Goal: Task Accomplishment & Management: Manage account settings

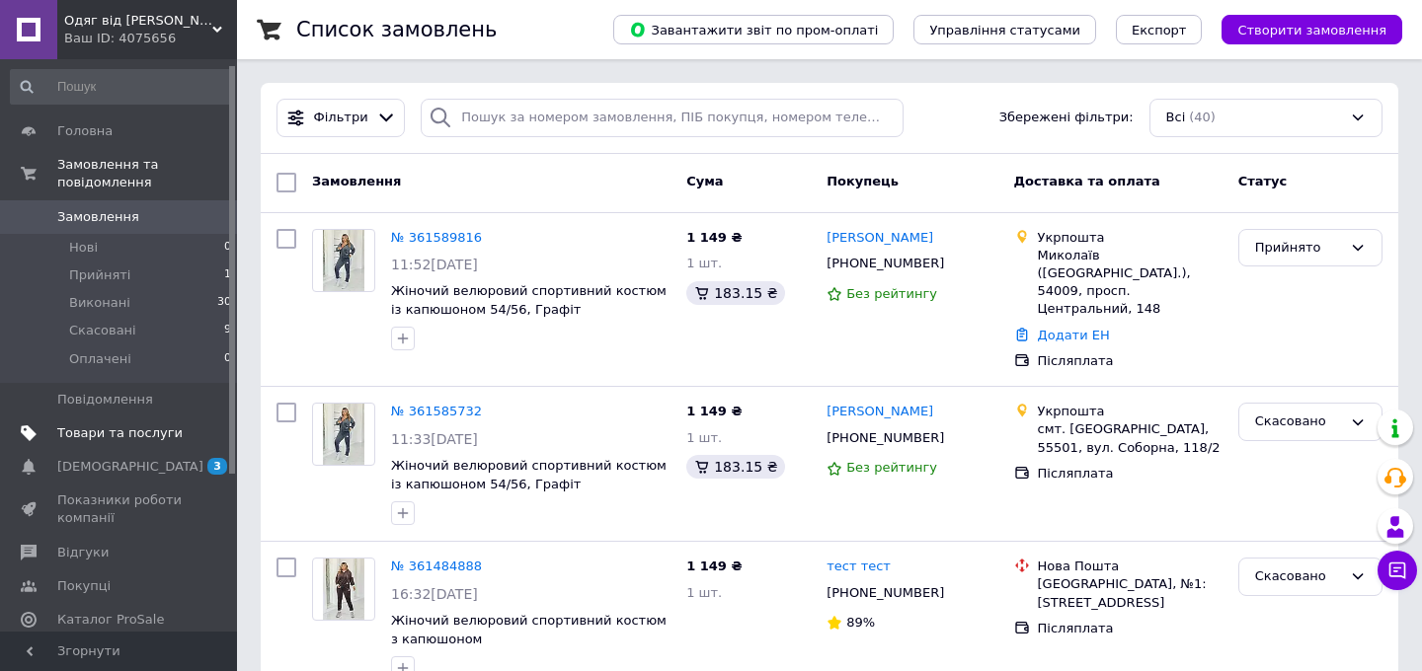
scroll to position [37, 0]
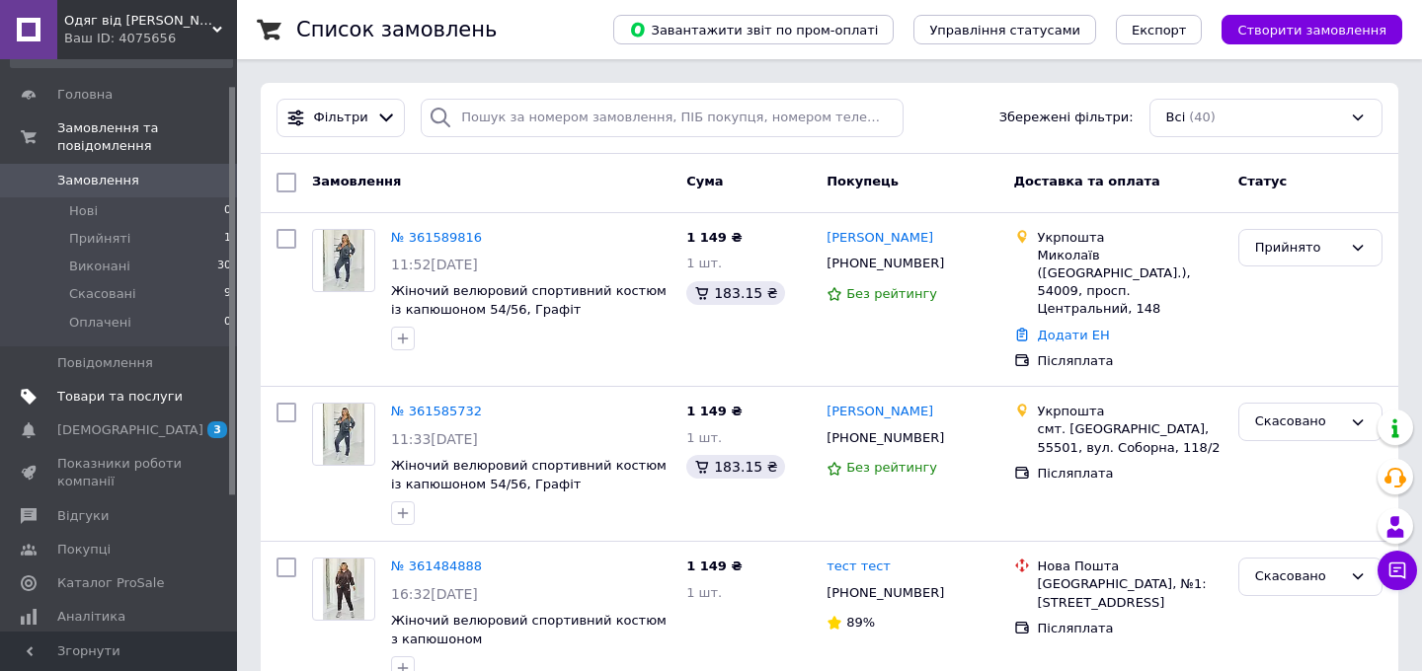
click at [125, 403] on span "Товари та послуги" at bounding box center [119, 397] width 125 height 18
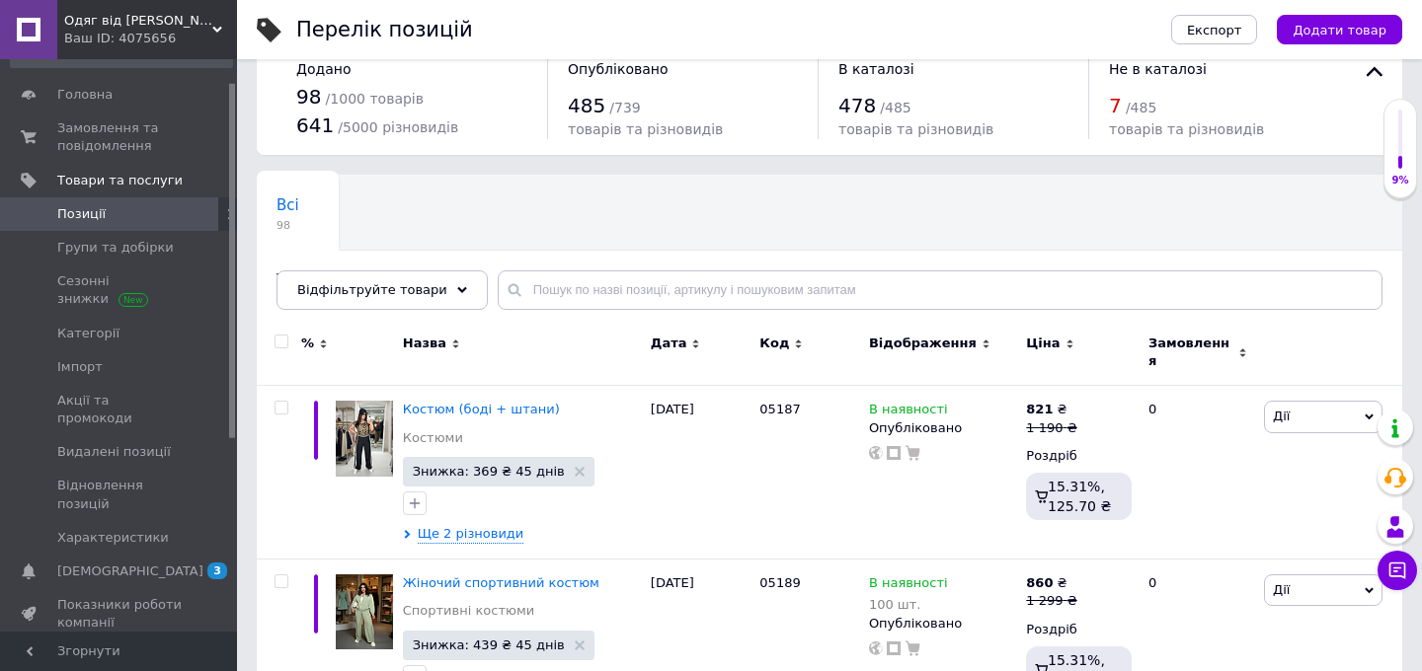
scroll to position [34, 0]
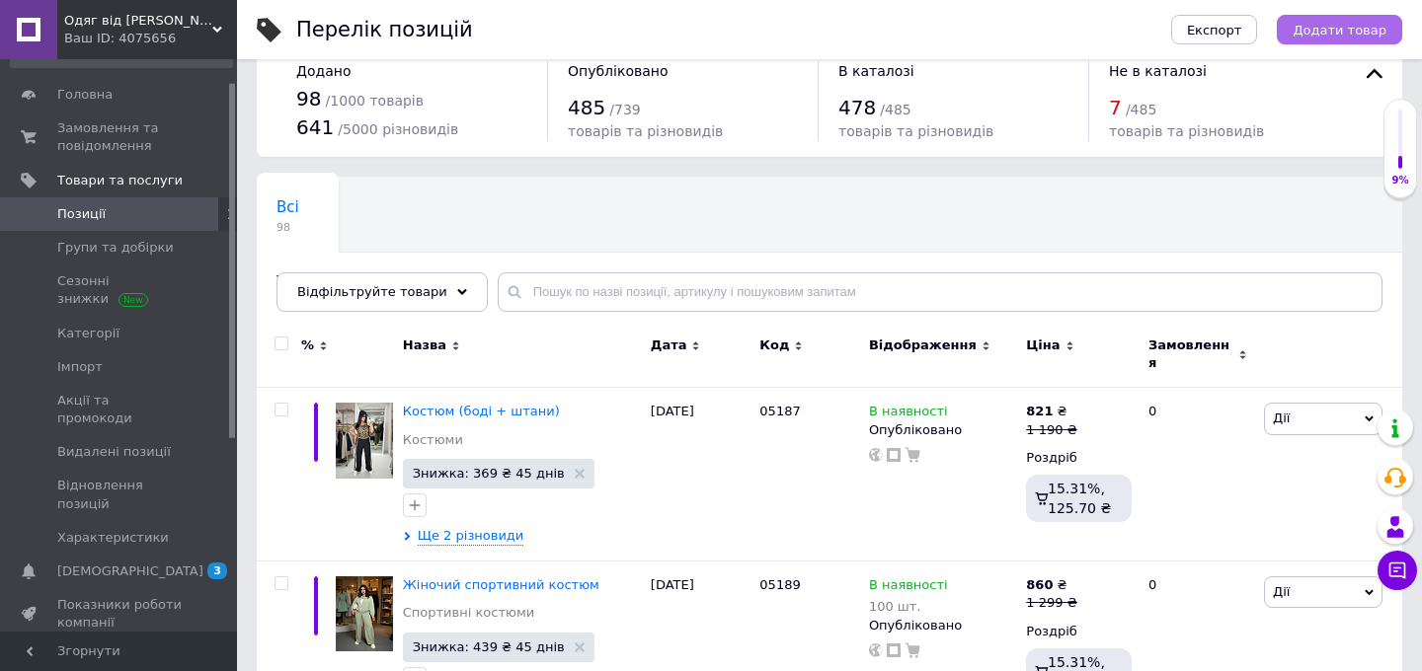
click at [1331, 24] on span "Додати товар" at bounding box center [1339, 30] width 94 height 15
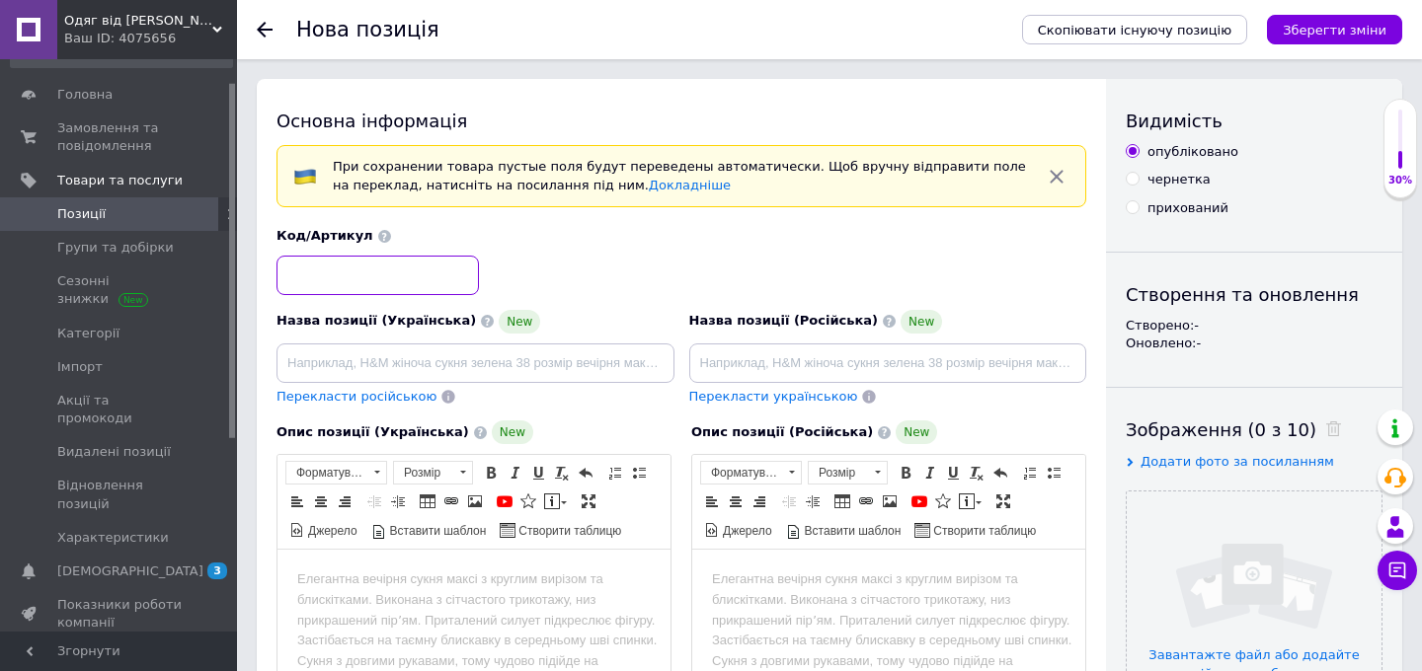
click at [360, 263] on input at bounding box center [377, 275] width 202 height 39
paste input "05148"
type input "05148"
click at [378, 355] on input at bounding box center [475, 363] width 398 height 39
click at [349, 374] on input at bounding box center [475, 363] width 398 height 39
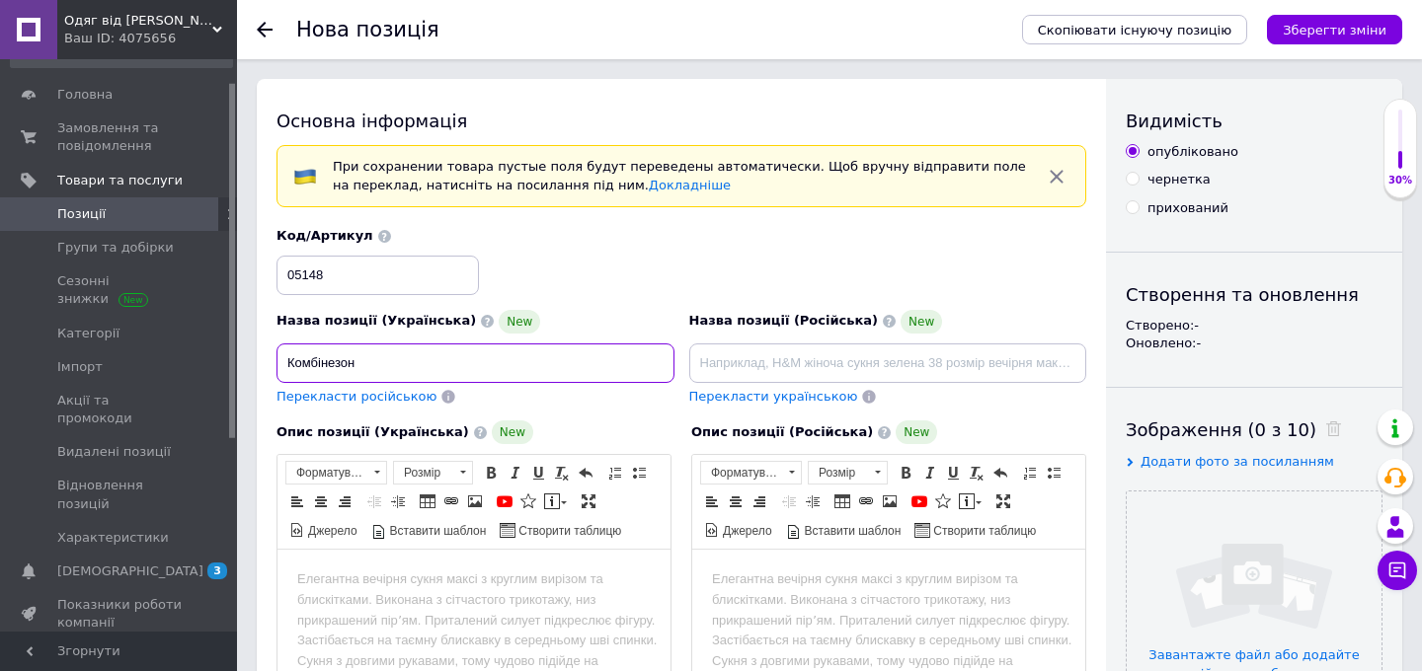
type input "Комбінезон"
click at [343, 396] on span "Перекласти російською" at bounding box center [356, 396] width 160 height 15
type input "Комбинезон"
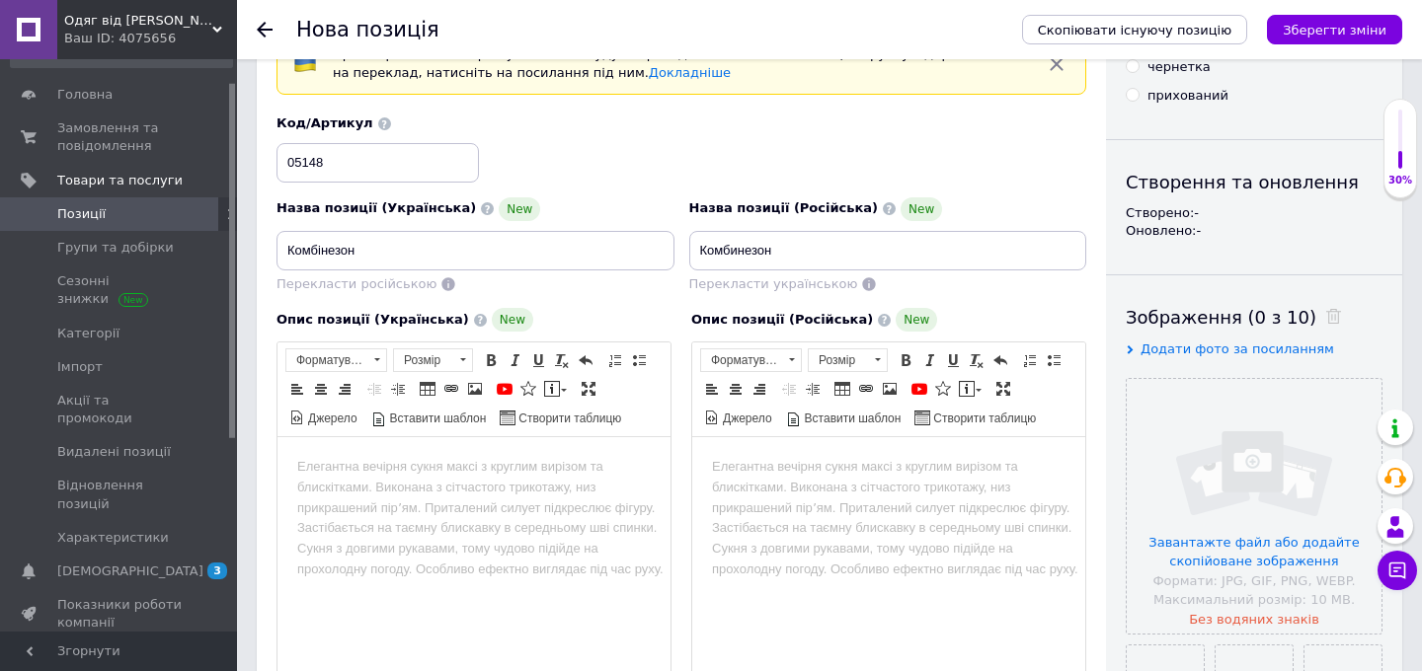
scroll to position [129, 0]
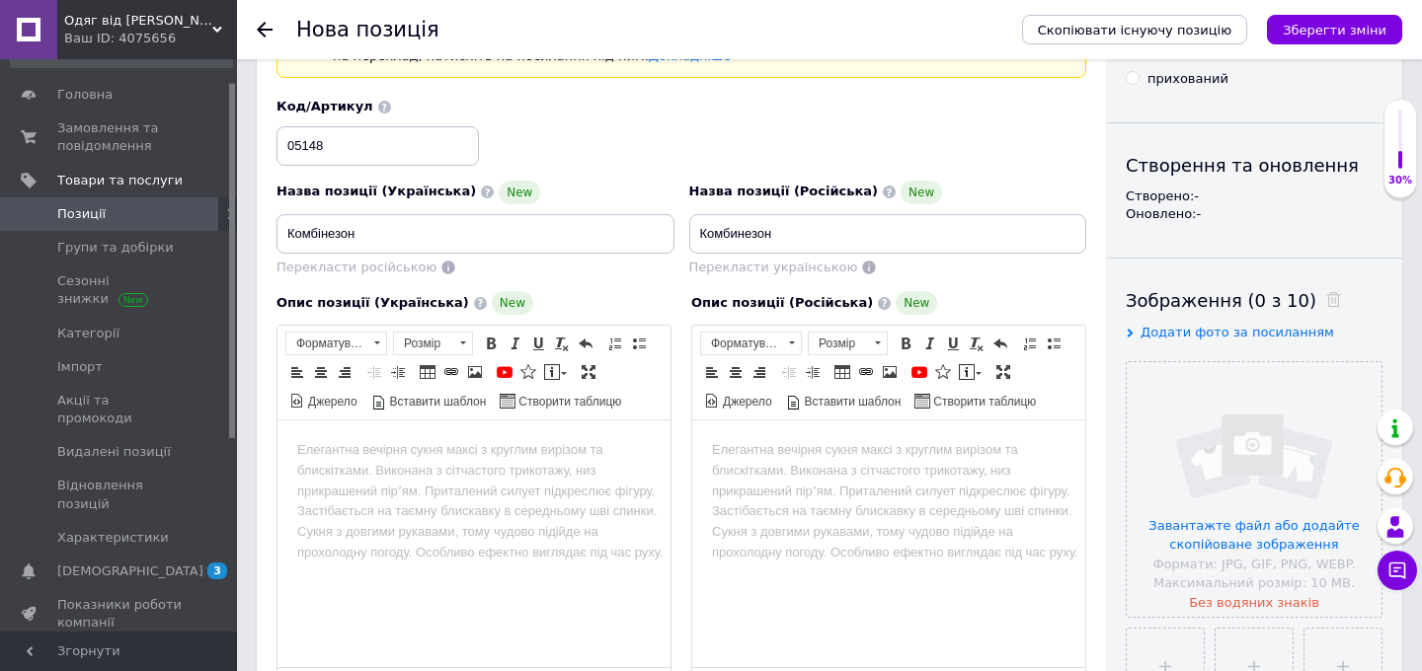
click at [466, 435] on html at bounding box center [473, 451] width 393 height 60
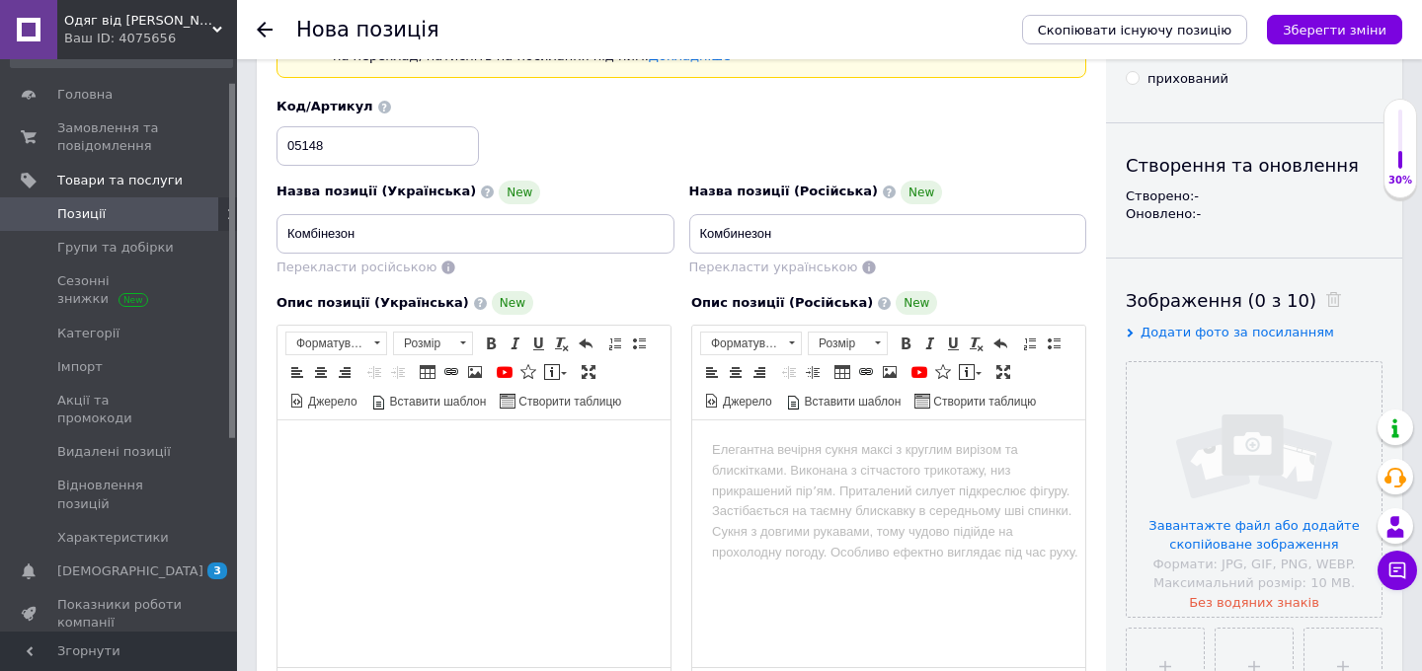
paste body "Редактор, F11466A6-305D-48FC-82A4-D2BD1699E062"
click at [298, 485] on p "Об г - 96" at bounding box center [473, 484] width 353 height 21
click at [297, 505] on p "Об т - 66+20" at bounding box center [473, 505] width 353 height 21
click at [322, 475] on p "42-44 Об г - 96 ​​​​​​​ Об т - 66+20" at bounding box center [473, 470] width 353 height 61
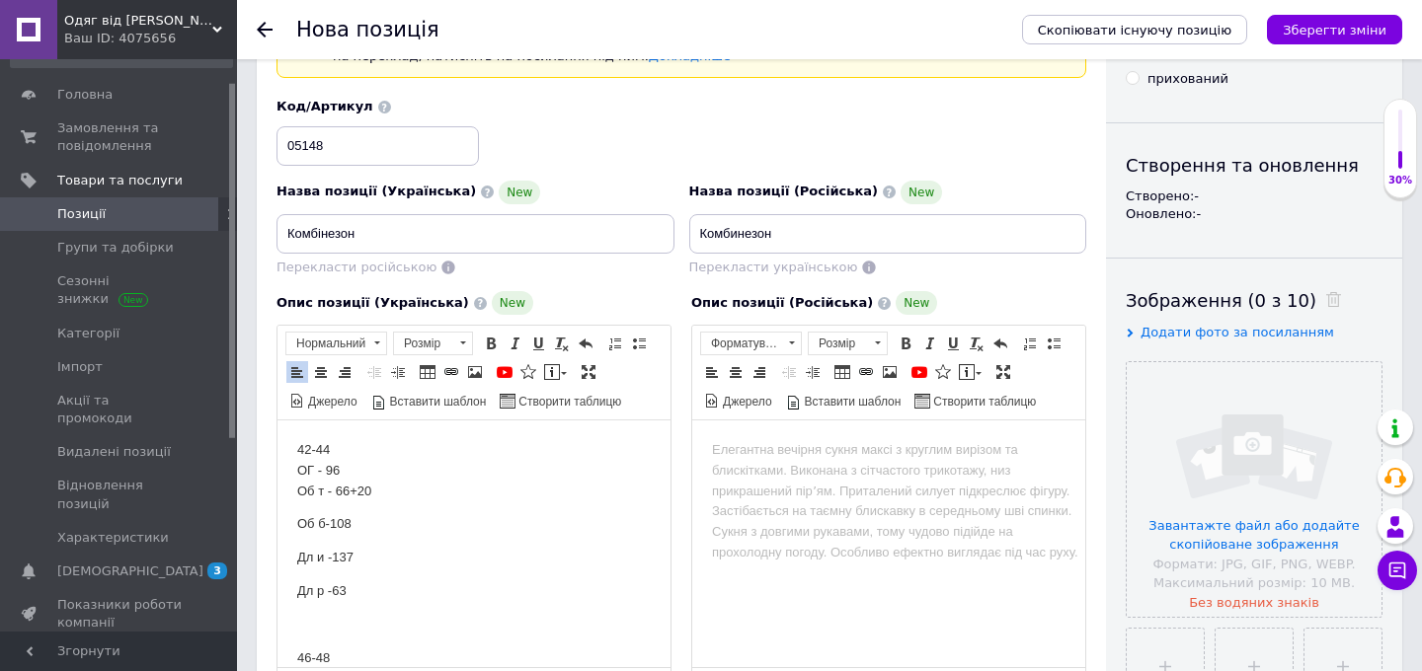
click at [313, 492] on p "42-44 ОГ - 96 Об т - 66+20" at bounding box center [473, 470] width 353 height 61
drag, startPoint x: 340, startPoint y: 490, endPoint x: 375, endPoint y: 490, distance: 35.5
click at [376, 490] on p "42-44 ОГ - 96 От - 66+20" at bounding box center [473, 470] width 353 height 61
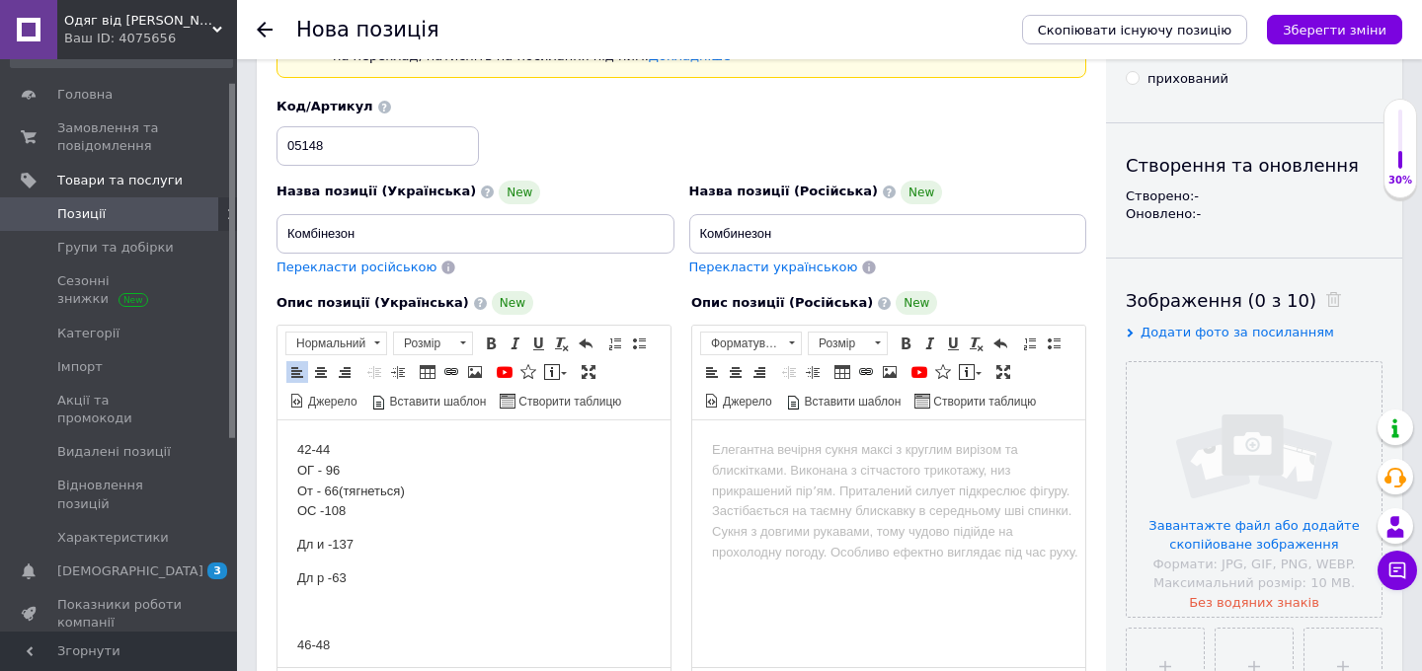
click at [297, 544] on p "Дл и -137" at bounding box center [473, 545] width 353 height 21
drag, startPoint x: 365, startPoint y: 582, endPoint x: 267, endPoint y: 516, distance: 118.3
click at [297, 558] on p "46-48" at bounding box center [473, 558] width 353 height 21
click at [314, 473] on p "42-44 ОГ - 96 От - 66(тягнеться) ​​​​​​​ 46-48" at bounding box center [473, 481] width 353 height 82
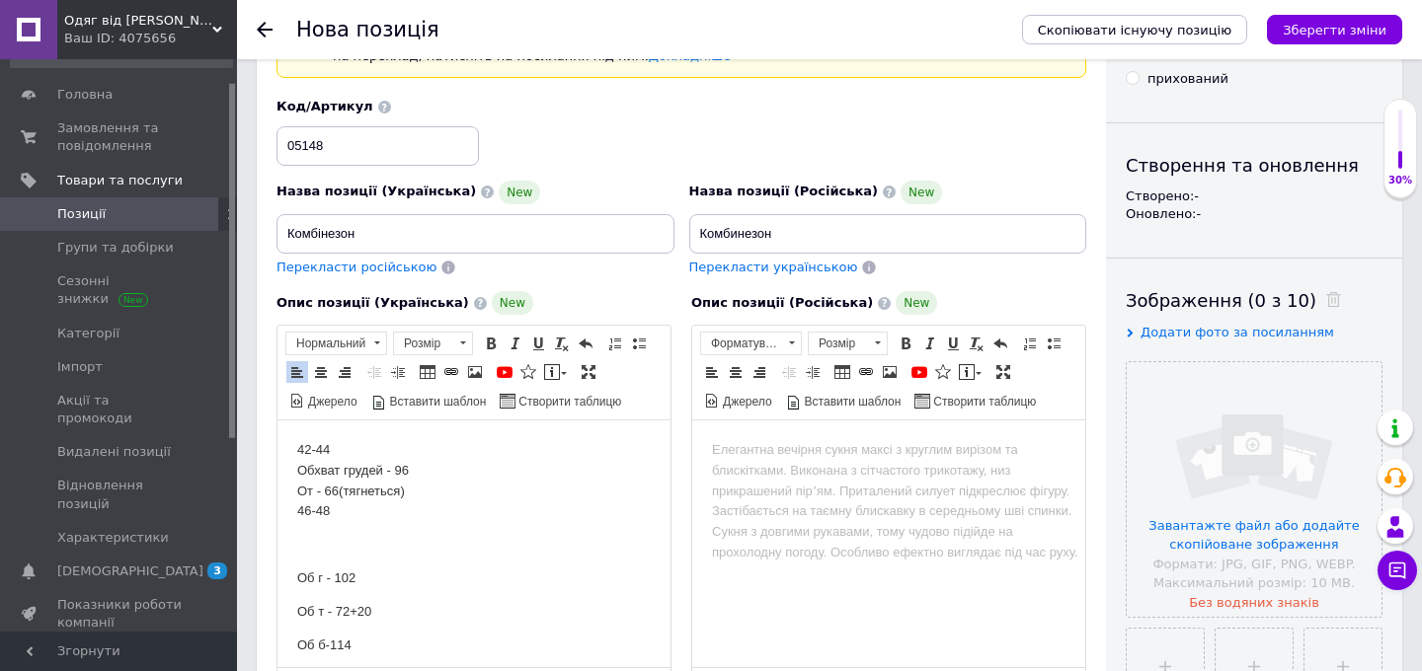
click at [313, 491] on p "42-44 Обхват грудей - 96 От - 66(тягнеться) 46-48" at bounding box center [473, 481] width 353 height 82
click at [464, 492] on p "42-44 Обхват грудей - 96 Обхват талії - 66(тягнеться) 46-48" at bounding box center [473, 481] width 353 height 82
click at [460, 493] on p "42-44 Обхват грудей - 96 Обхват талії - 66(тягнеться+20 ) 46-48" at bounding box center [473, 481] width 353 height 82
click at [462, 493] on p "42-44 Обхват грудей - 96 Обхват талії - 66(тягнеться+20 ) 46-48" at bounding box center [473, 481] width 353 height 82
click at [485, 492] on p "42-44 Обхват грудей - 96 Обхват талії - 66(тягнеться+20 ) 46-48" at bounding box center [473, 481] width 353 height 82
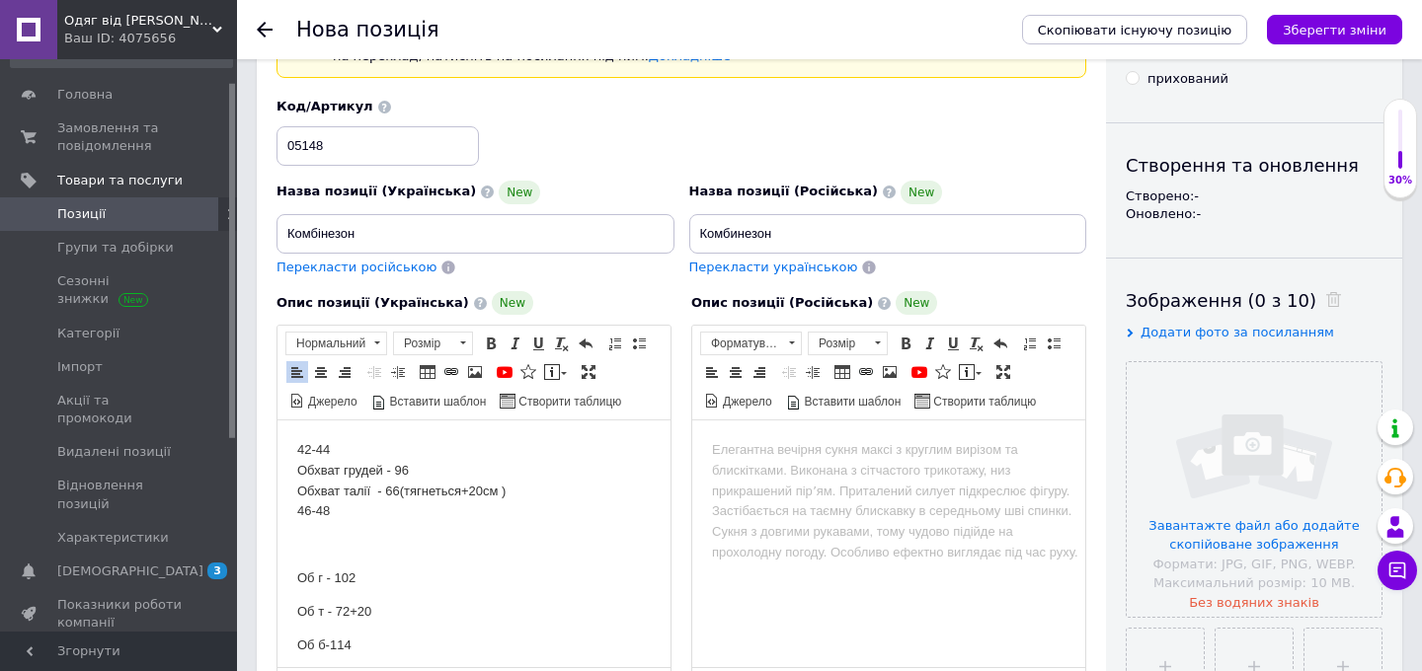
click at [465, 491] on p "42-44 Обхват грудей - 96 Обхват талії - 66(тягнеться+20см ) 46-48" at bounding box center [473, 481] width 353 height 82
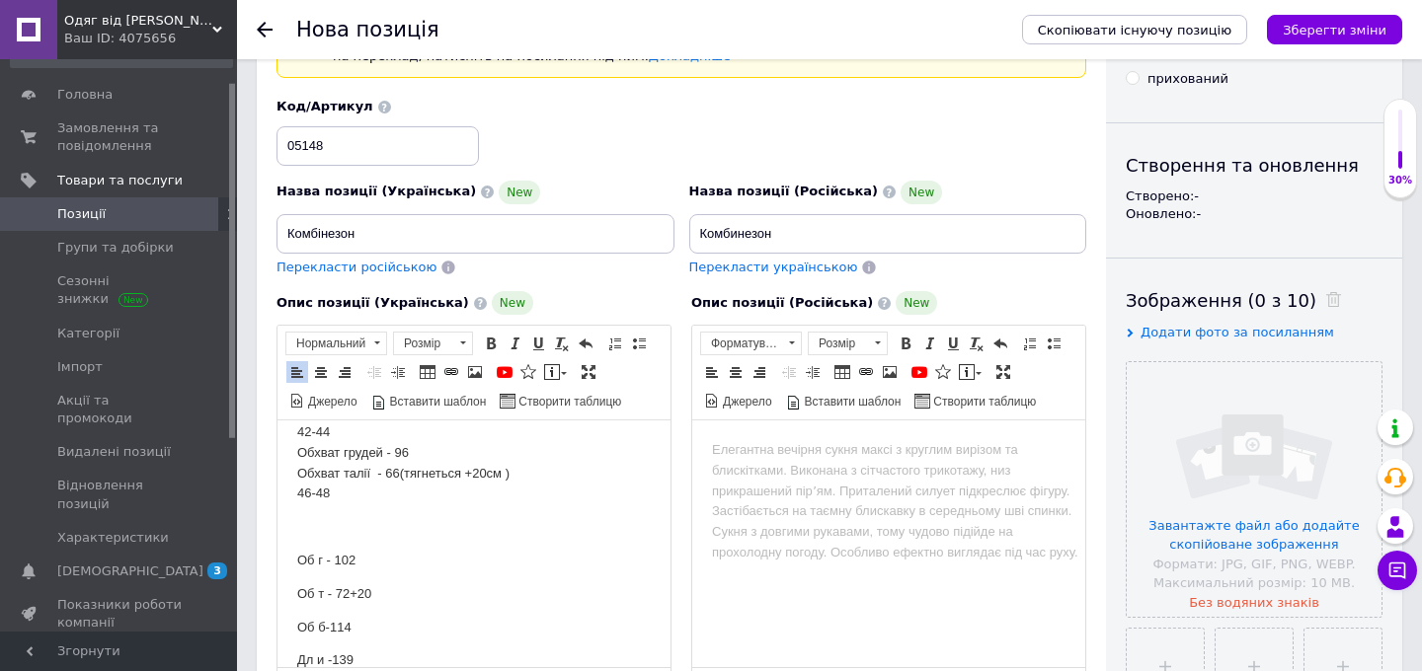
click at [511, 469] on p "42-44 Обхват грудей - 96 Обхват талії - 66(тягнеться +20см ) 46-48" at bounding box center [473, 464] width 353 height 82
drag, startPoint x: 396, startPoint y: 469, endPoint x: 438, endPoint y: 468, distance: 42.5
click at [438, 469] on p "42-44 Обхват грудей - 96 Обхват талії - 66(тягнеться +20см) ​​​​​​​Обхват стего…" at bounding box center [473, 474] width 353 height 103
click at [438, 468] on p "42-44 Обхват грудей - 96 Обхват талії - 66(тягнеться +20см) ​​​​​​​Обхват стего…" at bounding box center [473, 474] width 353 height 103
drag, startPoint x: 401, startPoint y: 471, endPoint x: 523, endPoint y: 474, distance: 122.5
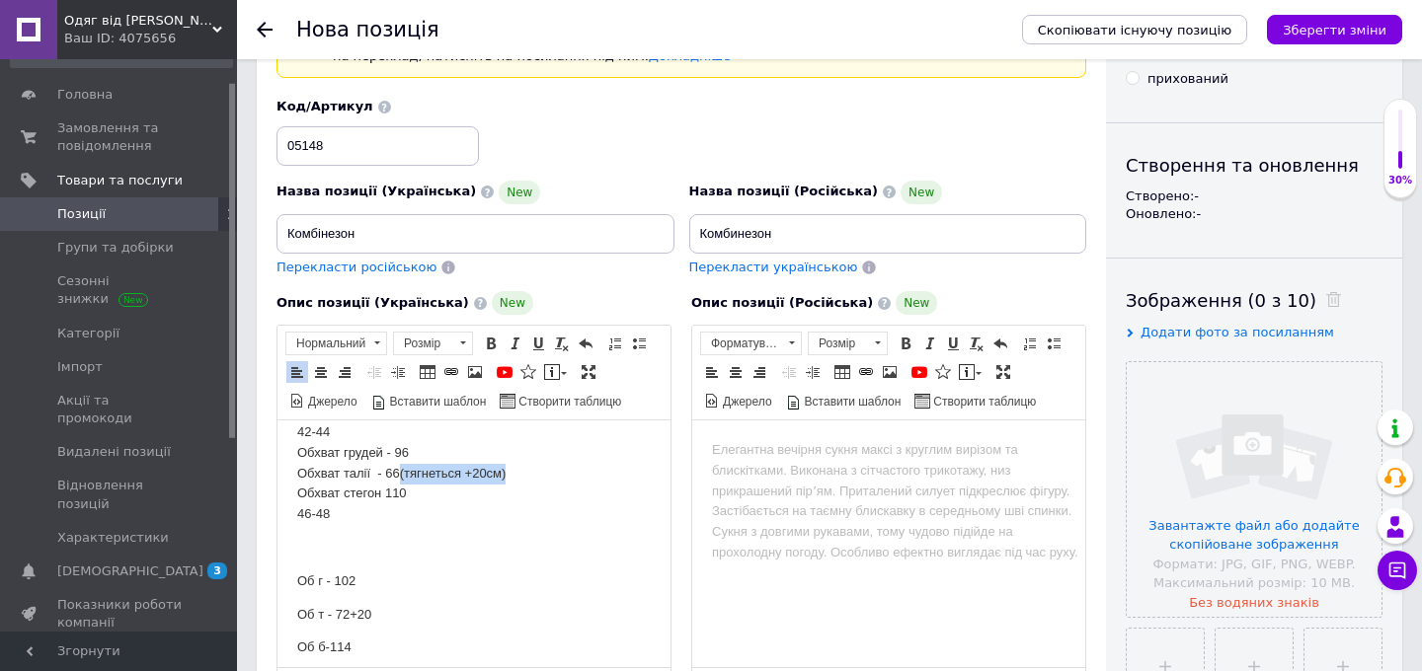
click at [523, 474] on p "42-44 Обхват грудей - 96 Обхват талії - 66(тягнеться +20см) ​​​​​​​Обхват стего…" at bounding box center [473, 474] width 353 height 103
copy p "(тягнеться +20см)"
click at [379, 432] on p "42-44 Обхват грудей - 96 Обхват [GEOGRAPHIC_DATA] - 66 Обхват стегон [PHONE_NUM…" at bounding box center [473, 474] width 353 height 103
click at [302, 451] on p "42-44 ​​​​​​​(тягнеться +20см) Обхват грудей - 96 Обхват талії - 66 Обхват стег…" at bounding box center [473, 484] width 353 height 123
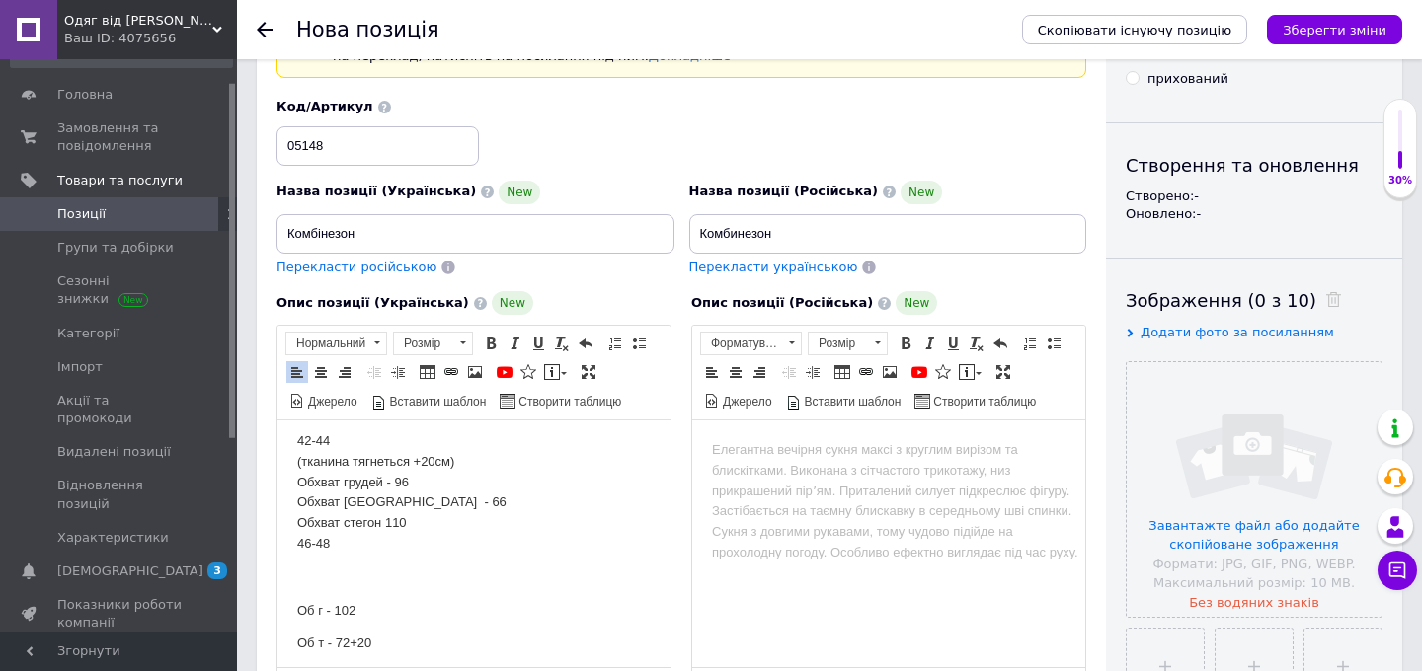
scroll to position [2, 0]
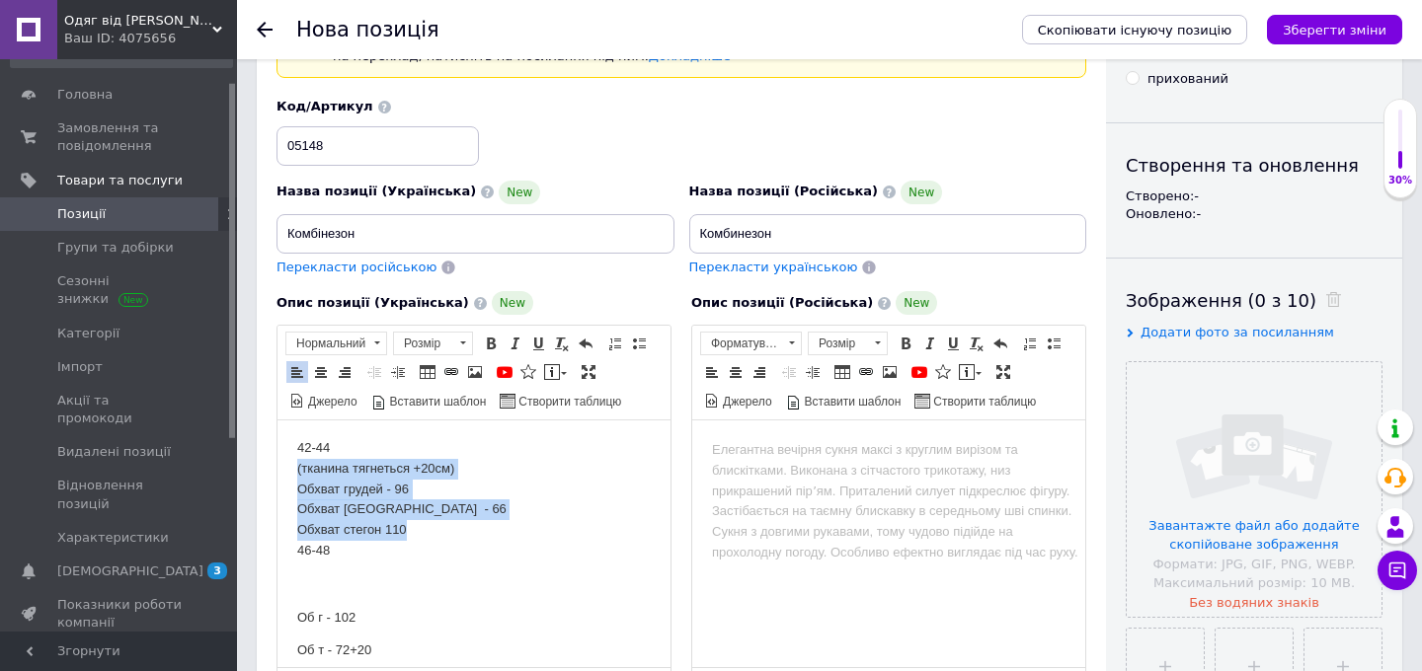
drag, startPoint x: 419, startPoint y: 530, endPoint x: 277, endPoint y: 468, distance: 154.3
copy p "​​​​​​​(тканина тягнеться +20см) Обхват грудей - 96 Обхват талії - 66 Обхват ст…"
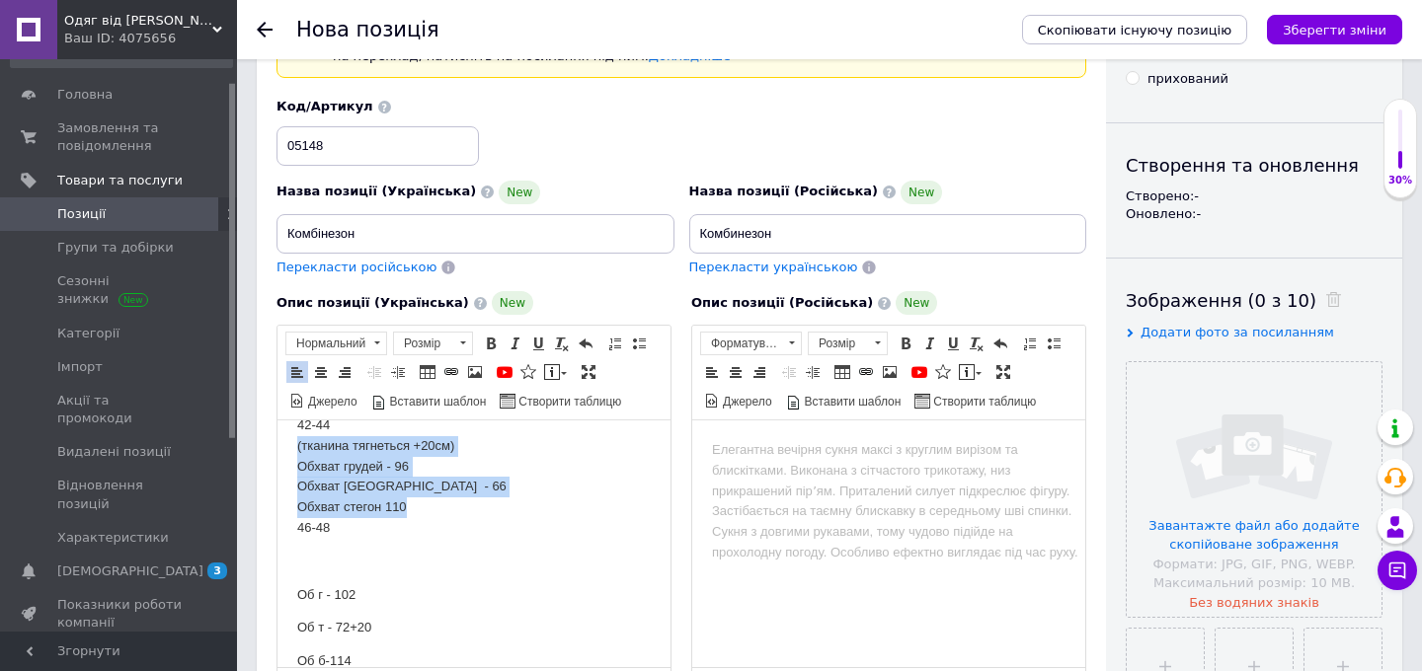
scroll to position [31, 0]
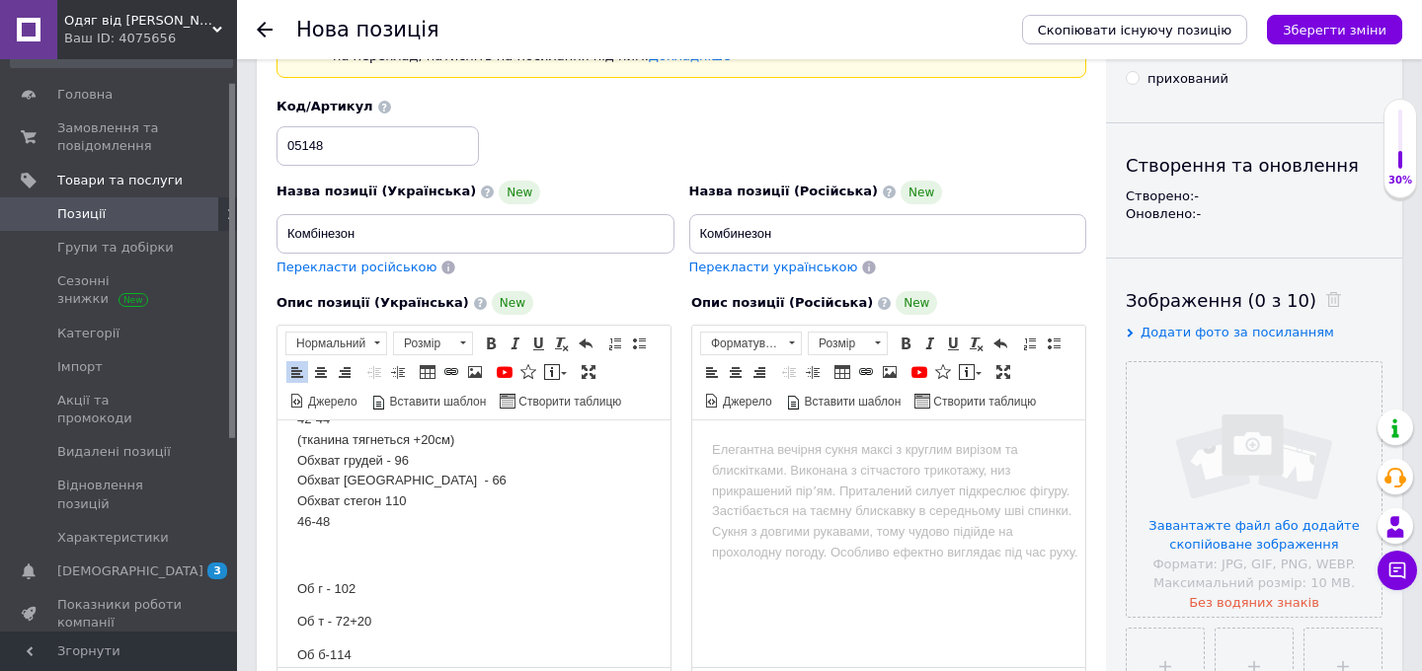
click at [300, 530] on p "42-44 ​​​​​​​(тканина тягнеться +20см) Обхват грудей - 96 Обхват талії - 66 Обх…" at bounding box center [473, 471] width 353 height 123
click at [372, 532] on p "42-44 ​​​​​​​(тканина тягнеться +20см) Обхват грудей - 96 Обхват талії - 66 Обх…" at bounding box center [473, 471] width 353 height 123
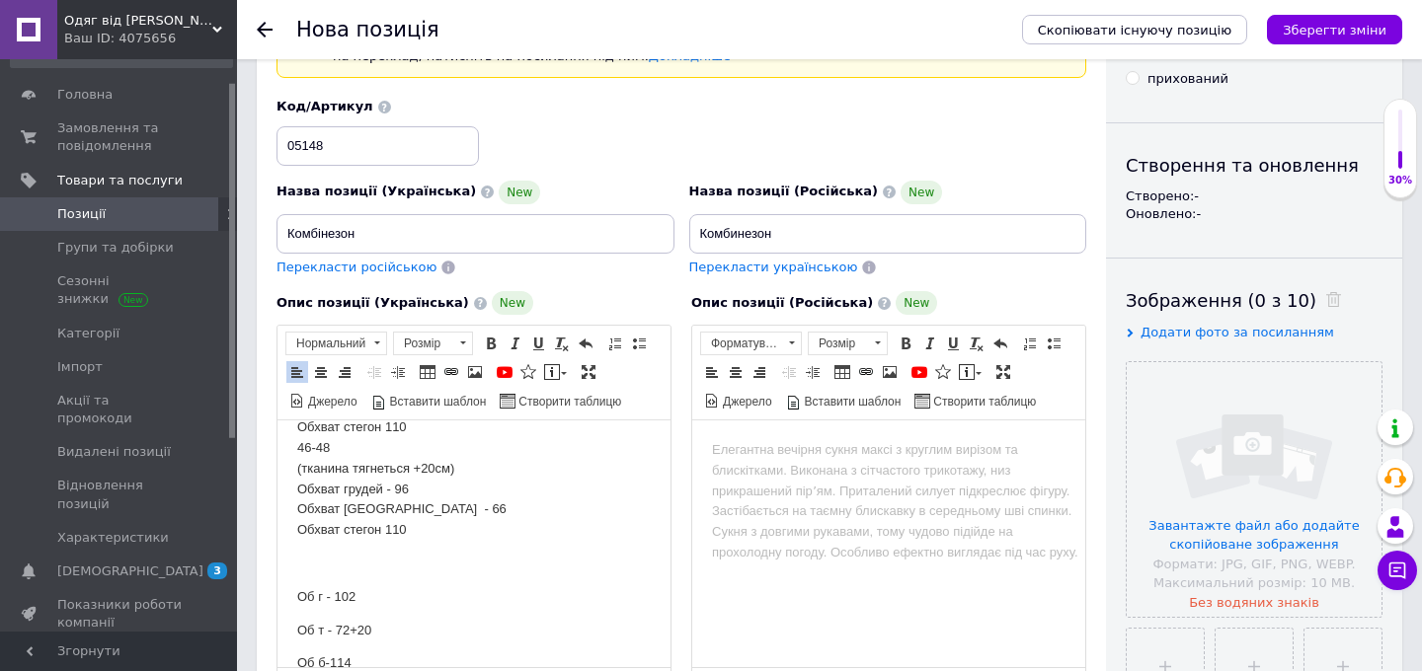
scroll to position [120, 0]
click at [344, 585] on p "Об г - 102" at bounding box center [473, 582] width 353 height 21
copy p "102"
click at [402, 475] on p "42-44 (тканина тягнеться +20см) Обхват грудей - 96 Обхват талії - 66 Обхват сте…" at bounding box center [473, 422] width 353 height 205
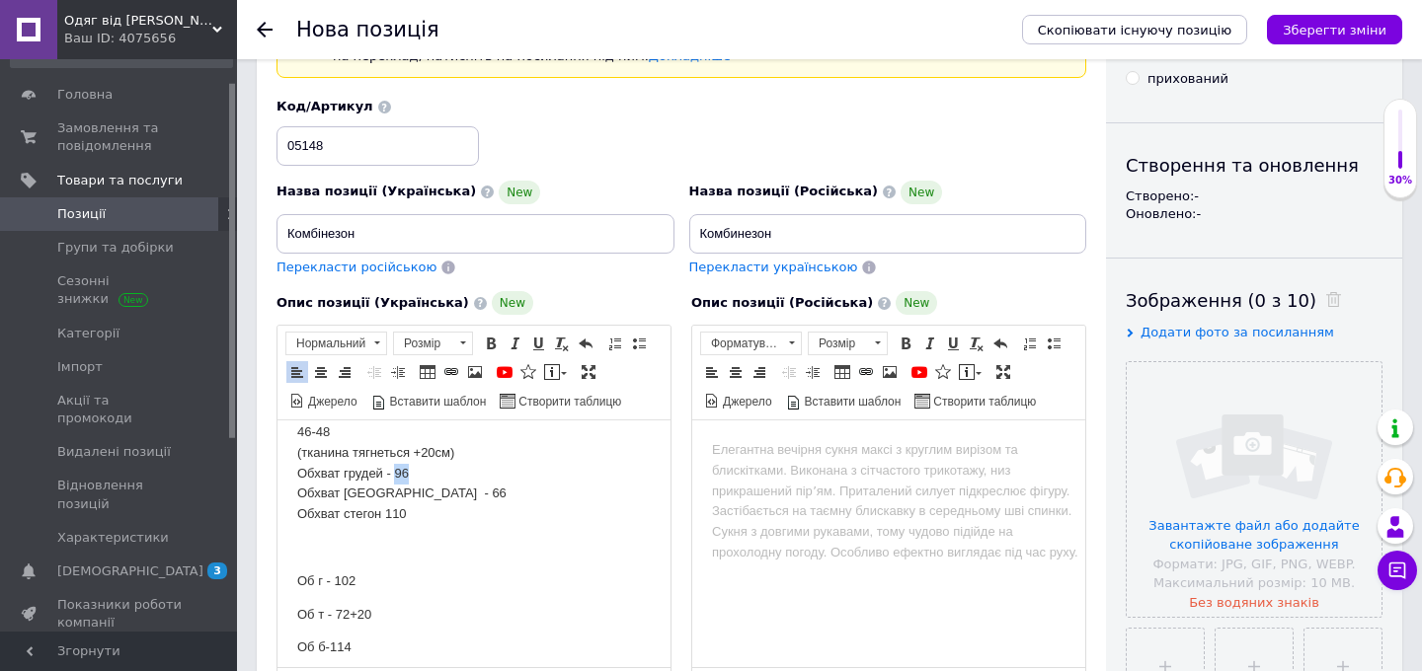
click at [402, 475] on p "42-44 (тканина тягнеться +20см) Обхват грудей - 96 Обхват талії - 66 Обхват сте…" at bounding box center [473, 422] width 353 height 205
click at [339, 614] on p "Об т - 72+20" at bounding box center [473, 615] width 353 height 21
copy p "72"
click at [395, 493] on p "42-44 (тканина тягнеться +20см) Обхват грудей - 96 Обхват талії - 66 Обхват сте…" at bounding box center [473, 422] width 353 height 205
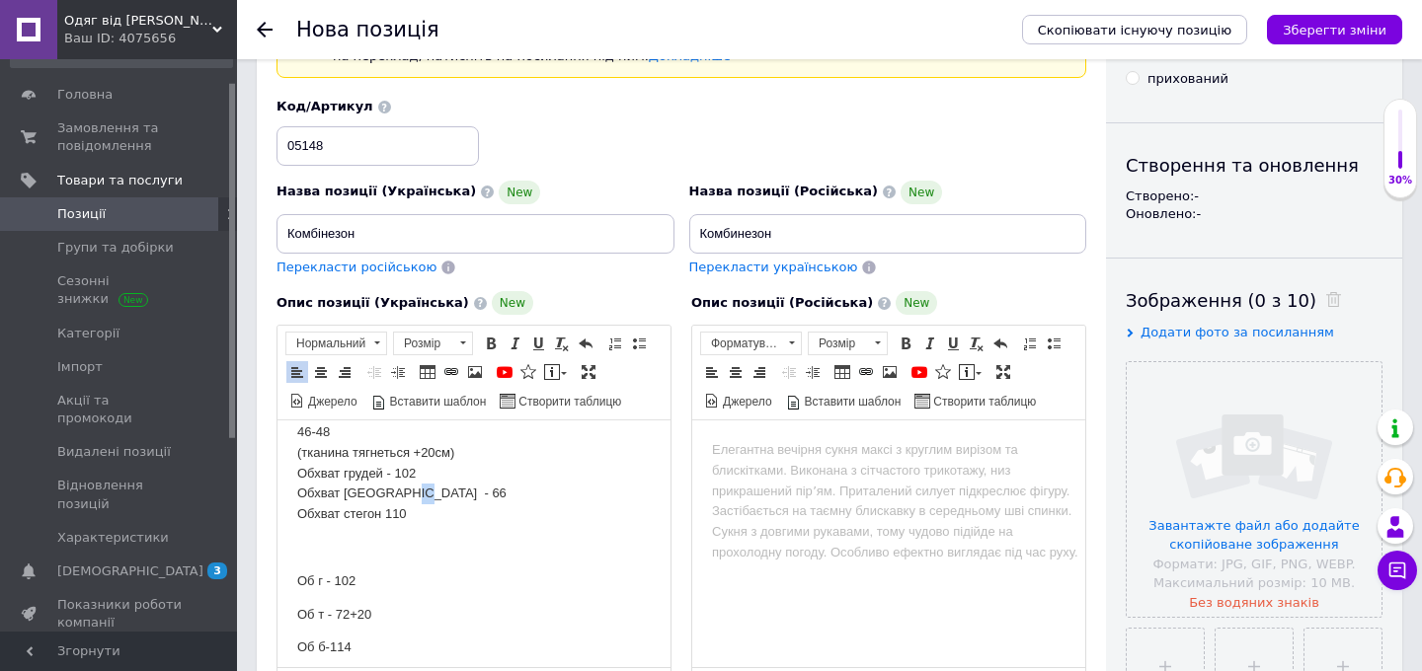
click at [395, 493] on p "42-44 (тканина тягнеться +20см) Обхват грудей - 96 Обхват талії - 66 Обхват сте…" at bounding box center [473, 422] width 353 height 205
click at [342, 649] on p "Об б-114" at bounding box center [473, 648] width 353 height 21
copy p "114"
click at [399, 513] on p "42-44 (тканина тягнеться +20см) Обхват грудей - 96 Обхват талії - 66 Обхват сте…" at bounding box center [473, 422] width 353 height 205
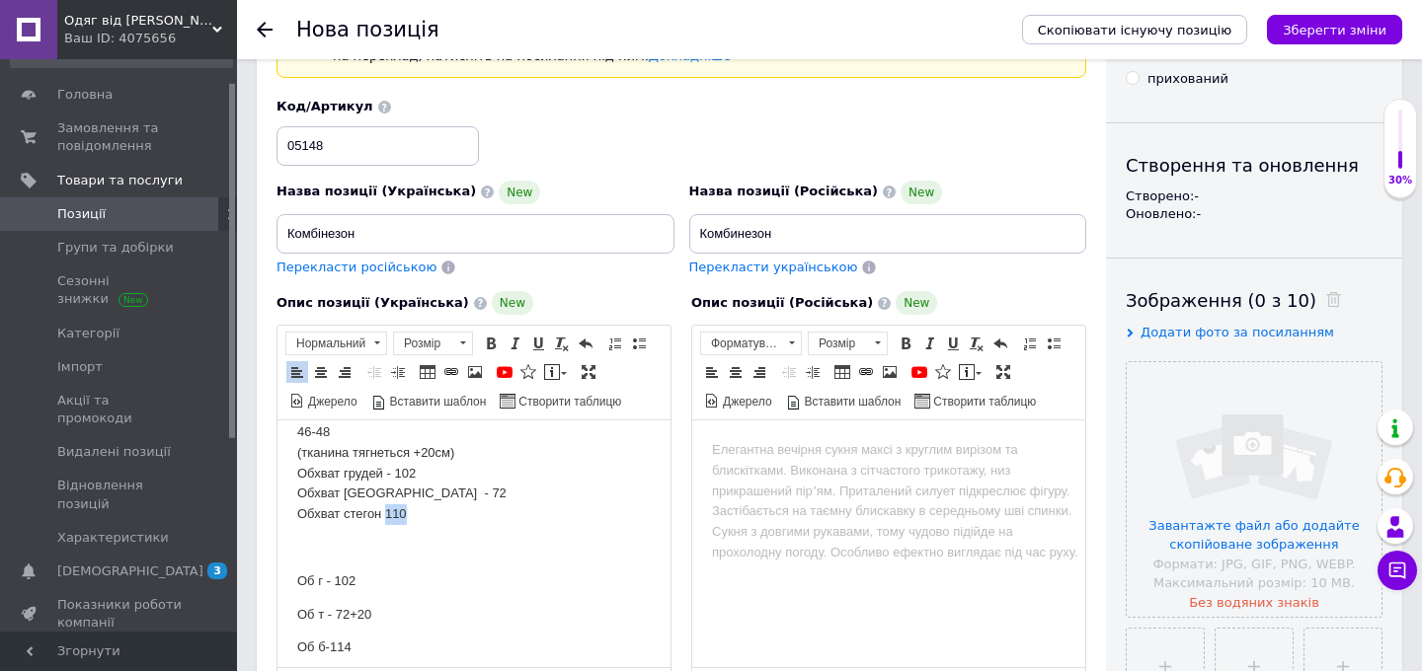
click at [399, 513] on p "42-44 (тканина тягнеться +20см) Обхват грудей - 96 Обхват талії - 66 Обхват сте…" at bounding box center [473, 422] width 353 height 205
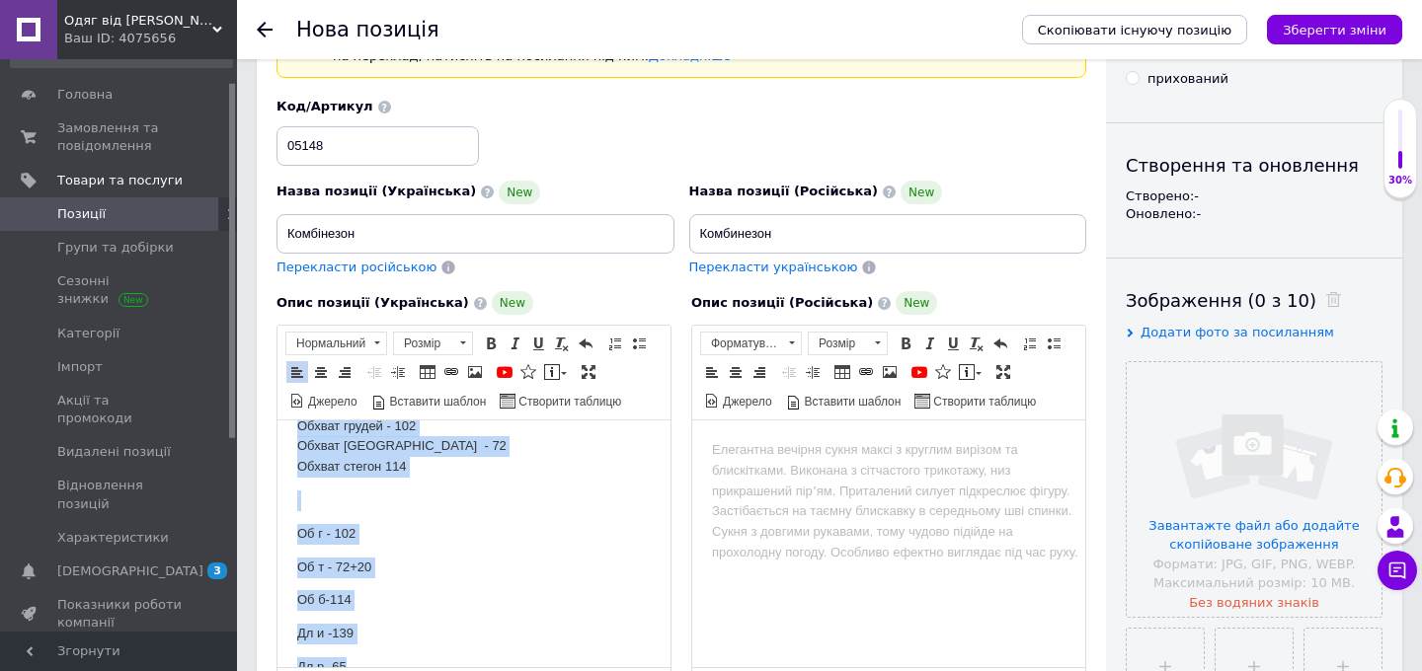
scroll to position [152, 0]
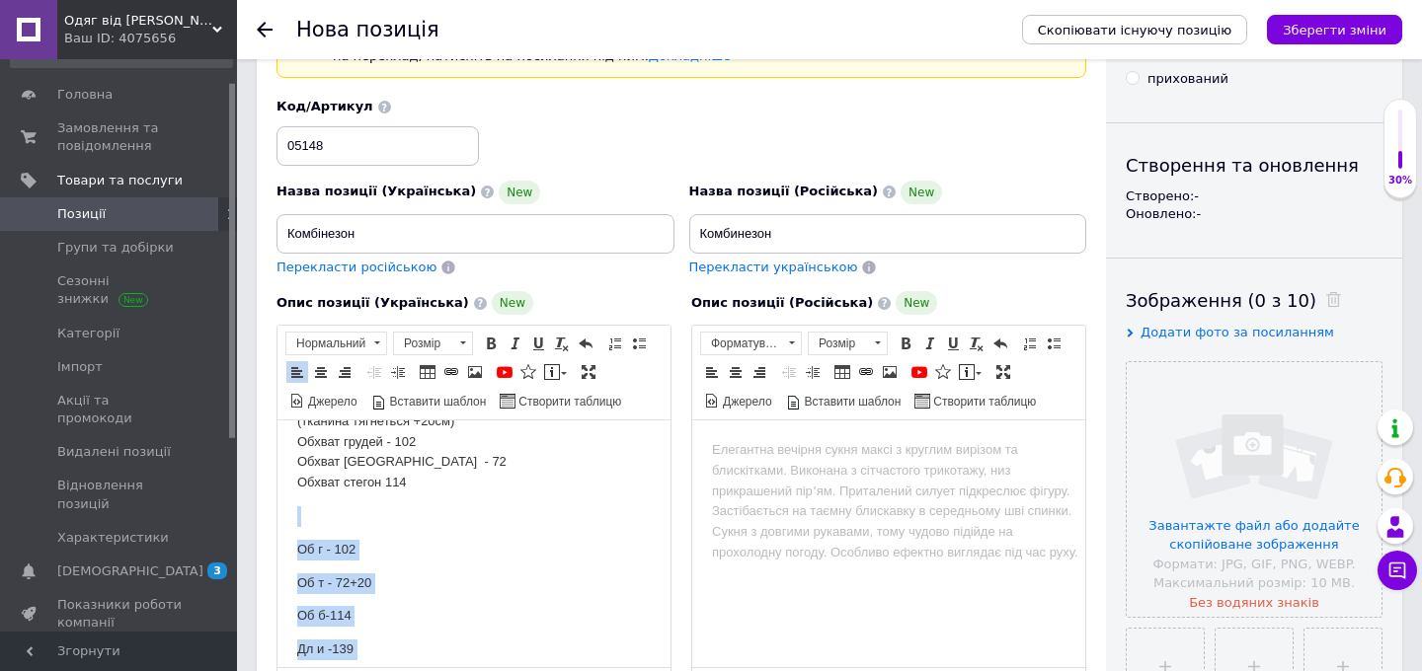
drag, startPoint x: 359, startPoint y: 589, endPoint x: 267, endPoint y: 507, distance: 124.5
click at [277, 507] on html "42-44 (тканина тягнеться +20см) Обхват грудей - 96 Обхват талії - 66 Обхват сте…" at bounding box center [473, 625] width 393 height 712
click at [290, 547] on html "42-44 (тканина тягнеться +20см) Обхват грудей - 96 Обхват талії - 66 Обхват сте…" at bounding box center [473, 524] width 393 height 511
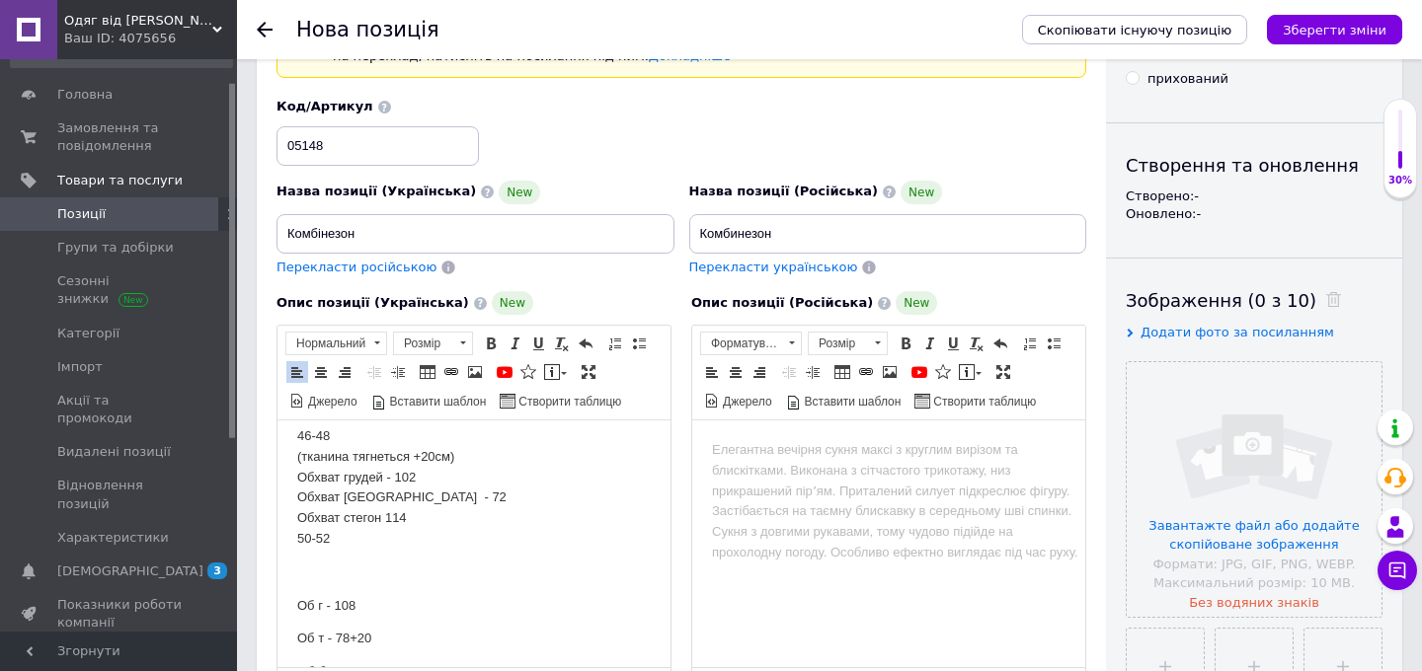
scroll to position [107, 0]
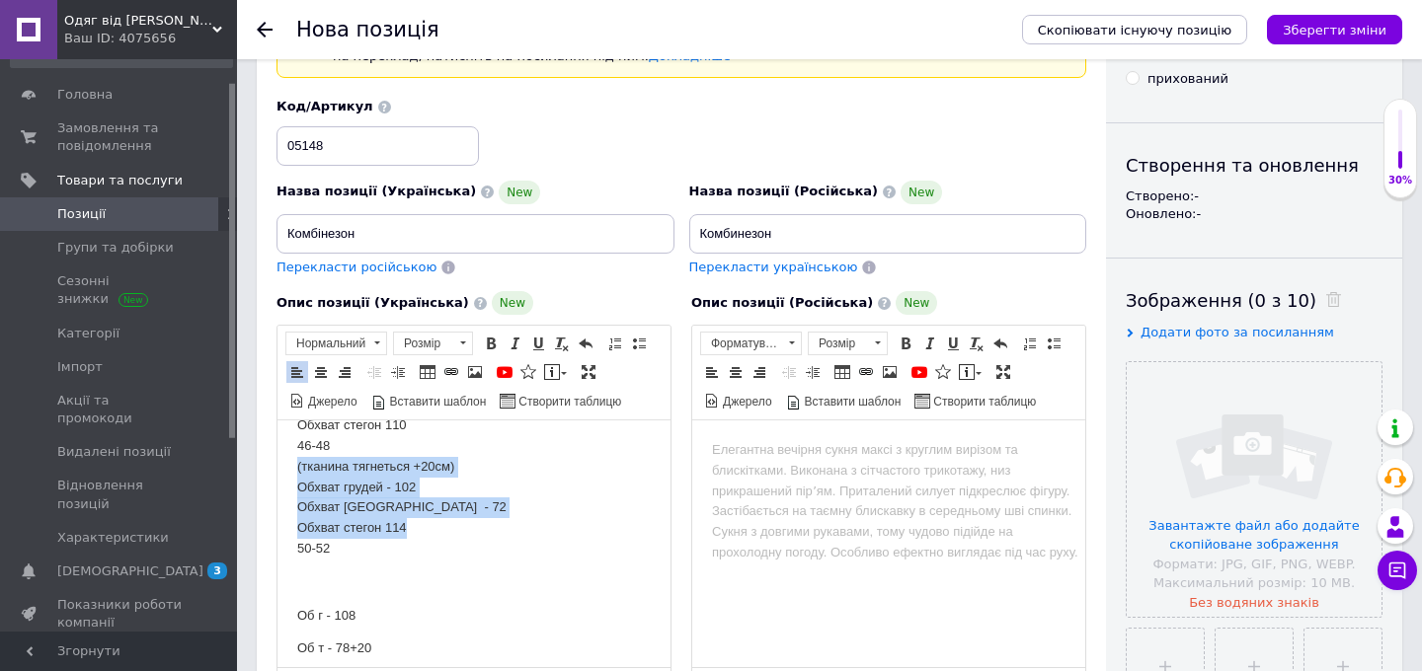
drag, startPoint x: 424, startPoint y: 525, endPoint x: 294, endPoint y: 470, distance: 140.7
click at [294, 470] on html "42-44 (тканина тягнеться +20см) Обхват грудей - 96 Обхват талії - 66 Обхват сте…" at bounding box center [473, 547] width 393 height 466
copy p "(тканина тягнеться +20см) Обхват грудей - 102 Обхват талії - 72 Обхват стегон 1…"
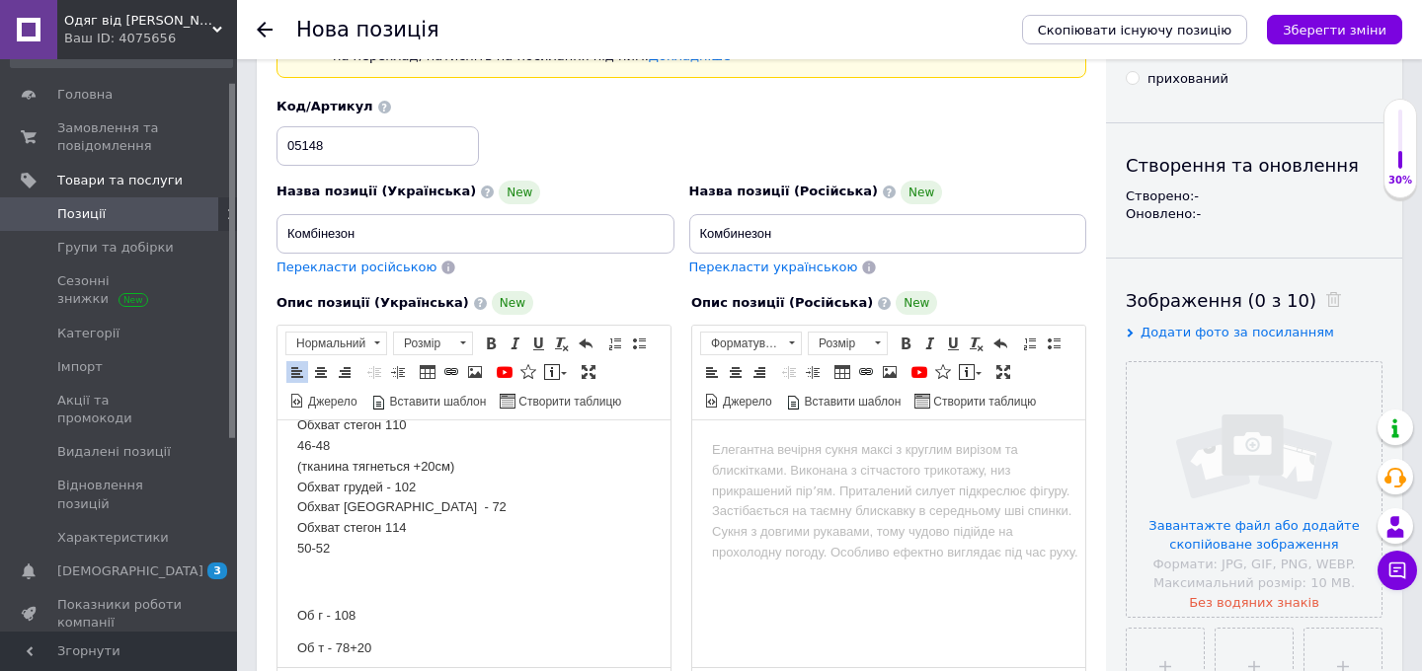
click at [349, 556] on p "42-44 (тканина тягнеться +20см) Обхват грудей - 96 Обхват талії - 66 Обхват сте…" at bounding box center [473, 447] width 353 height 226
click at [347, 591] on p "Об г - 108" at bounding box center [473, 594] width 353 height 21
copy p "108"
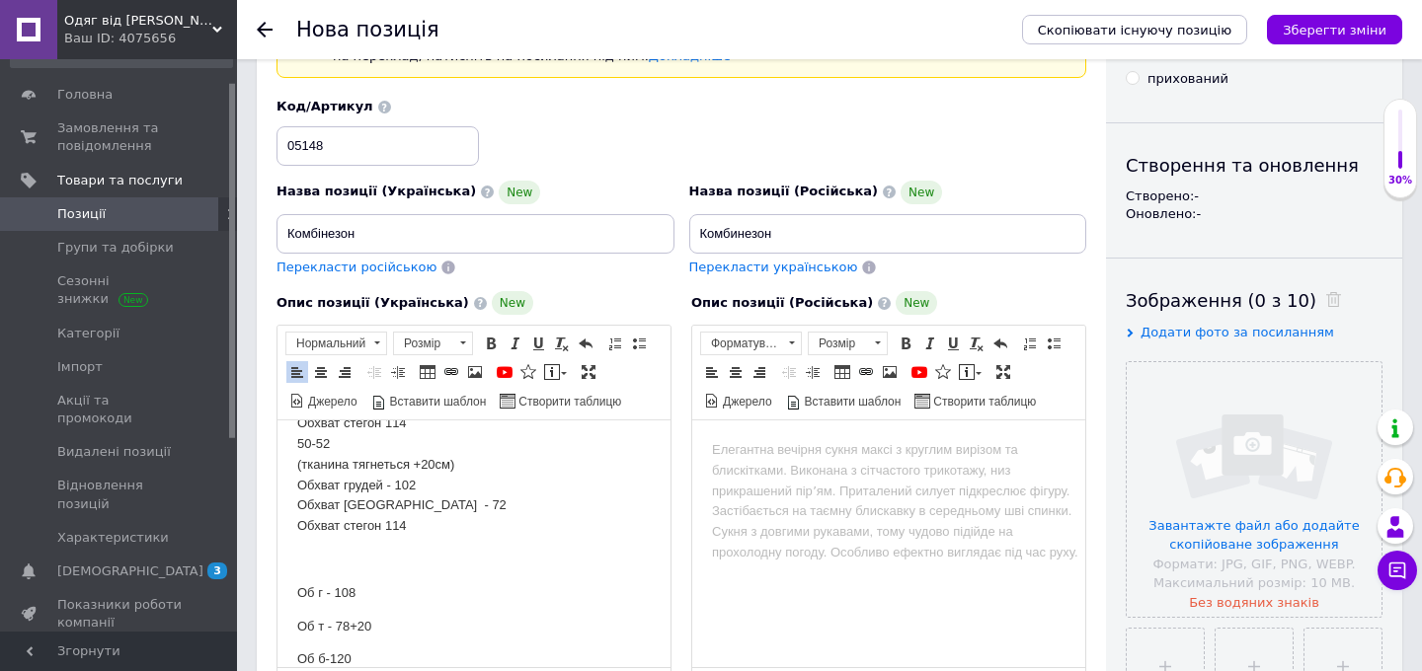
click at [408, 488] on p "42-44 (тканина тягнеться +20см) Обхват грудей - 96 Обхват талії - 66 Обхват сте…" at bounding box center [473, 383] width 353 height 308
click at [339, 627] on p "Об т - 78+20" at bounding box center [473, 627] width 353 height 21
copy p "78"
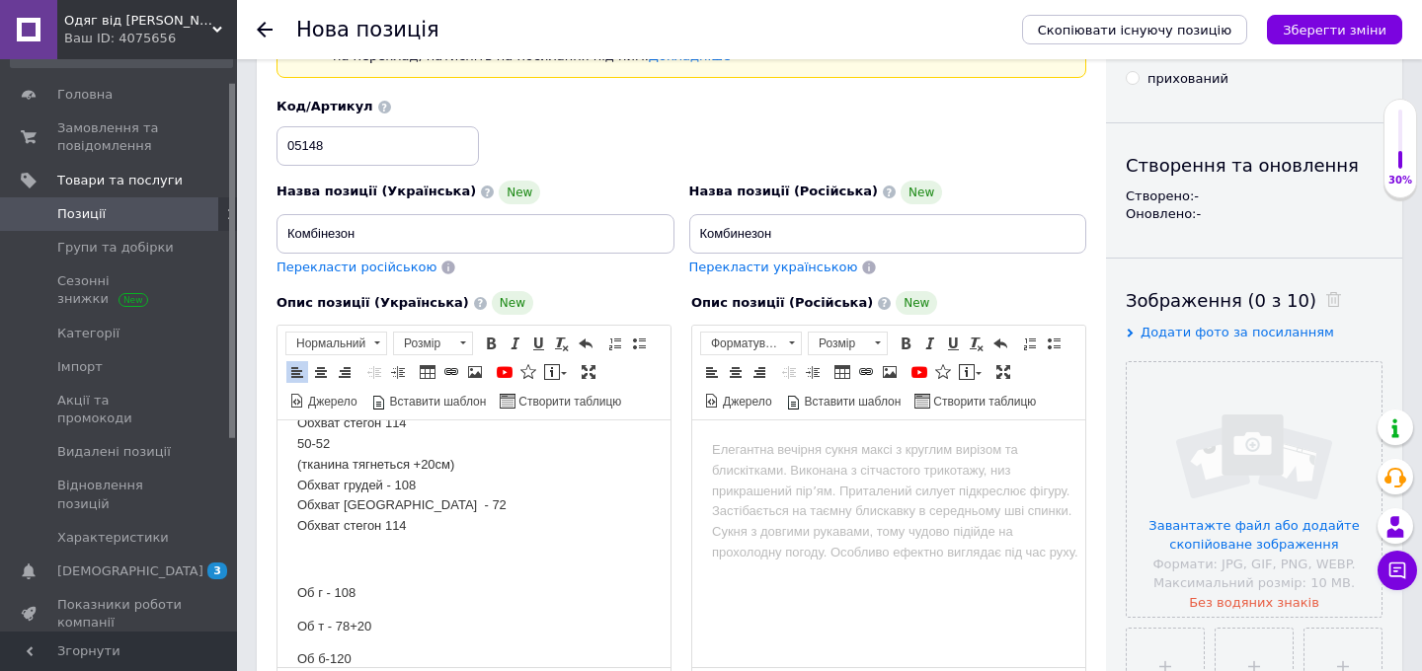
click at [387, 502] on p "42-44 (тканина тягнеться +20см) Обхват грудей - 96 Обхват талії - 66 Обхват сте…" at bounding box center [473, 383] width 353 height 308
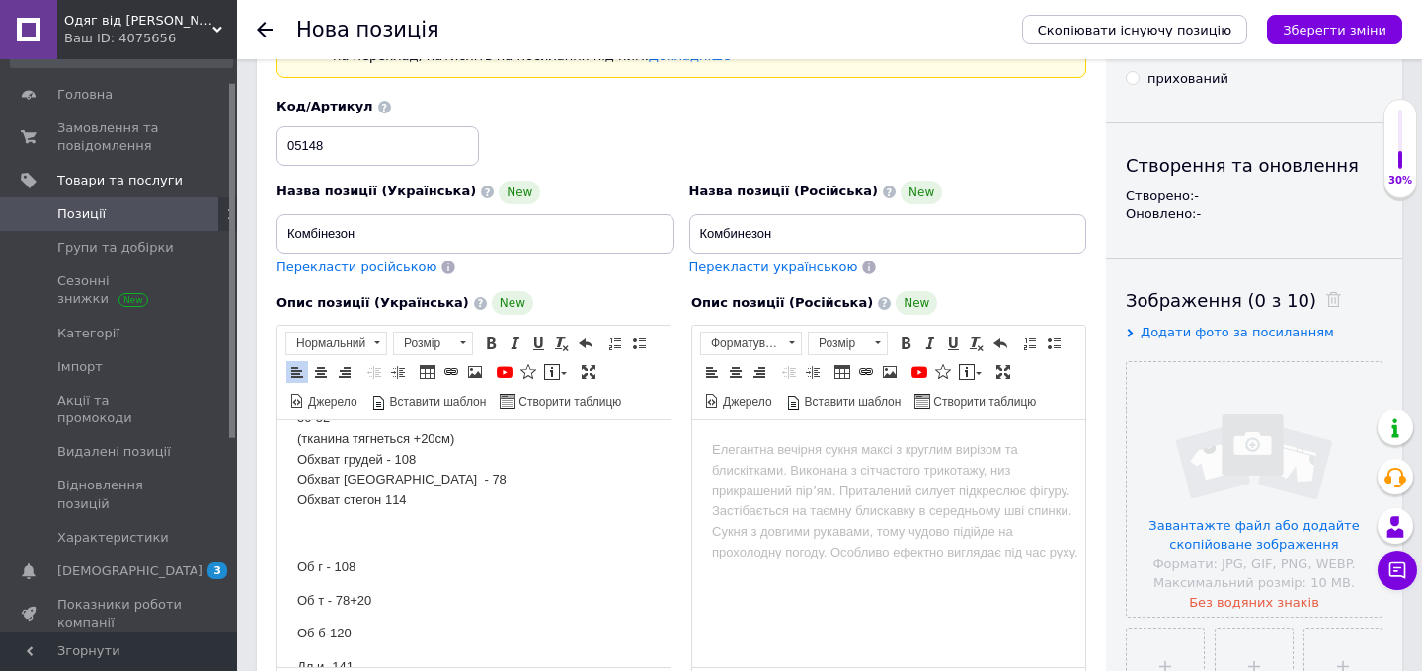
click at [333, 636] on p "Об б-120" at bounding box center [473, 634] width 353 height 21
copy p "120"
click at [397, 497] on p "42-44 (тканина тягнеться +20см) Обхват грудей - 96 Обхват талії - 66 Обхват сте…" at bounding box center [473, 357] width 353 height 308
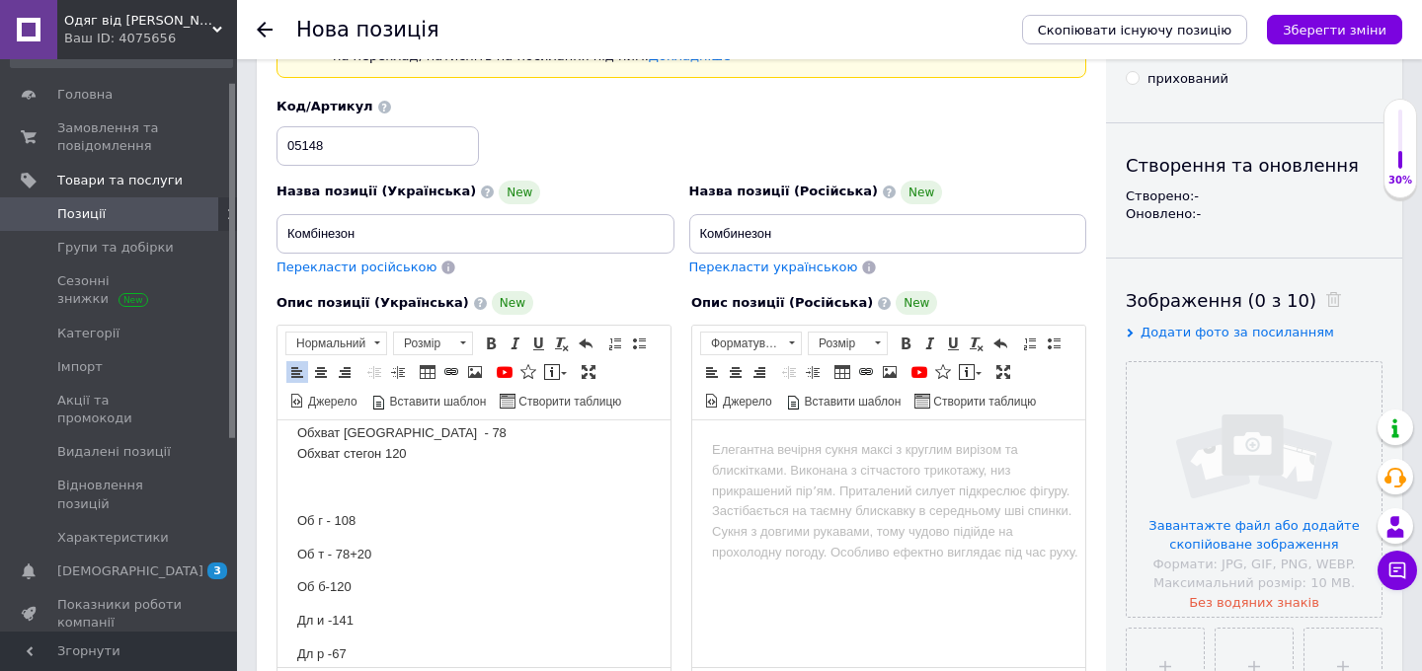
scroll to position [300, 0]
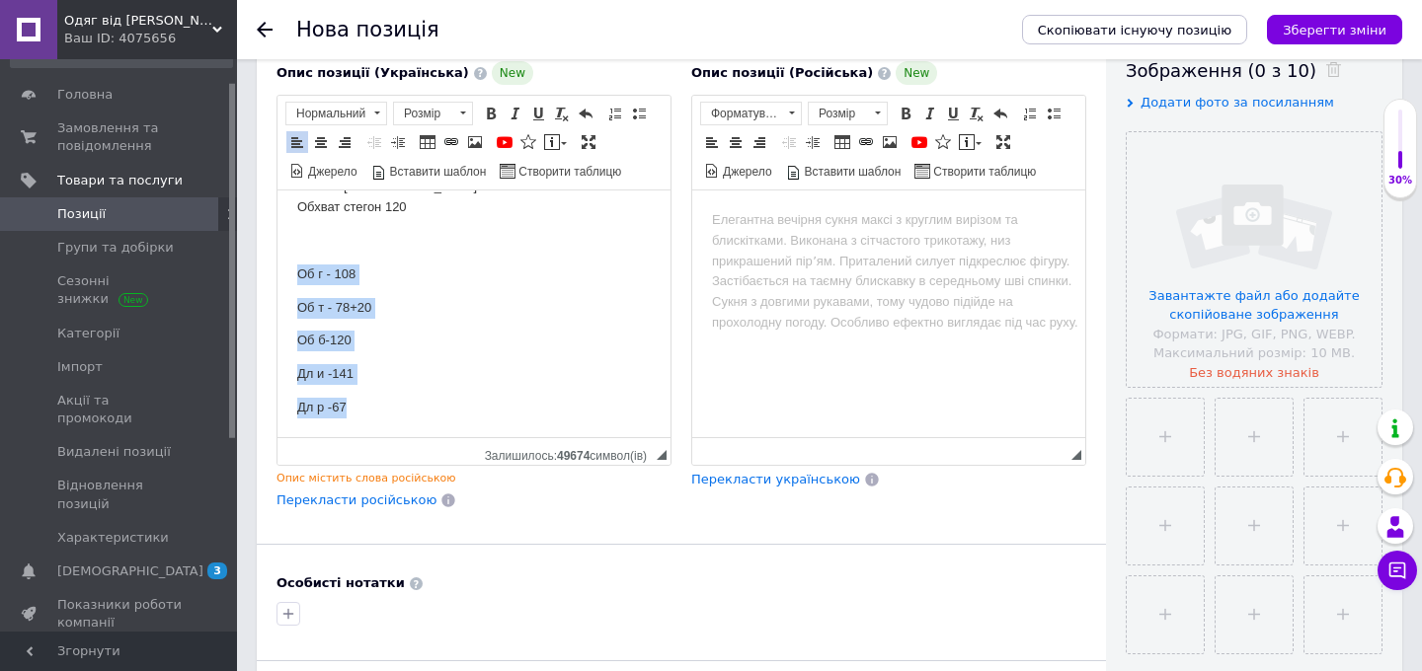
drag, startPoint x: 296, startPoint y: 269, endPoint x: 413, endPoint y: 762, distance: 507.2
click at [413, 438] on html "42-44 (тканина тягнеться +20см) Обхват грудей - 96 Обхват талії - 66 Обхват сте…" at bounding box center [473, 164] width 393 height 548
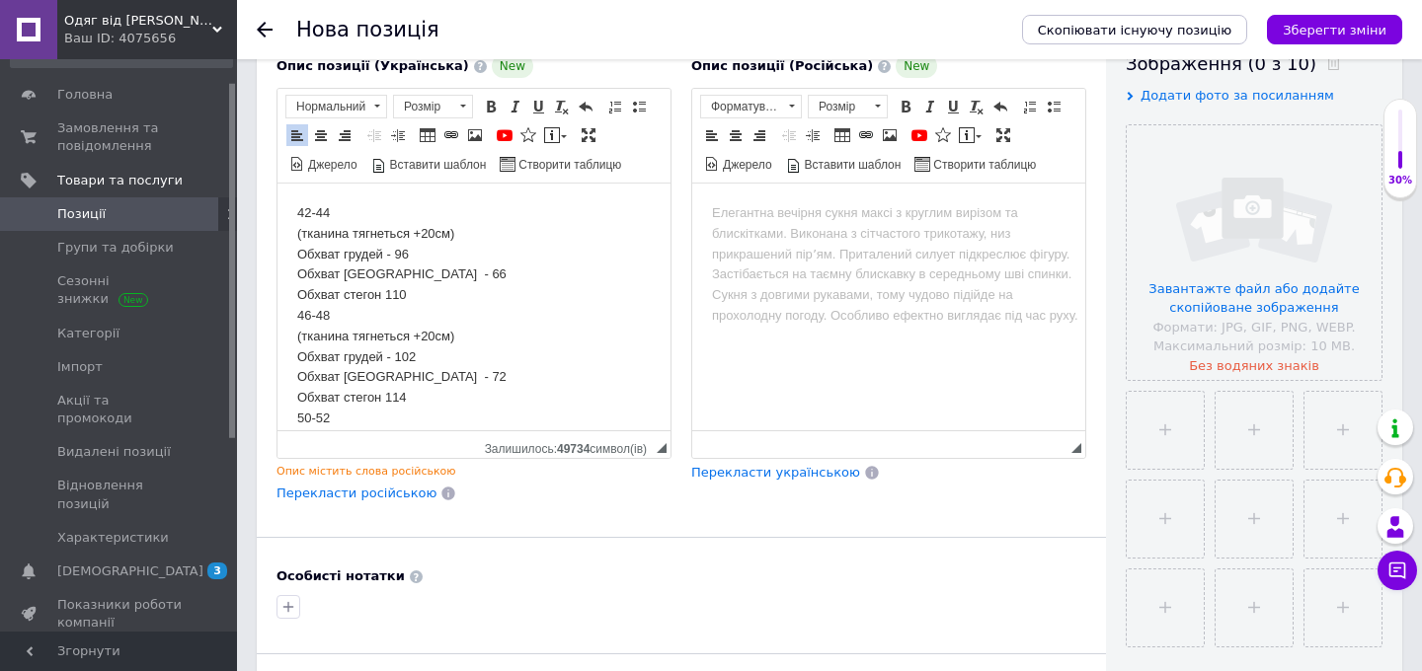
scroll to position [232, 0]
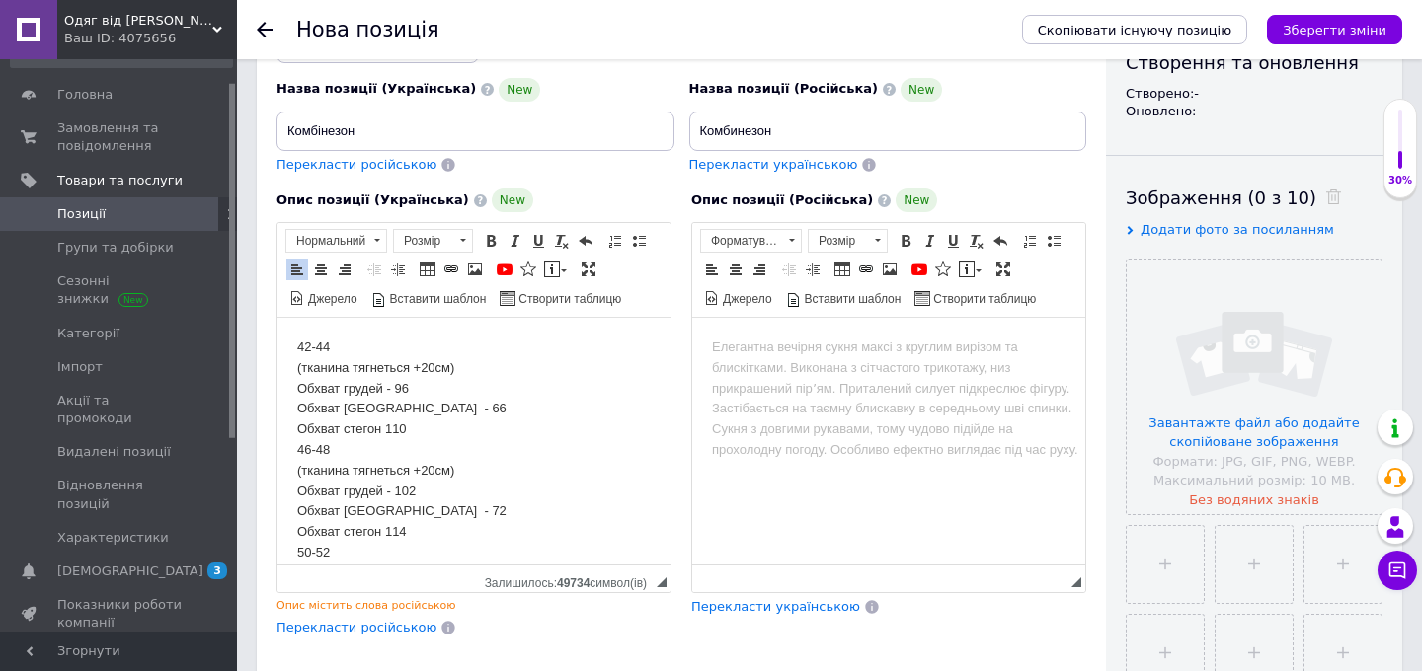
click at [298, 346] on p "42-44 (тканина тягнеться +20см) Обхват грудей - 96 Обхват талії - 66 Обхват сте…" at bounding box center [473, 492] width 353 height 308
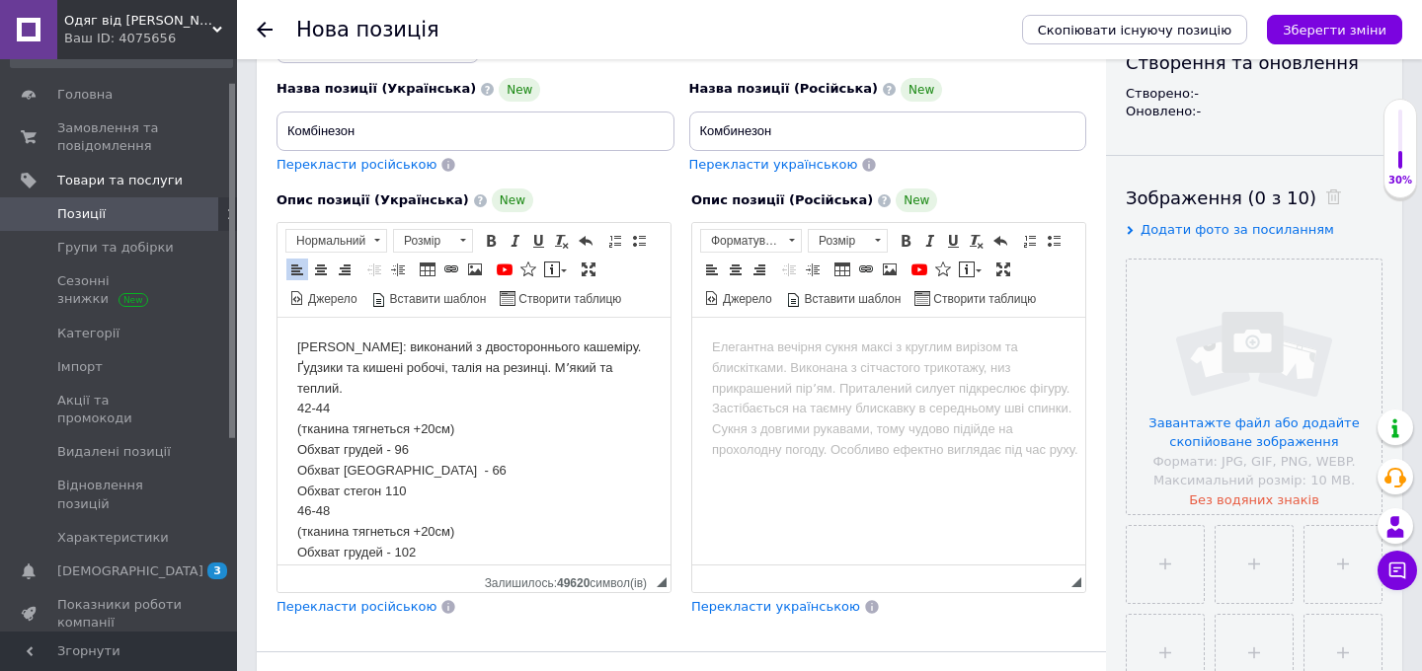
click at [304, 349] on p "[PERSON_NAME]: виконаний з двостороннього кашеміру. Ґудзики та кишені робочі, т…" at bounding box center [473, 522] width 353 height 369
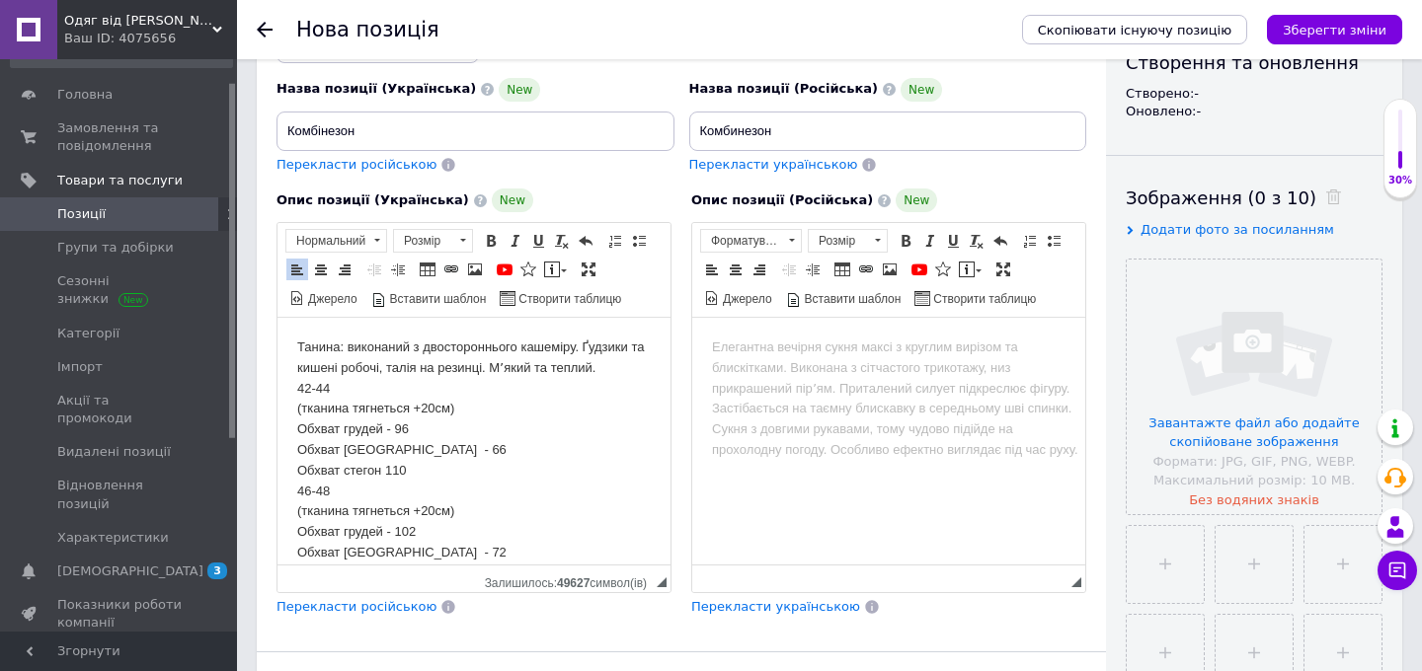
click at [414, 344] on p "Танина: виконаний з двостороннього кашеміру. Ґудзики та кишені робочі, талія на…" at bounding box center [473, 513] width 353 height 350
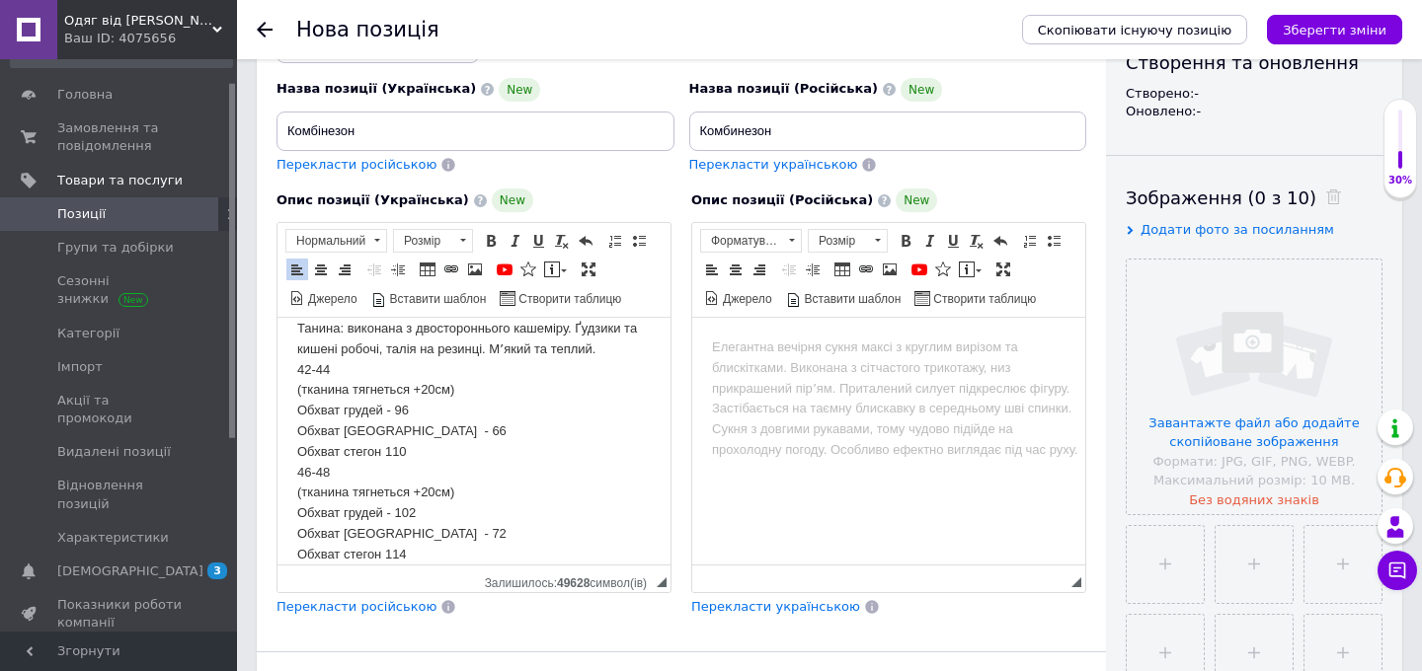
scroll to position [0, 0]
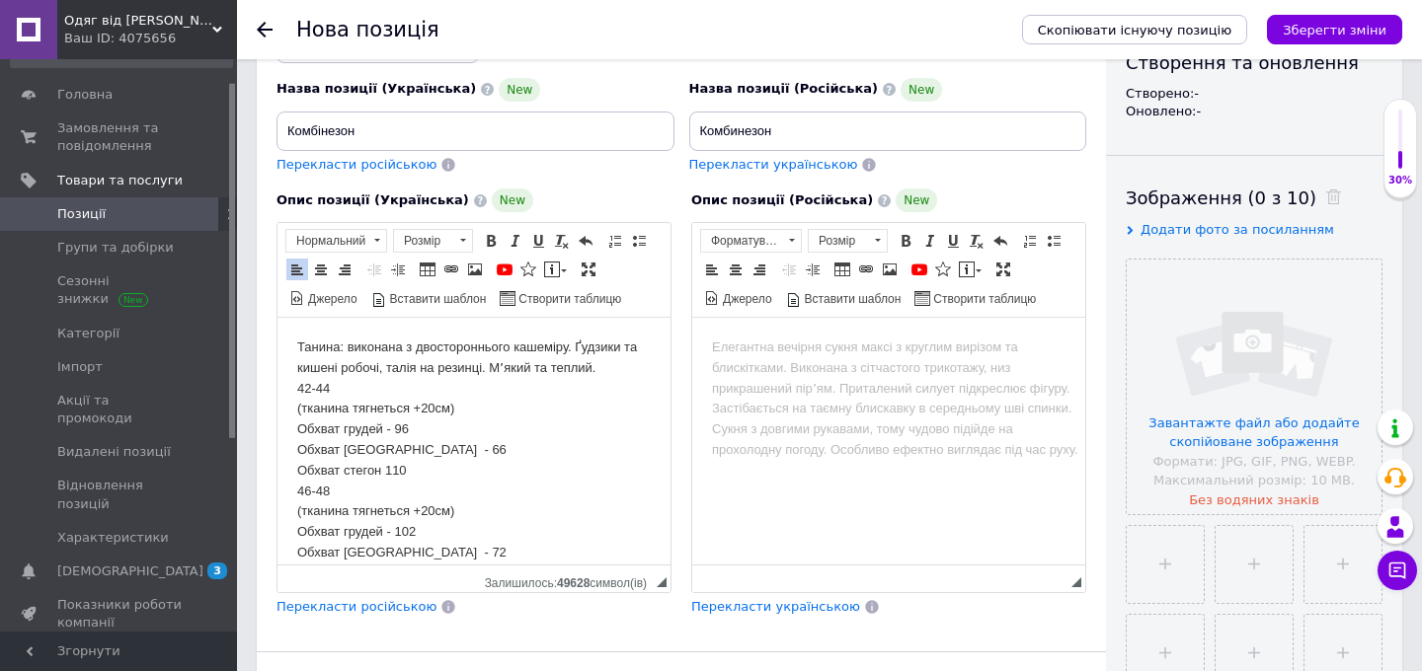
click at [372, 601] on span "Перекласти російською" at bounding box center [356, 606] width 160 height 15
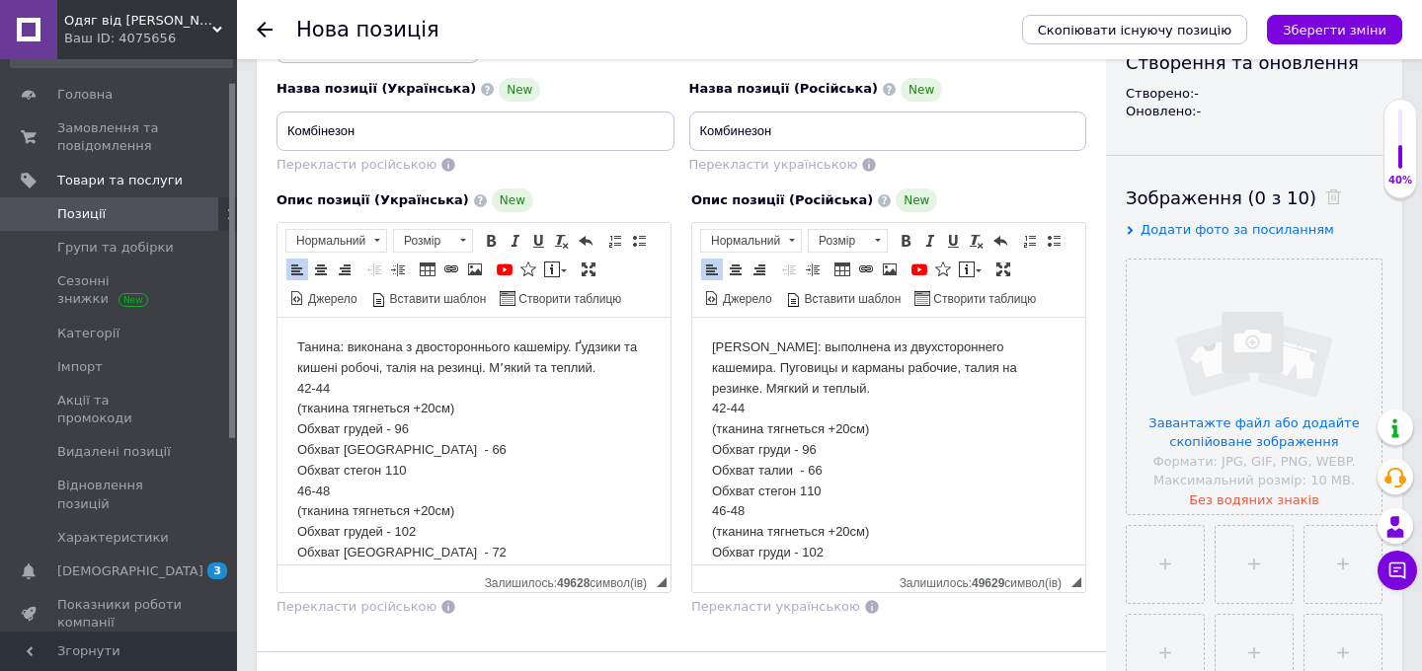
click at [789, 493] on p "[PERSON_NAME]: выполнена из двухстороннего кашемира. Пуговицы и карманы рабочие…" at bounding box center [888, 522] width 353 height 369
click at [389, 471] on p "Танина: виконана з двостороннього кашеміру. Ґудзики та кишені робочі, талія на …" at bounding box center [473, 513] width 353 height 350
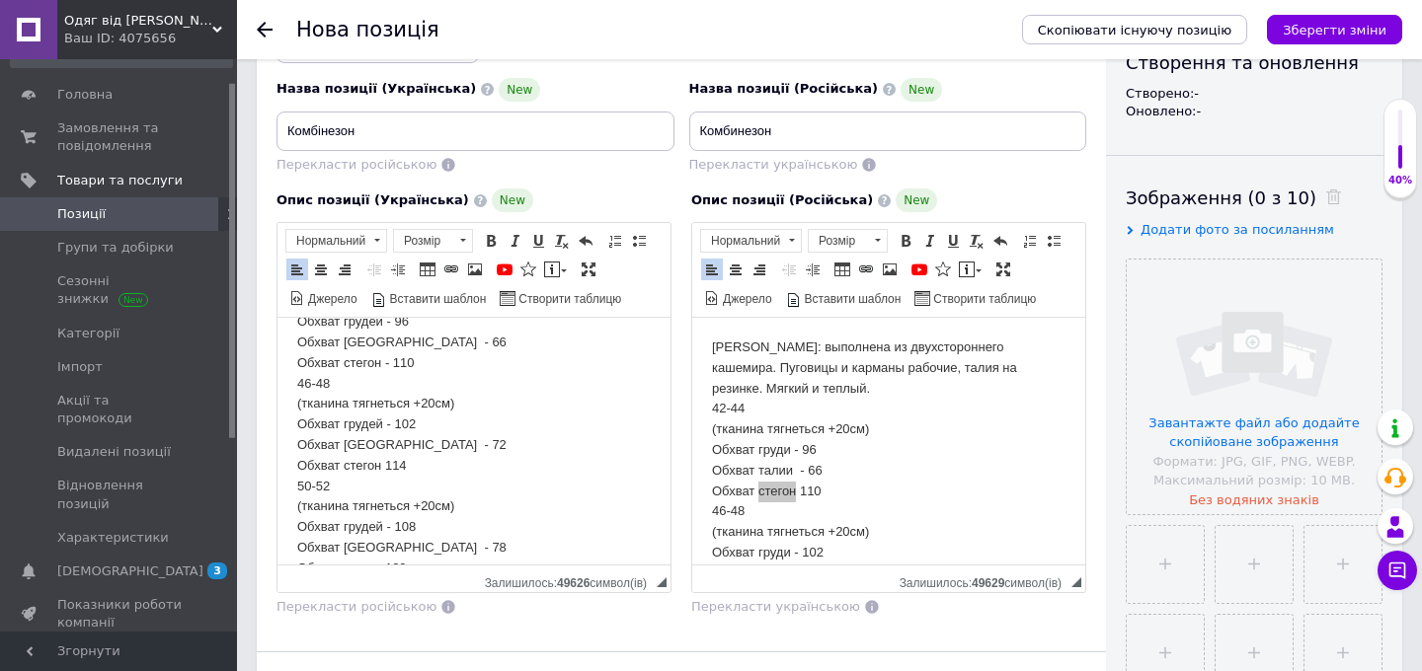
scroll to position [103, 0]
click at [786, 492] on p "[PERSON_NAME]: выполнена из двухстороннего кашемира. Пуговицы и карманы рабочие…" at bounding box center [888, 522] width 353 height 369
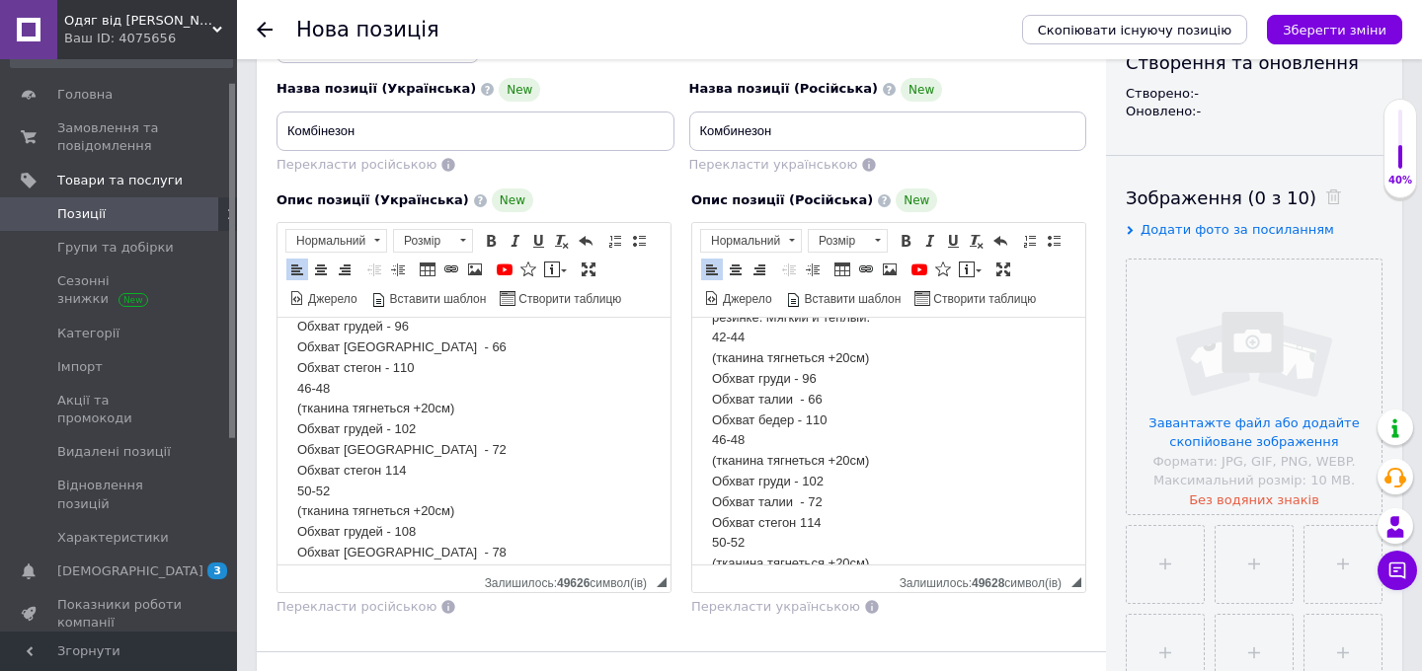
scroll to position [77, 0]
click at [778, 517] on p "[PERSON_NAME]: выполнена из двухстороннего кашемира. Пуговицы и карманы рабочие…" at bounding box center [888, 445] width 353 height 369
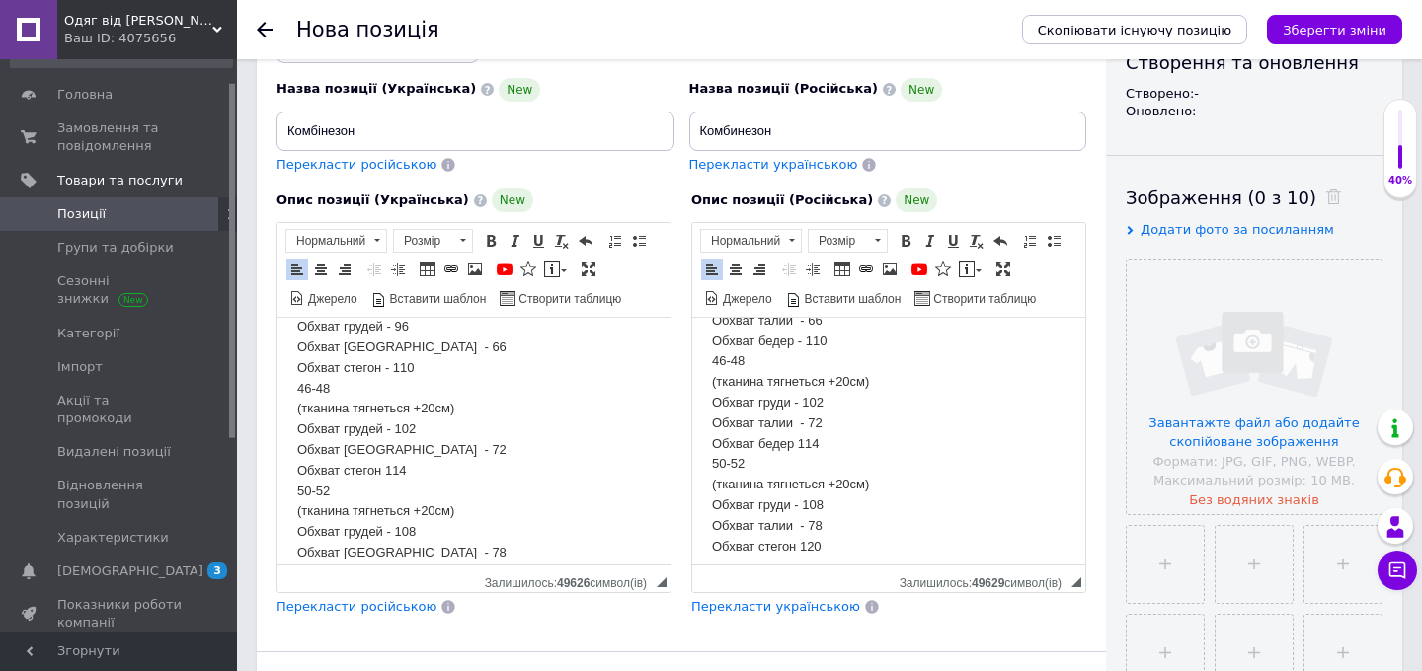
scroll to position [162, 0]
click at [387, 473] on p "Танина: виконана з двостороннього кашеміру. Ґудзики та кишені робочі, талія на …" at bounding box center [473, 410] width 353 height 350
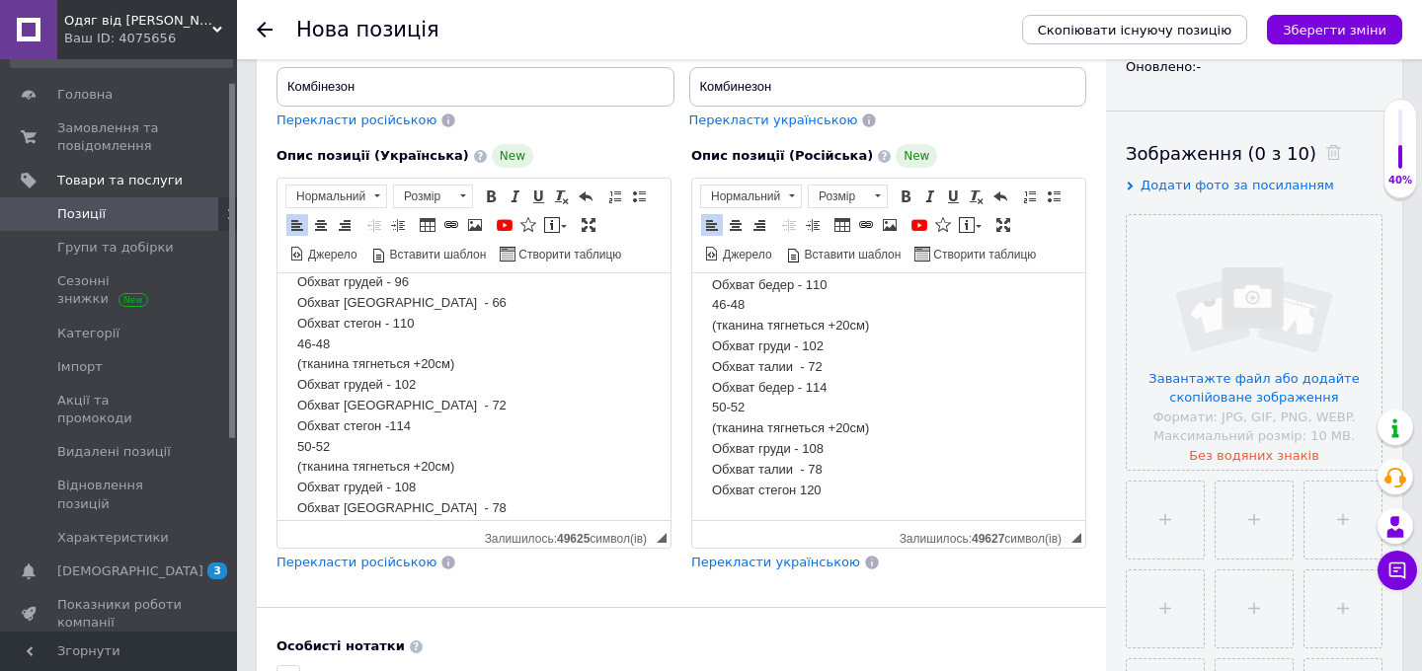
scroll to position [277, 0]
click at [778, 486] on p "[PERSON_NAME]: выполнена из двухстороннего кашемира. Пуговицы и карманы рабочие…" at bounding box center [888, 314] width 353 height 369
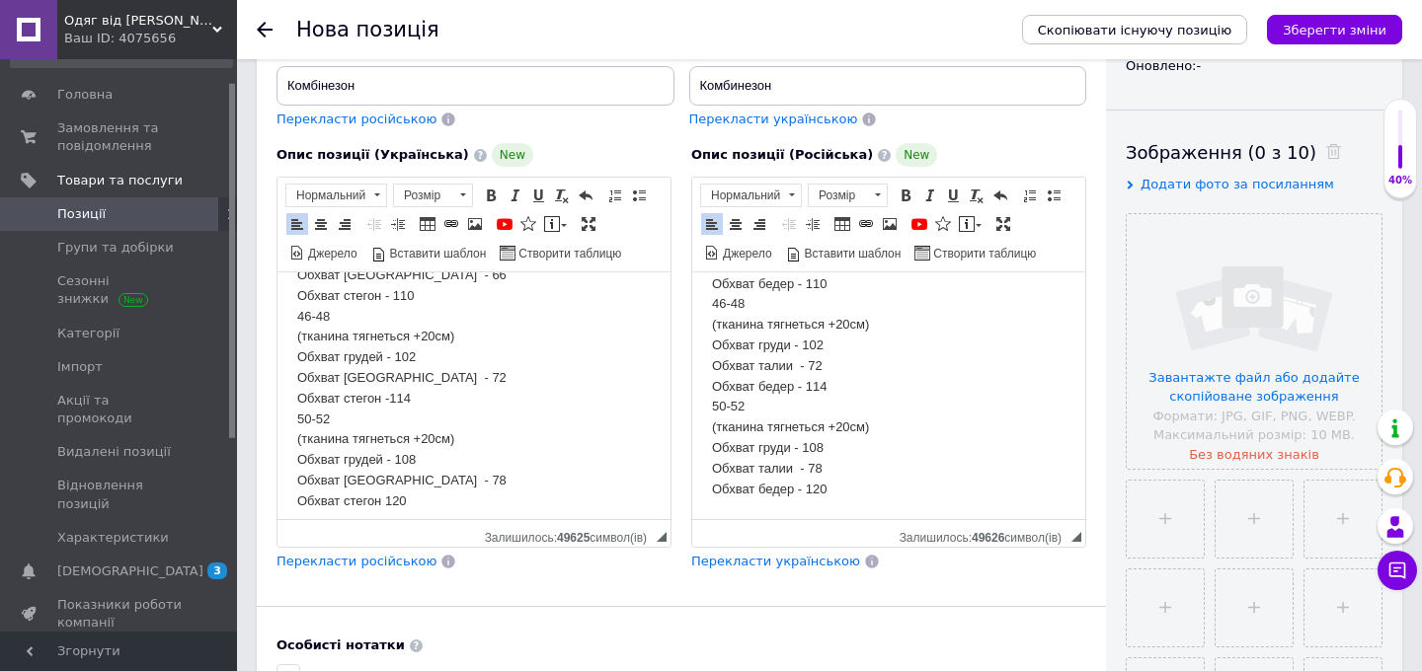
scroll to position [141, 0]
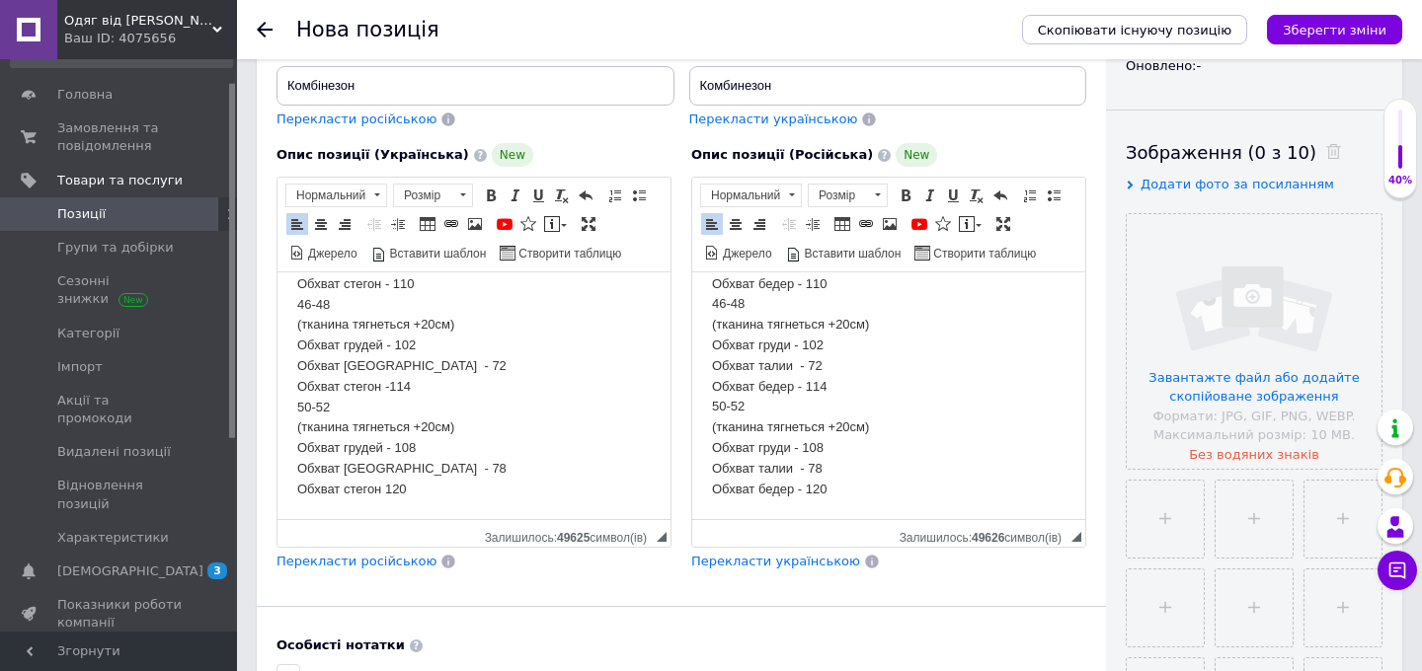
click at [384, 491] on p "Танина: виконана з двостороннього кашеміру. Ґудзики та кишені робочі, талія на …" at bounding box center [473, 326] width 353 height 350
click at [1225, 295] on input "file" at bounding box center [1254, 341] width 255 height 255
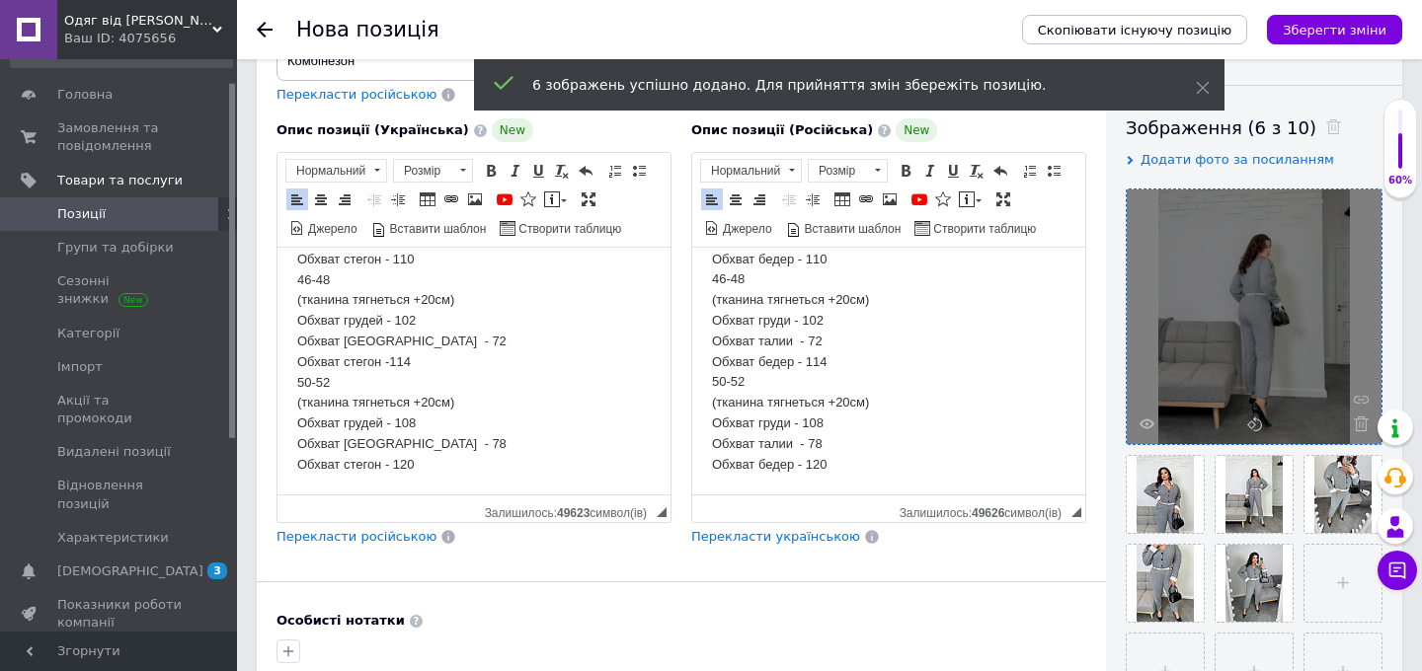
scroll to position [306, 0]
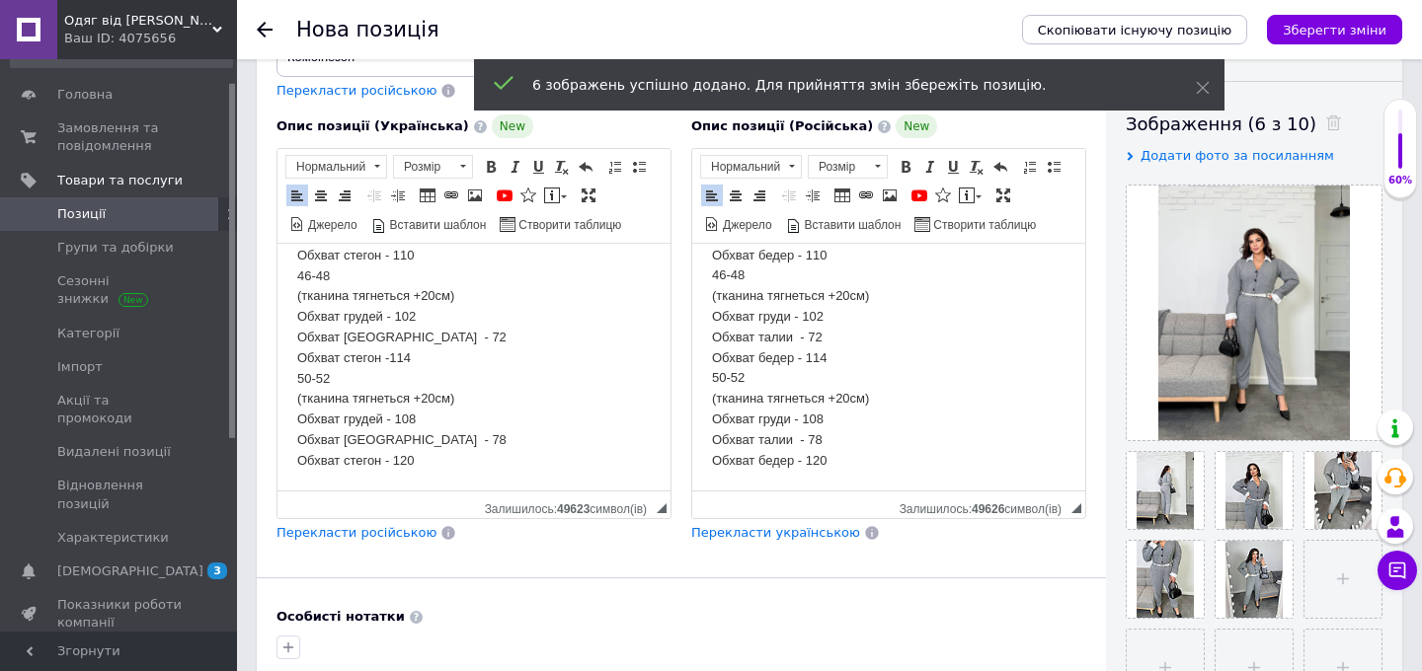
drag, startPoint x: 1254, startPoint y: 471, endPoint x: 1254, endPoint y: 459, distance: 11.8
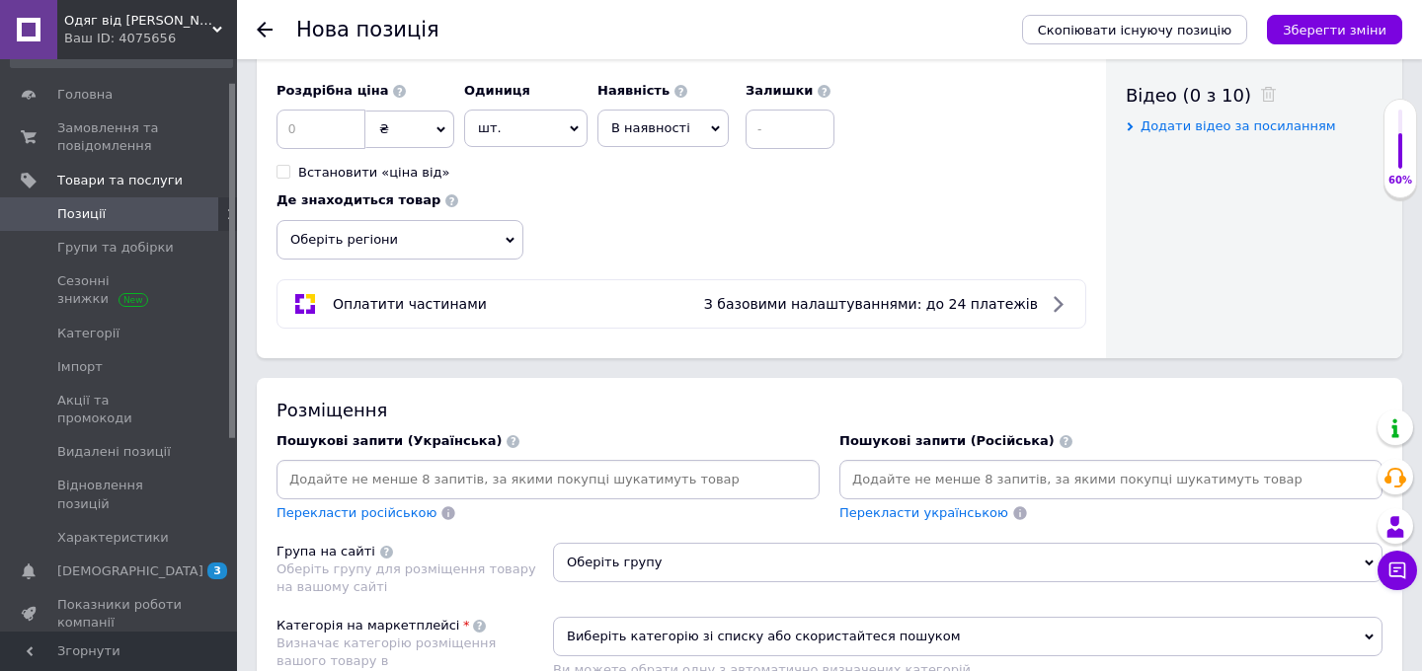
scroll to position [1002, 0]
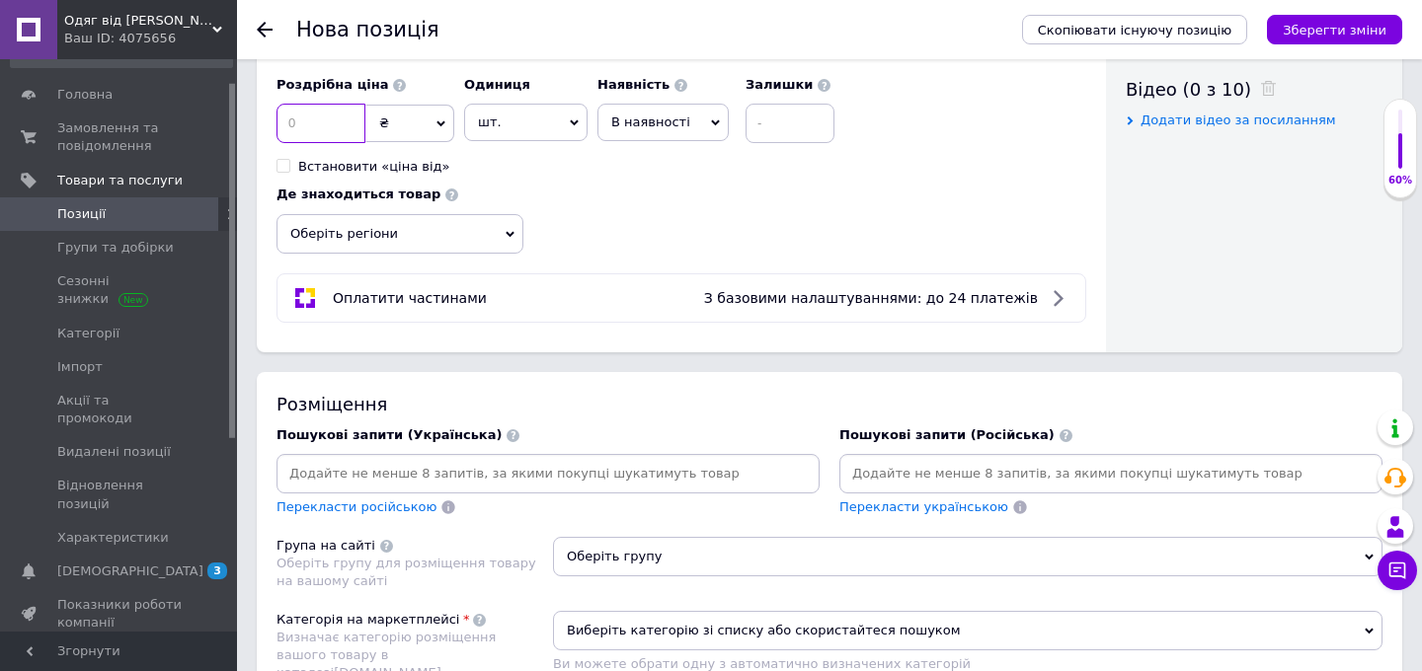
click at [319, 129] on input at bounding box center [320, 123] width 89 height 39
type input "1190"
click at [686, 171] on div "Роздрібна ціна 1190 ₴ $ EUR CHF GBP ¥ PLN ₸ MDL HUF KGS CNY TRY KRW lei Встанов…" at bounding box center [560, 121] width 568 height 110
click at [822, 122] on input at bounding box center [789, 123] width 89 height 39
type input "100"
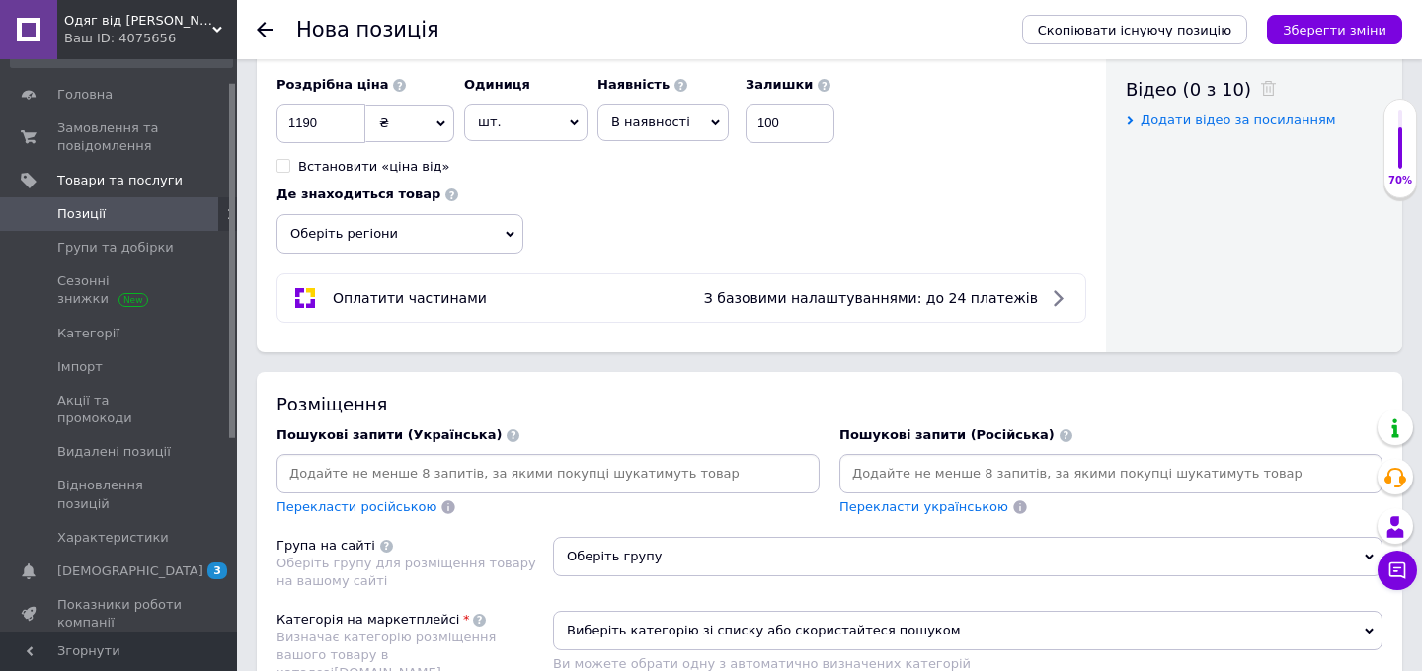
click at [728, 209] on div "Роздрібна ціна 1190 ₴ $ EUR CHF GBP ¥ PLN ₸ MDL HUF KGS CNY TRY KRW lei Встанов…" at bounding box center [681, 160] width 810 height 188
click at [494, 215] on span "Оберіть регіони" at bounding box center [399, 233] width 247 height 39
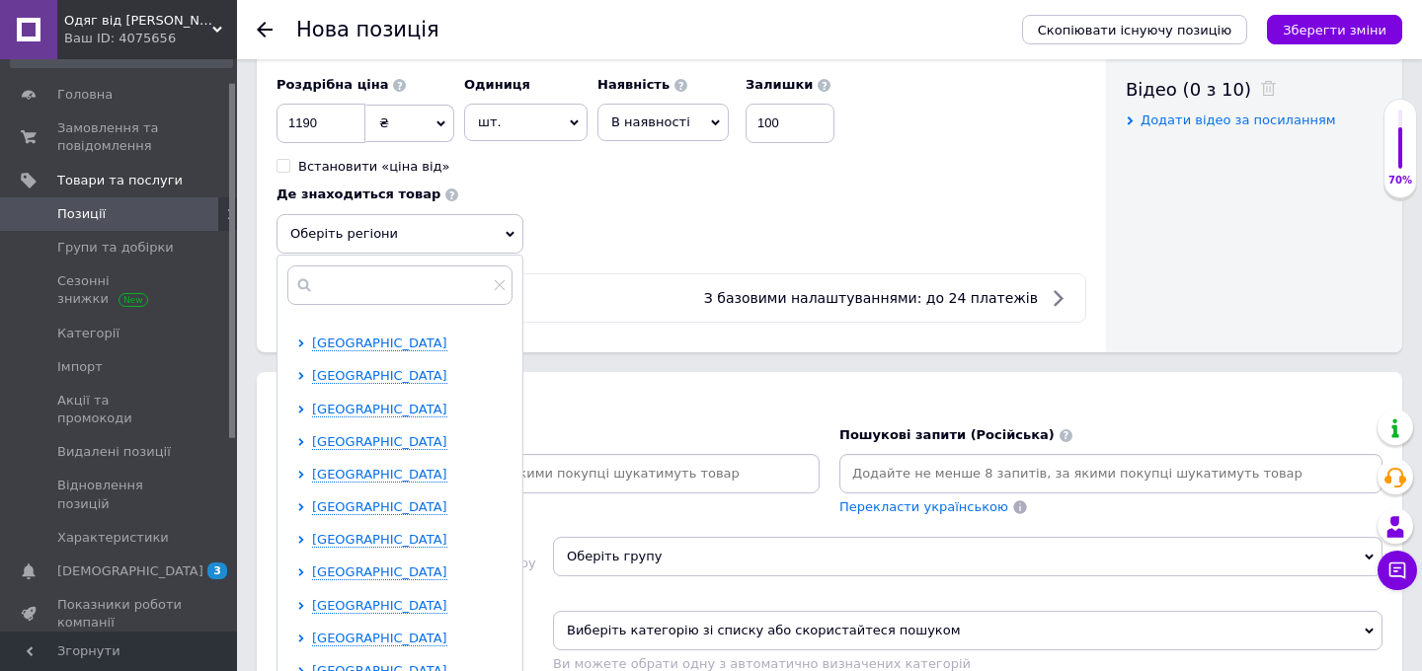
scroll to position [253, 0]
click at [399, 506] on span "[GEOGRAPHIC_DATA]" at bounding box center [379, 506] width 135 height 15
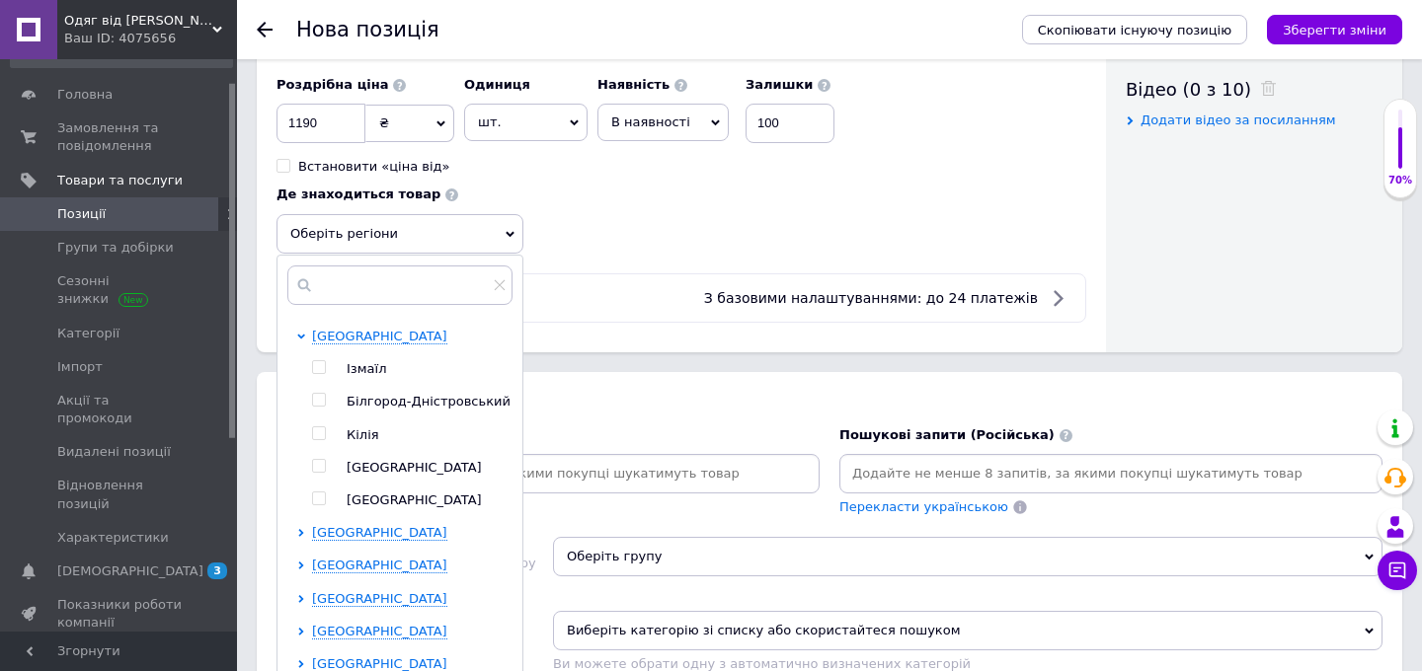
scroll to position [430, 0]
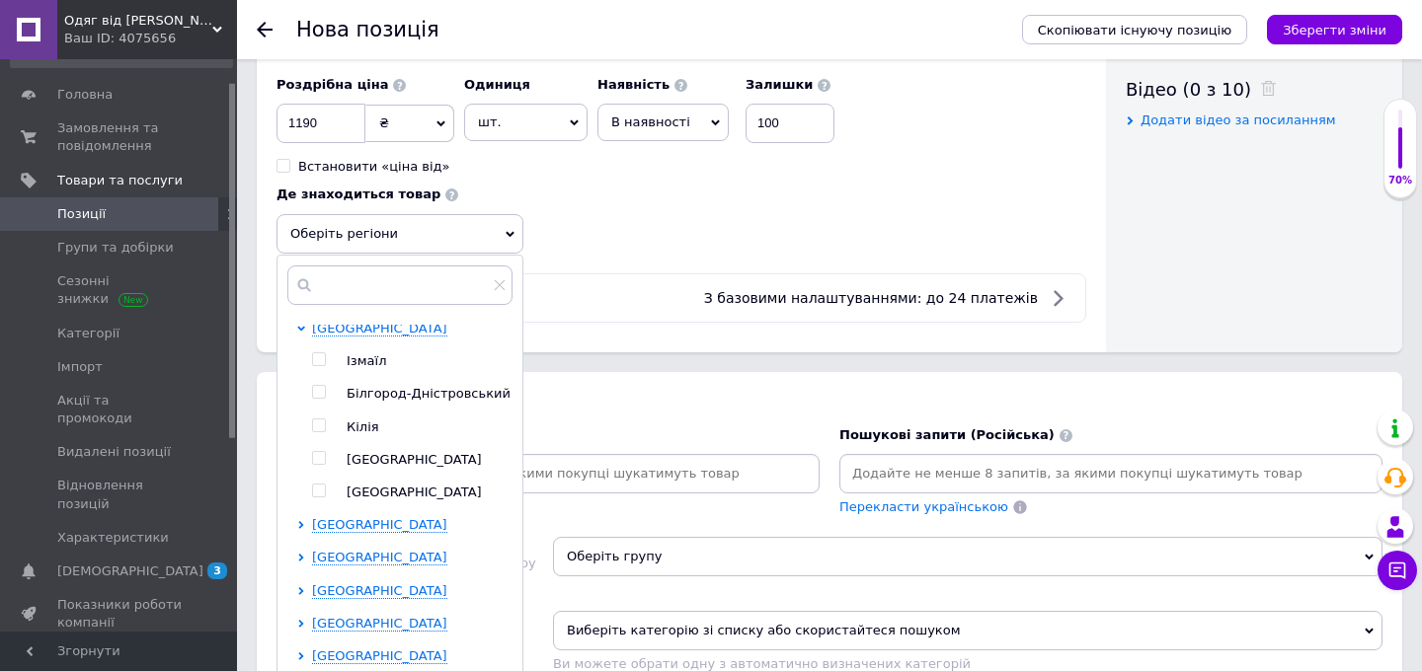
click at [358, 464] on span "[GEOGRAPHIC_DATA]" at bounding box center [414, 459] width 135 height 15
checkbox input "true"
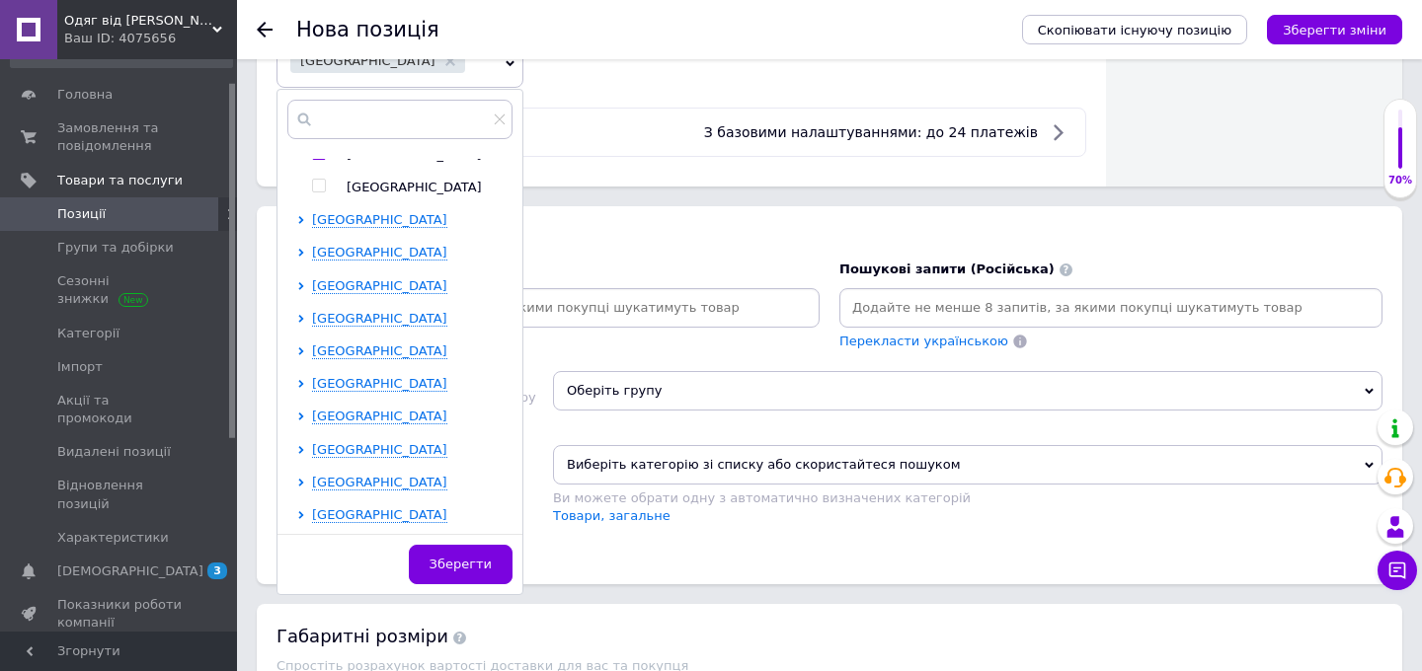
scroll to position [1364, 0]
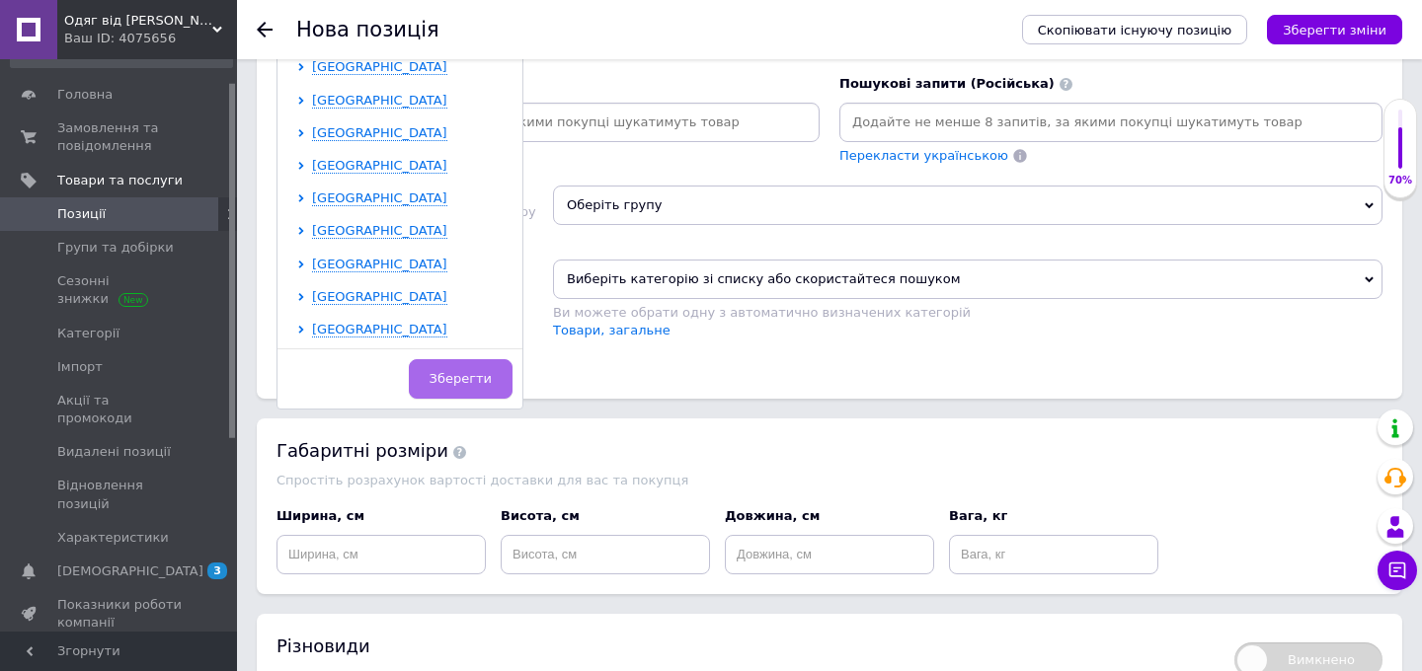
click at [461, 386] on button "Зберегти" at bounding box center [461, 378] width 104 height 39
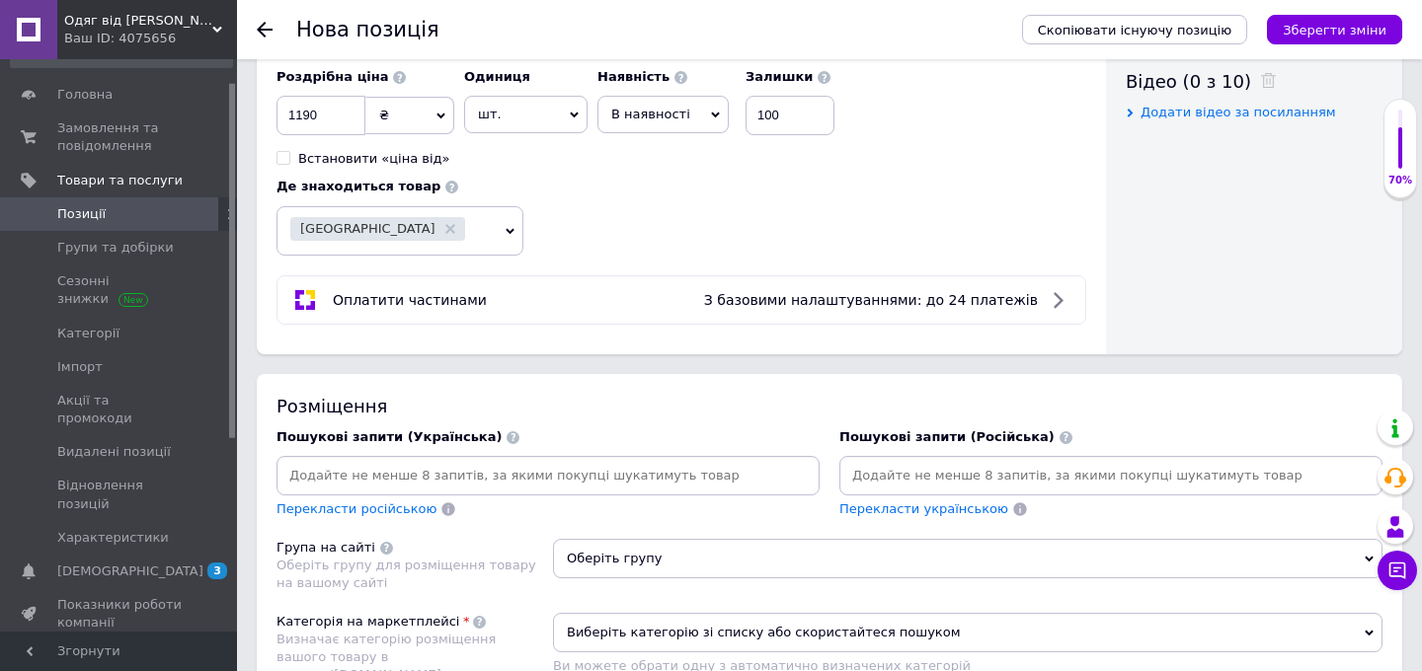
scroll to position [1016, 0]
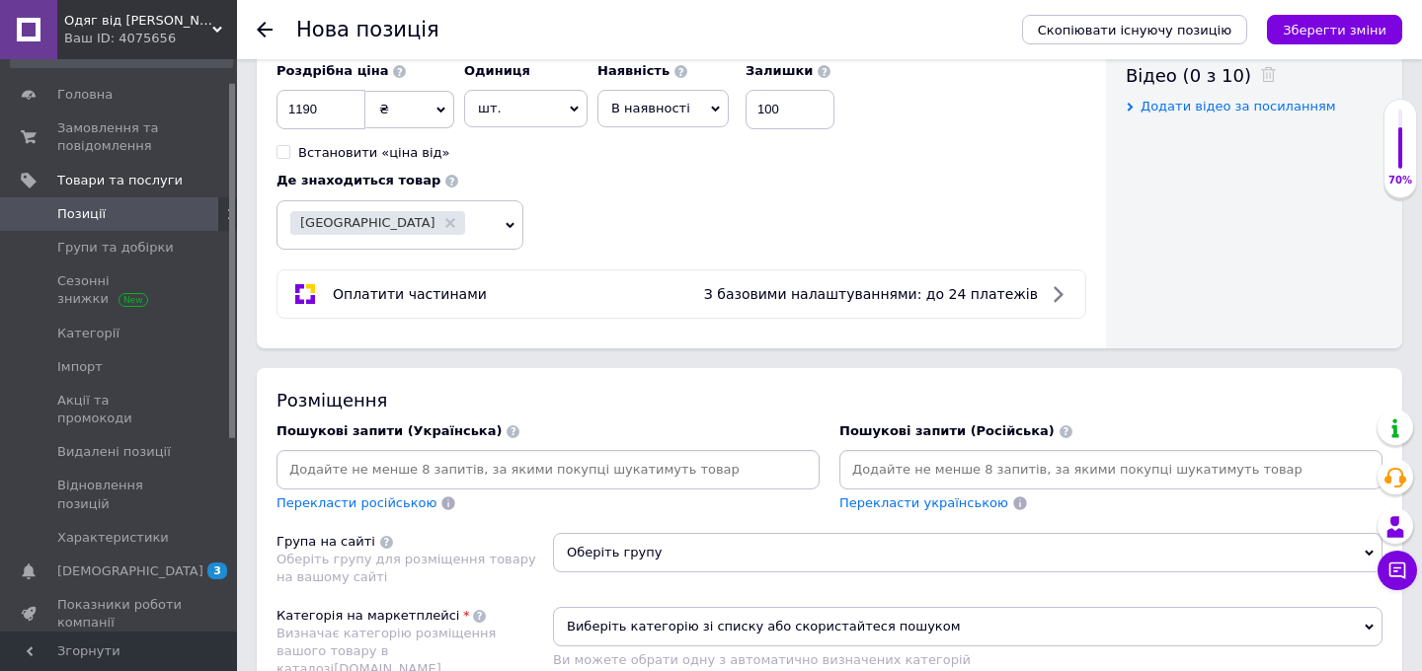
click at [688, 472] on input at bounding box center [547, 470] width 535 height 30
type input "жіночий комбінезон"
type input "жіночій комбінезон овісь-весна"
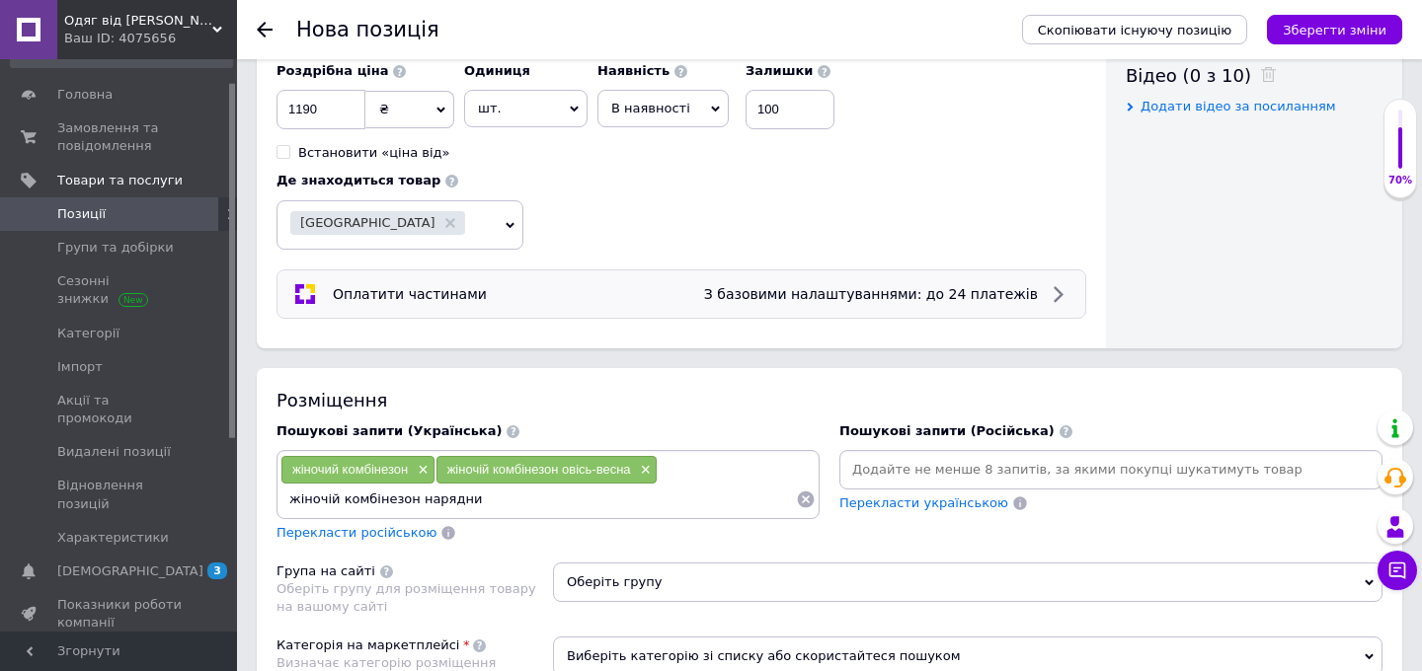
type input "жіночій комбінезон нарядний"
click at [630, 500] on input "жіночій зимовий космбінезон" at bounding box center [644, 500] width 304 height 30
click at [730, 492] on input "жіночій зимовий комбінезон" at bounding box center [644, 500] width 304 height 30
type input "жіночій зимовий комбінезон"
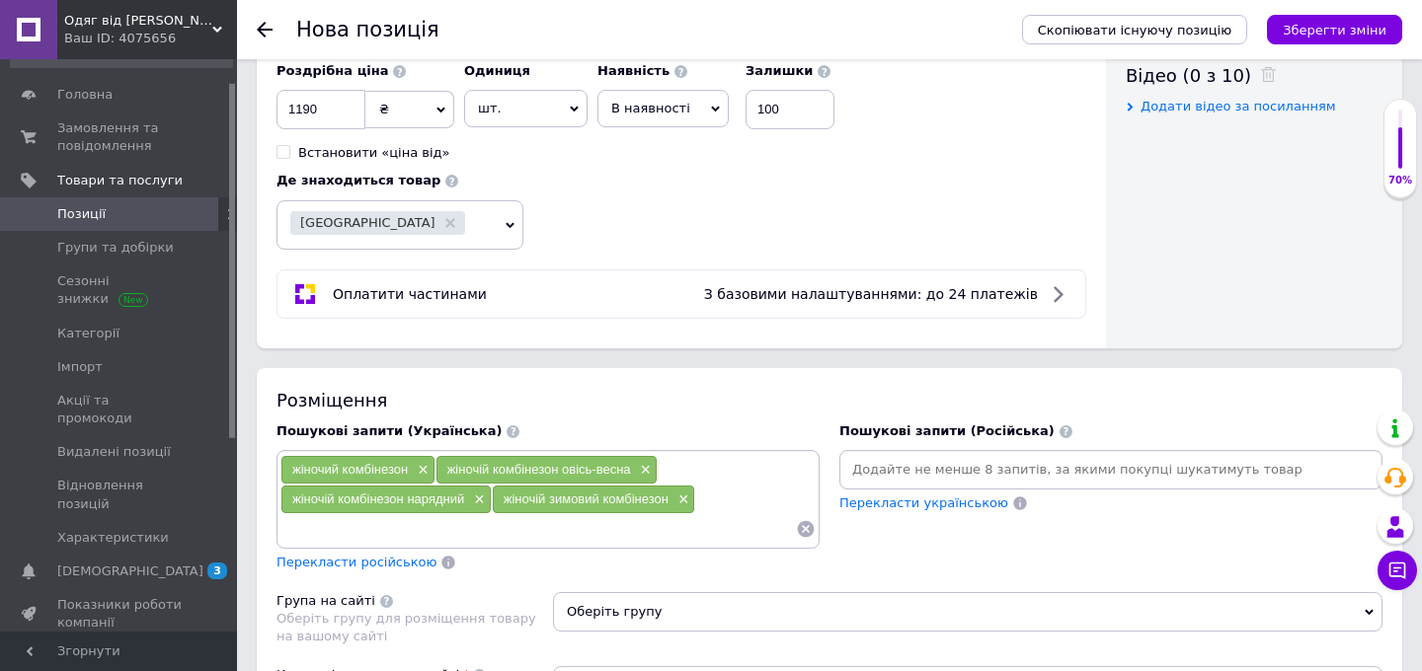
paste input "жіночий комбінезон"
click at [364, 539] on input "жіночий комбінезон" at bounding box center [537, 529] width 515 height 30
paste input "омбінезон жіночий класичний"
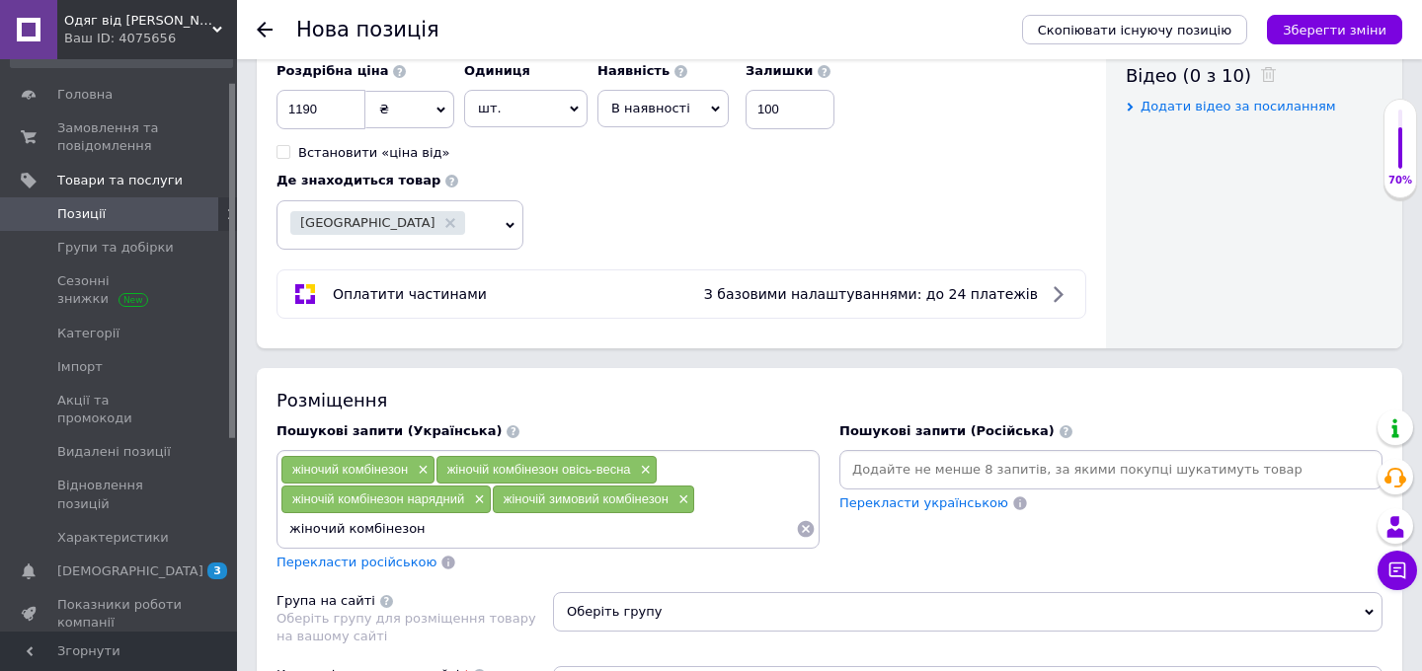
type input "комбінезон жіночий класичний"
paste input "комбінезон жіночий сірий"
type input "комбінезон жіночий сірий"
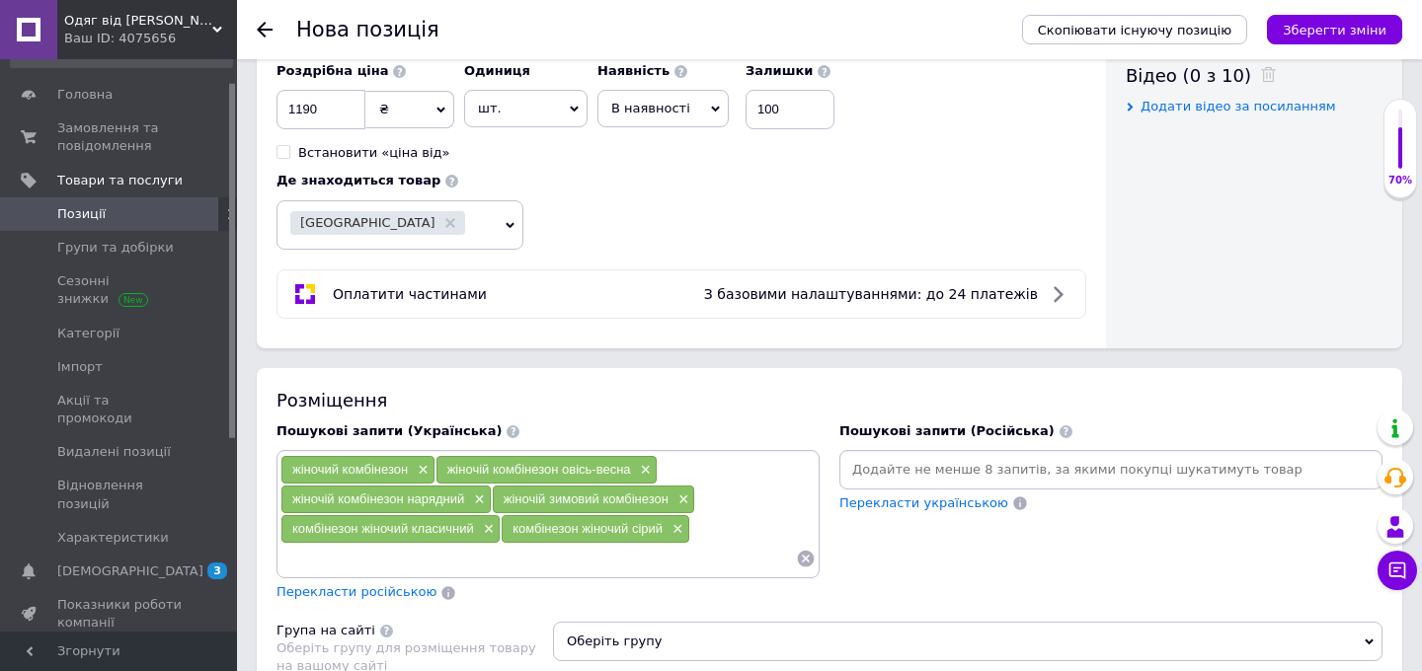
paste input "комбінезон жіночий офісний"
type input "комбінезон жіночий офісний"
paste input "комбінезон жіночий нарядний"
type input "комбінезон жіночий нарядний"
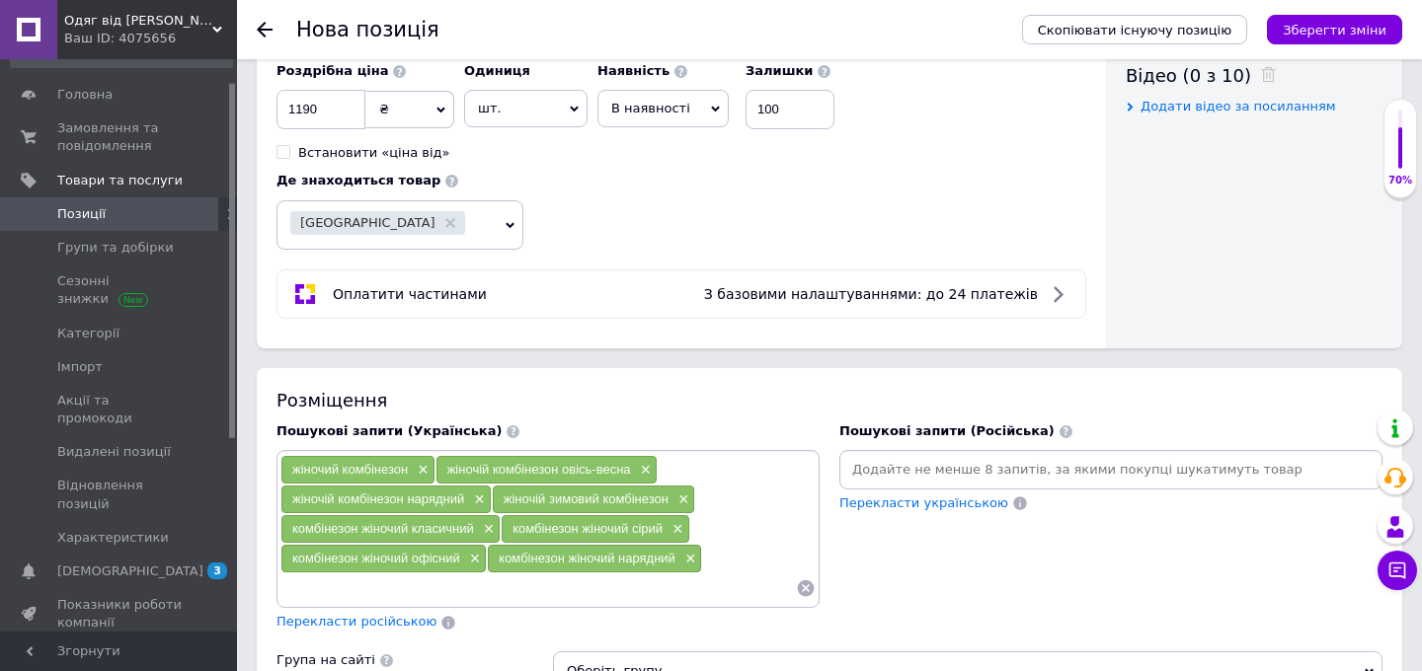
paste input "комбінезон жіночий з довгим рукавом"
type input "комбінезон жіночий з довгим рукавом"
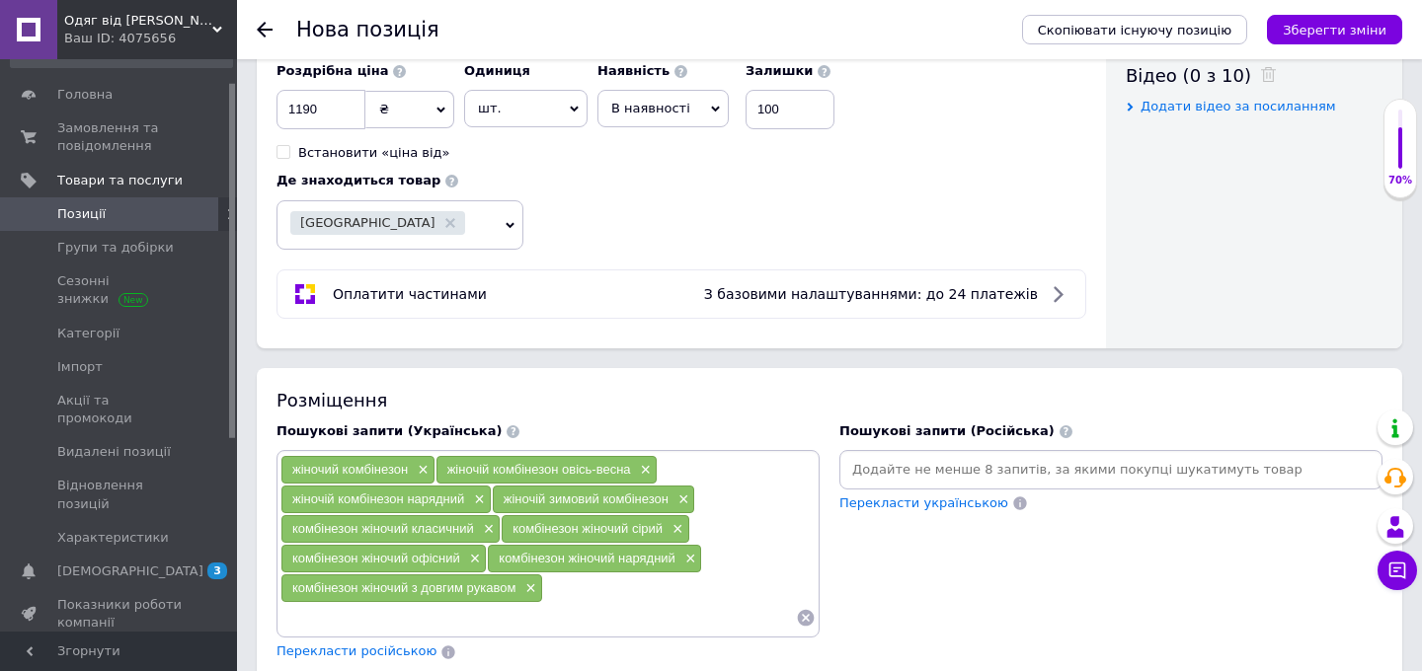
paste input "комбінезон жіночий зі штанами"
type input "комбінезон жіночий зі штанами"
paste input "жіночий комбінезон на роботу"
type input "жіночий комбінезон на роботу"
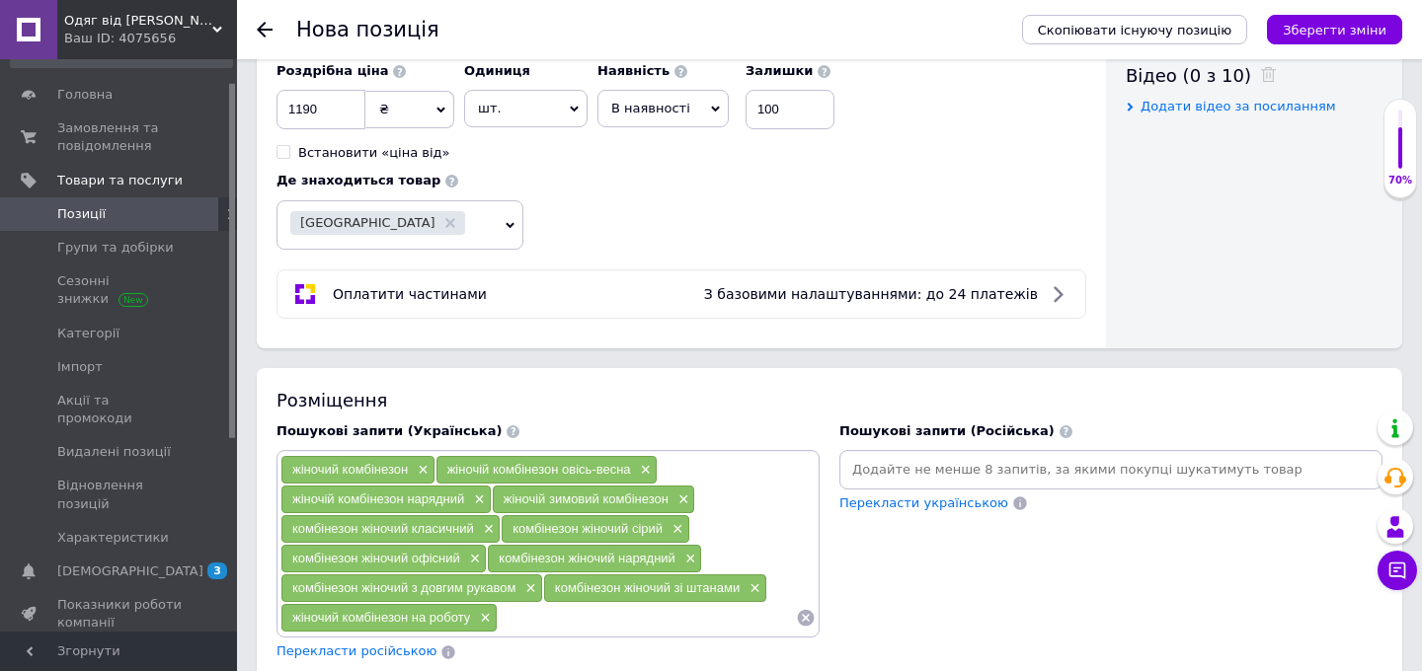
paste input "комбінезон жіночий елегантний"
type input "комбінезон жіночий елегантний"
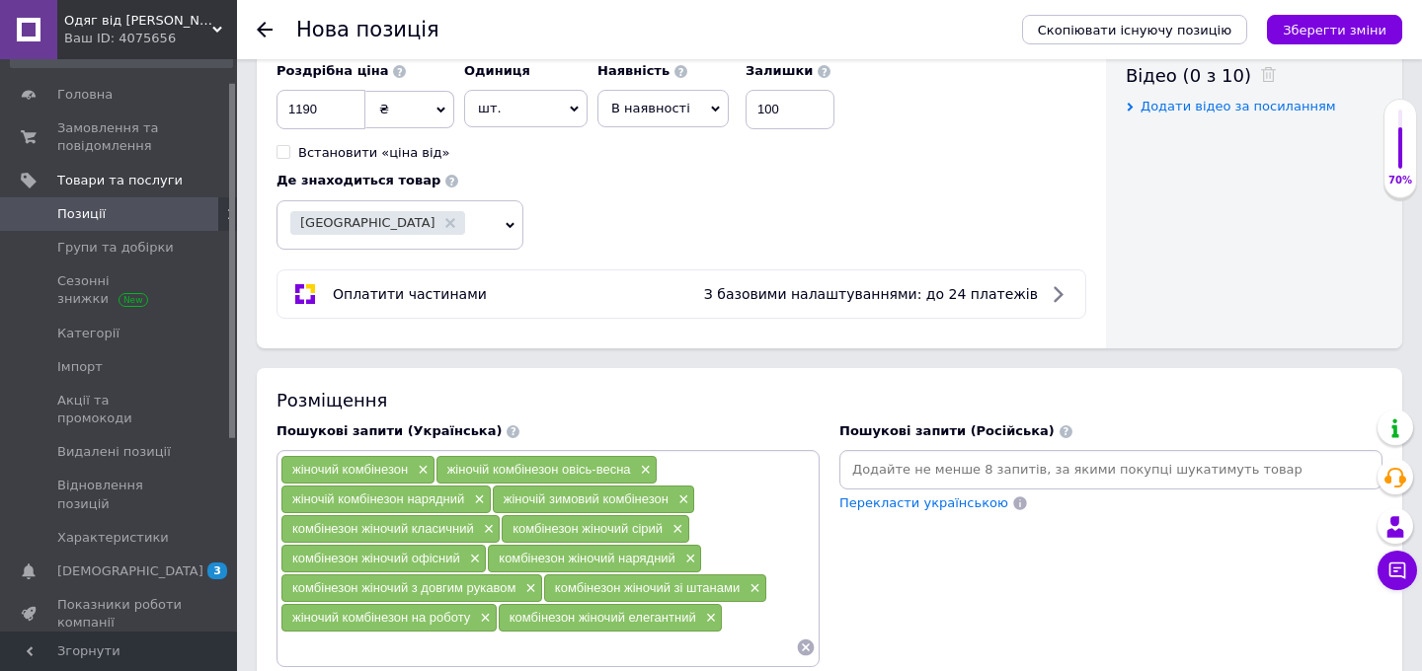
paste input "комбінезон жіночий демісезонний"
type input "комбінезон жіночий демісезонний"
paste input "комбінезон жіночий офіс класика"
type input "комбінезон жіночий офіс класика"
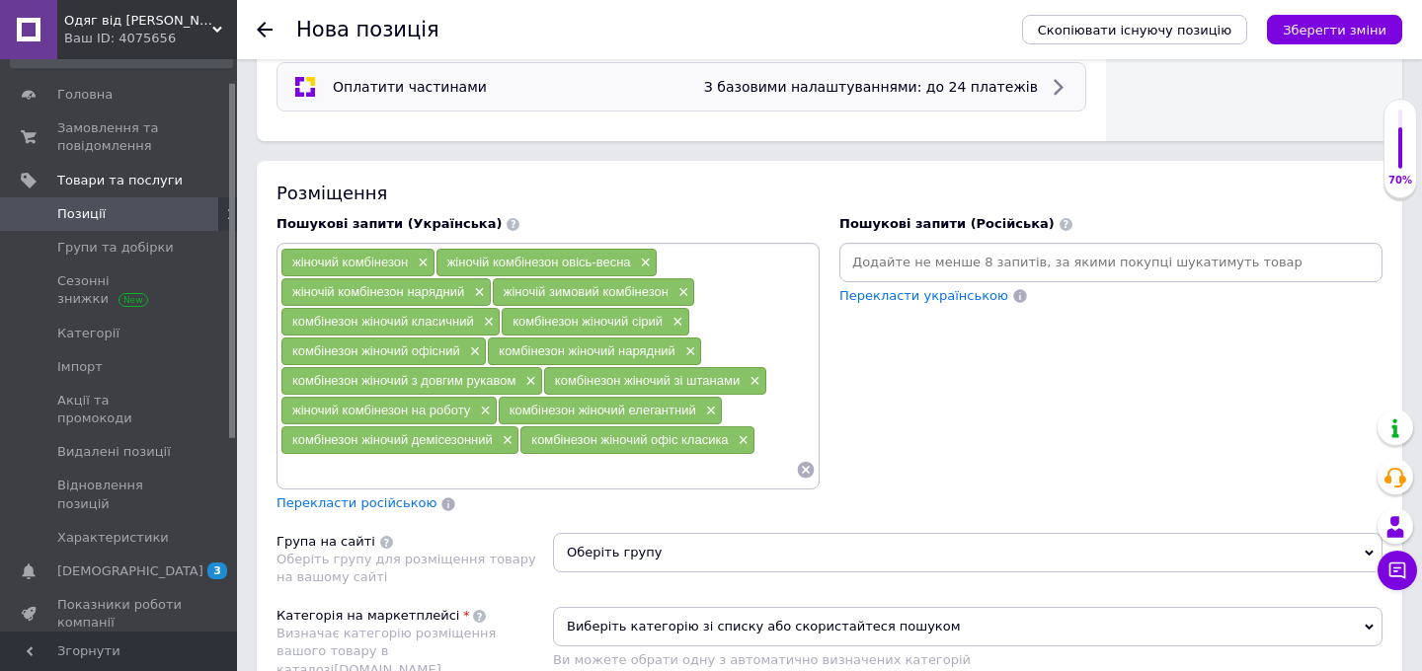
paste input "жіночий комбінезон сірий з білим коміром і поясом"
type input "жіночий комбінезон сірий з білим коміром і поясом"
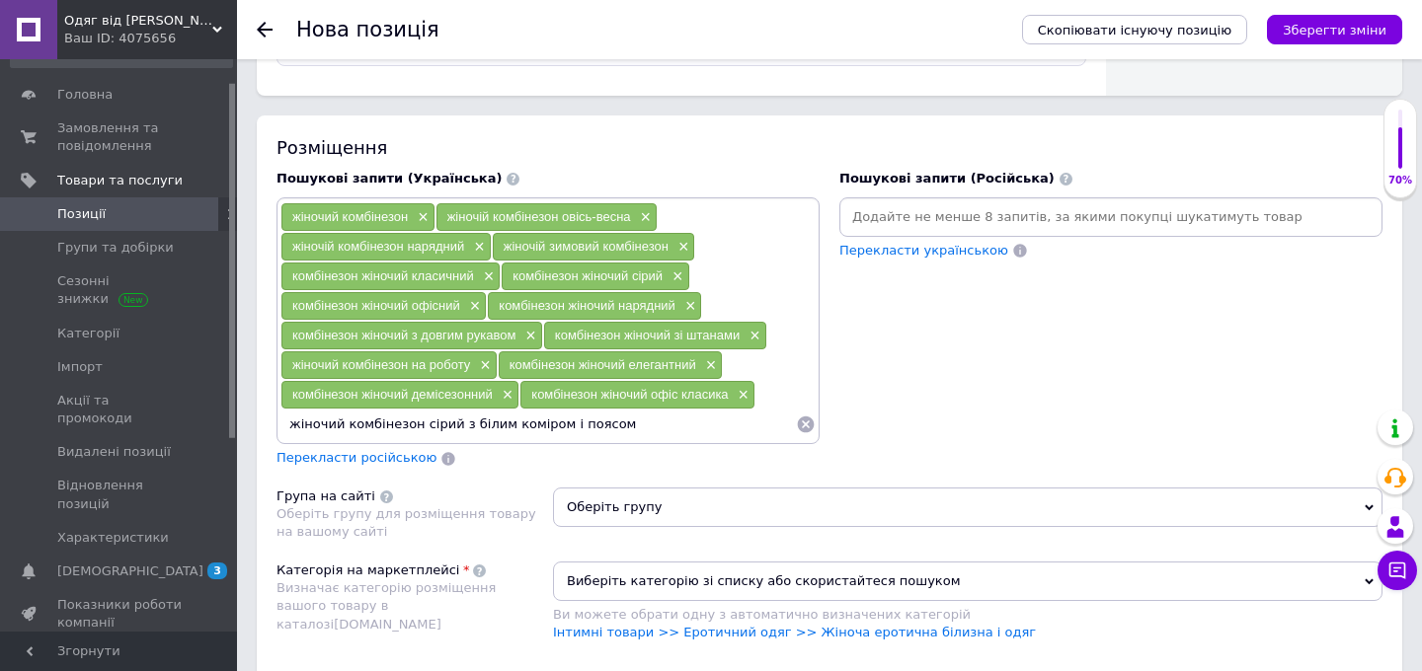
scroll to position [1270, 0]
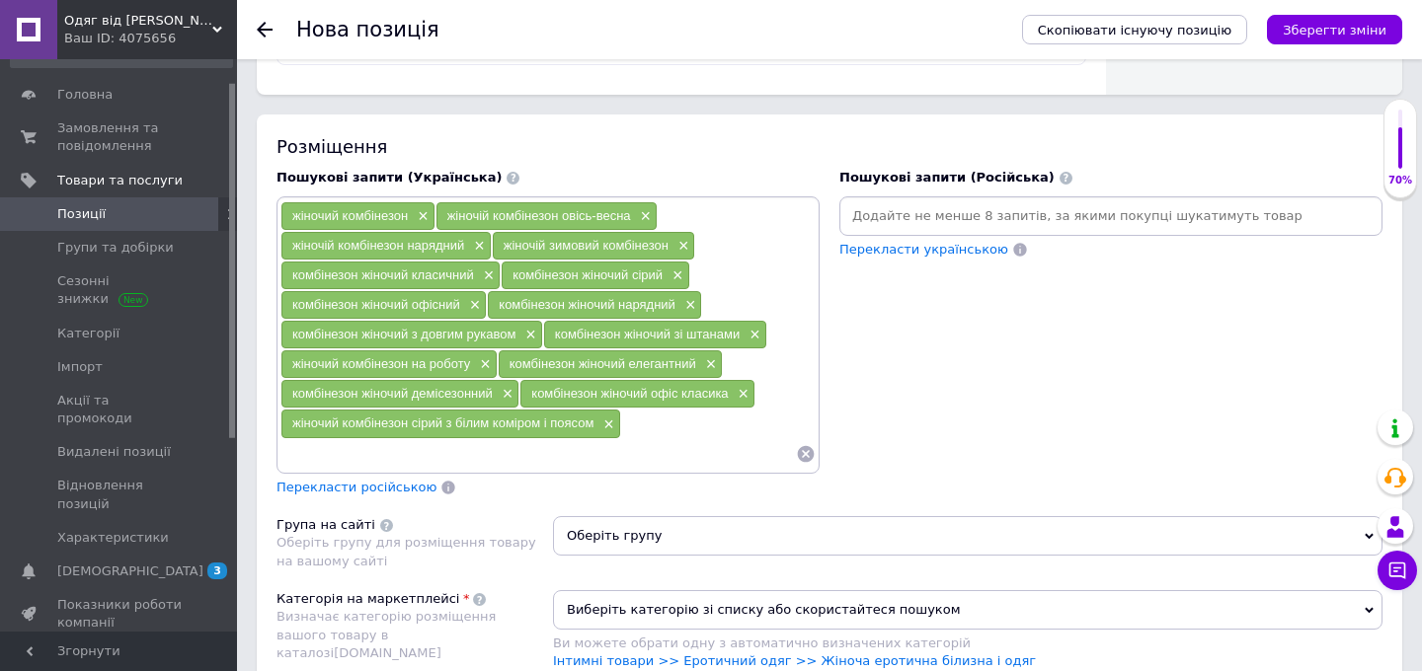
paste input "елегантний жіночий комбінезон для офісу та ділових зустрічей"
type input "елегантний жіночий комбінезон для офісу та ділових зустрічей"
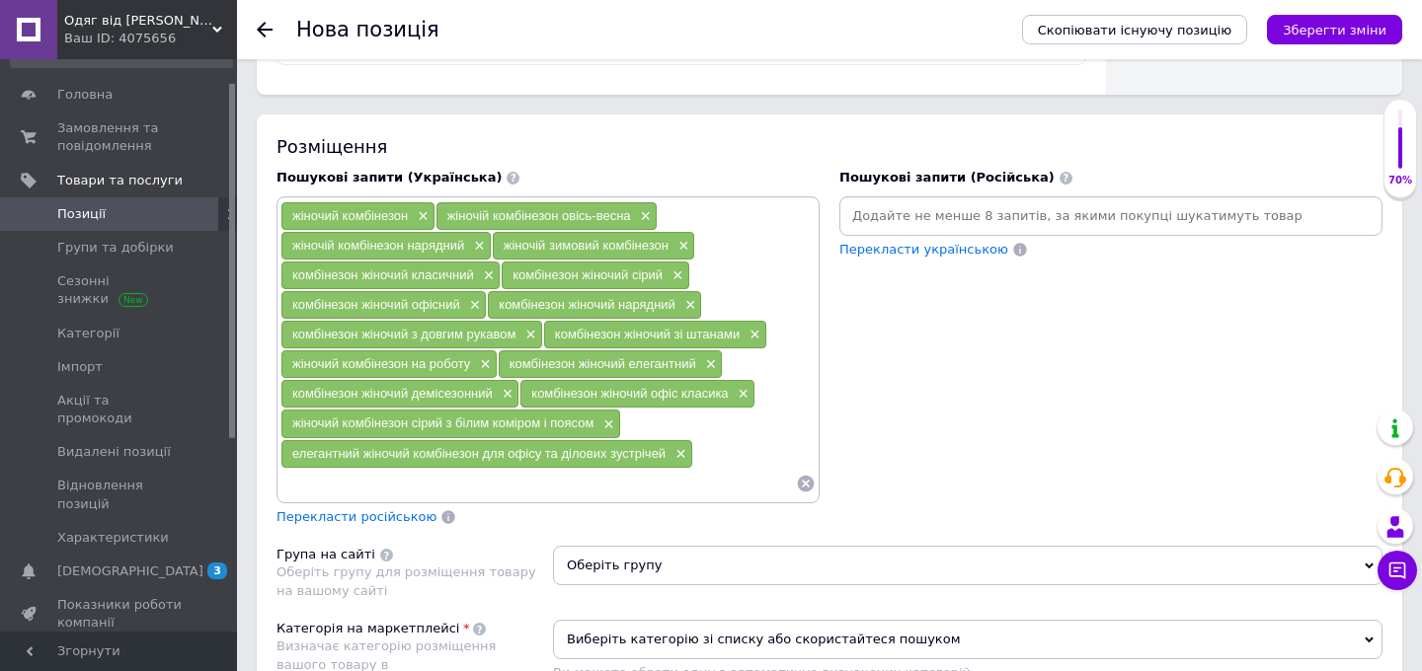
paste input "стильний жіночий комбінезон"
type input "стильний жіночий комбінезон"
click at [406, 518] on span "Перекласти російською" at bounding box center [356, 516] width 160 height 15
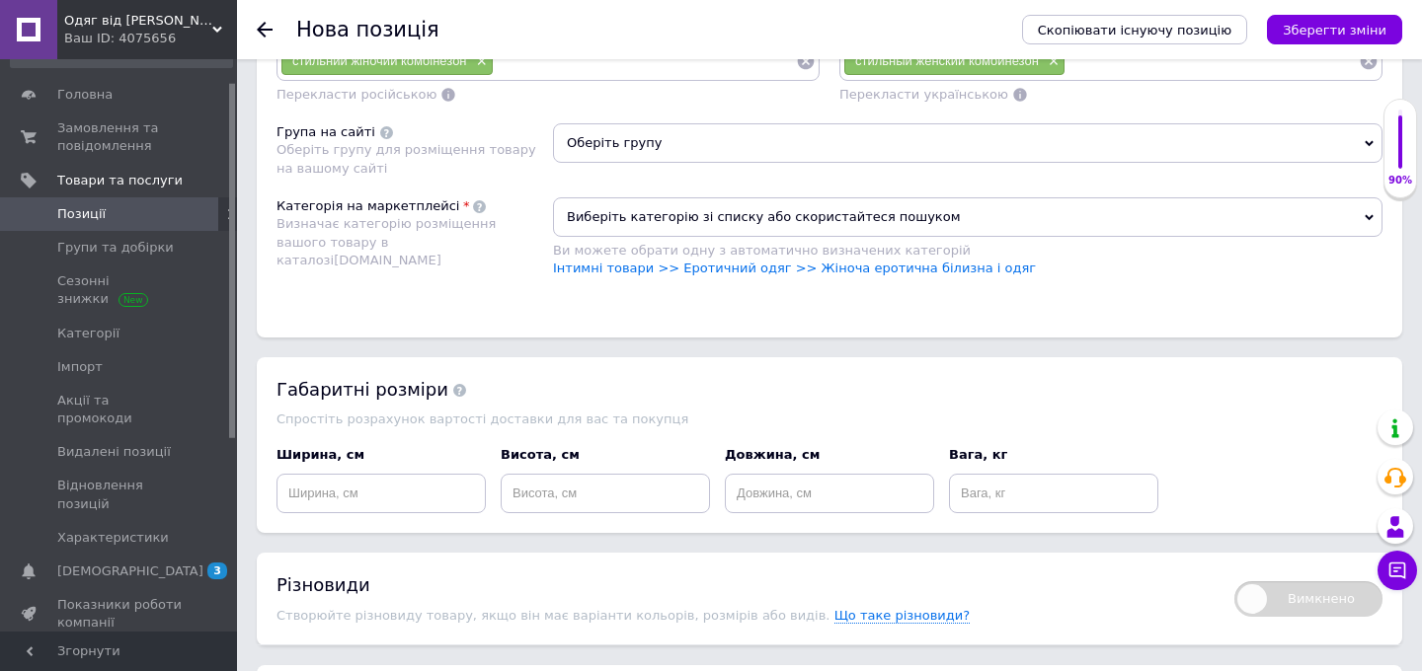
scroll to position [1711, 0]
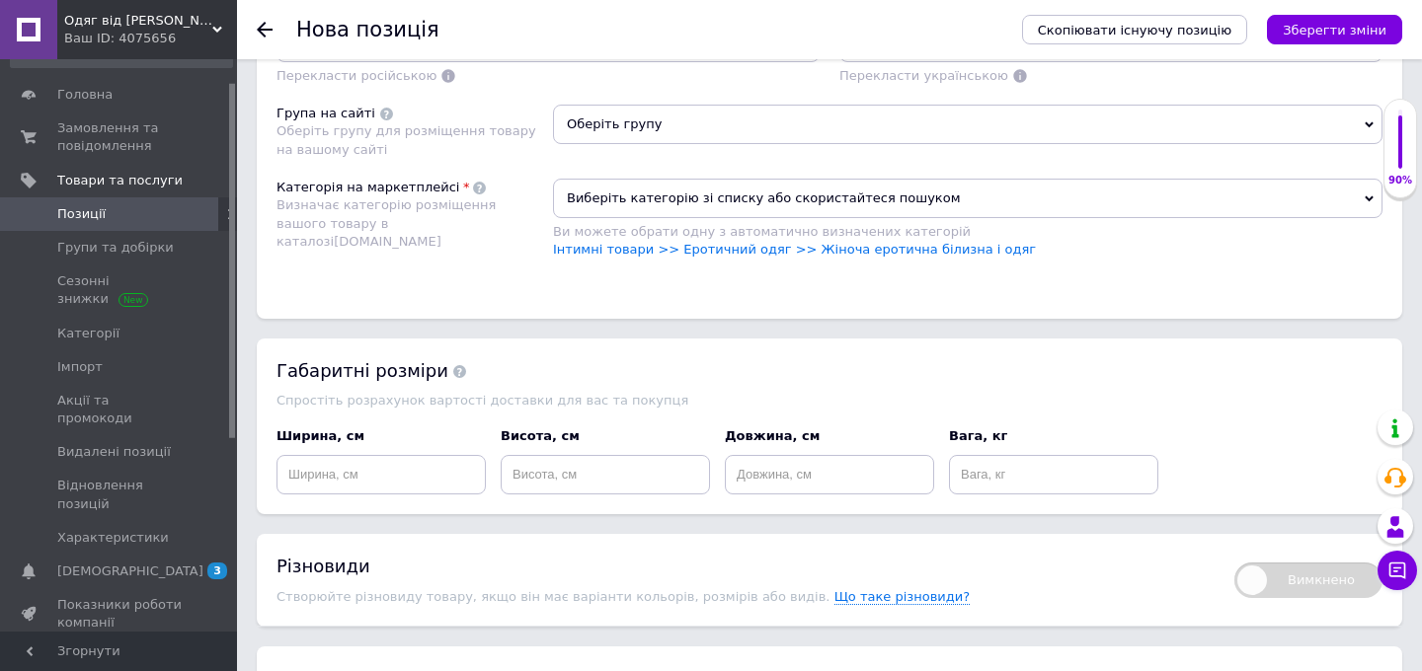
click at [729, 123] on span "Оберіть групу" at bounding box center [967, 124] width 829 height 39
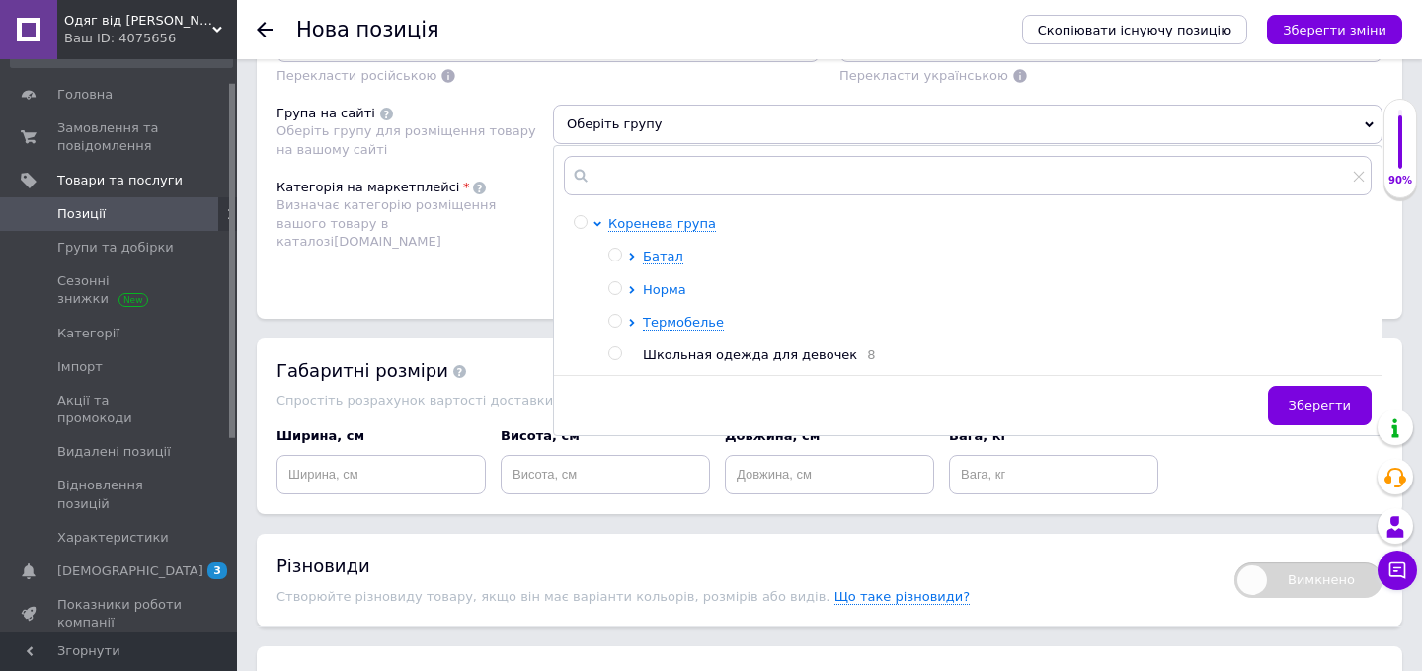
click at [676, 288] on span "Норма" at bounding box center [664, 289] width 43 height 15
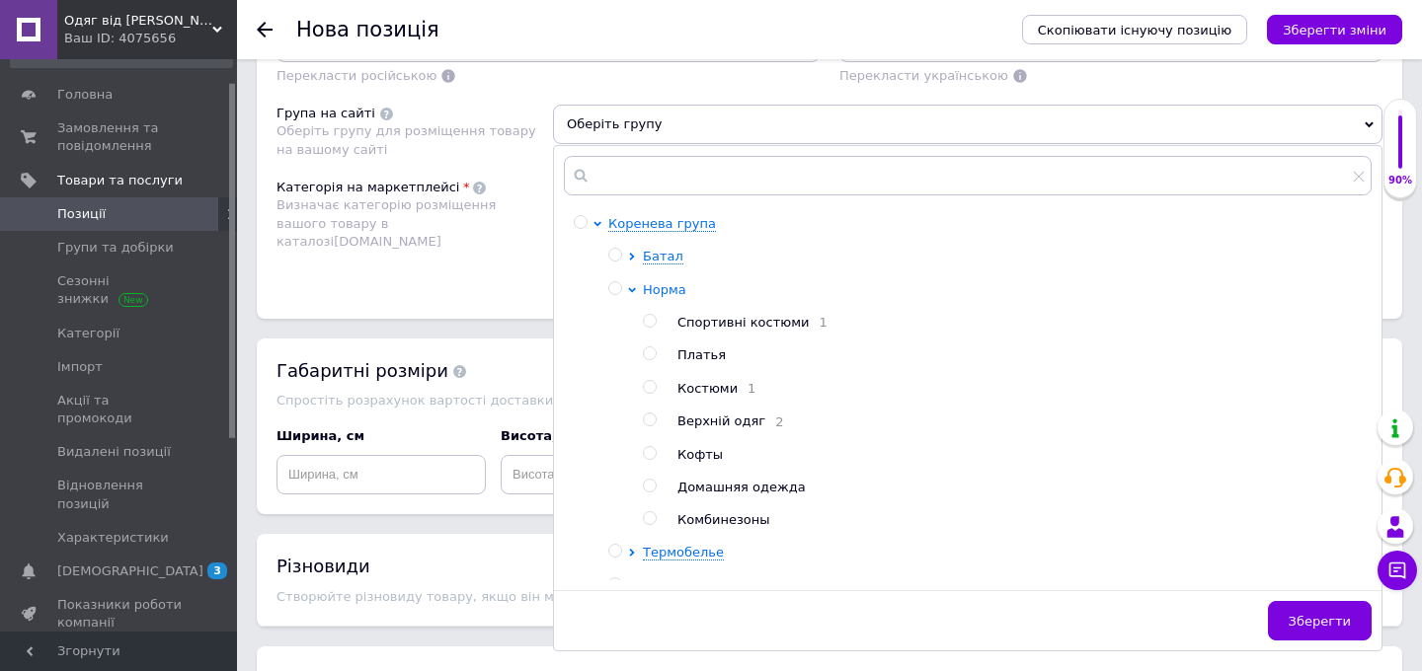
click at [666, 287] on span "Норма" at bounding box center [664, 289] width 43 height 15
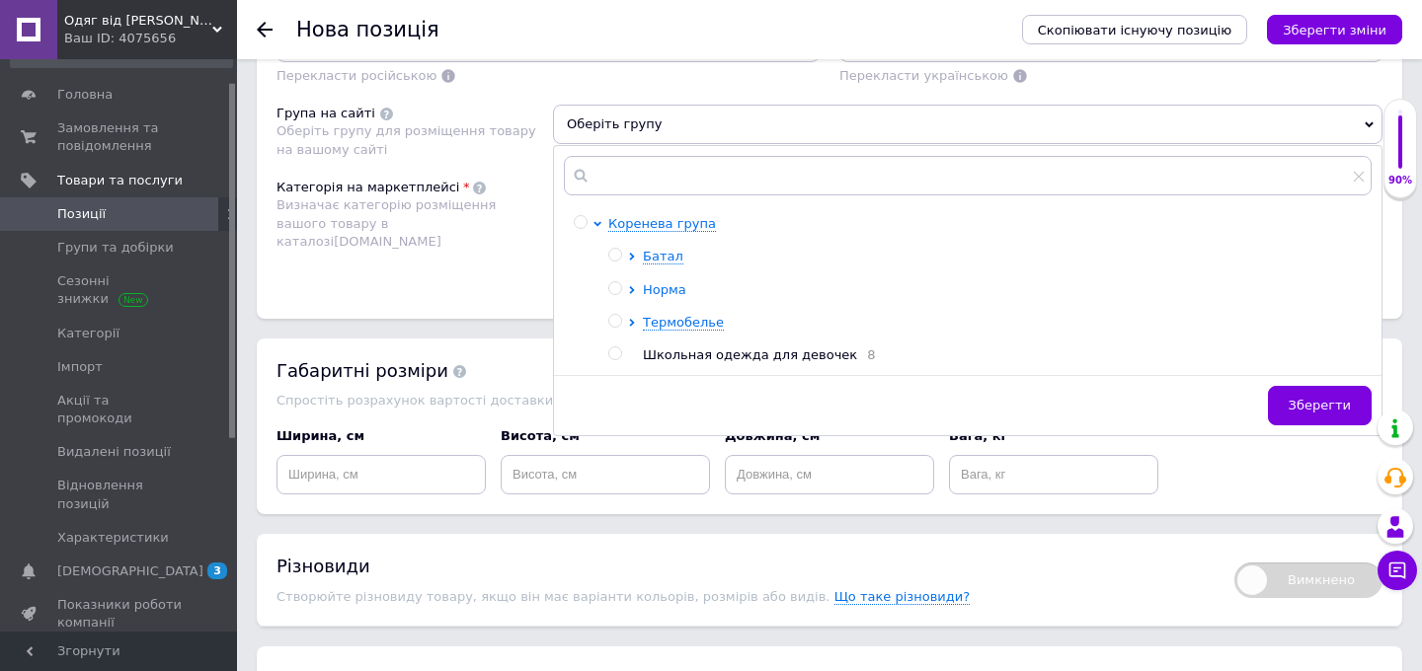
click at [664, 291] on span "Норма" at bounding box center [664, 289] width 43 height 15
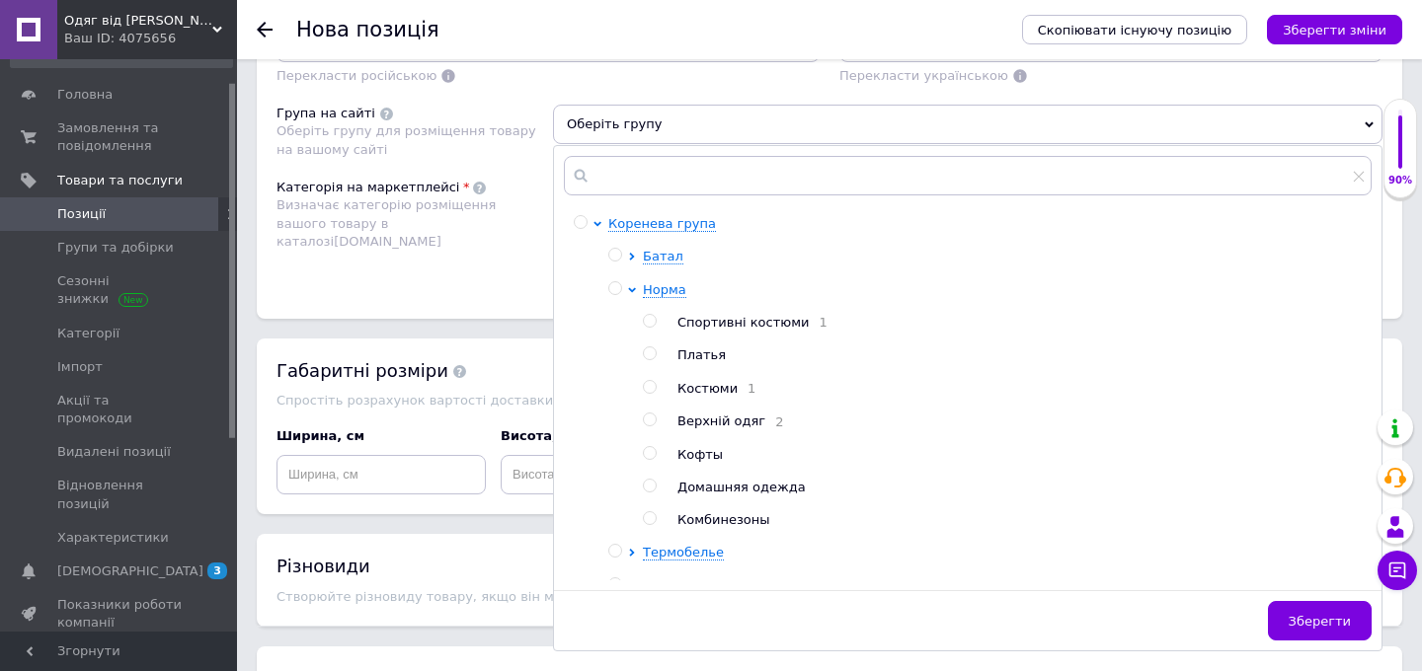
click at [651, 522] on input "radio" at bounding box center [649, 518] width 13 height 13
radio input "true"
click at [1352, 624] on button "Зберегти" at bounding box center [1320, 620] width 104 height 39
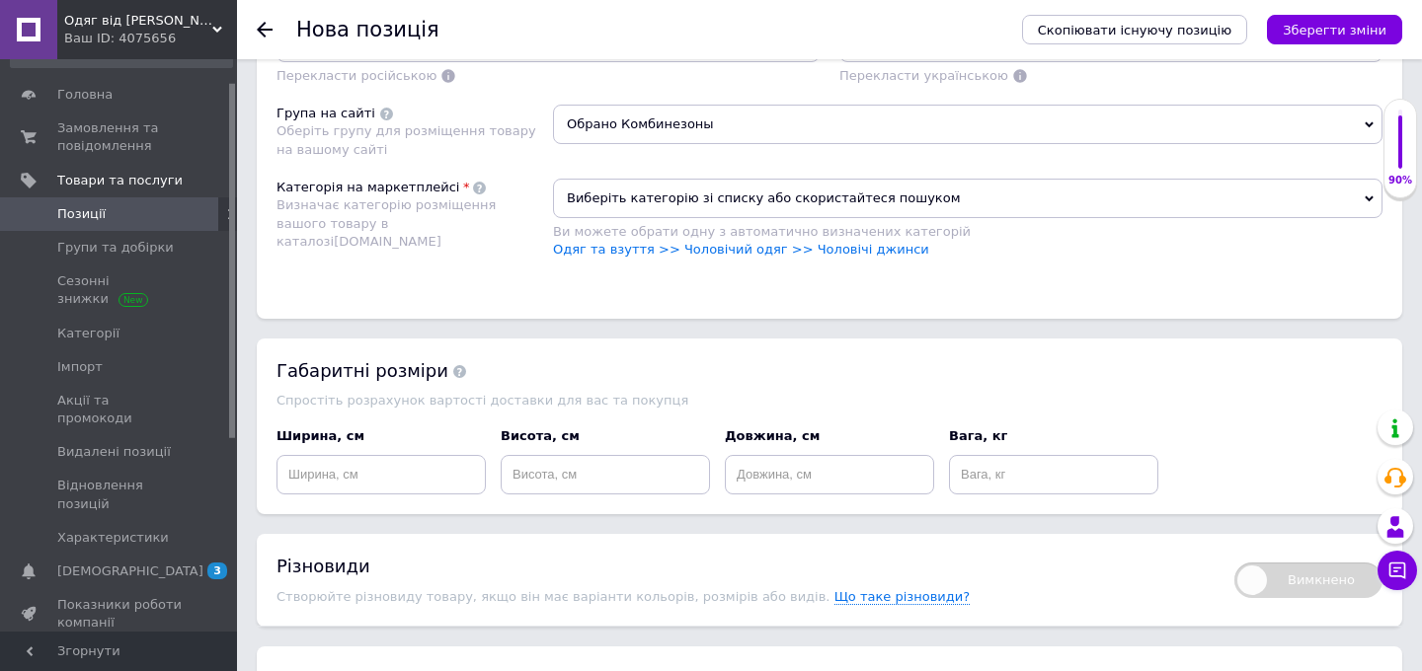
click at [751, 191] on span "Виберіть категорію зі списку або скористайтеся пошуком" at bounding box center [967, 198] width 829 height 39
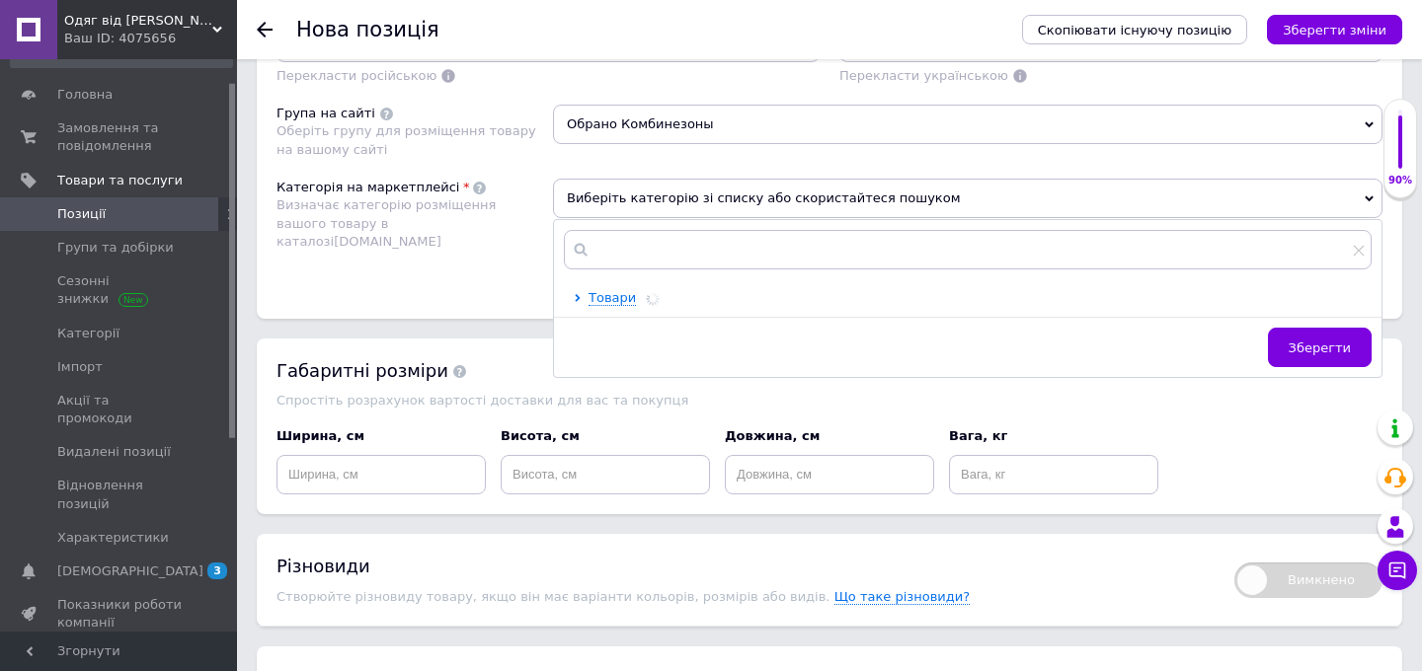
click at [323, 274] on div "Категорія на маркетплейсі Визначає категорію розміщення вашого товару в каталоз…" at bounding box center [414, 229] width 276 height 100
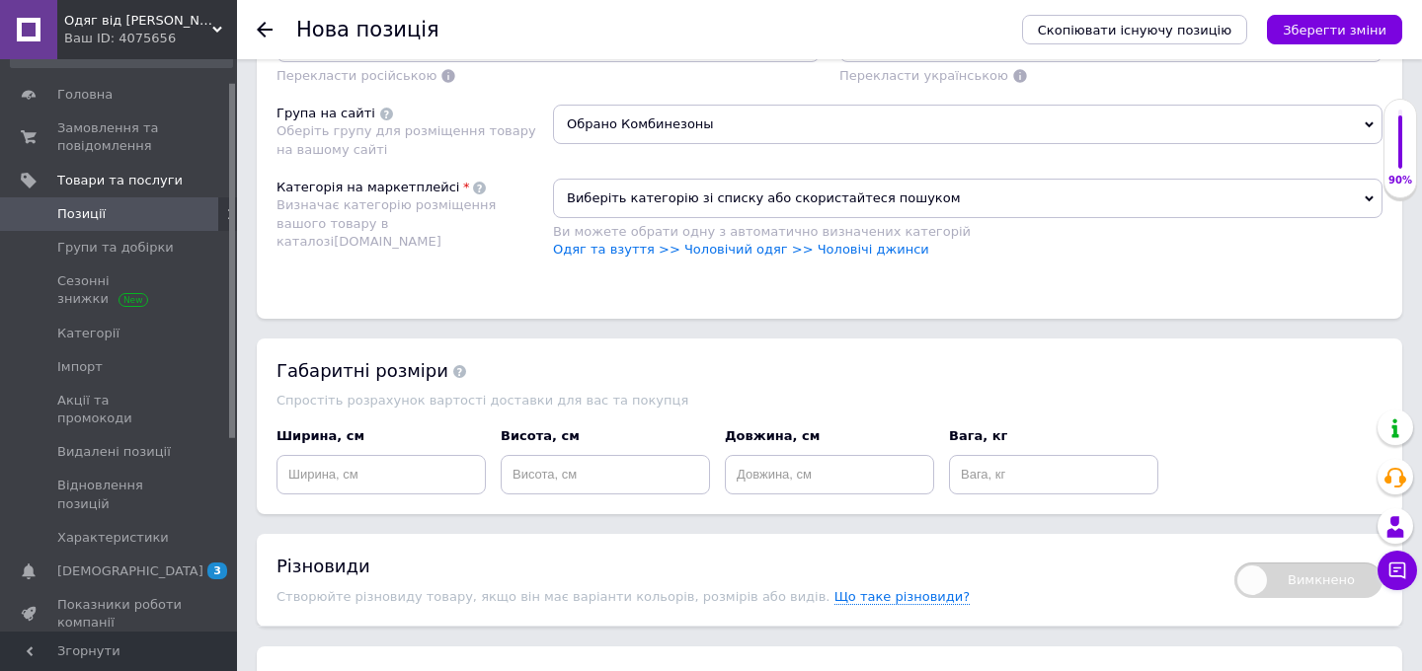
click at [644, 196] on span "Виберіть категорію зі списку або скористайтеся пошуком" at bounding box center [967, 198] width 829 height 39
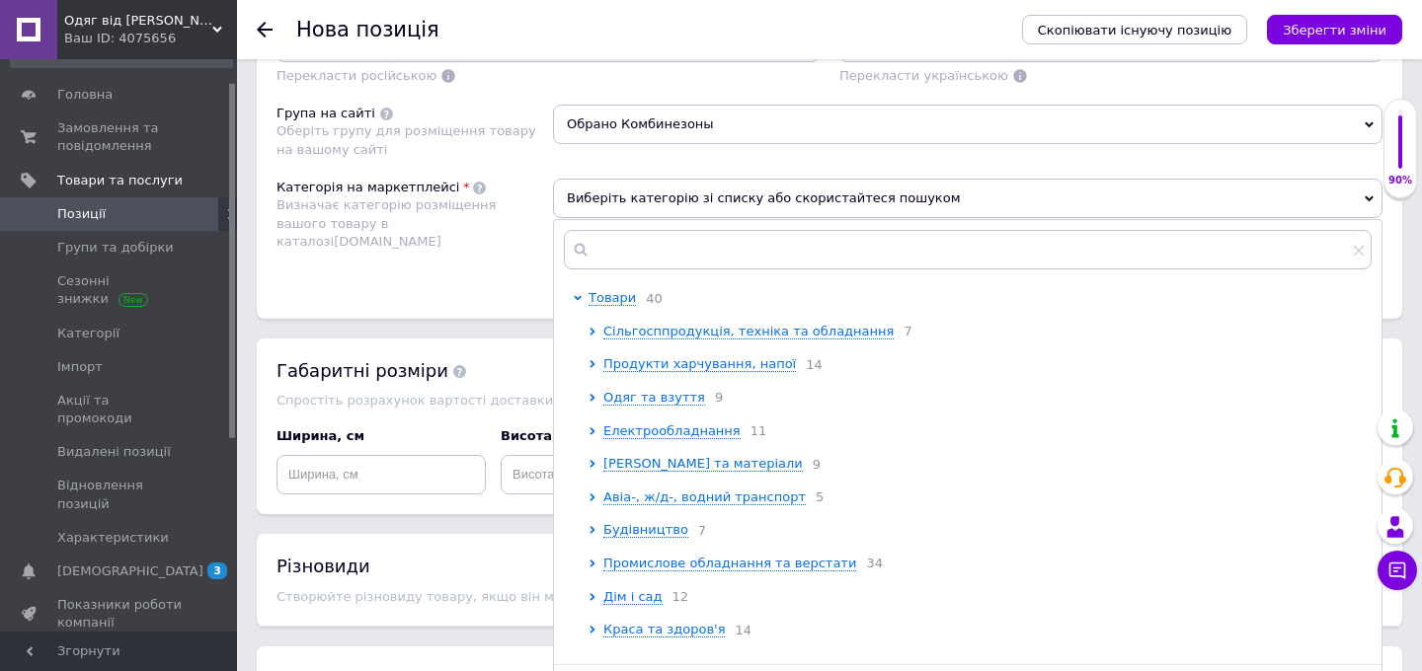
click at [544, 236] on div "Категорія на маркетплейсі Визначає категорію розміщення вашого товару в каталоз…" at bounding box center [414, 229] width 276 height 100
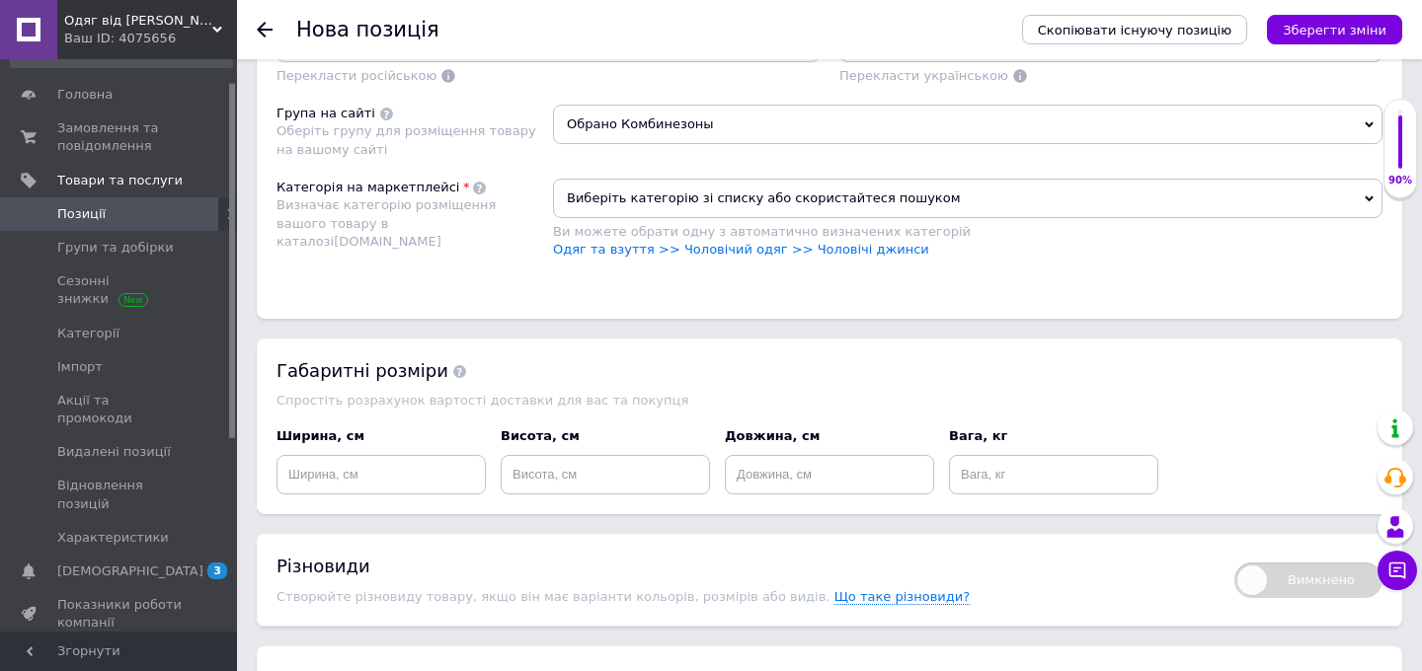
click at [672, 114] on span "Обрано Комбинезоны" at bounding box center [967, 124] width 829 height 39
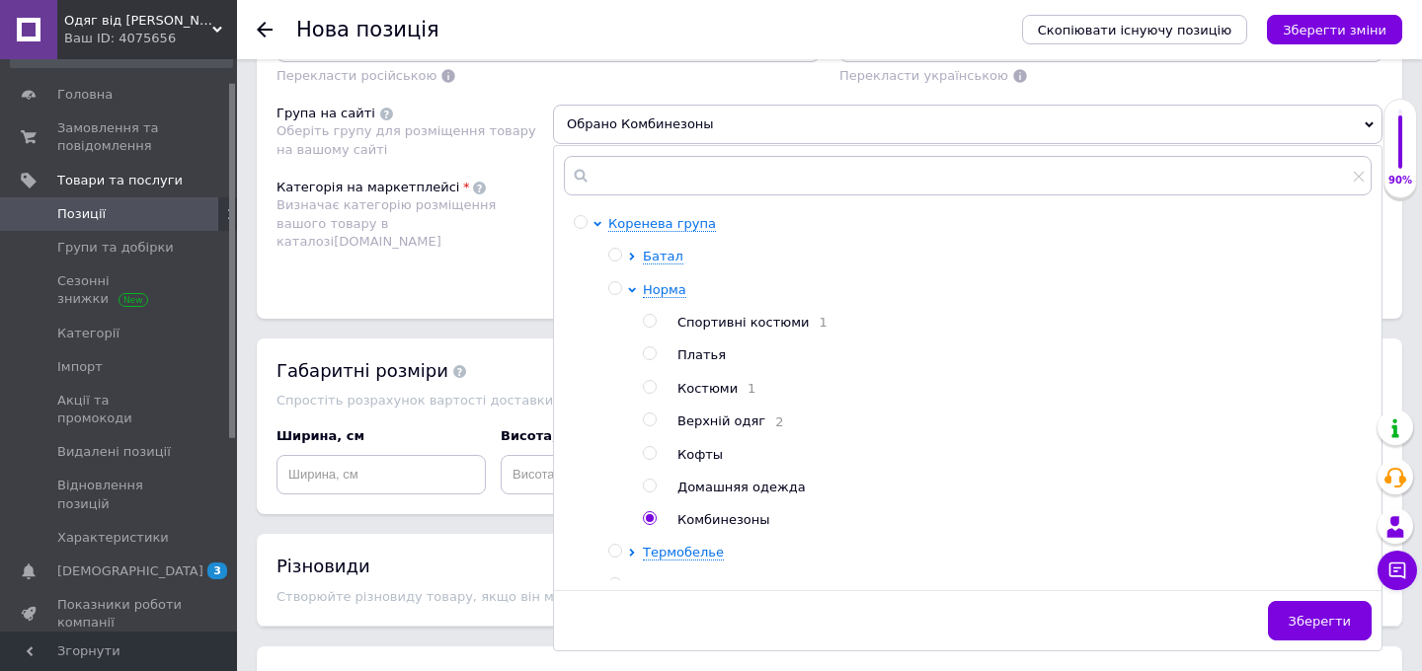
scroll to position [19, 0]
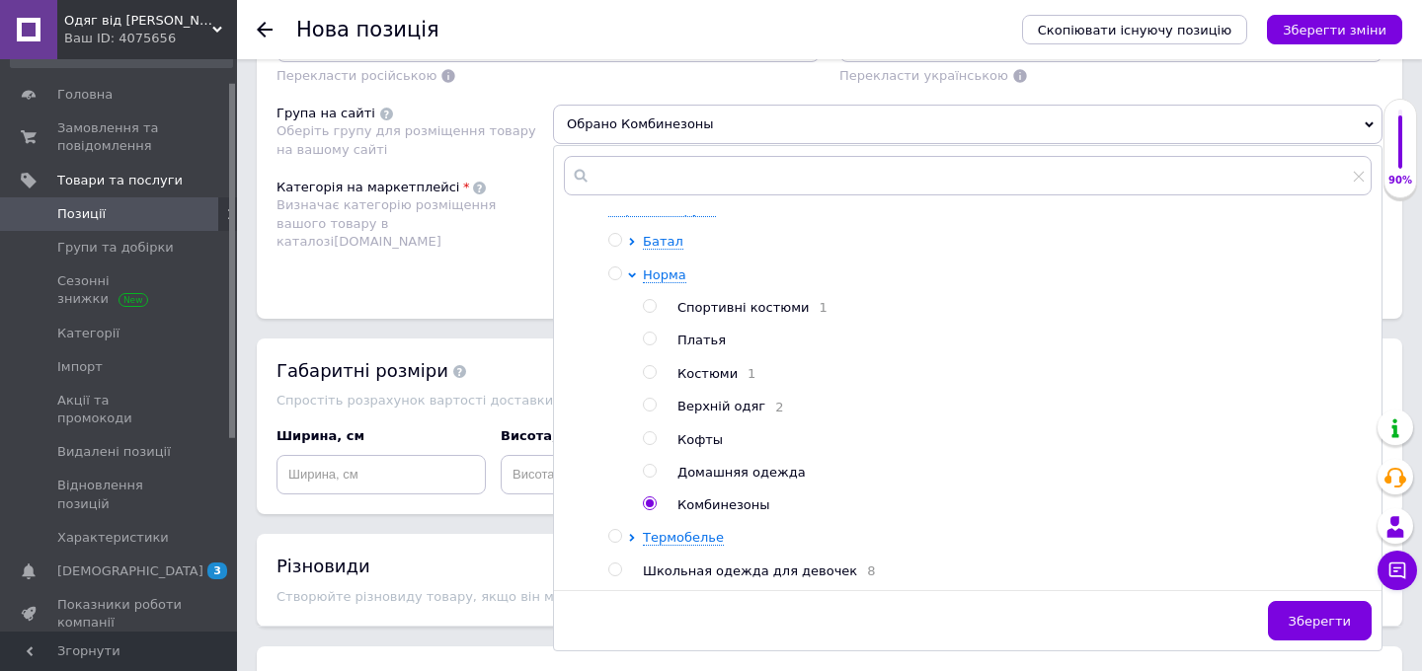
click at [333, 266] on div "Категорія на маркетплейсі Визначає категорію розміщення вашого товару в каталоз…" at bounding box center [414, 229] width 276 height 100
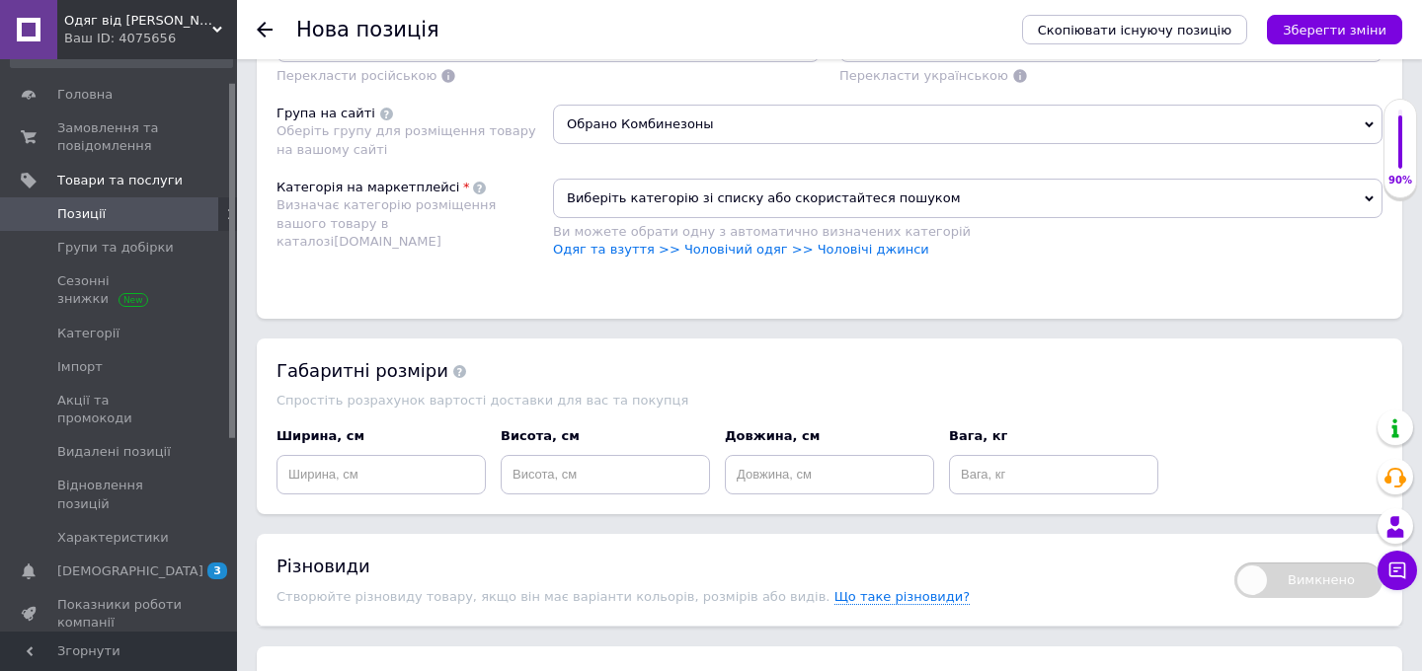
click at [687, 195] on span "Виберіть категорію зі списку або скористайтеся пошуком" at bounding box center [967, 198] width 829 height 39
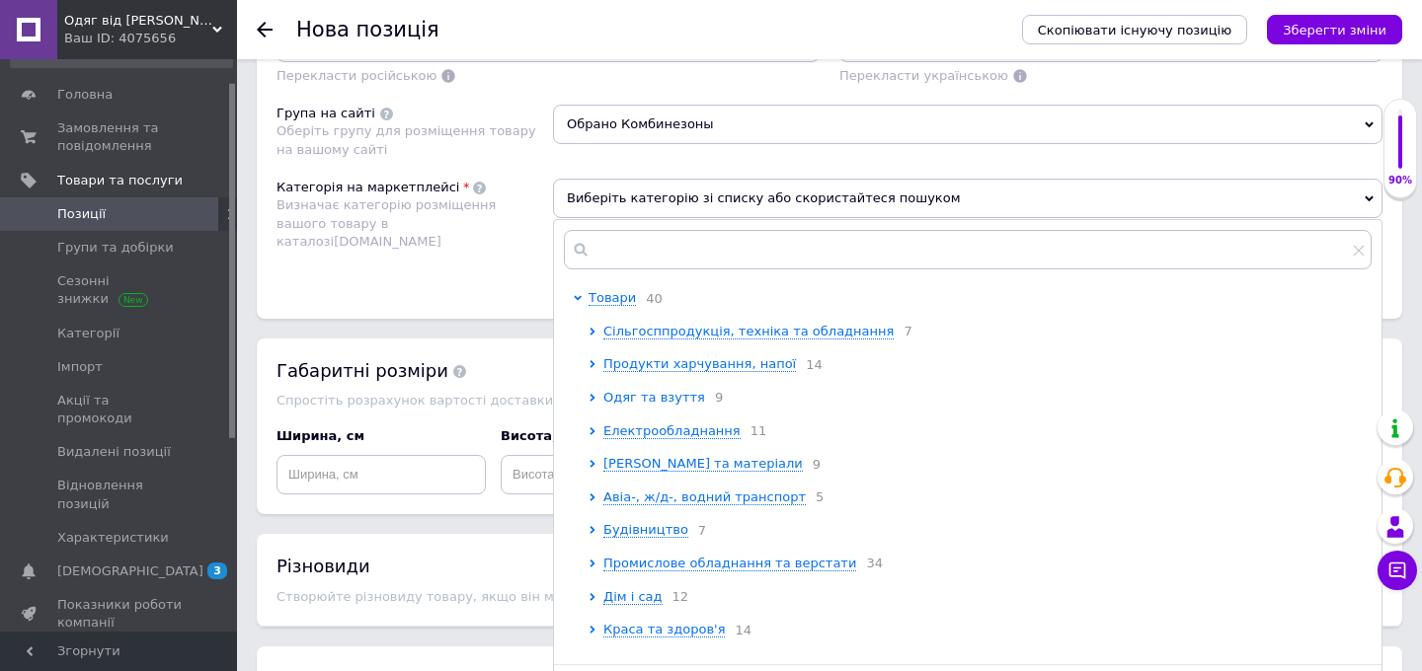
click at [658, 404] on span "Одяг та взуття" at bounding box center [654, 397] width 102 height 15
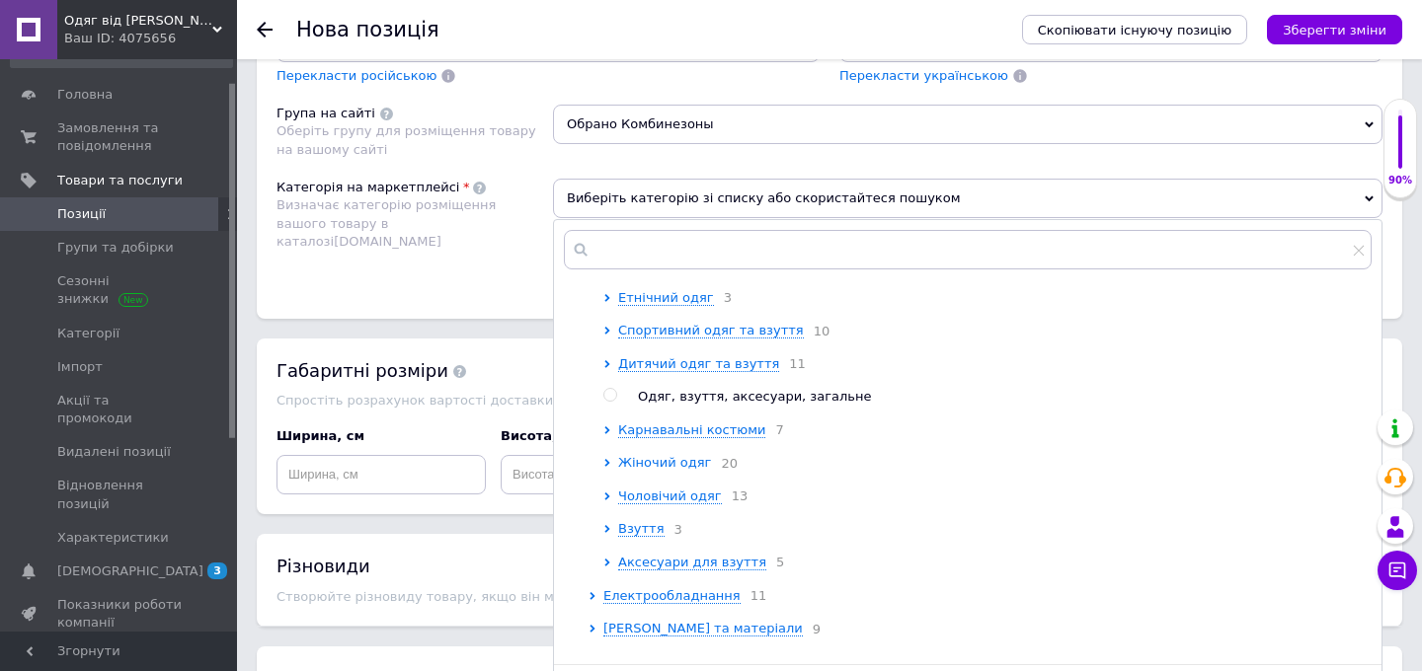
scroll to position [139, 0]
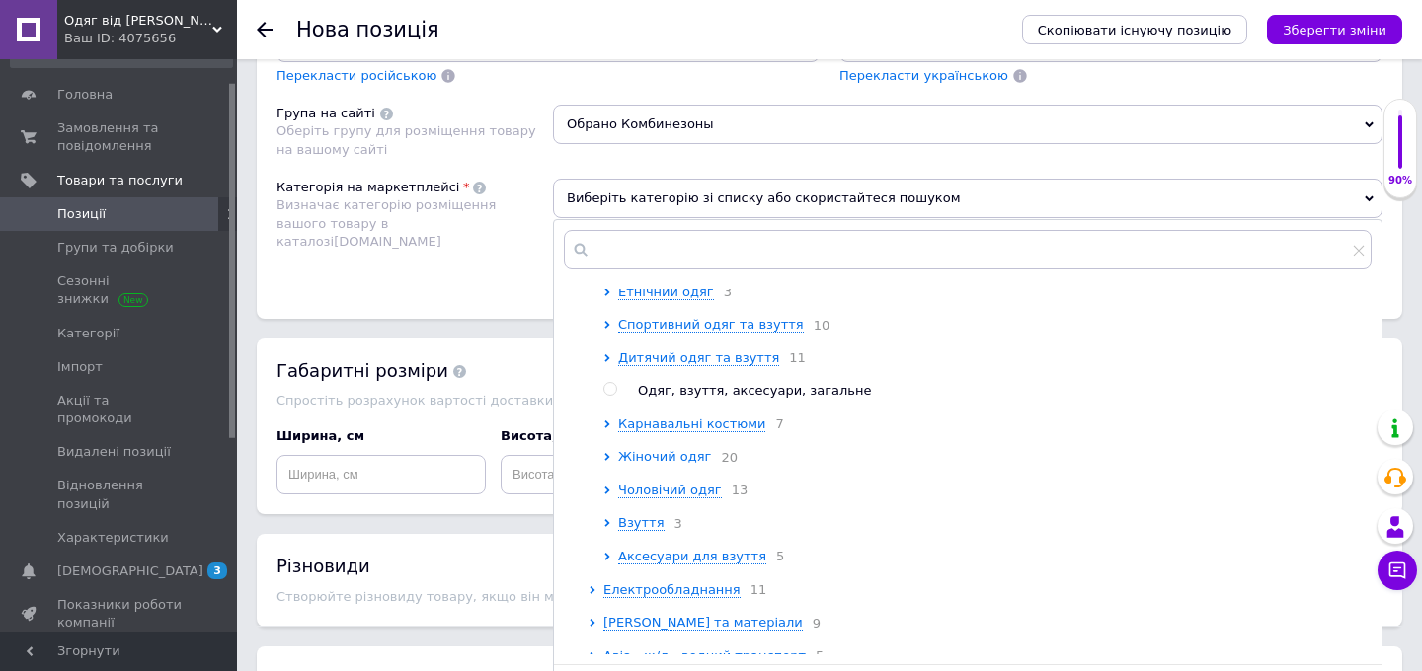
click at [670, 464] on span "Жіночий одяг" at bounding box center [664, 456] width 93 height 15
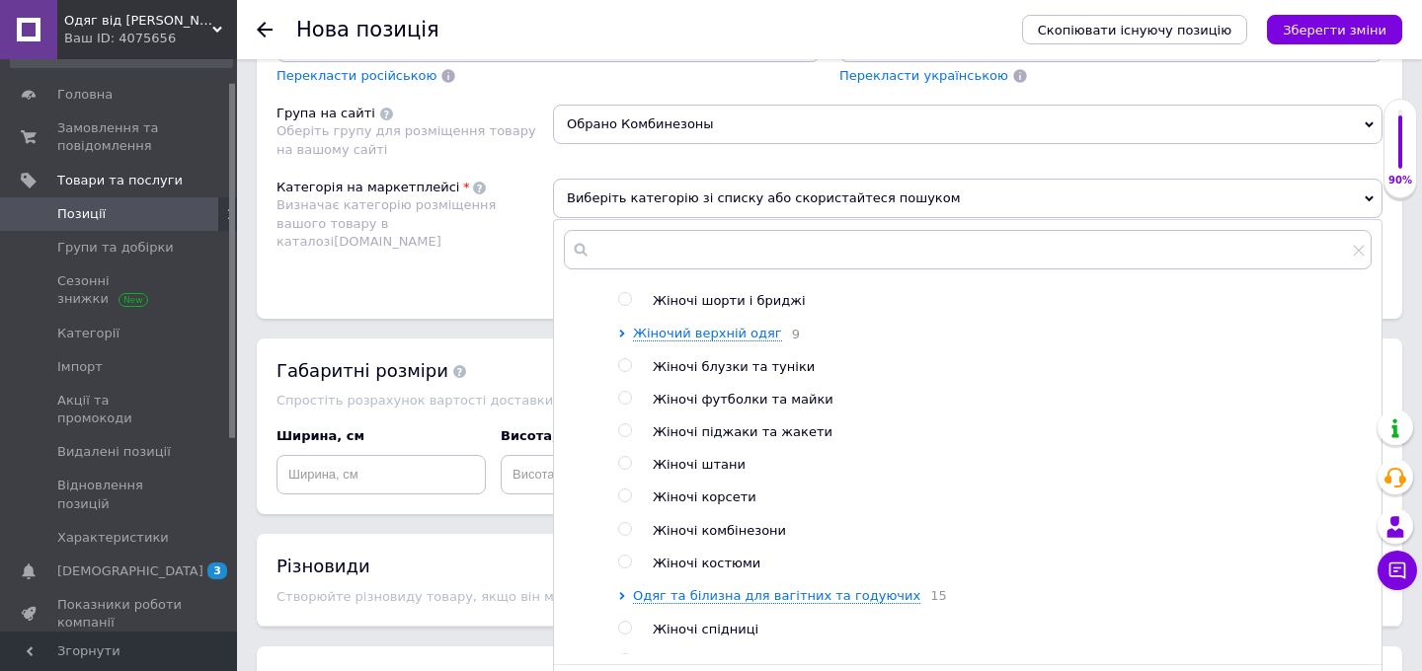
scroll to position [374, 0]
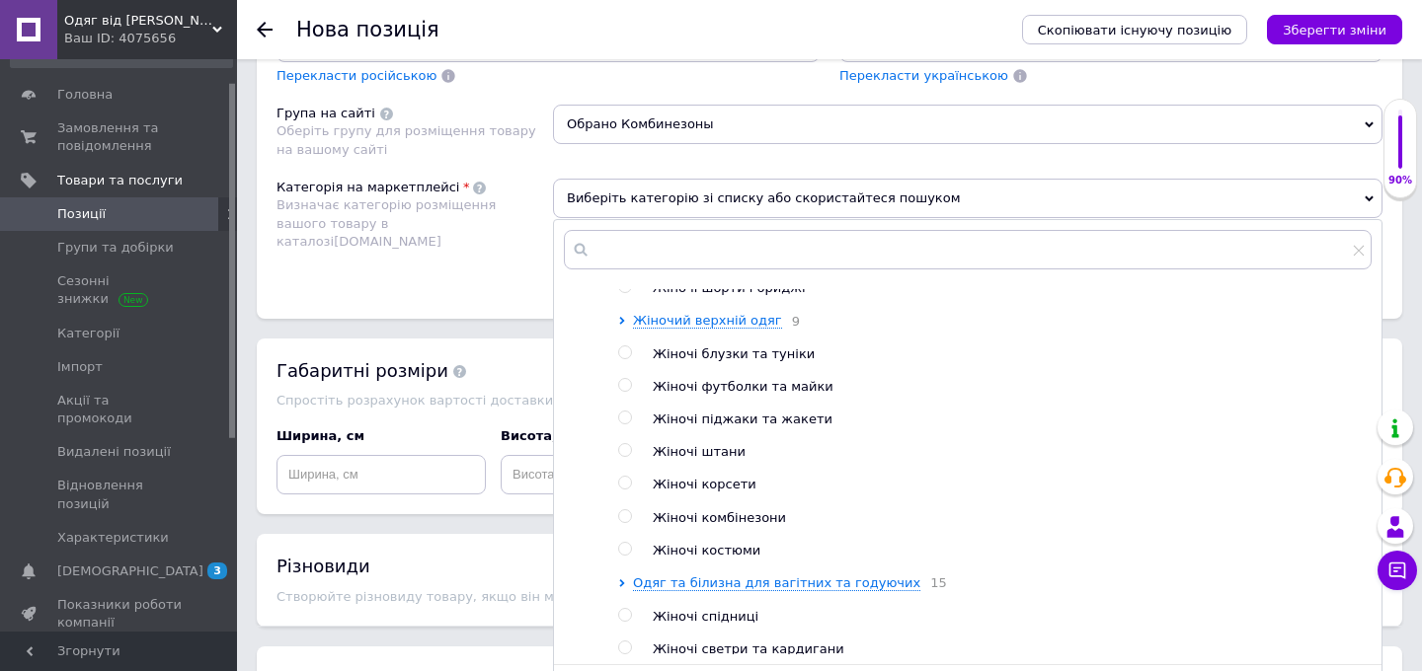
click at [622, 523] on input "radio" at bounding box center [624, 516] width 13 height 13
radio input "true"
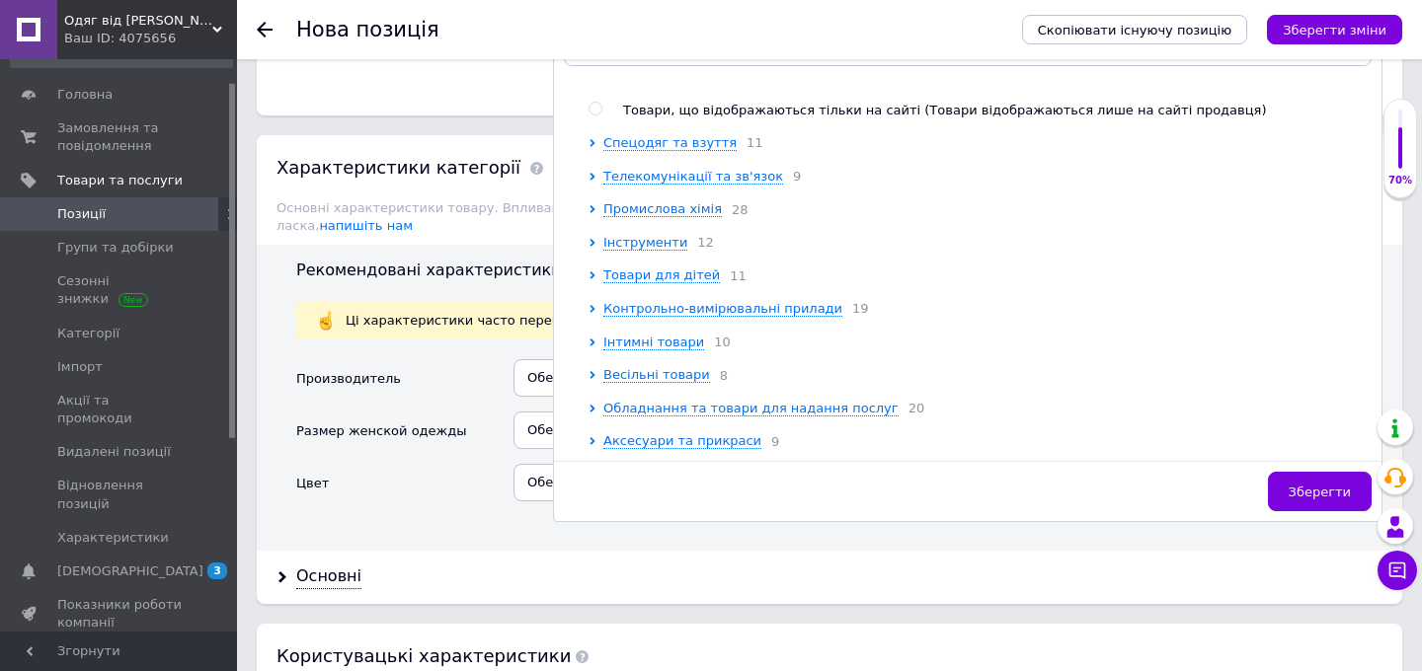
scroll to position [2132, 0]
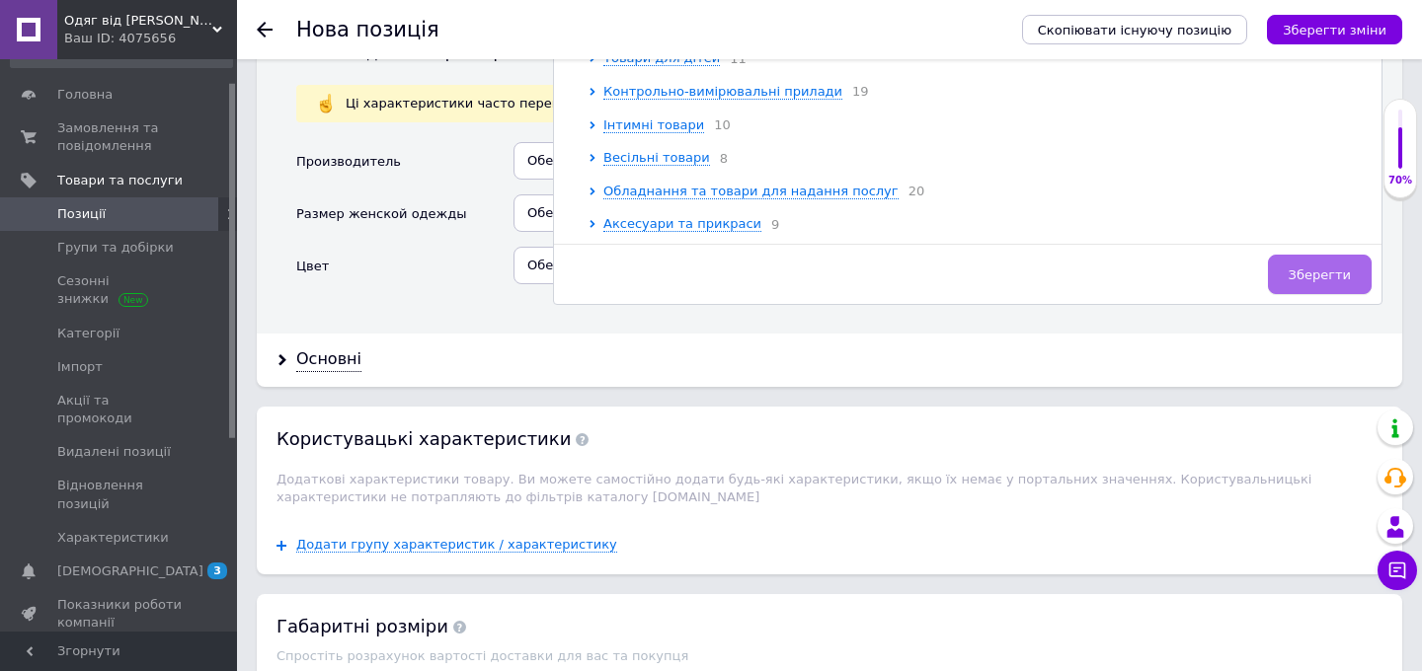
click at [1327, 277] on span "Зберегти" at bounding box center [1320, 275] width 62 height 15
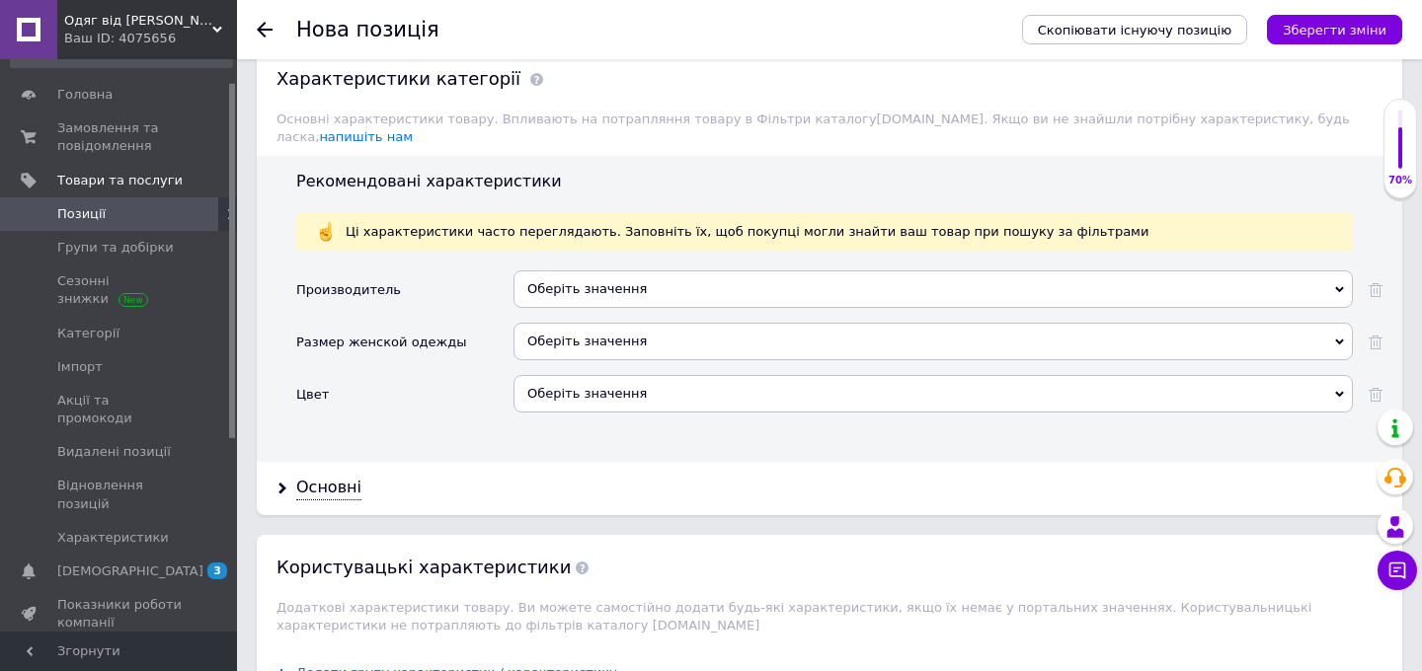
scroll to position [2016, 0]
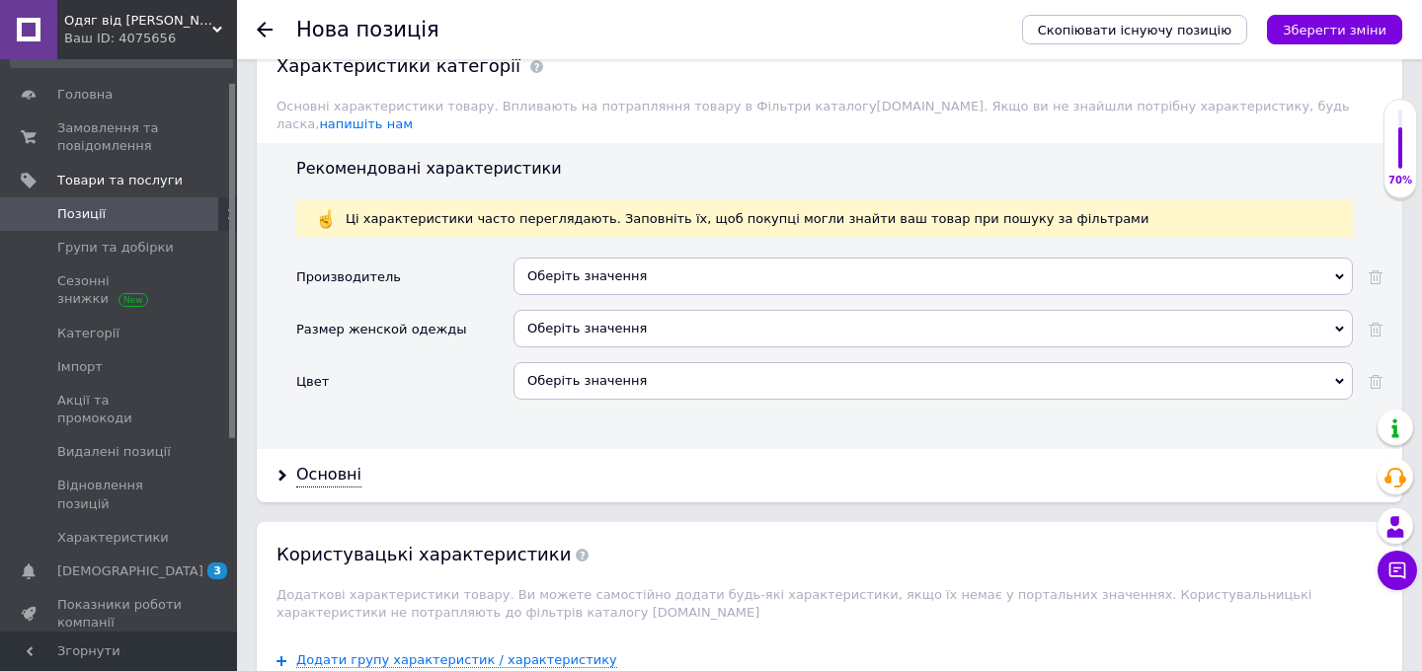
click at [794, 270] on div "Оберіть значення" at bounding box center [932, 277] width 839 height 38
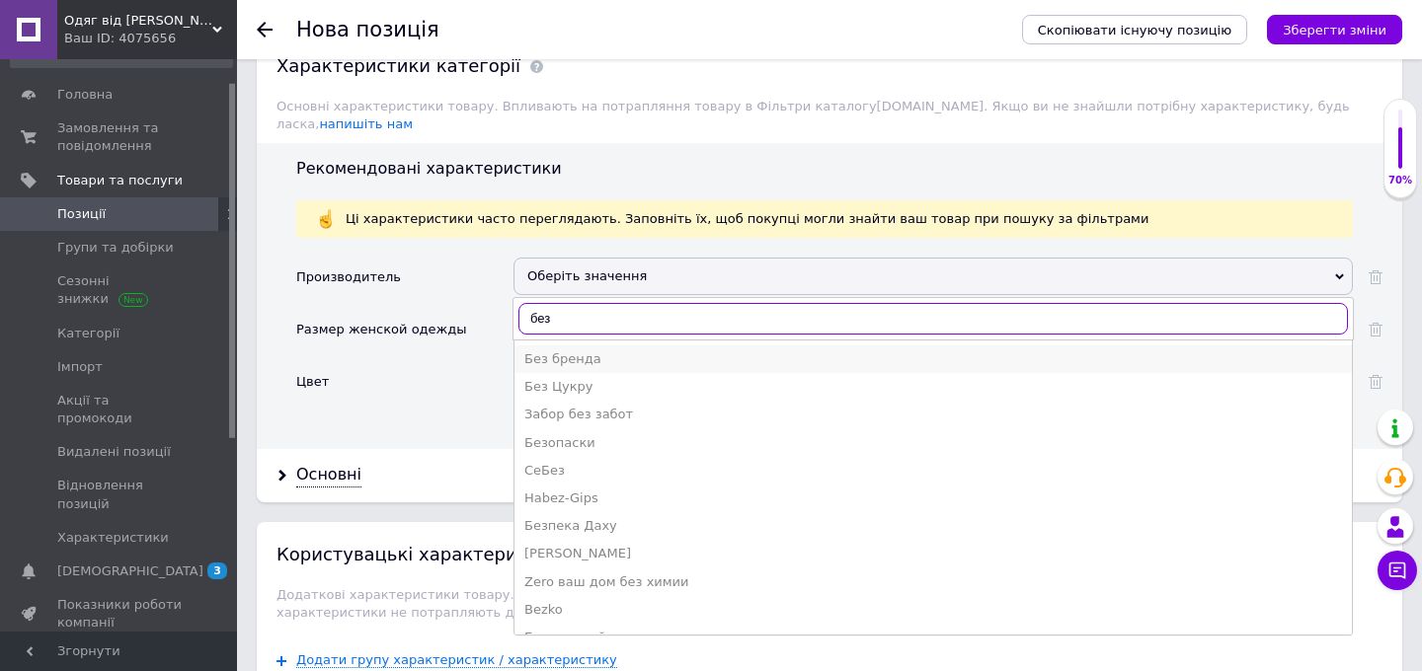
type input "без"
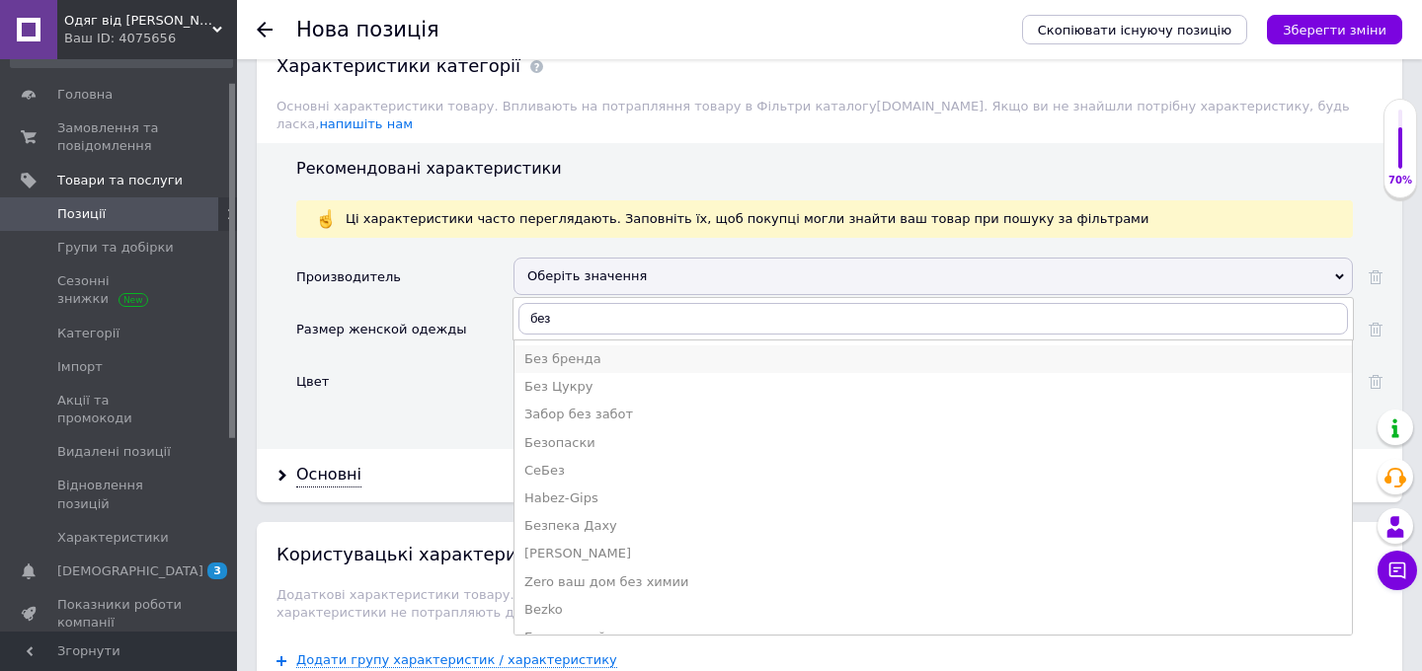
click at [684, 352] on li "Без бренда" at bounding box center [932, 360] width 837 height 28
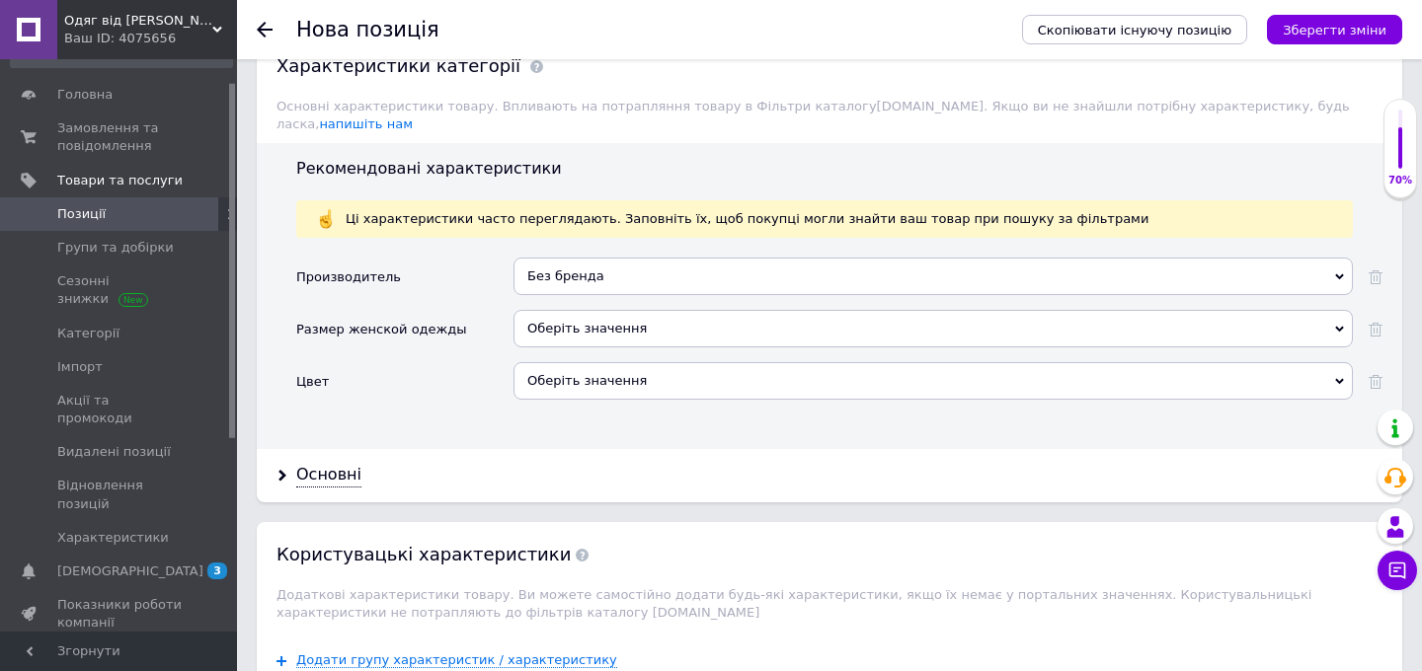
click at [578, 362] on div "Оберіть значення" at bounding box center [932, 381] width 839 height 38
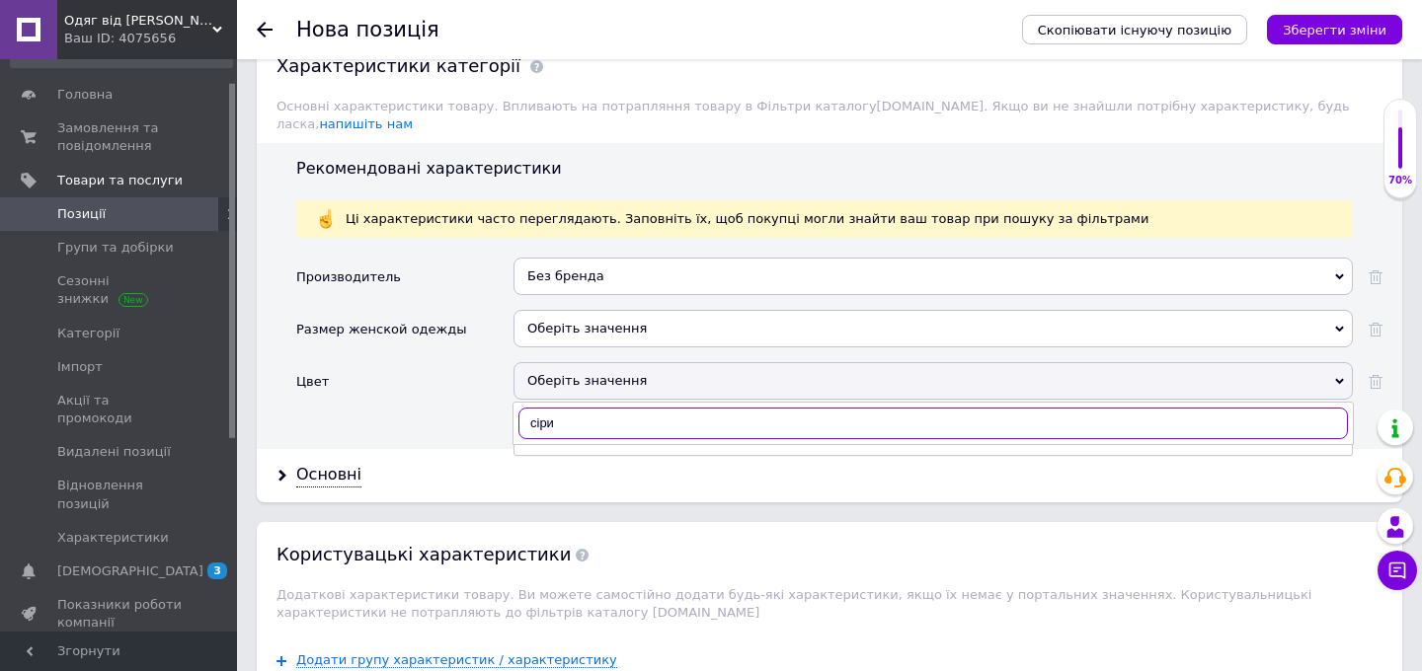
type input "сірий"
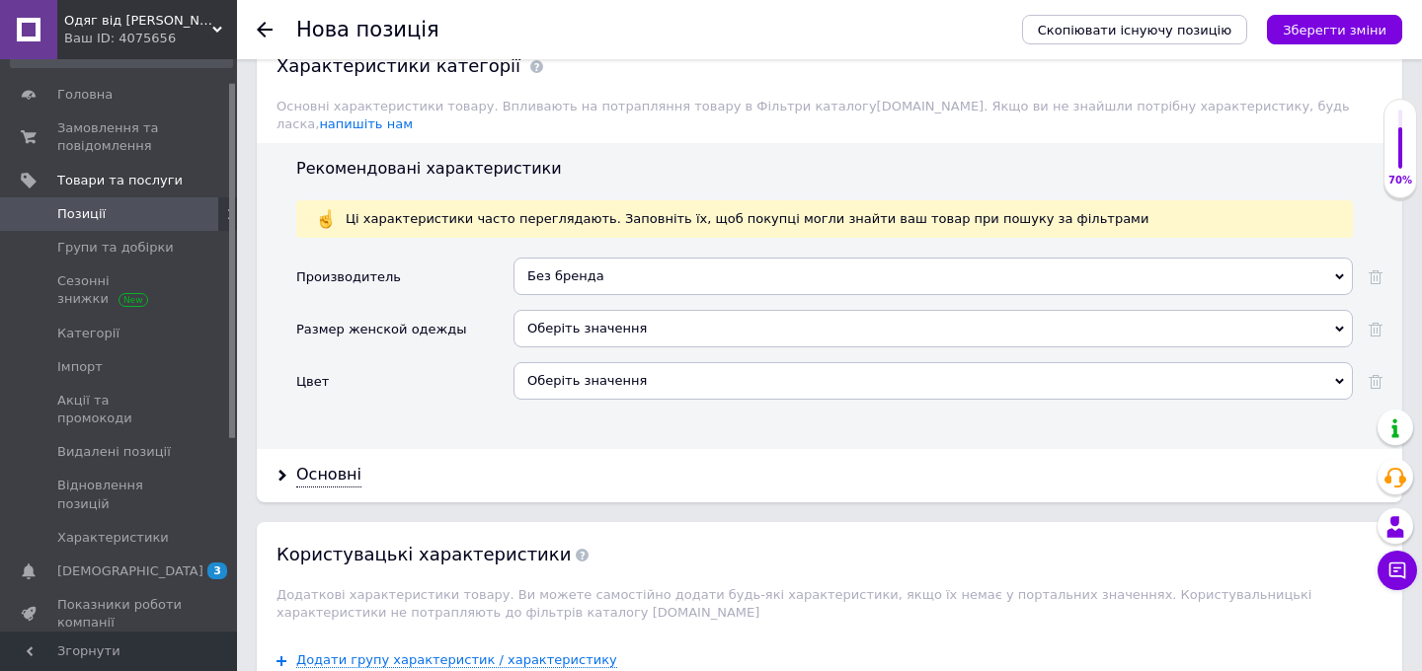
click at [575, 471] on div "Основні" at bounding box center [829, 475] width 1145 height 52
click at [557, 376] on div "Оберіть значення" at bounding box center [932, 381] width 839 height 38
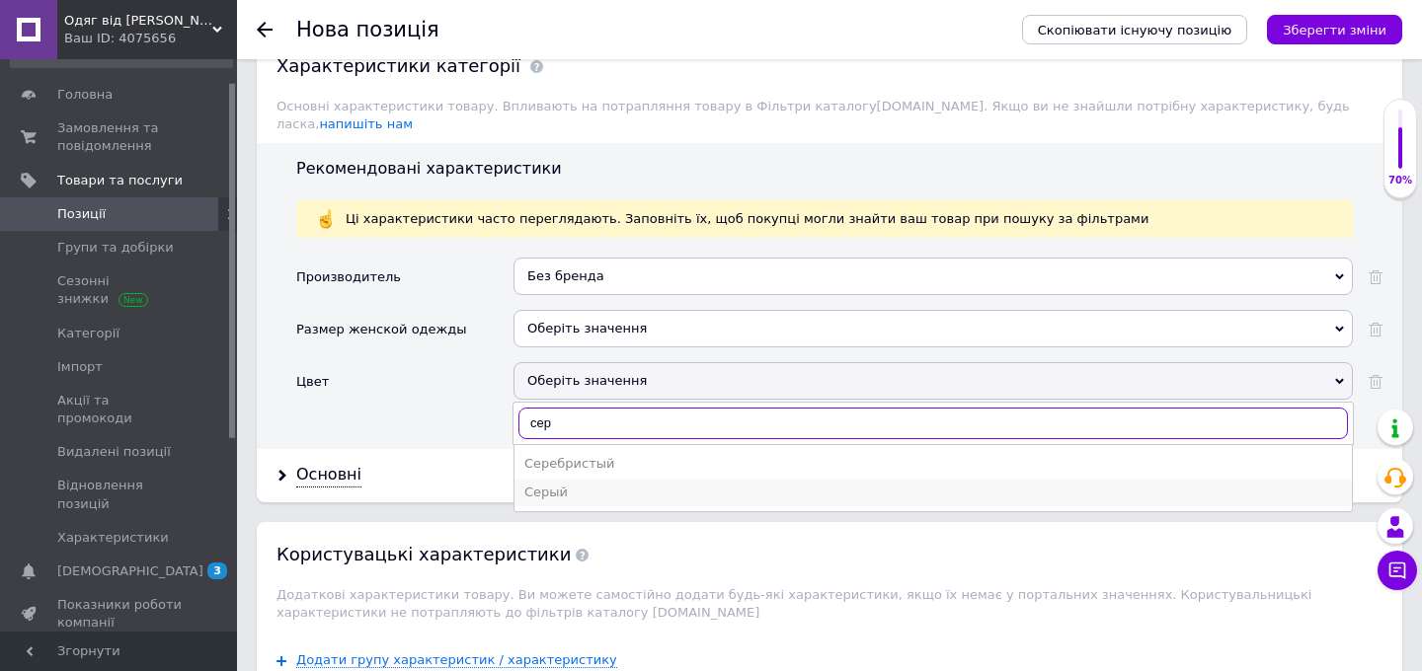
type input "сер"
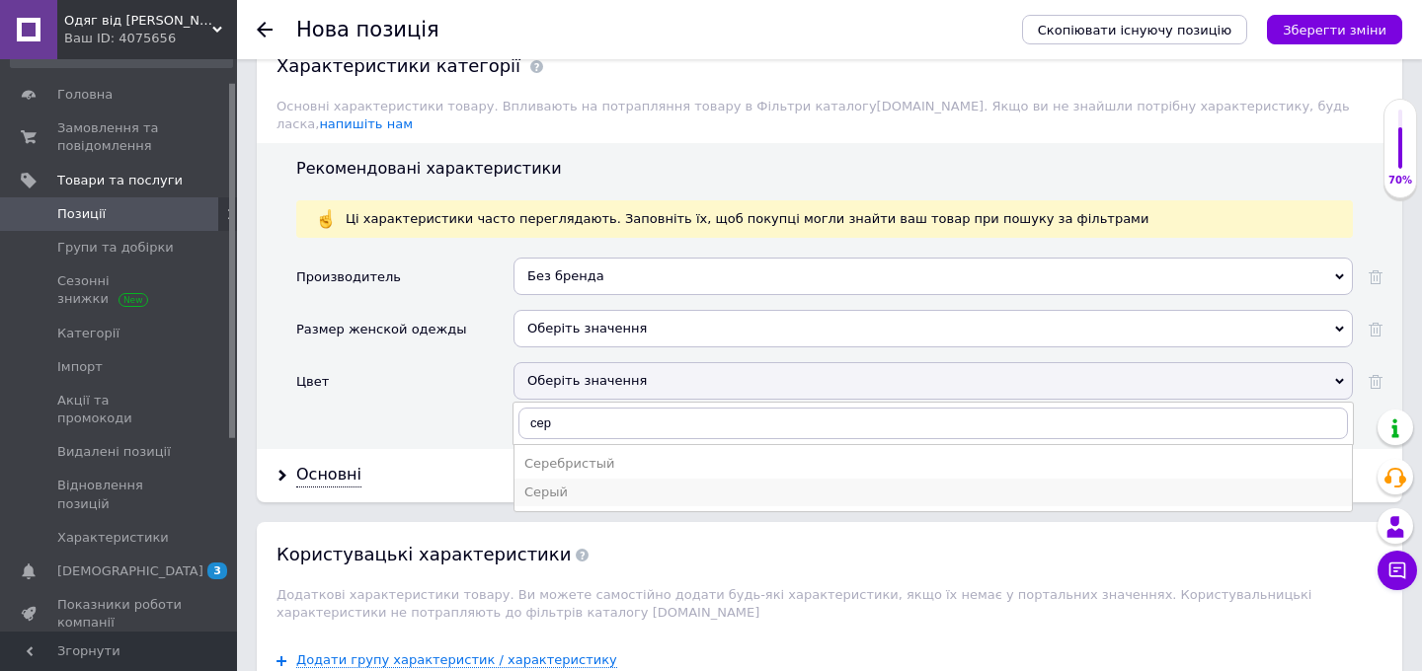
click at [589, 484] on div "Серый" at bounding box center [933, 493] width 818 height 18
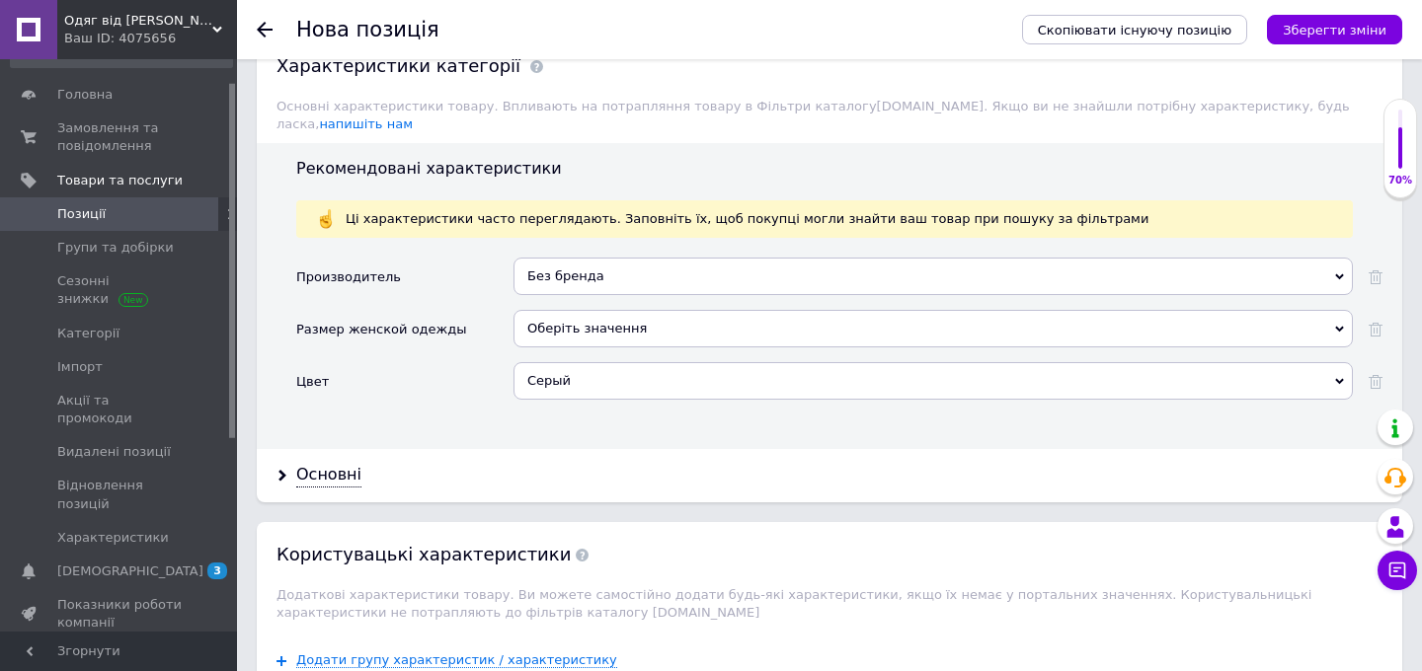
click at [459, 362] on div "Цвет" at bounding box center [404, 388] width 217 height 52
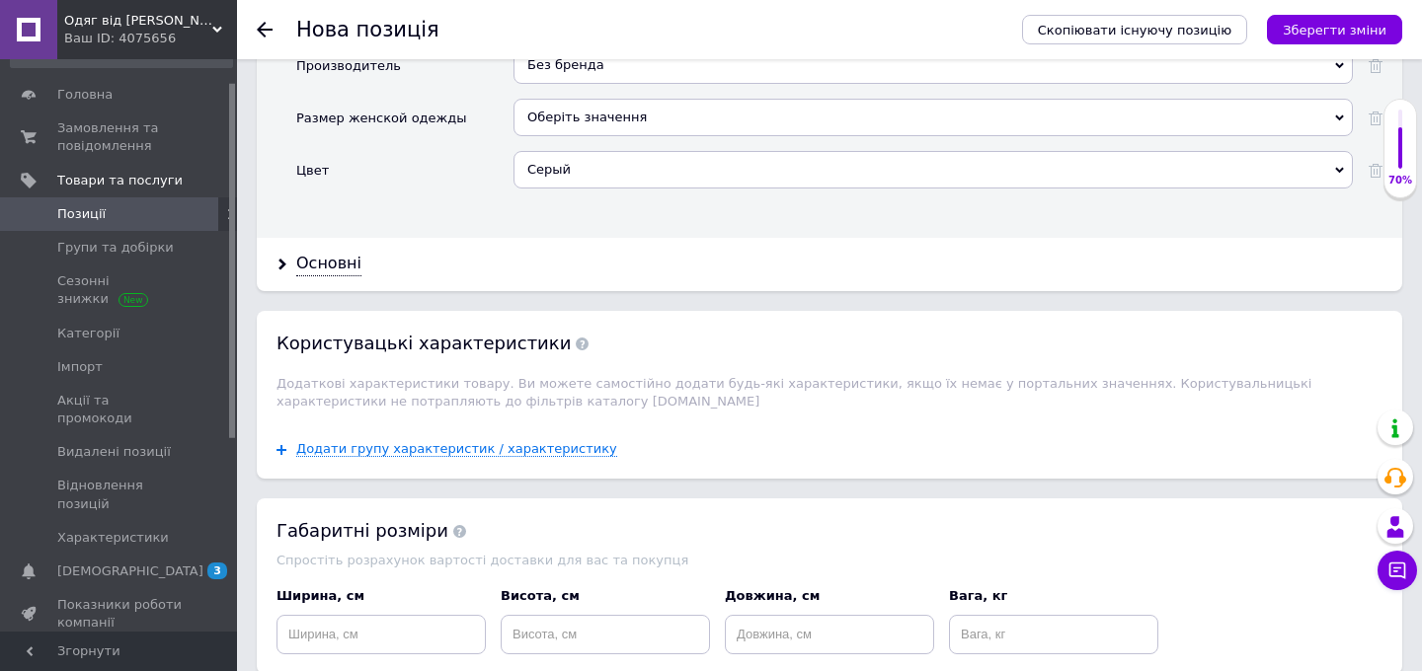
scroll to position [2230, 0]
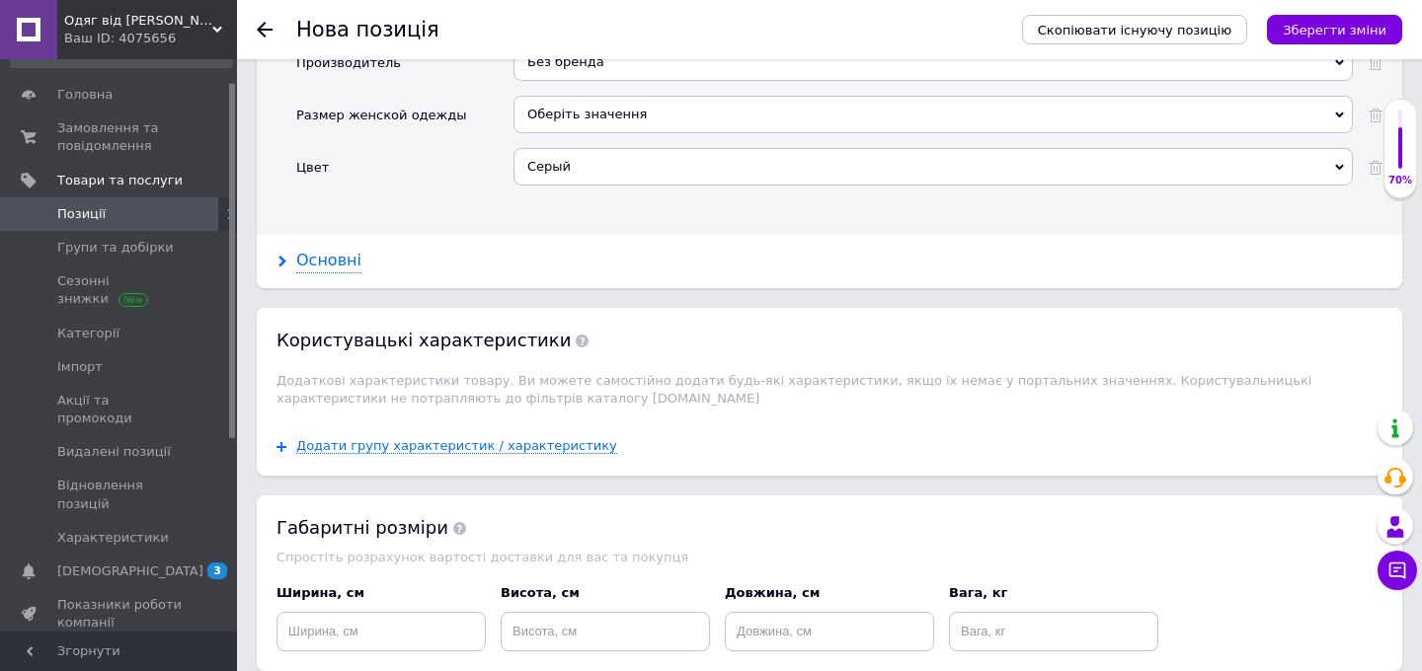
click at [322, 250] on div "Основні" at bounding box center [328, 261] width 65 height 23
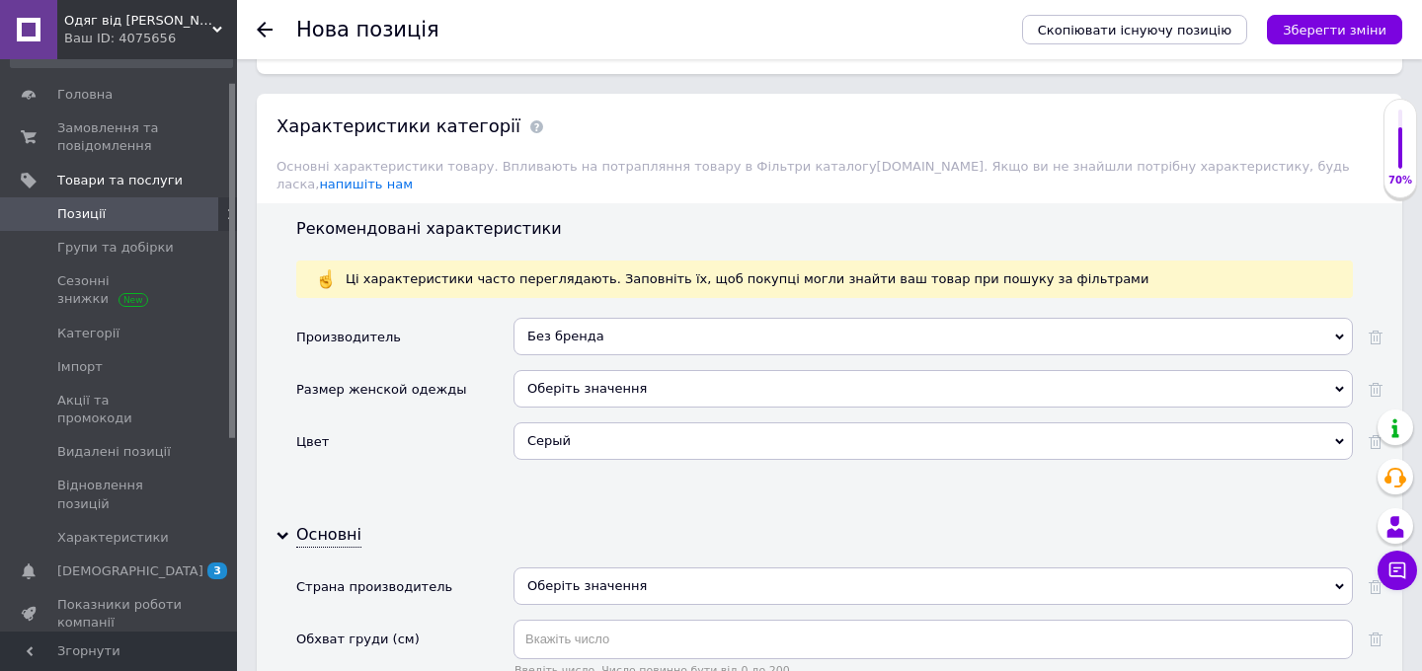
scroll to position [1953, 0]
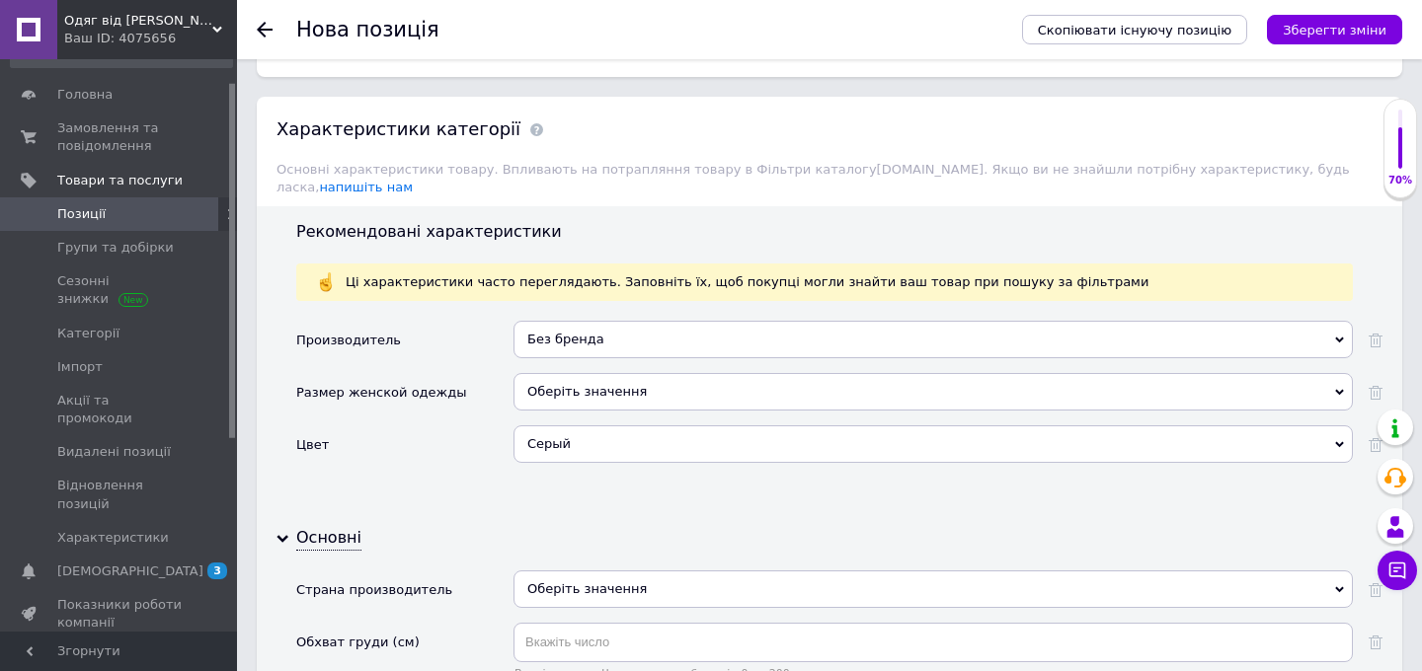
click at [605, 352] on div "Без бренда БЕК Белс [PERSON_NAME] Best Beta Бето+ Bebus Бегал Бекар Bekro Bekum…" at bounding box center [932, 347] width 839 height 52
click at [605, 375] on div "Оберіть значення" at bounding box center [932, 392] width 839 height 38
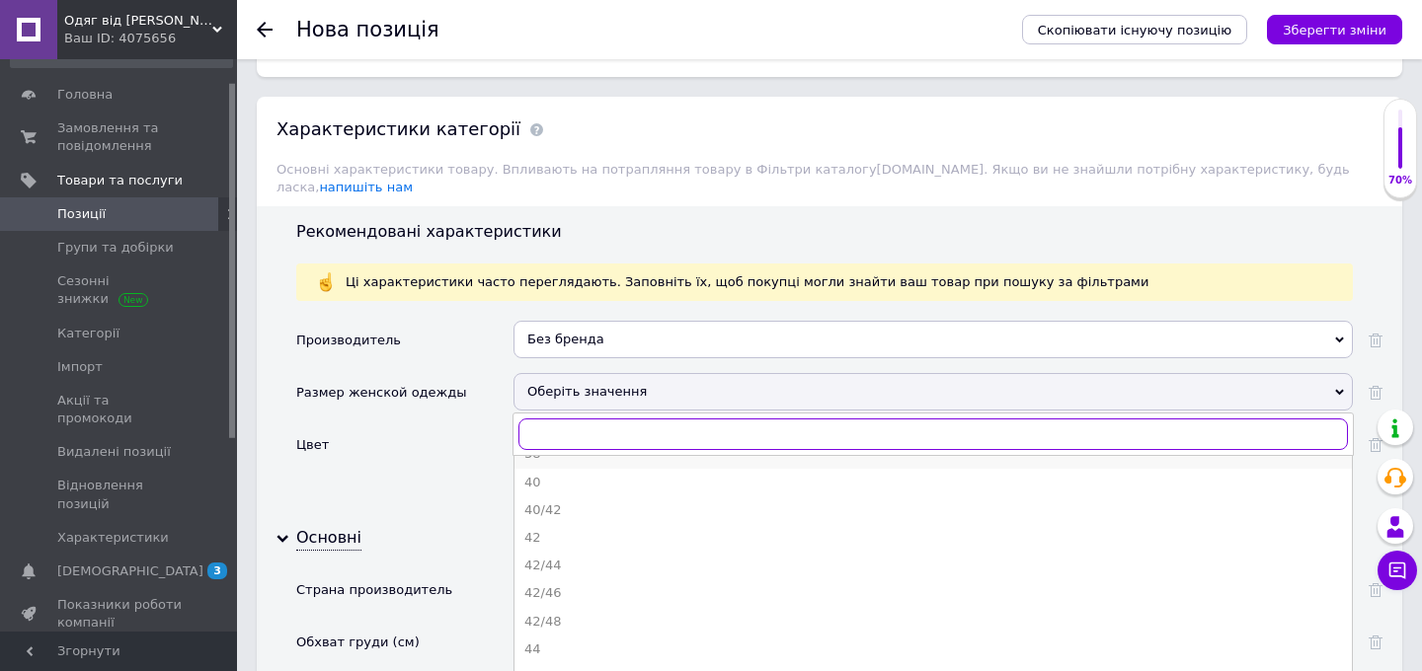
scroll to position [58, 0]
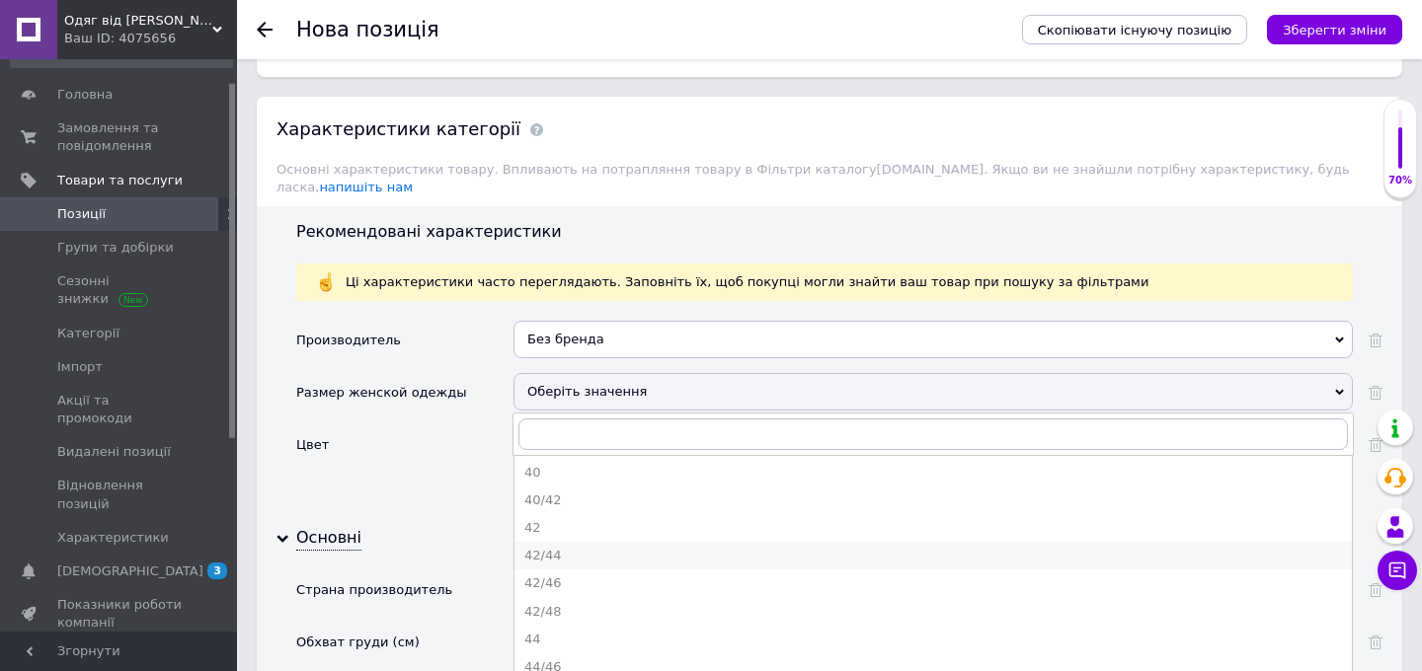
click at [623, 542] on li "42/44" at bounding box center [932, 556] width 837 height 28
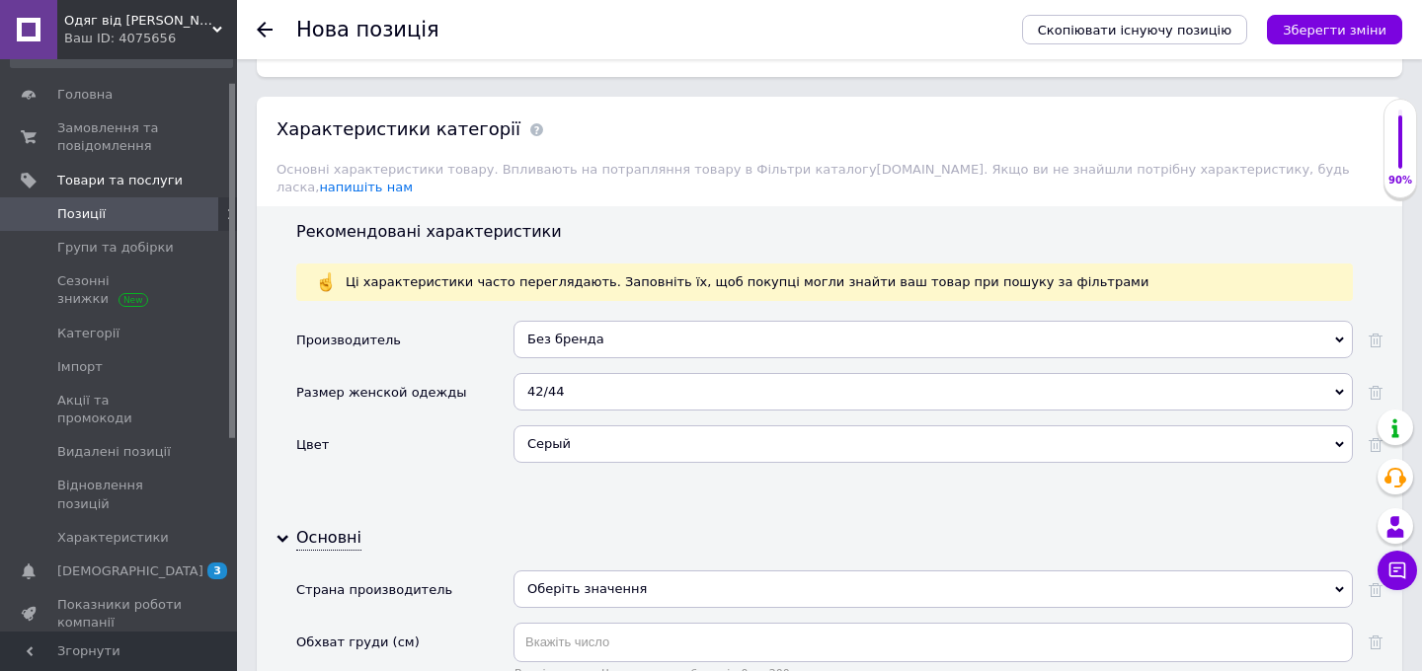
click at [429, 434] on div "Цвет" at bounding box center [404, 452] width 217 height 52
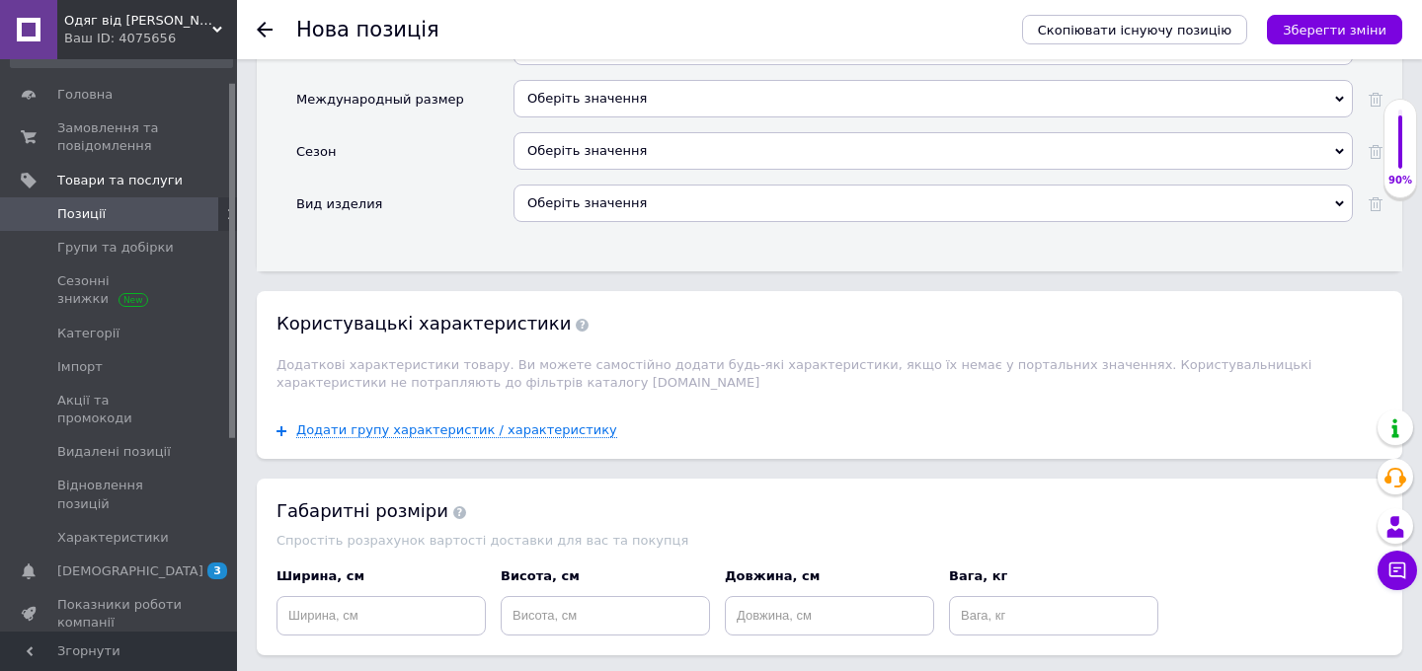
scroll to position [3768, 0]
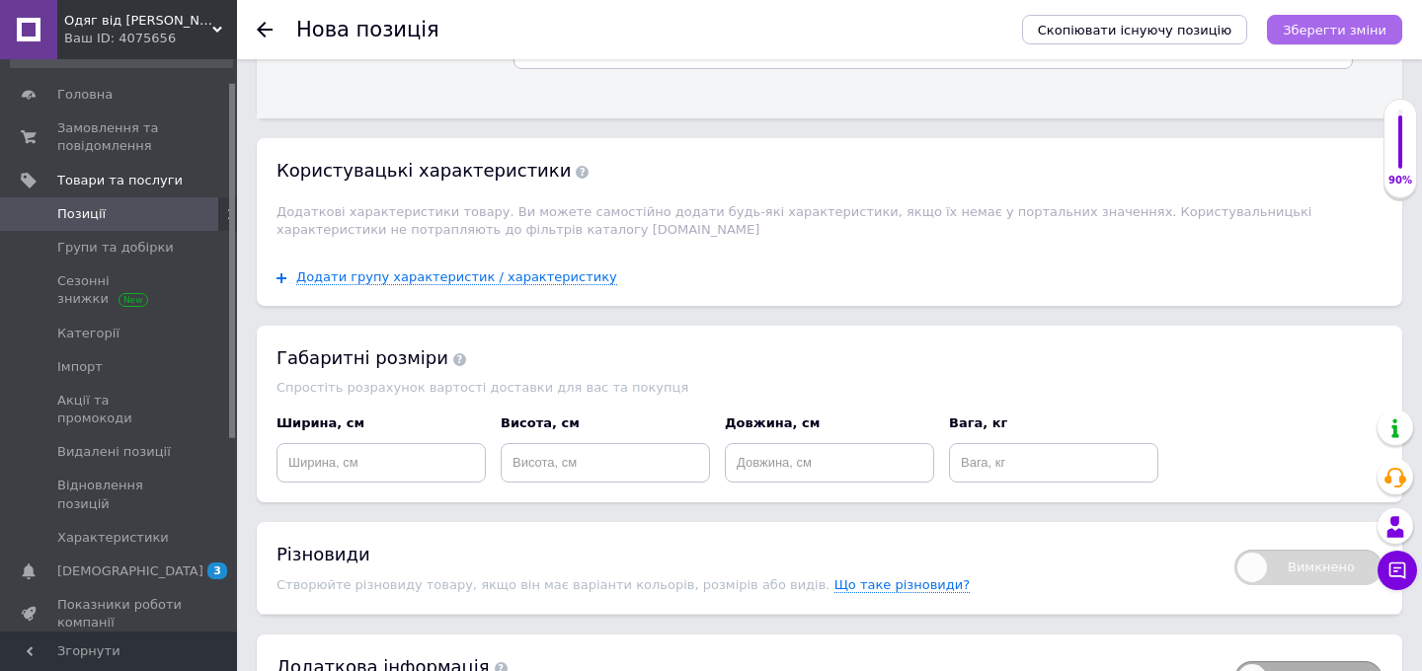
click at [1312, 36] on icon "Зберегти зміни" at bounding box center [1335, 30] width 104 height 15
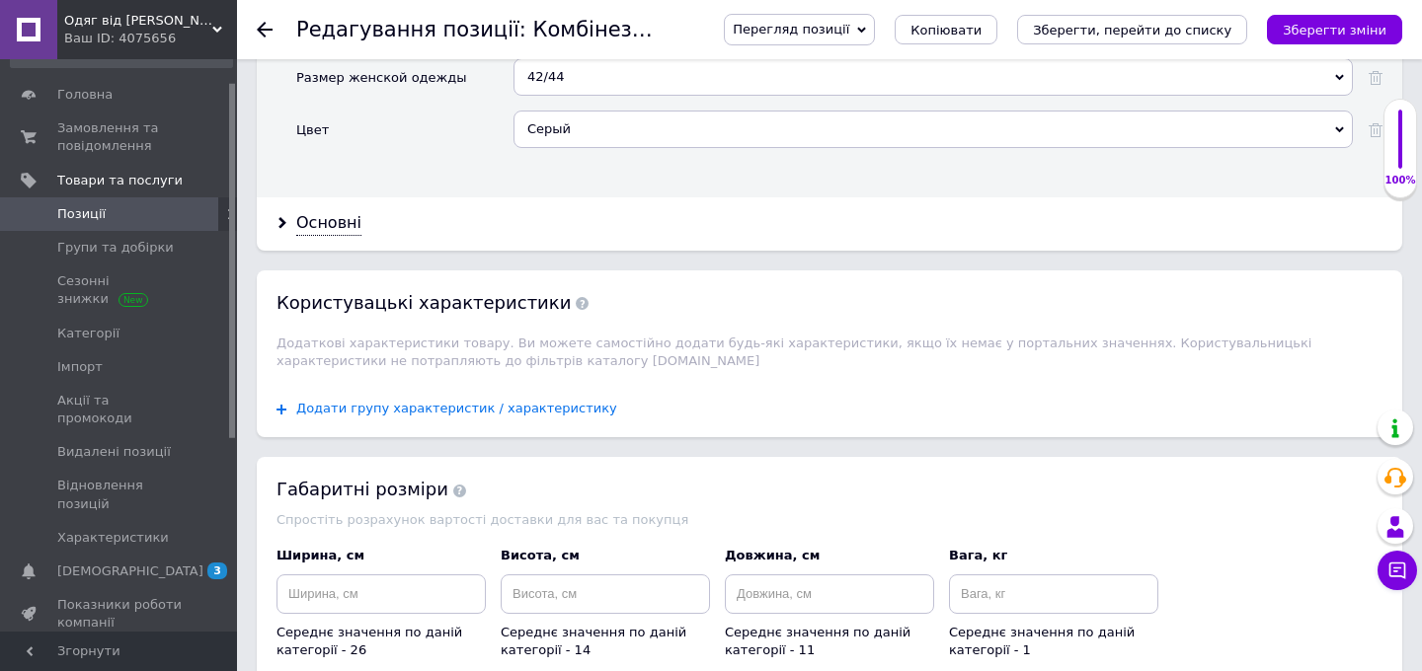
scroll to position [2282, 0]
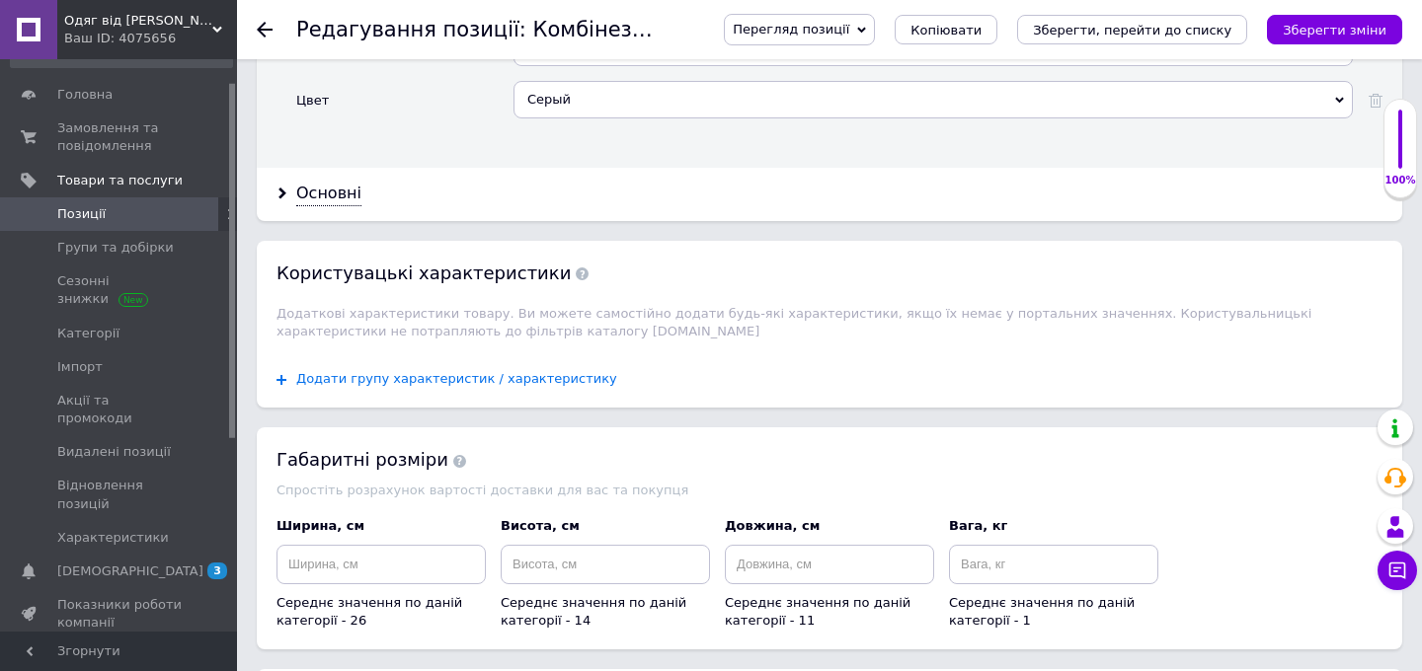
click at [538, 371] on span "Додати групу характеристик / характеристику" at bounding box center [456, 379] width 321 height 16
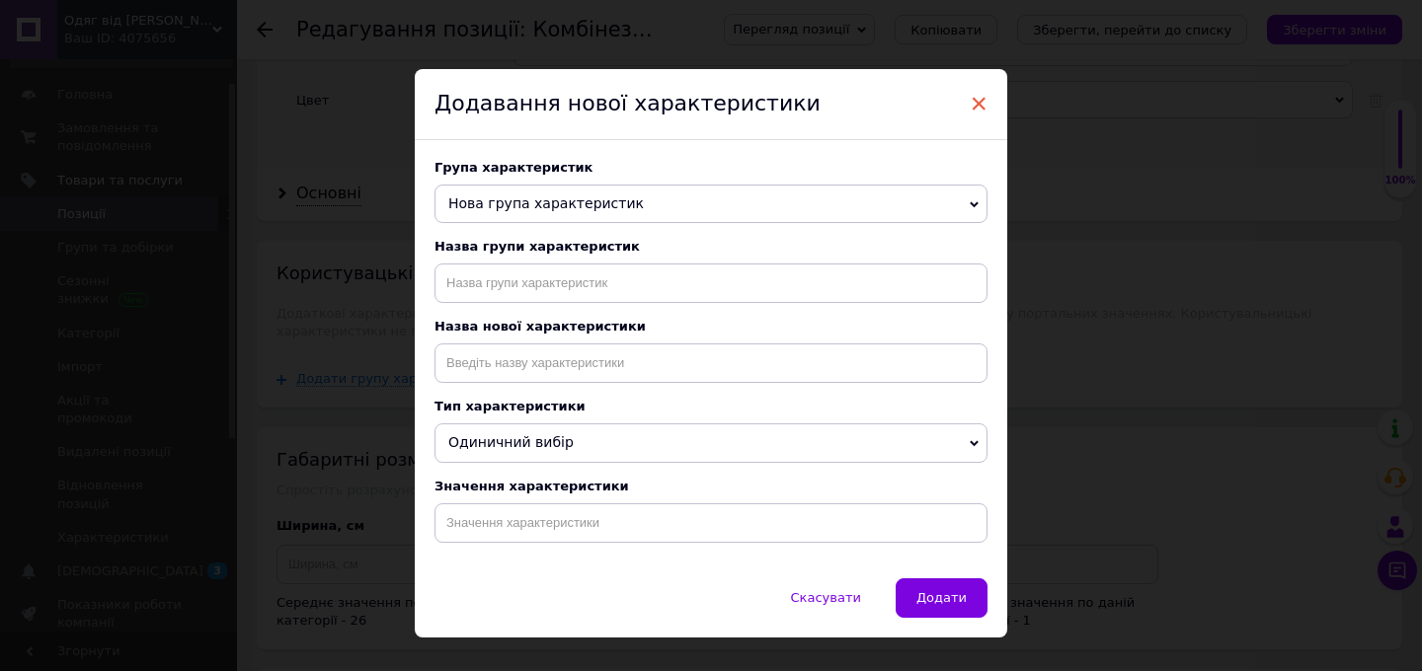
click at [976, 95] on span "×" at bounding box center [979, 104] width 18 height 34
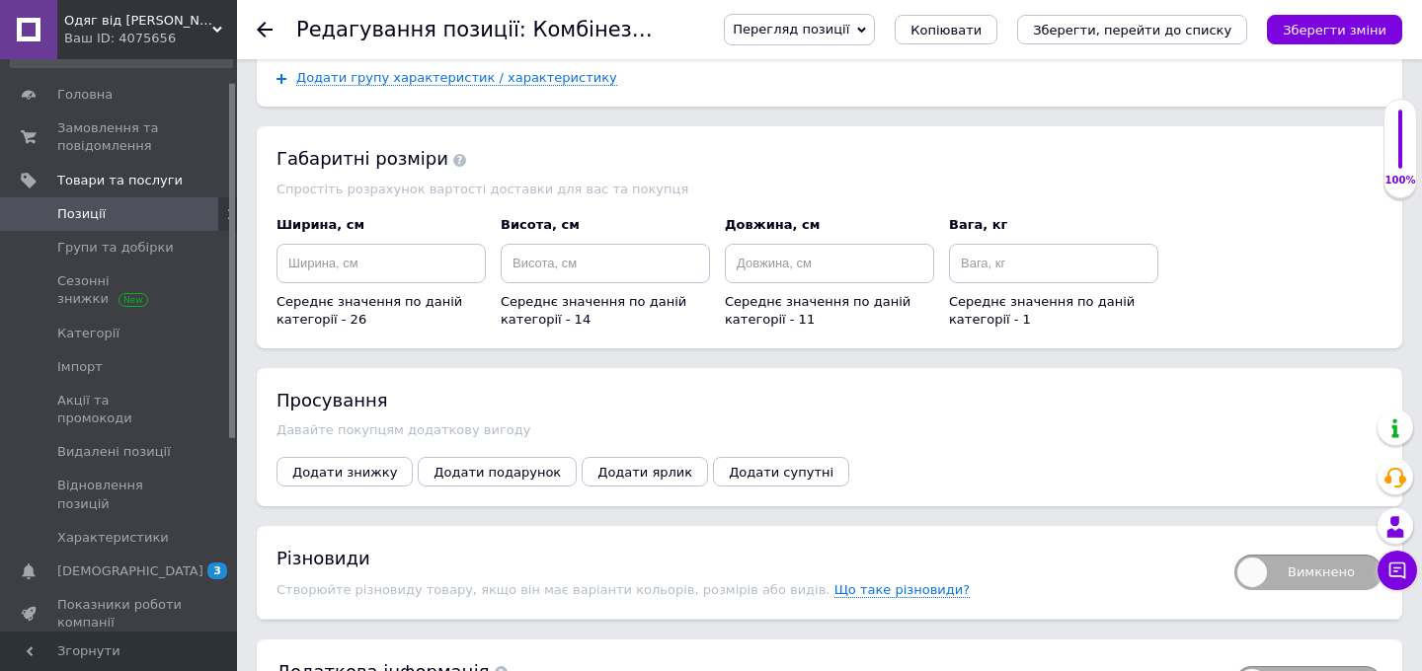
scroll to position [2675, 0]
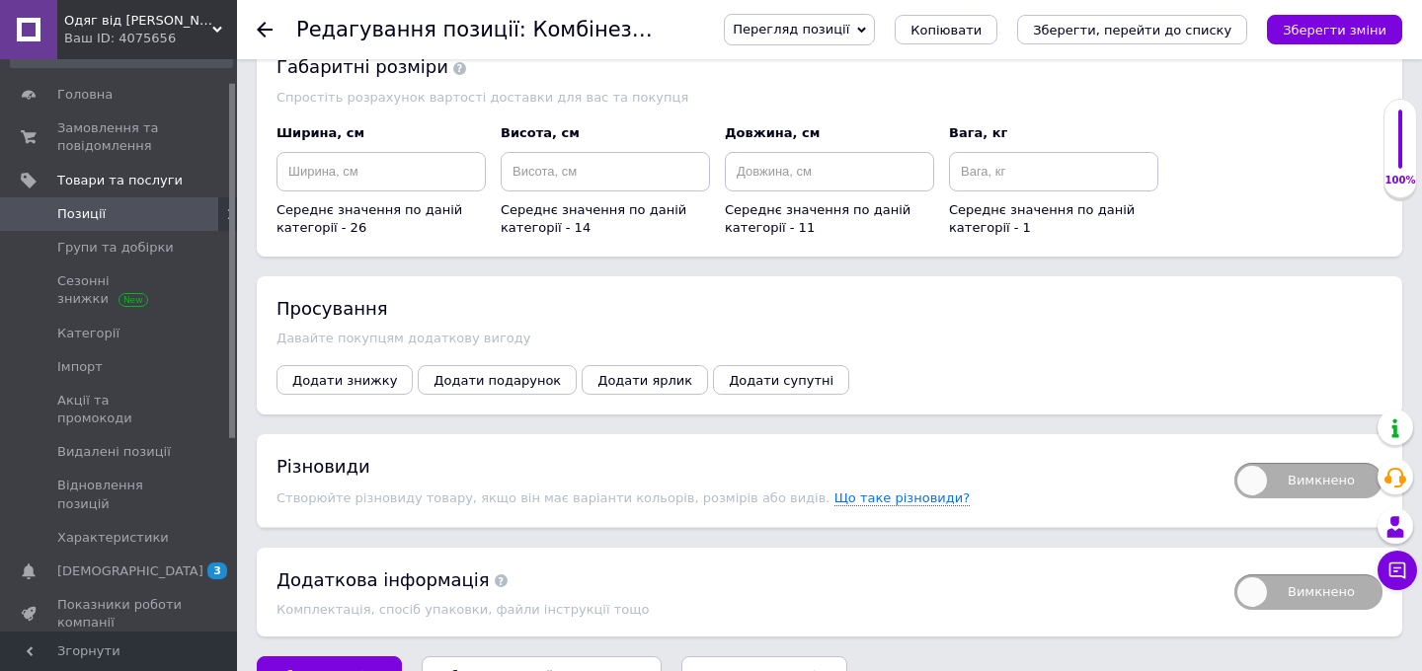
click at [1265, 463] on span "Вимкнено" at bounding box center [1308, 481] width 148 height 36
click at [1234, 454] on input "Вимкнено" at bounding box center [1227, 456] width 13 height 13
checkbox input "true"
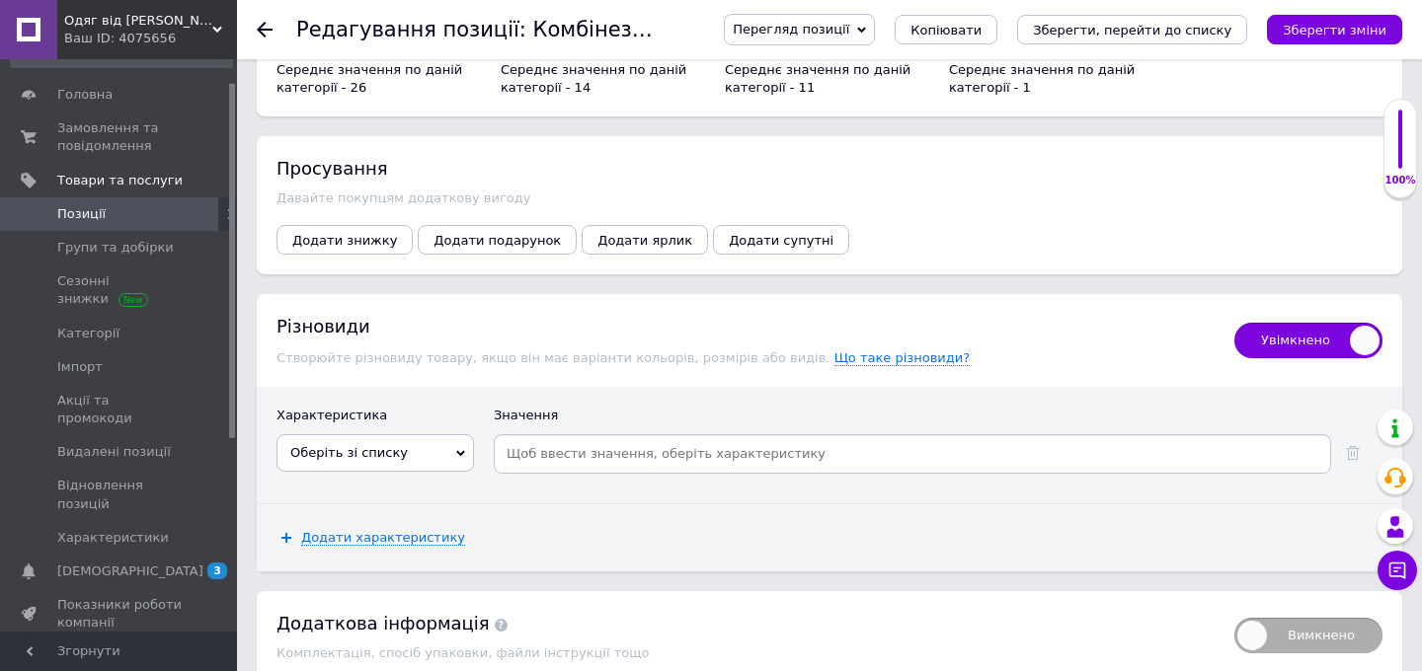
scroll to position [2886, 0]
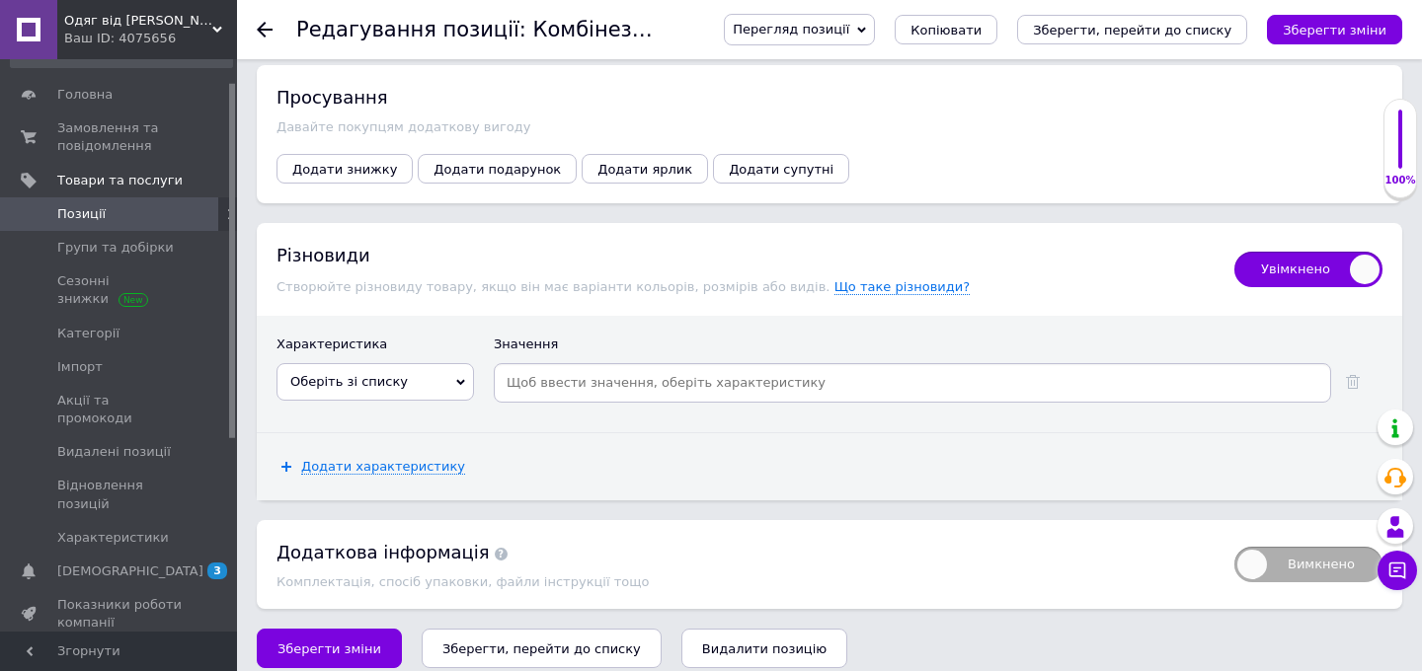
click at [410, 375] on span "Оберіть зі списку" at bounding box center [374, 382] width 197 height 38
click at [437, 470] on li "Размер женской одежды" at bounding box center [374, 478] width 195 height 28
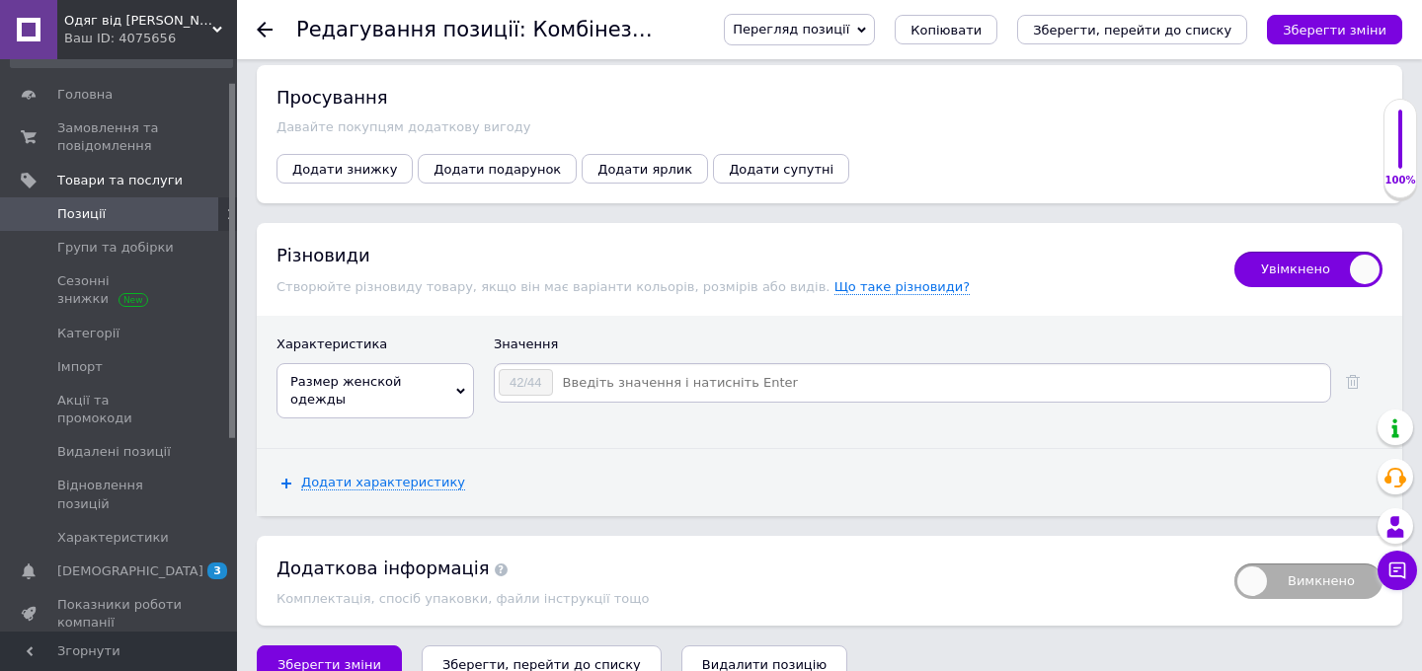
click at [641, 368] on input at bounding box center [940, 383] width 773 height 30
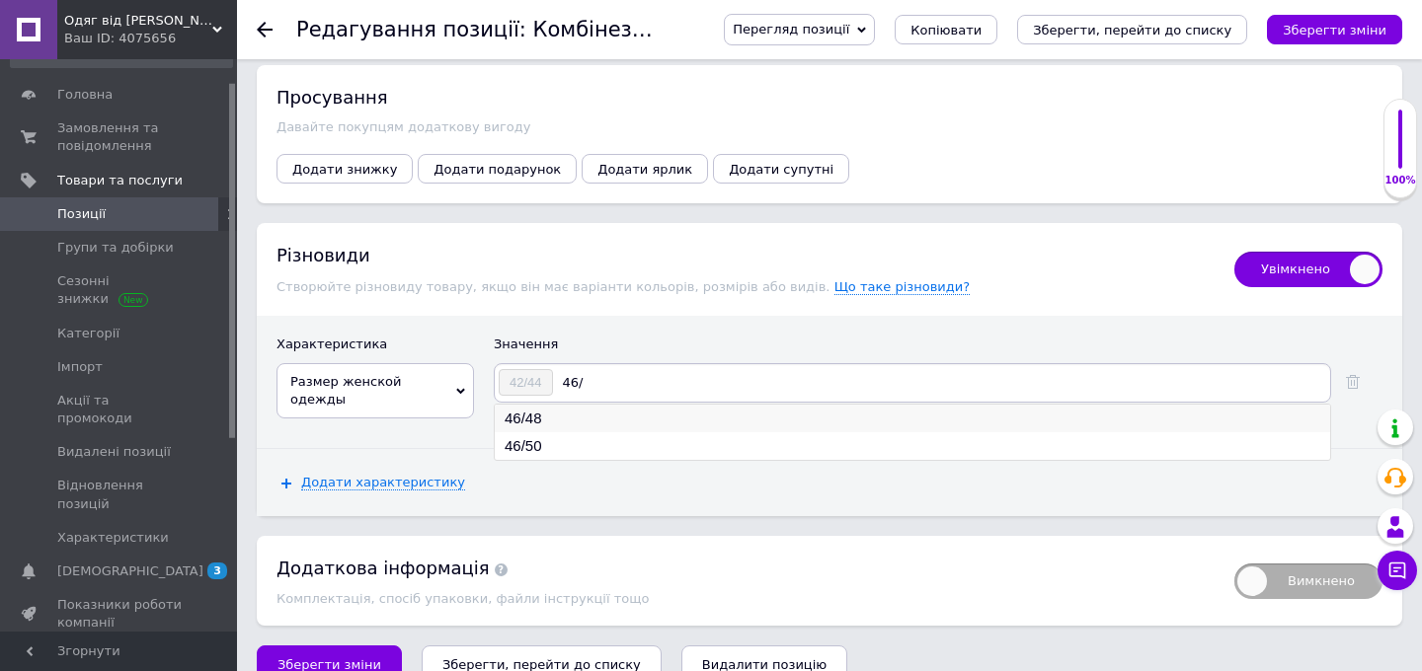
type input "46/"
click at [648, 405] on li "46/48" at bounding box center [912, 419] width 835 height 28
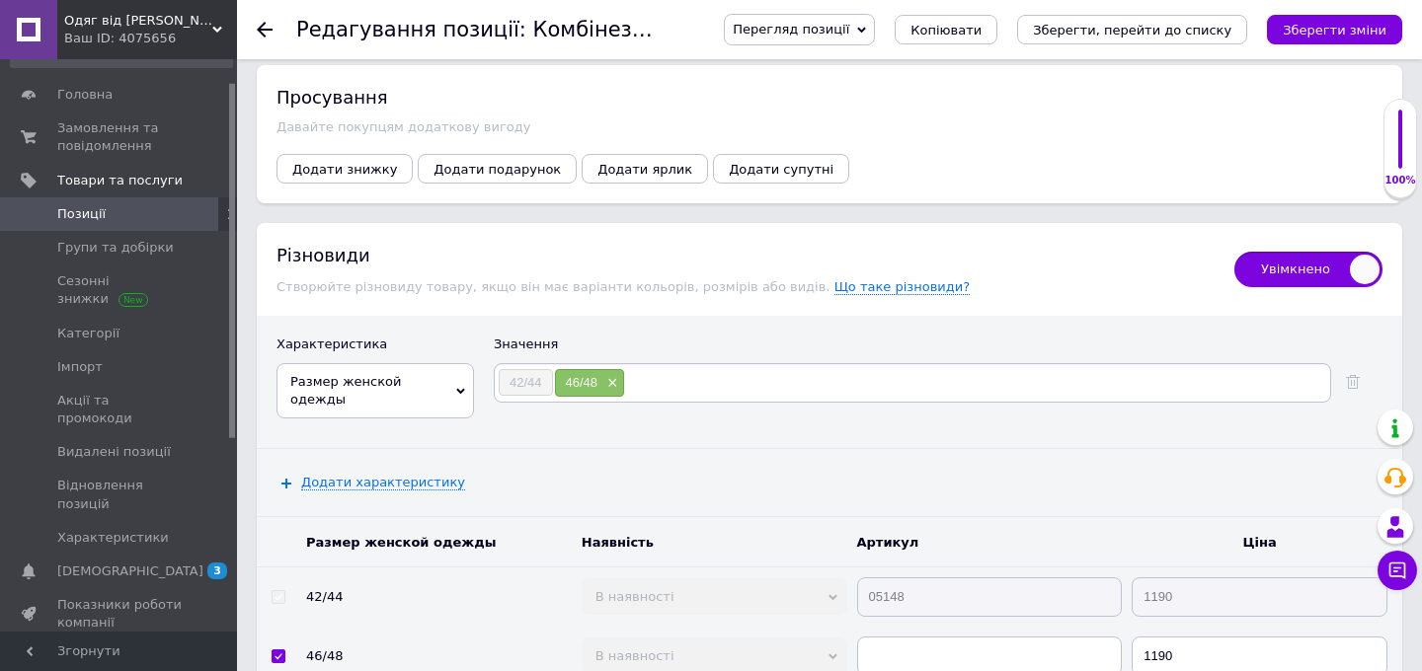
click at [677, 372] on input at bounding box center [976, 383] width 702 height 30
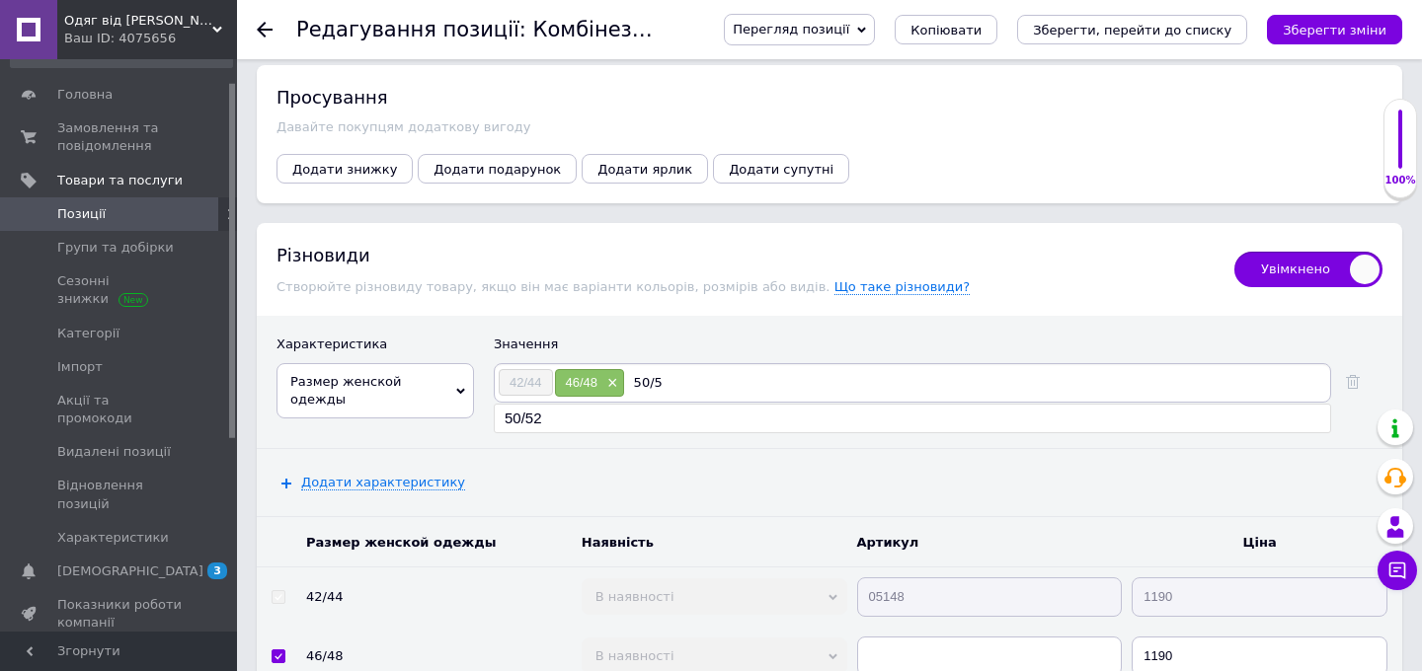
type input "50/5"
click at [675, 416] on ul "50/52" at bounding box center [912, 419] width 837 height 30
click at [672, 405] on li "50/52" at bounding box center [912, 419] width 835 height 28
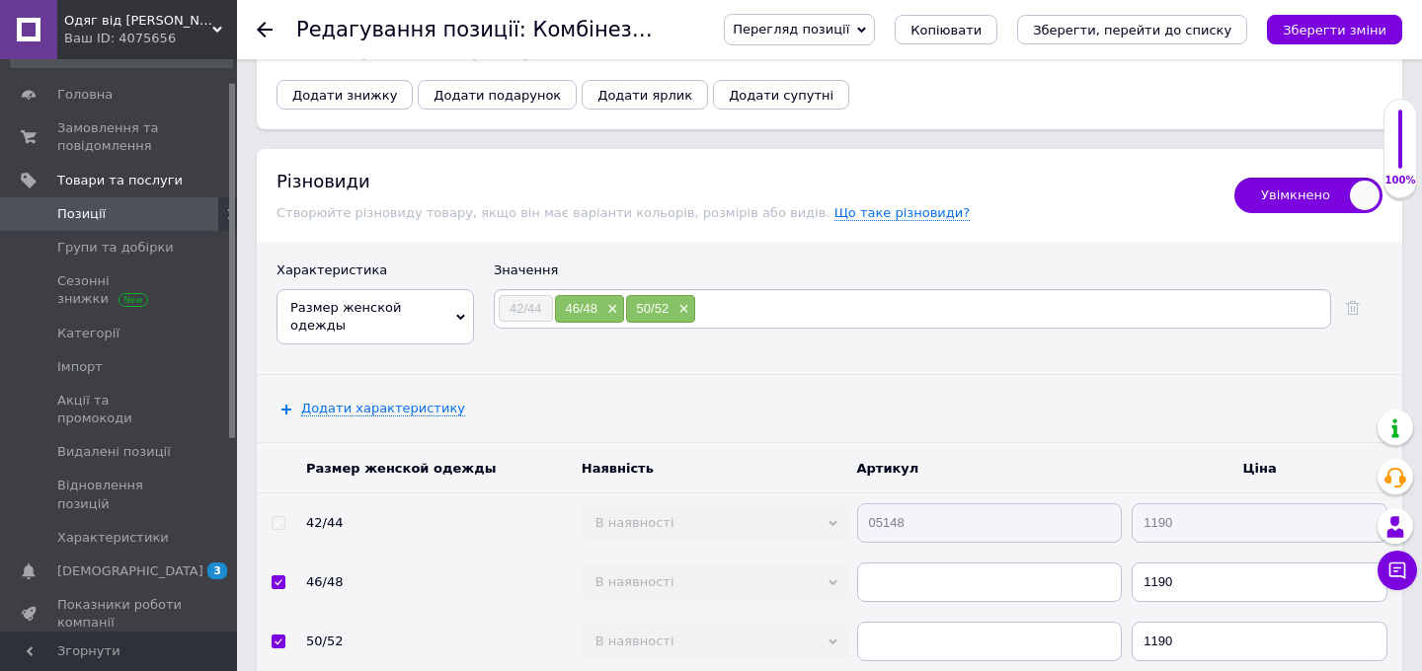
scroll to position [3079, 0]
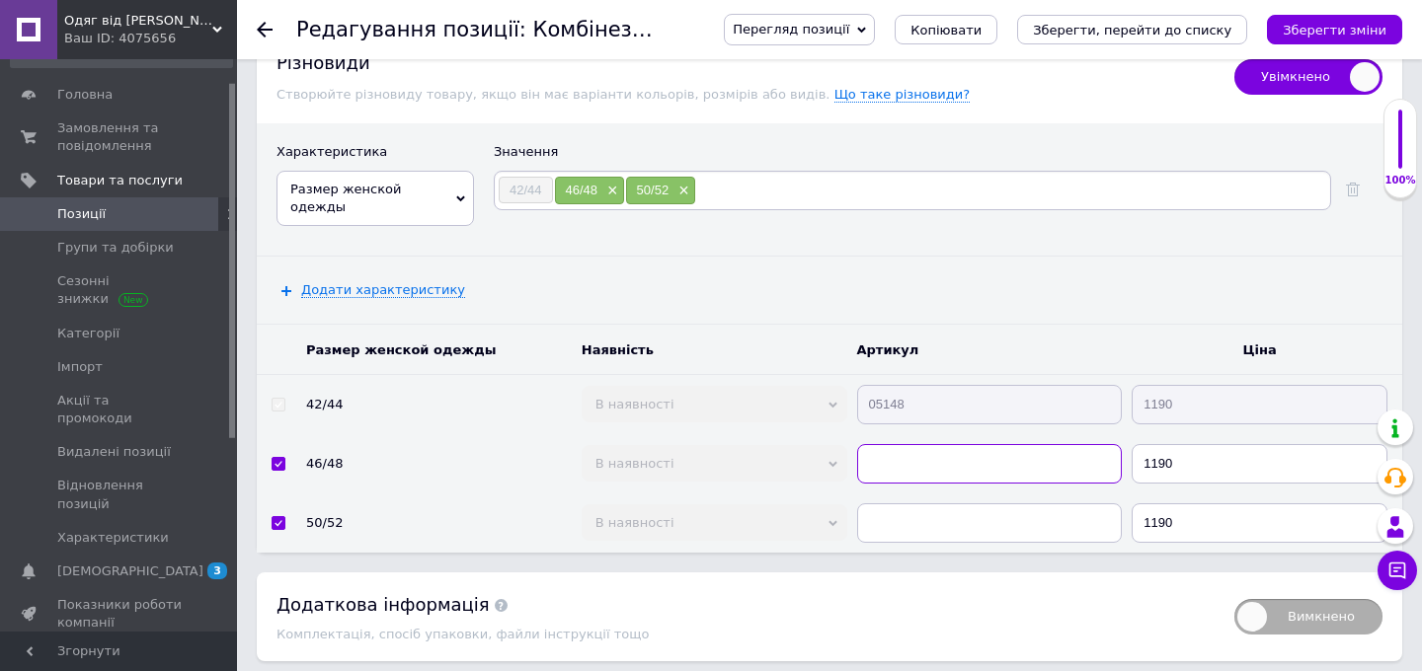
click at [900, 444] on input "text" at bounding box center [990, 463] width 266 height 39
paste input "05148"
type input "05148"
click at [910, 504] on input "text" at bounding box center [990, 523] width 266 height 39
paste input "05148"
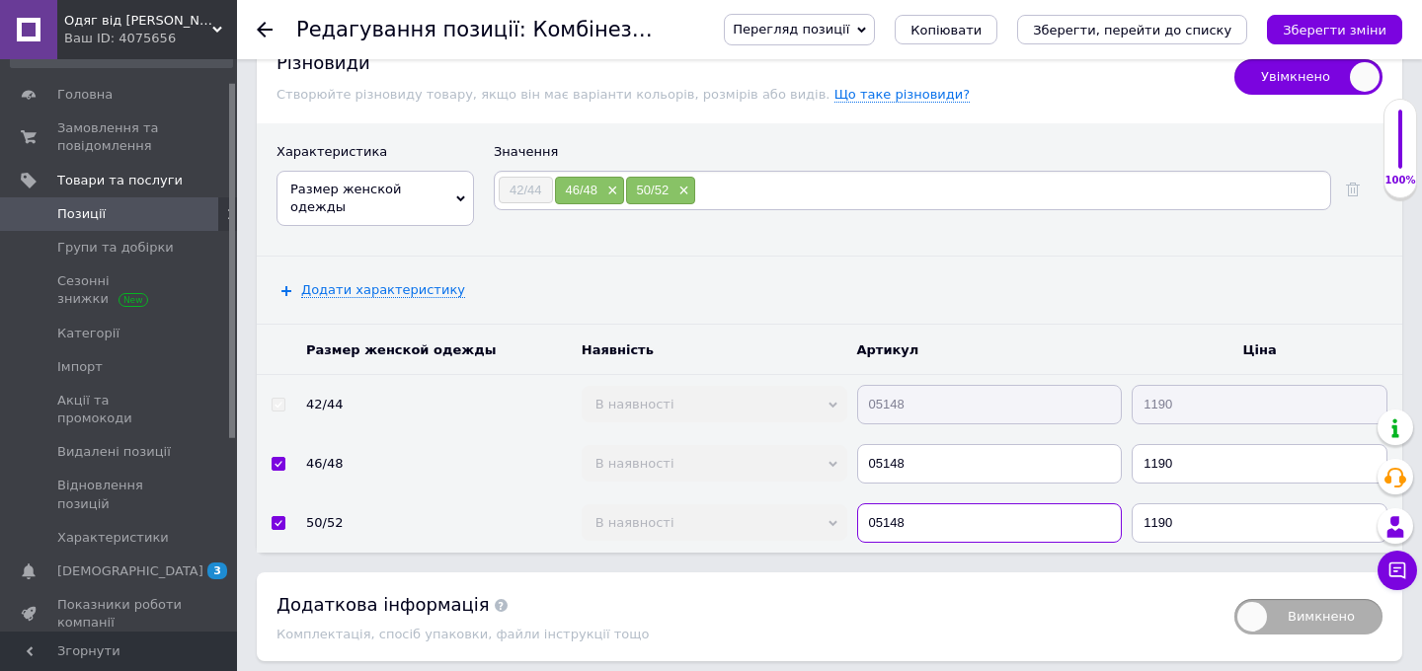
type input "05148"
click at [1038, 257] on div "Додати характеристику" at bounding box center [829, 290] width 1145 height 67
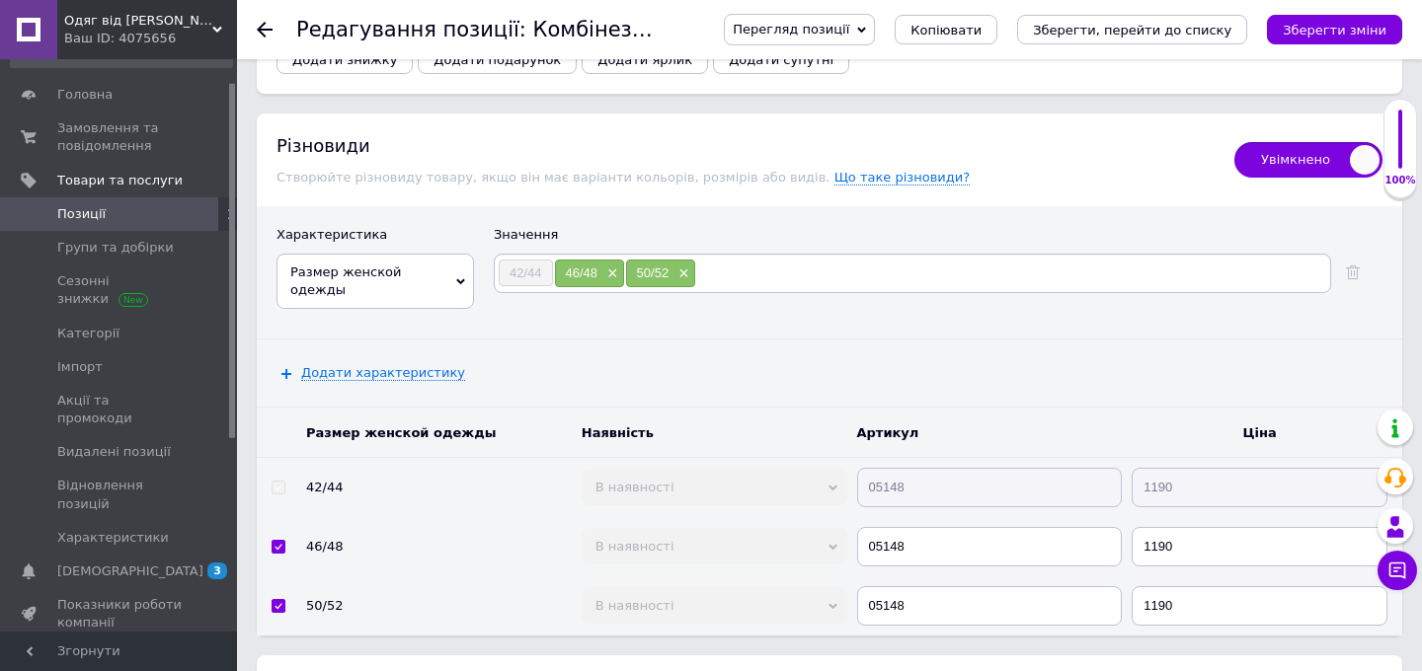
scroll to position [2937, 0]
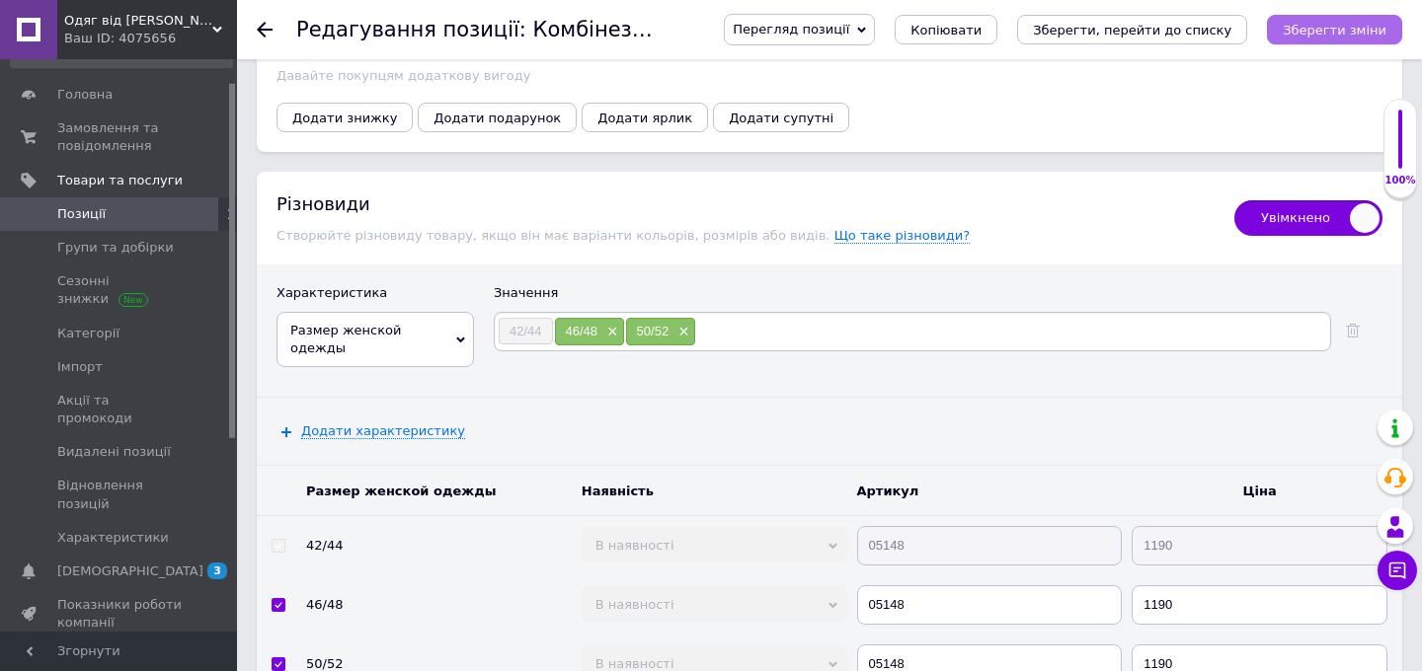
click at [1308, 33] on icon "Зберегти зміни" at bounding box center [1335, 30] width 104 height 15
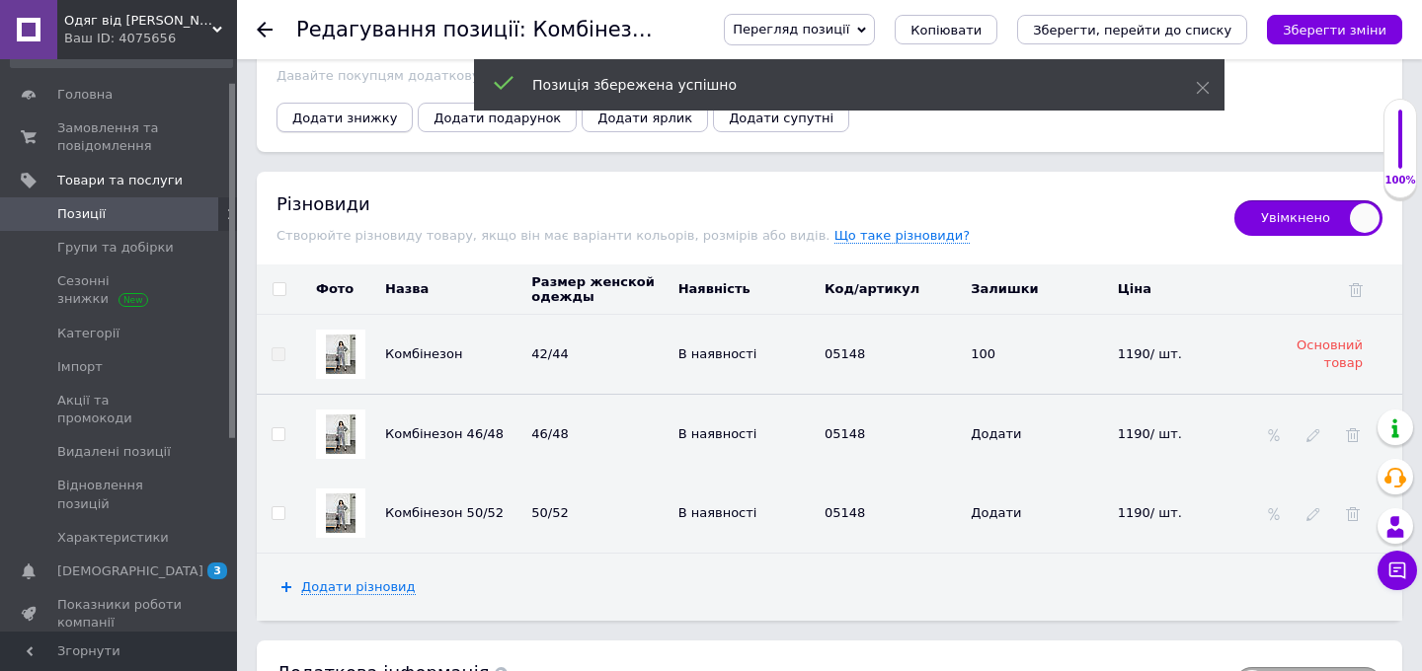
click at [344, 111] on span "Додати знижку" at bounding box center [344, 118] width 105 height 15
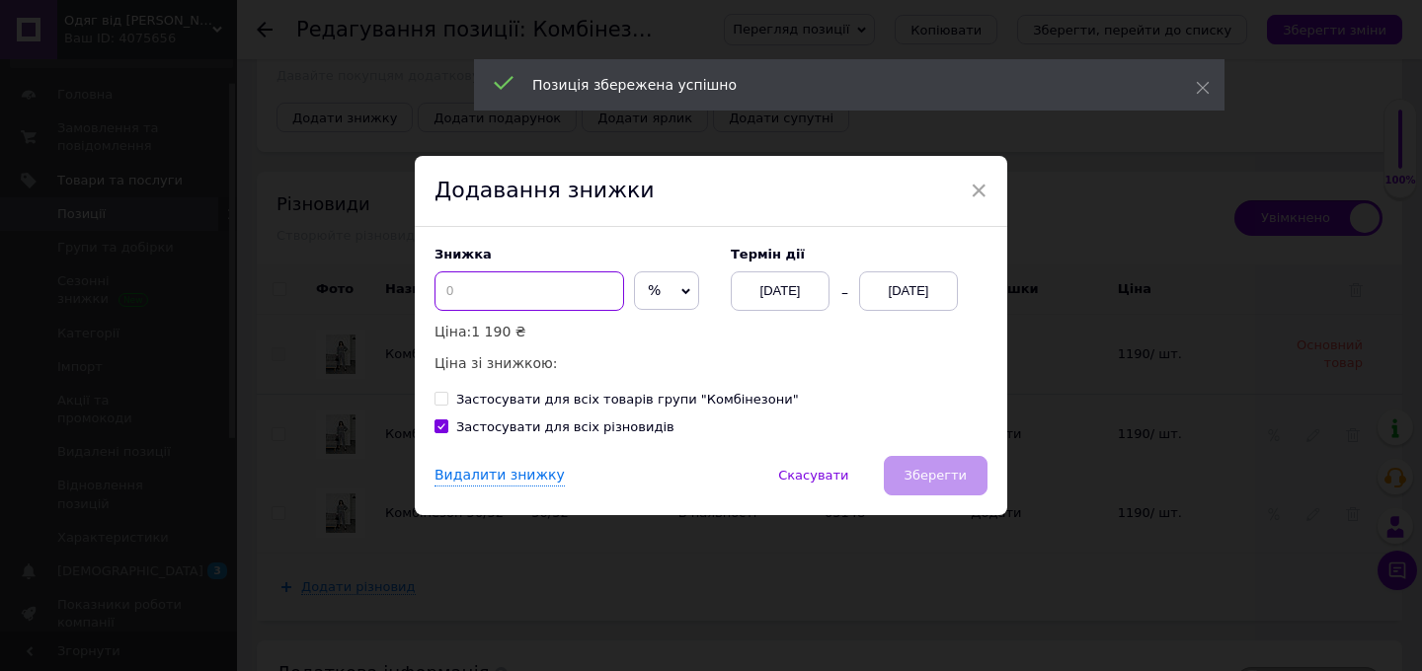
click at [549, 287] on input at bounding box center [529, 291] width 190 height 39
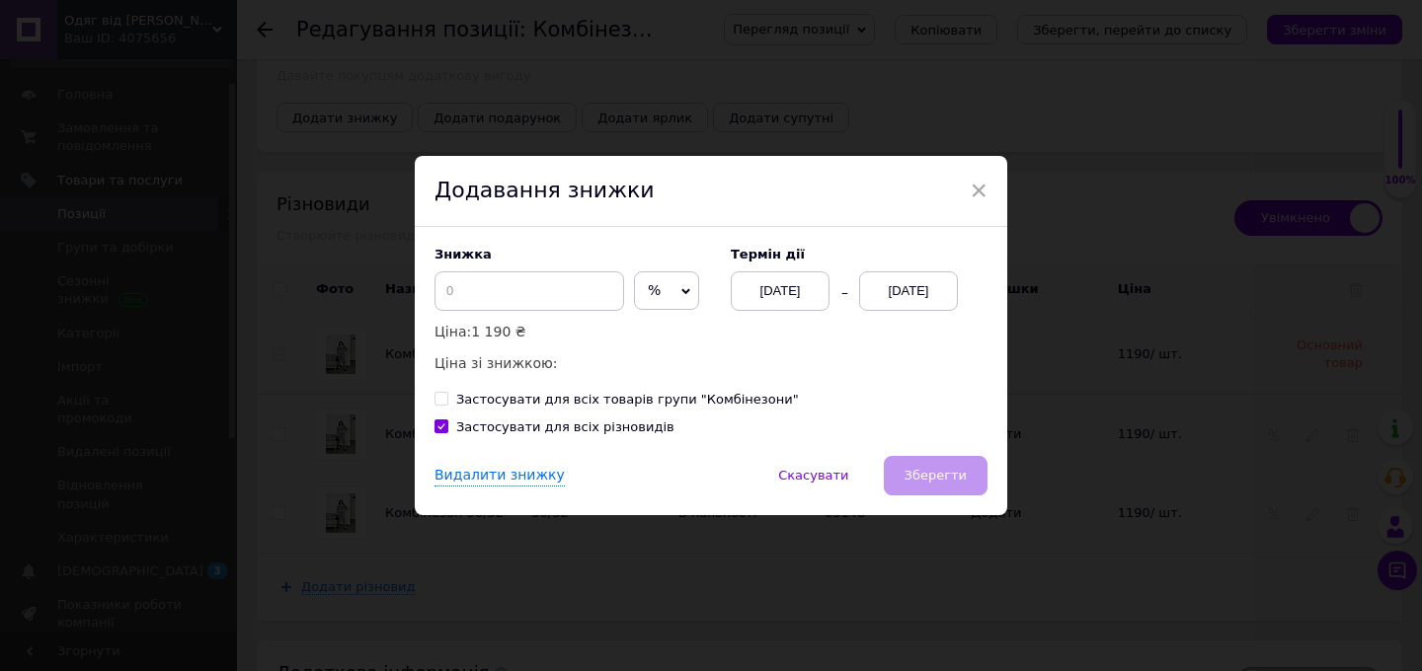
click at [642, 283] on span "%" at bounding box center [666, 291] width 65 height 39
click at [635, 336] on li "₴" at bounding box center [666, 332] width 63 height 28
click at [485, 298] on input at bounding box center [529, 291] width 190 height 39
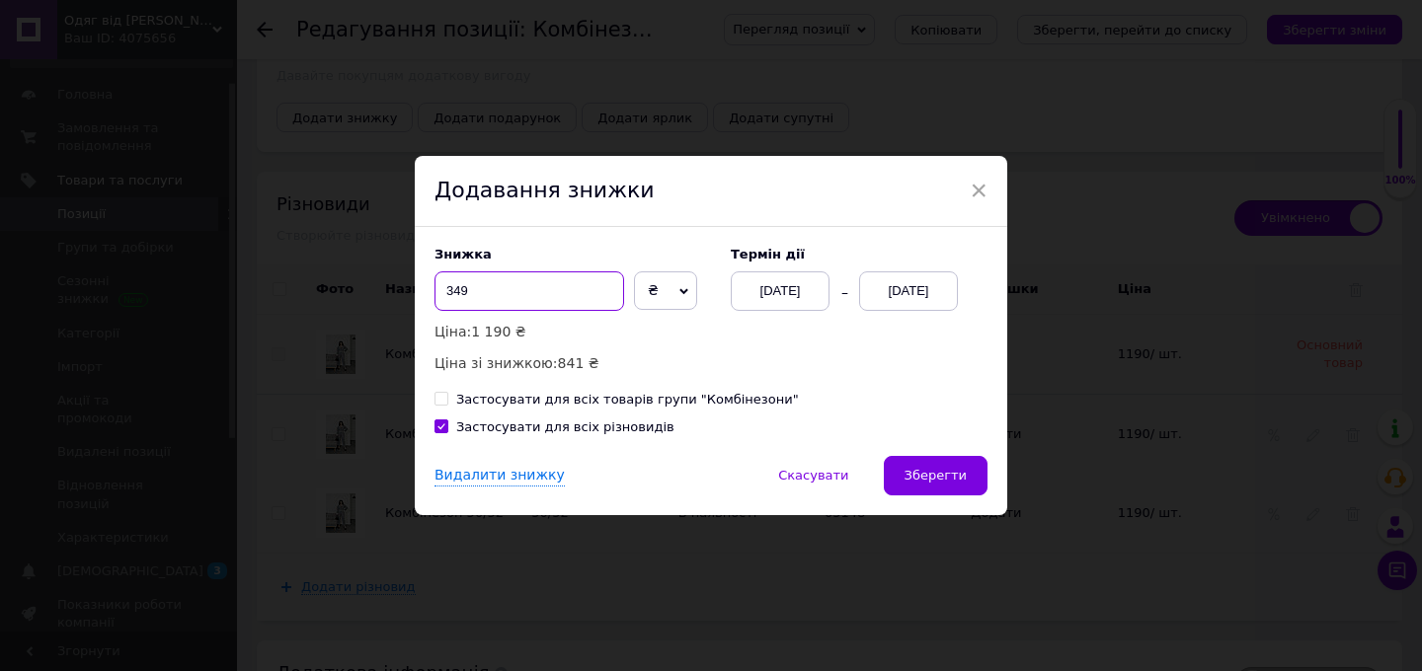
type input "349"
click at [909, 288] on div "[DATE]" at bounding box center [908, 291] width 99 height 39
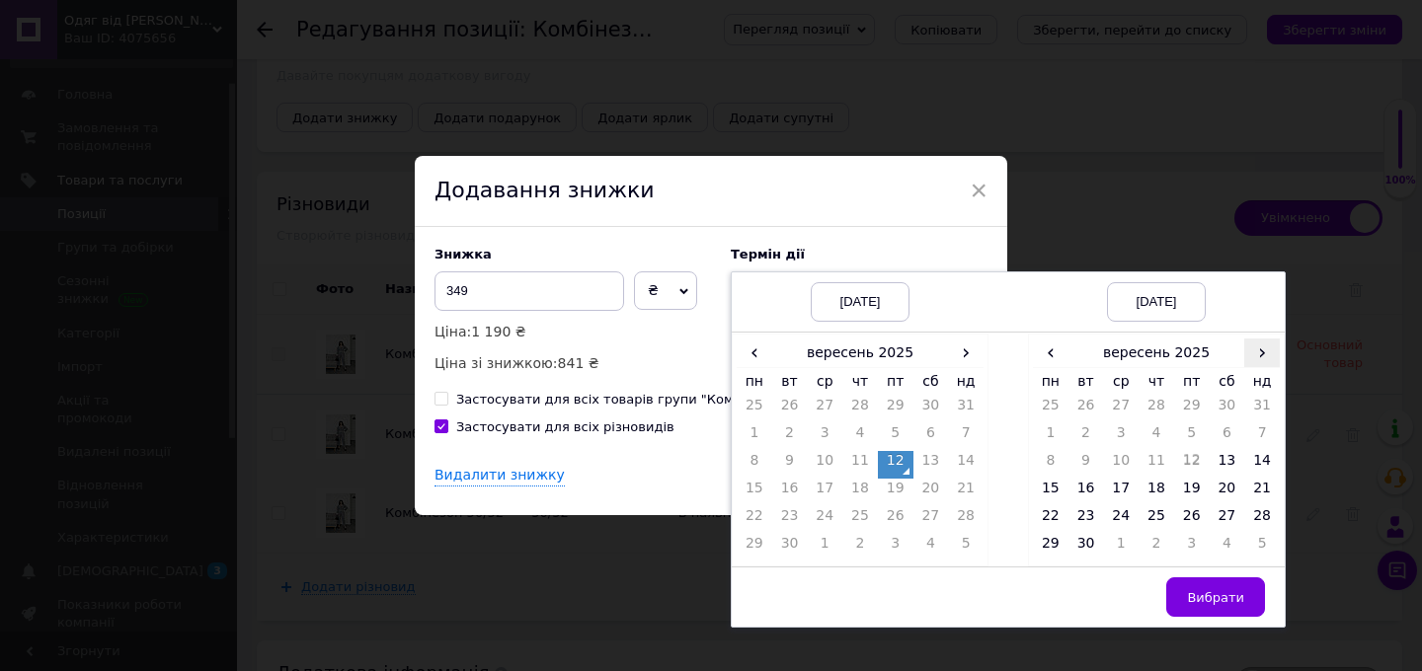
click at [1257, 357] on span "›" at bounding box center [1262, 353] width 36 height 29
click at [1056, 517] on td "27" at bounding box center [1051, 521] width 36 height 28
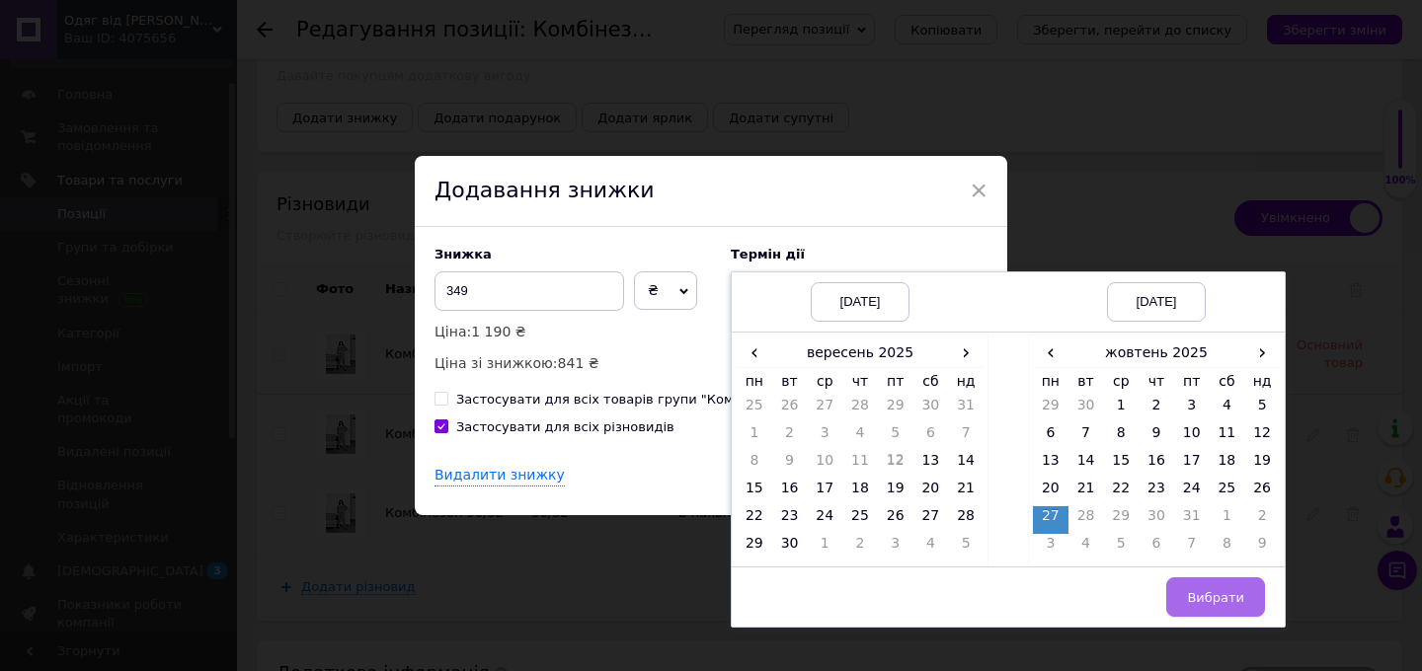
click at [1212, 585] on button "Вибрати" at bounding box center [1215, 597] width 99 height 39
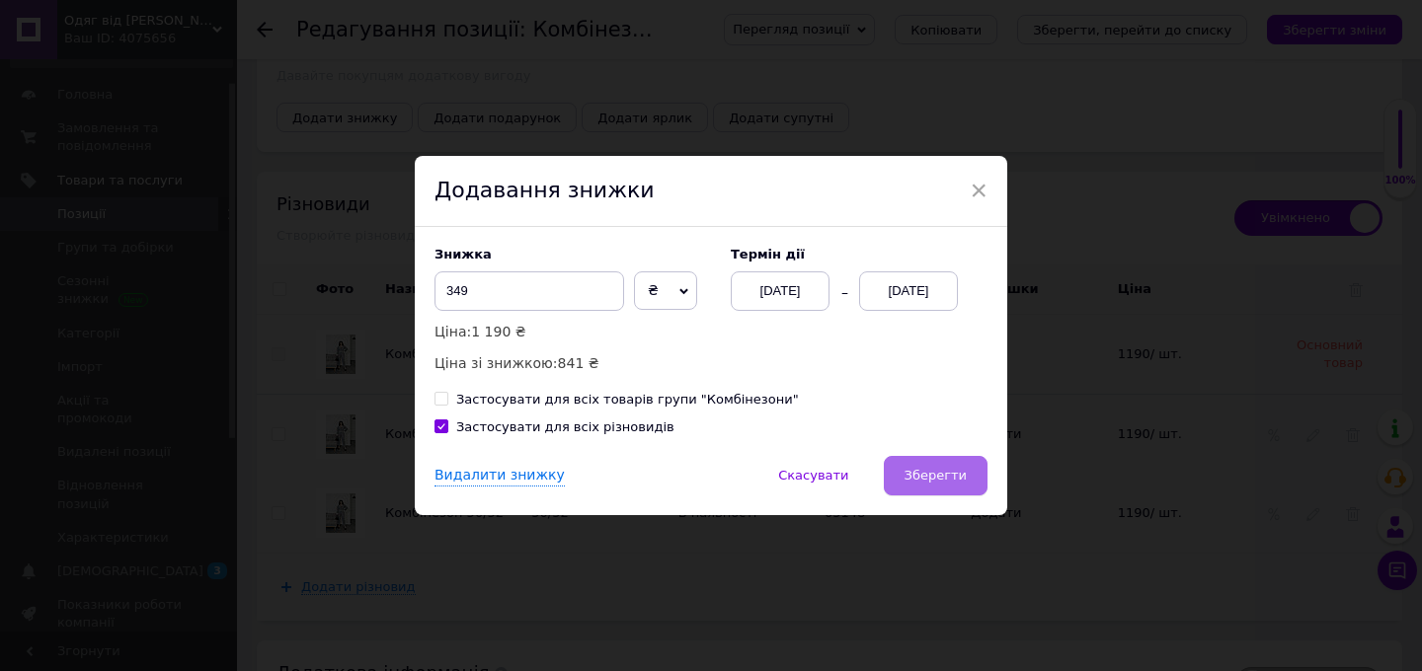
click at [958, 471] on span "Зберегти" at bounding box center [935, 475] width 62 height 15
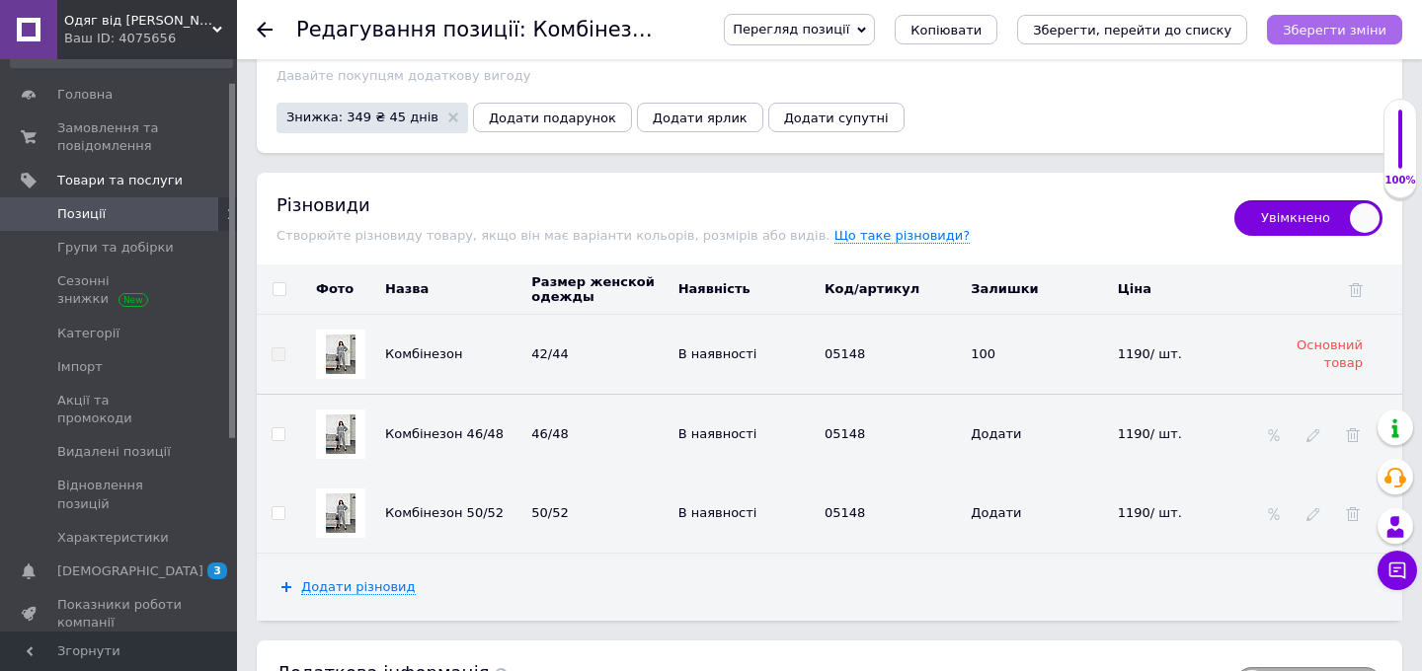
click at [1368, 38] on button "Зберегти зміни" at bounding box center [1334, 30] width 135 height 30
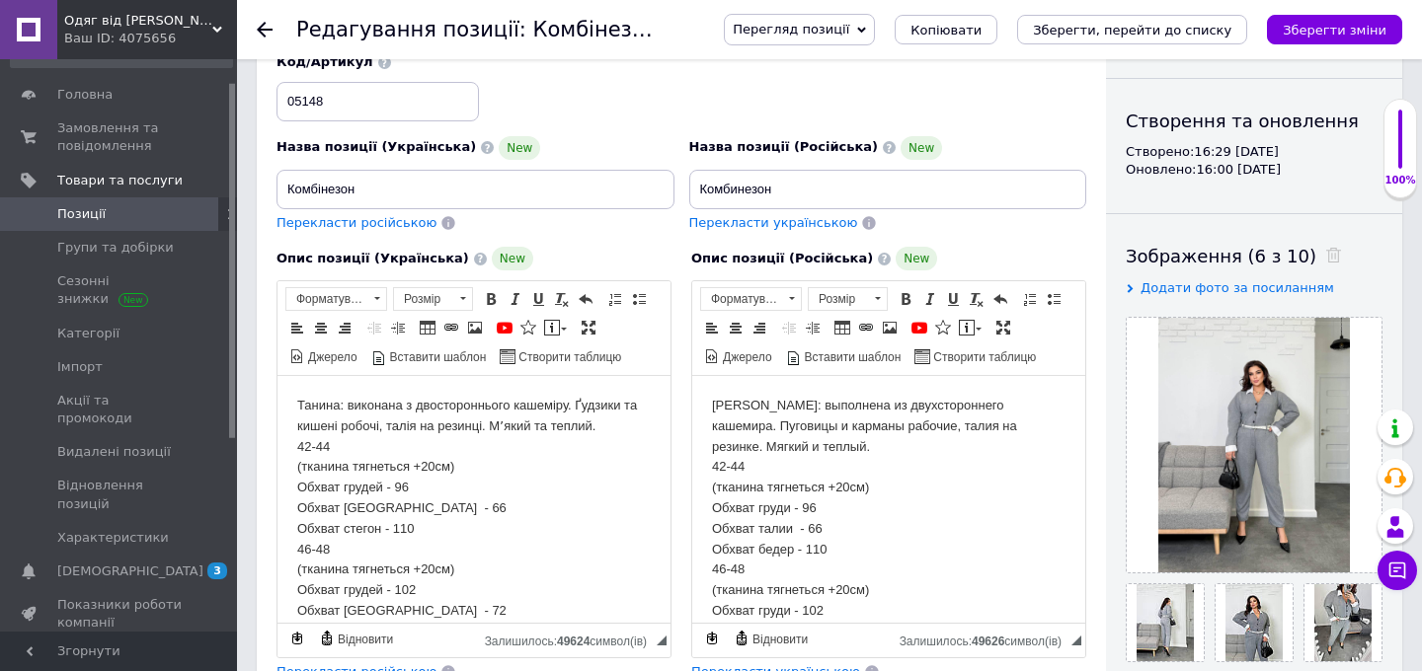
scroll to position [171, 0]
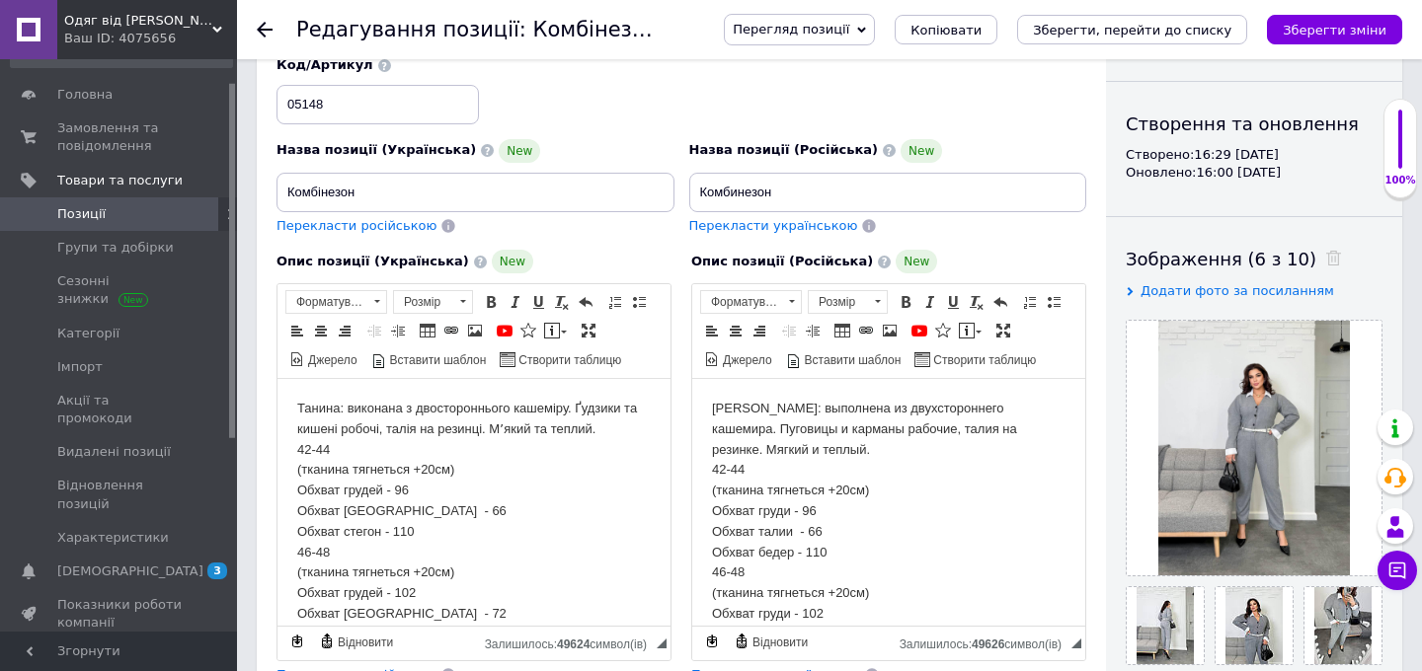
click at [1100, 247] on div "Основна інформація При сохранении товара пустые поля будут переведены автоматич…" at bounding box center [681, 554] width 849 height 1292
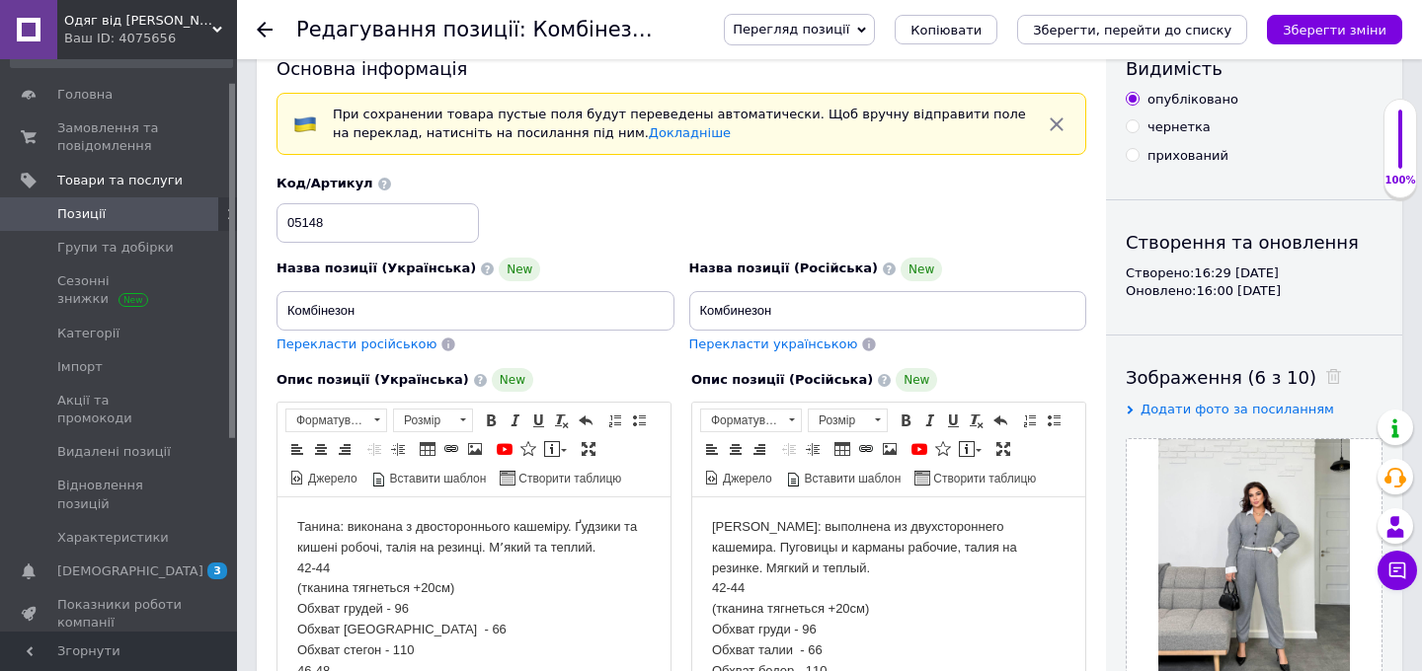
scroll to position [0, 0]
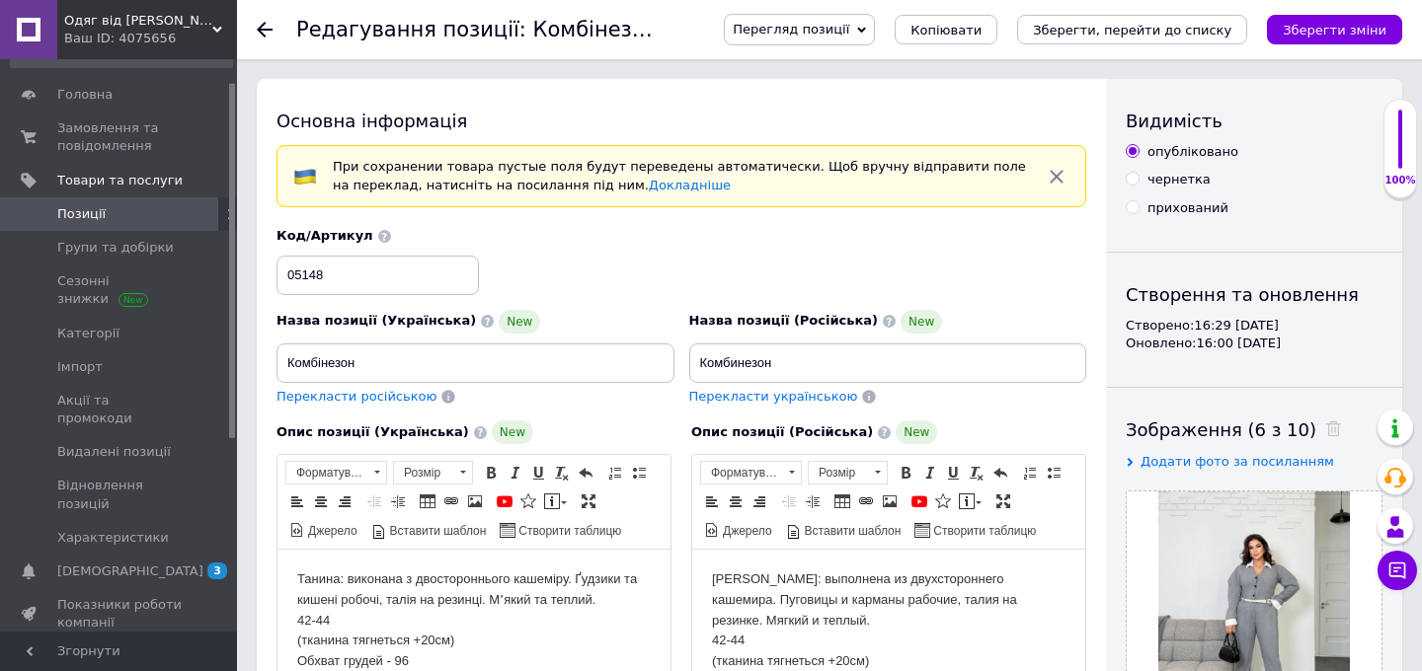
click at [849, 36] on span "Перегляд позиції" at bounding box center [791, 29] width 117 height 15
click at [857, 94] on li "Зберегти та переглянути на маркетплейсі" at bounding box center [879, 95] width 309 height 28
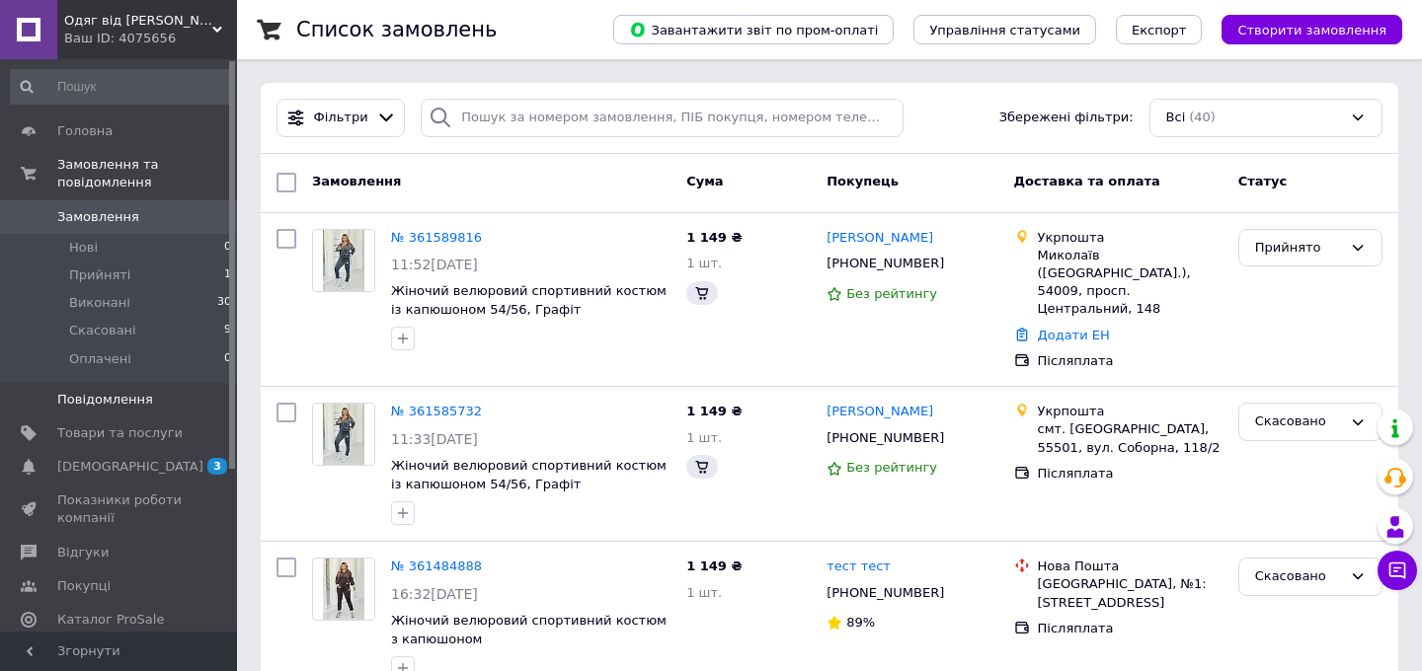
click at [139, 395] on span "Повідомлення" at bounding box center [105, 400] width 96 height 18
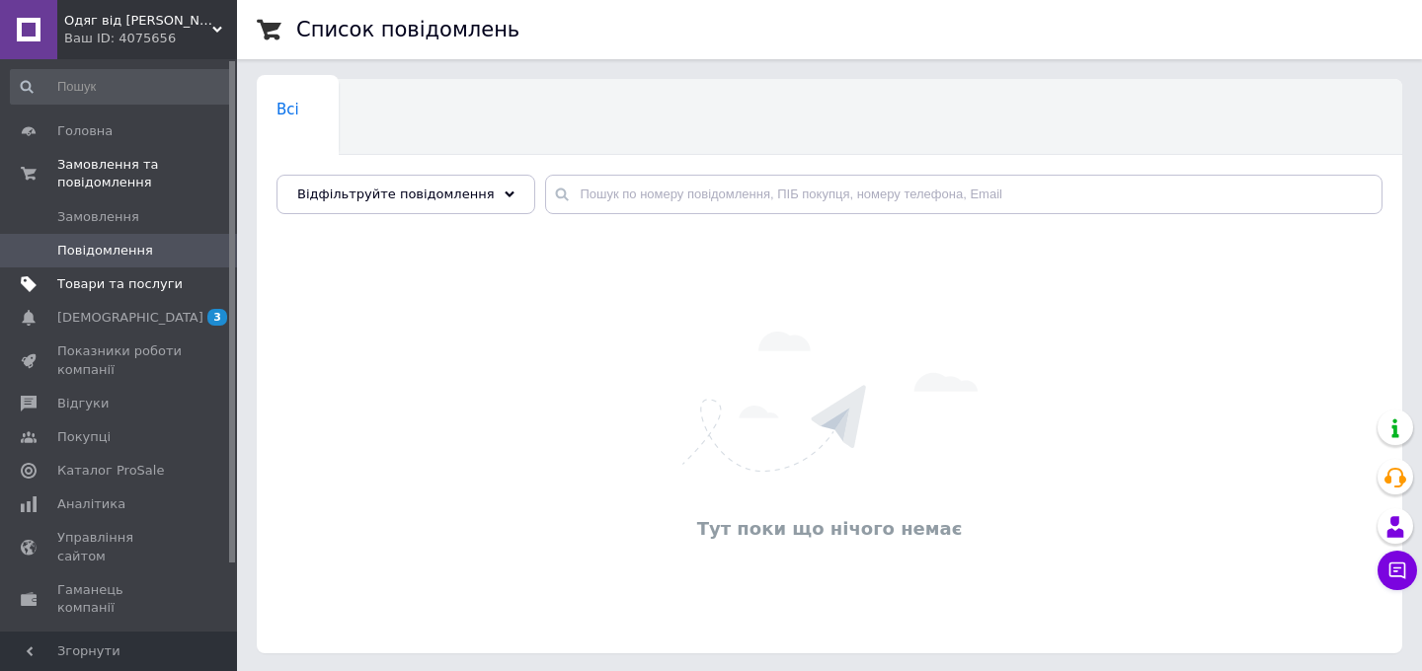
click at [109, 284] on span "Товари та послуги" at bounding box center [119, 284] width 125 height 18
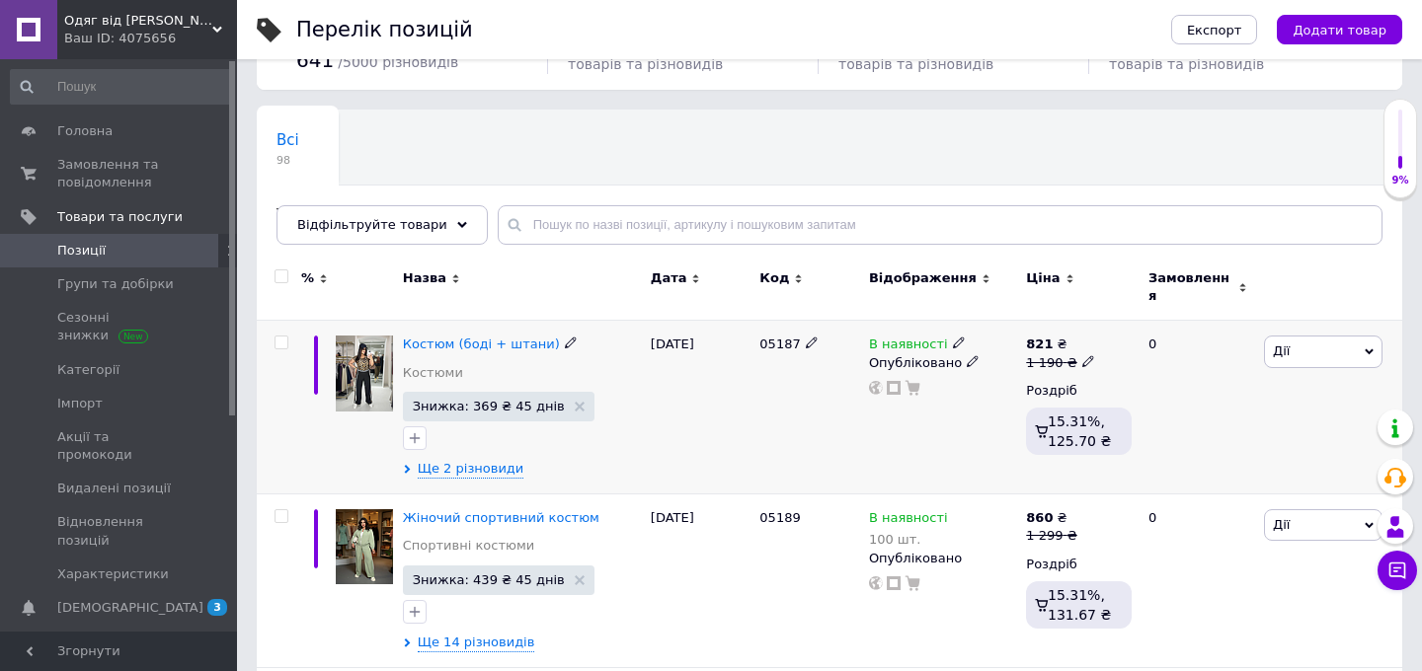
scroll to position [186, 0]
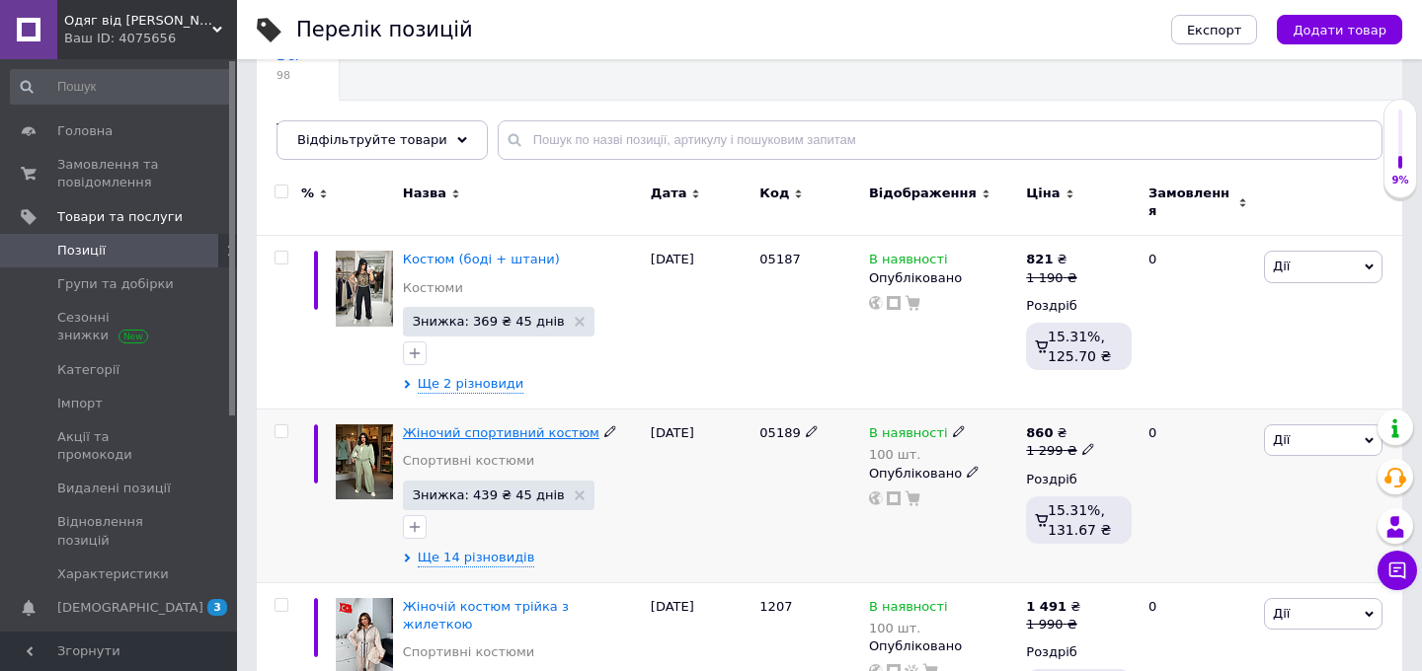
click at [489, 426] on span "Жіночий спортивний костюм" at bounding box center [501, 433] width 196 height 15
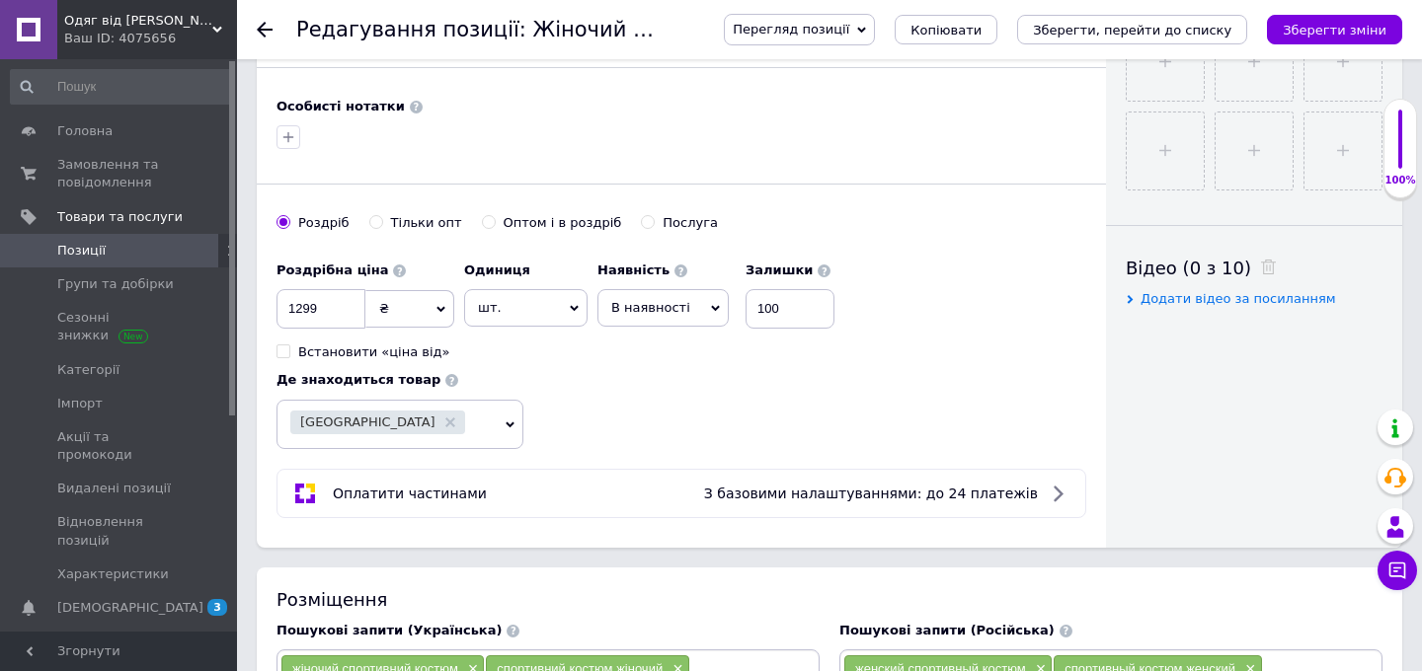
scroll to position [772, 0]
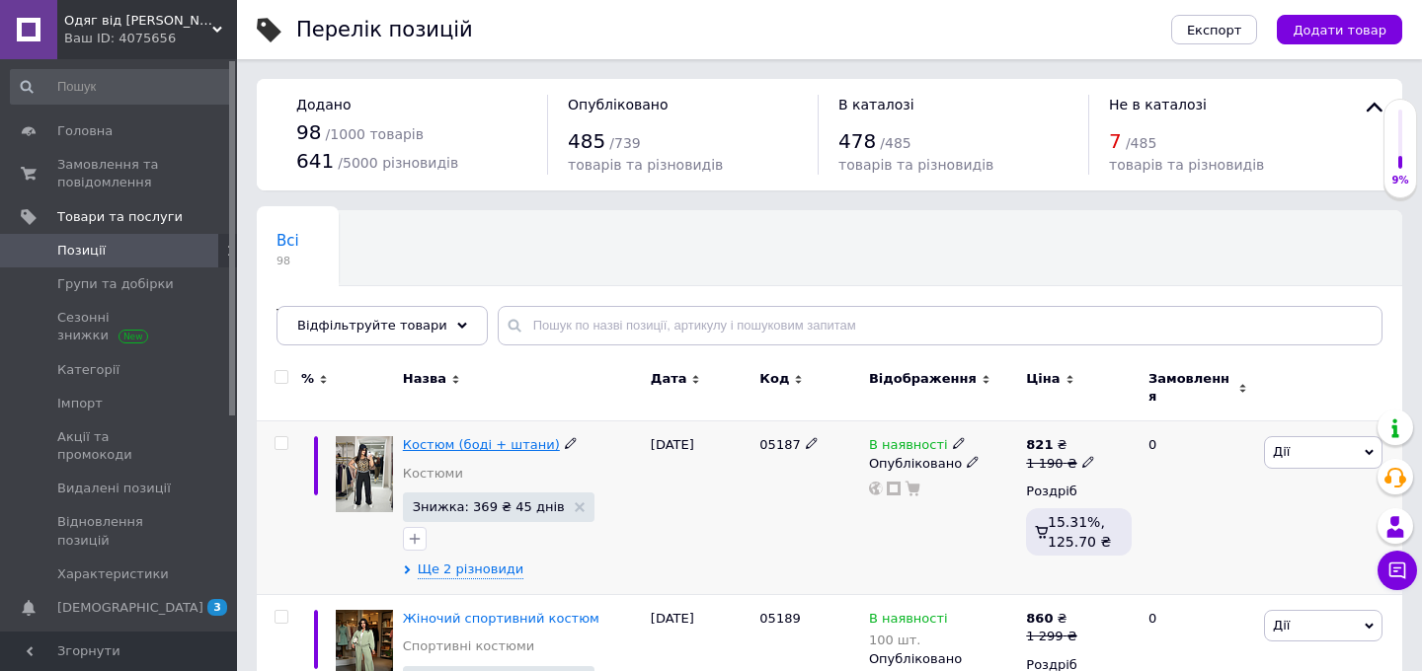
click at [421, 437] on span "Костюм (боді + штани)" at bounding box center [481, 444] width 157 height 15
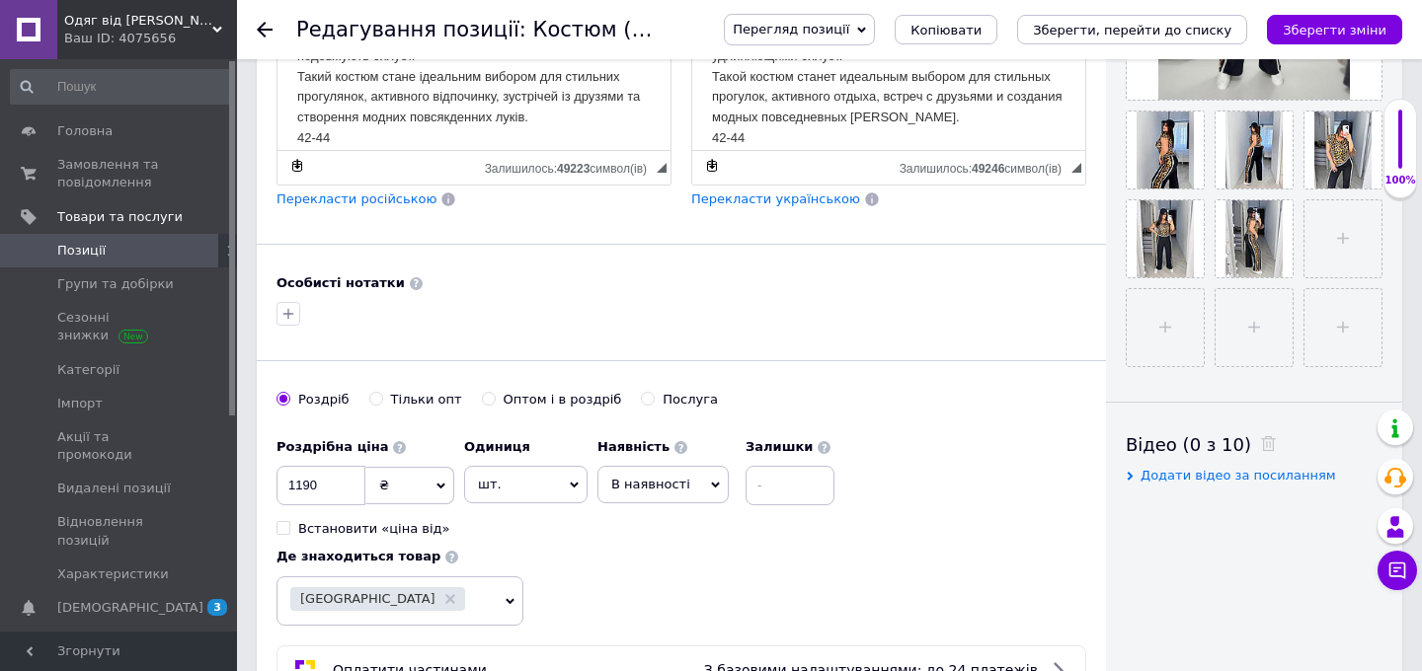
scroll to position [651, 0]
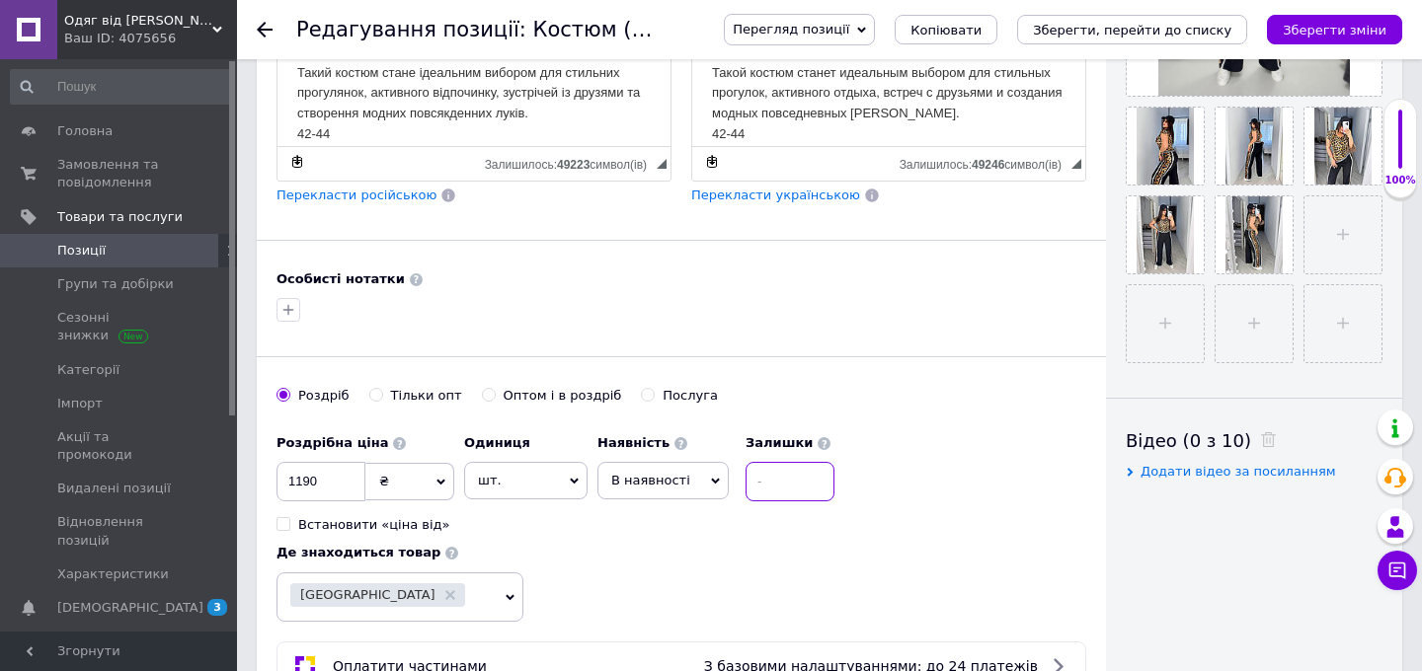
click at [779, 482] on input at bounding box center [789, 481] width 89 height 39
type input "100"
click at [946, 464] on div "Роздрібна ціна 1190 ₴ $ EUR CHF GBP ¥ PLN ₸ MDL HUF KGS CNY TRY KRW lei Встанов…" at bounding box center [681, 523] width 810 height 197
click at [1324, 36] on icon "Зберегти зміни" at bounding box center [1335, 30] width 104 height 15
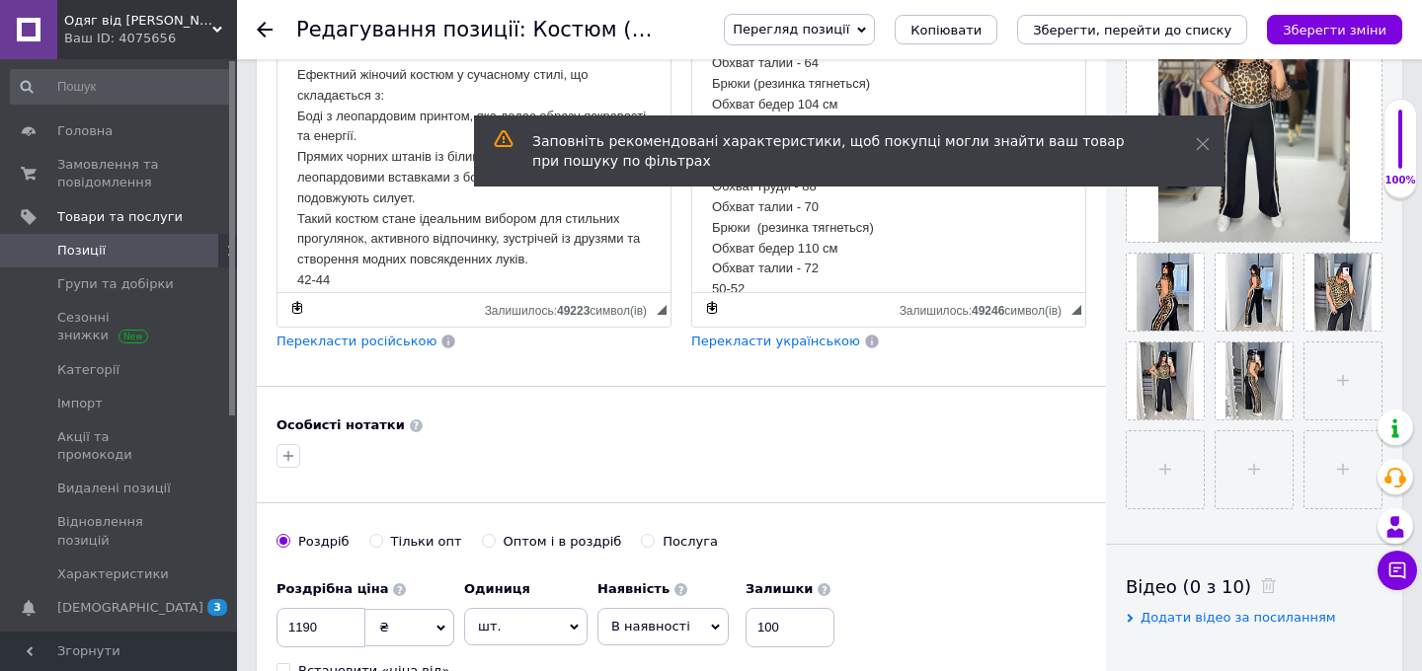
scroll to position [549, 0]
